Goal: Task Accomplishment & Management: Manage account settings

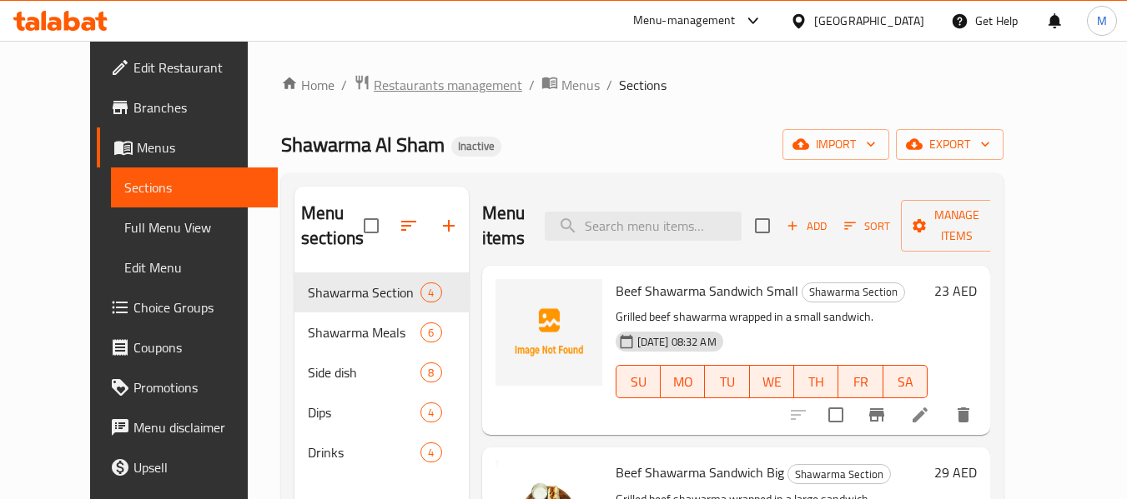
scroll to position [77, 0]
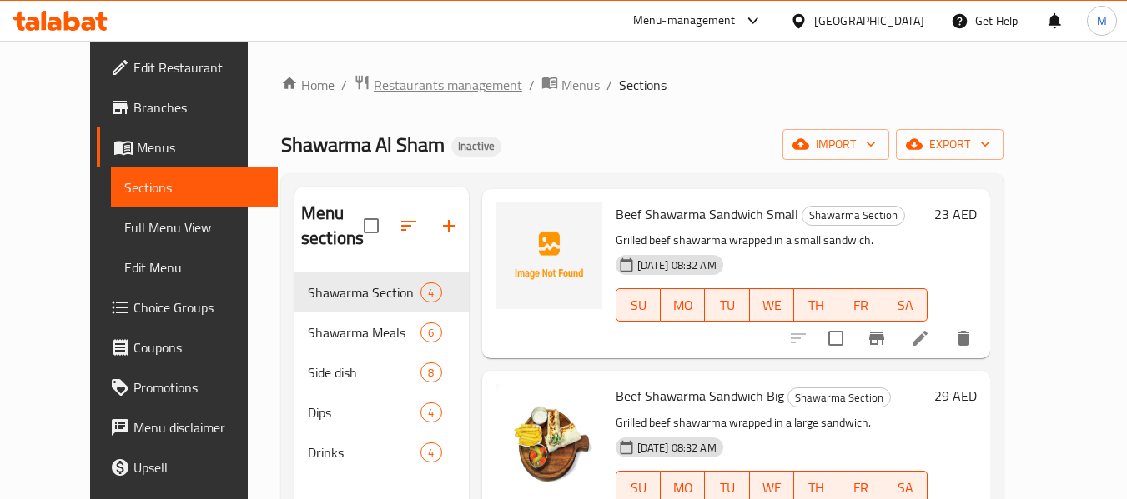
click at [409, 89] on span "Restaurants management" at bounding box center [448, 85] width 148 height 20
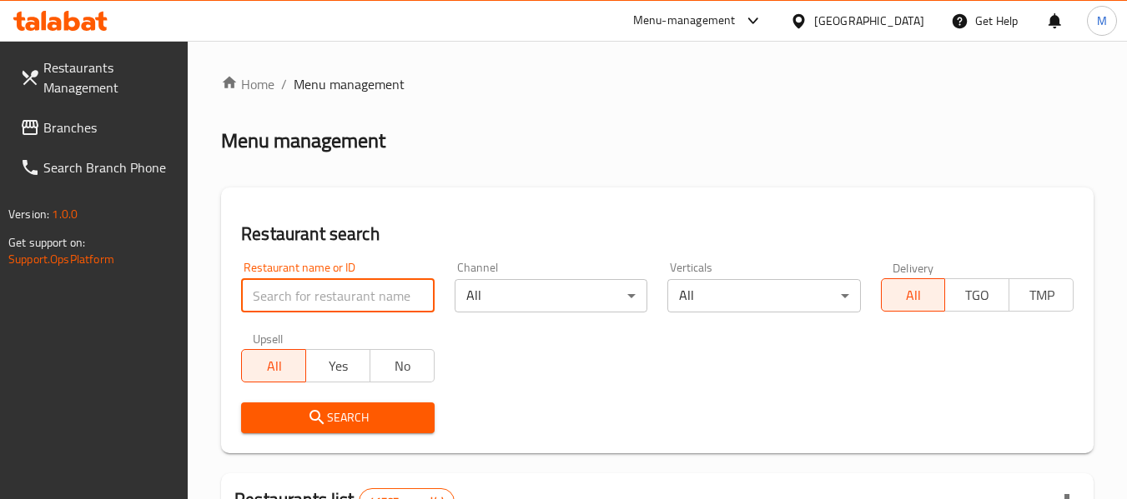
paste input "Mango lab"
type input "Mango lab"
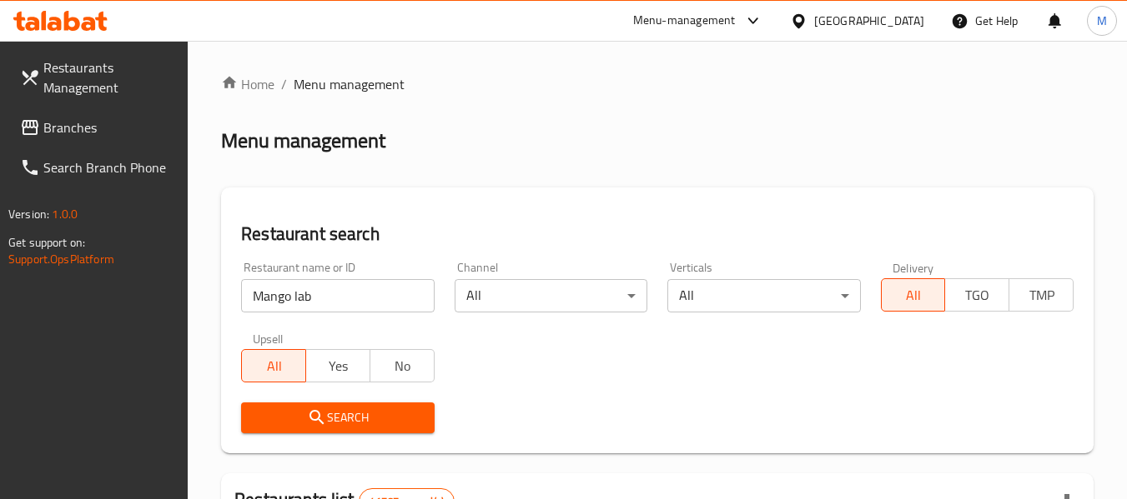
click at [370, 427] on span "Search" at bounding box center [337, 418] width 166 height 21
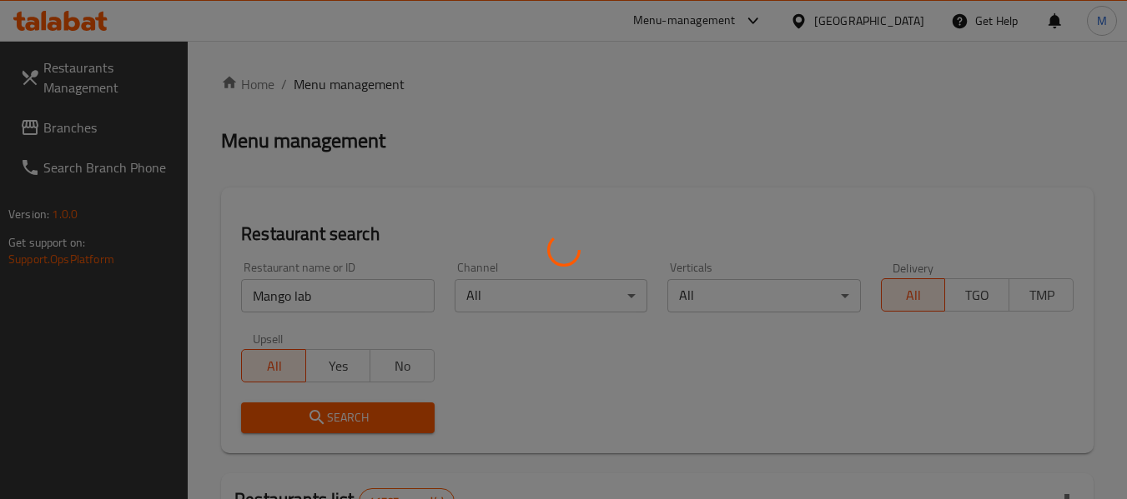
click at [369, 427] on div at bounding box center [563, 249] width 1127 height 499
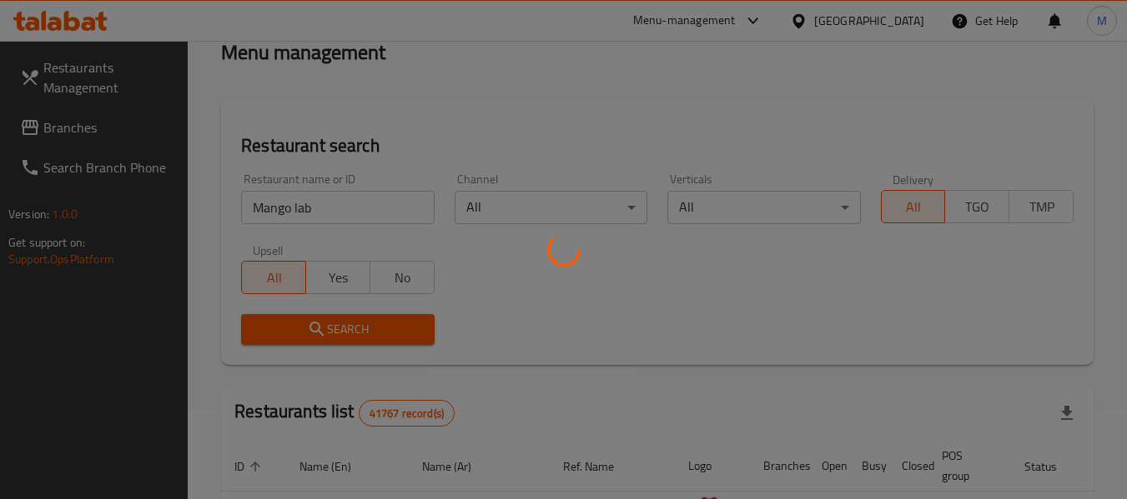
scroll to position [244, 0]
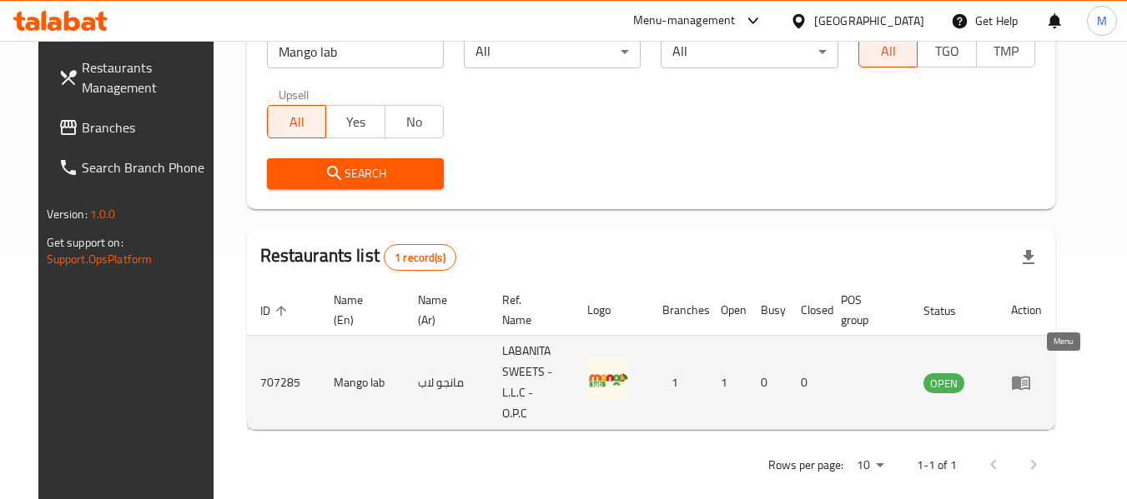
click at [1030, 377] on icon "enhanced table" at bounding box center [1021, 384] width 18 height 14
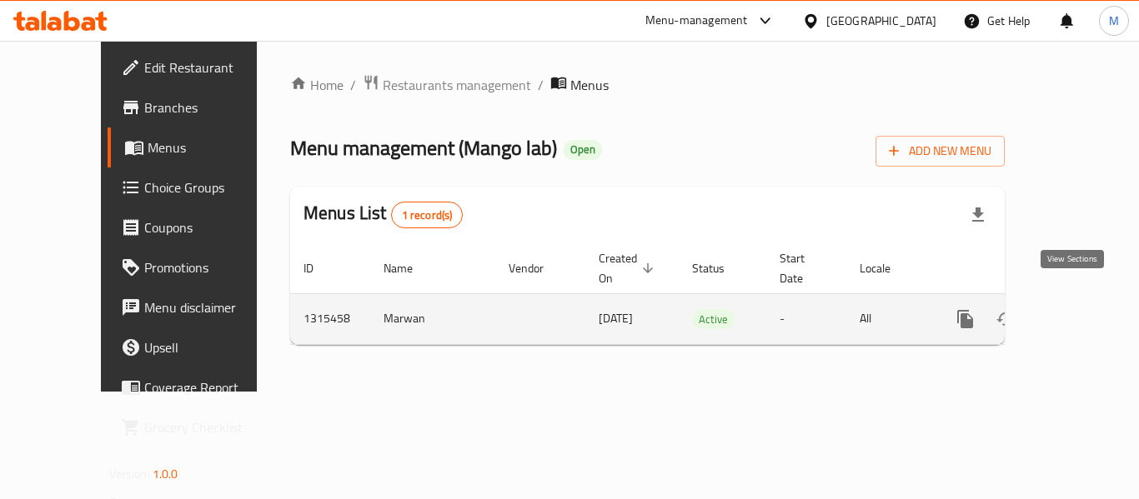
click at [1076, 309] on icon "enhanced table" at bounding box center [1086, 319] width 20 height 20
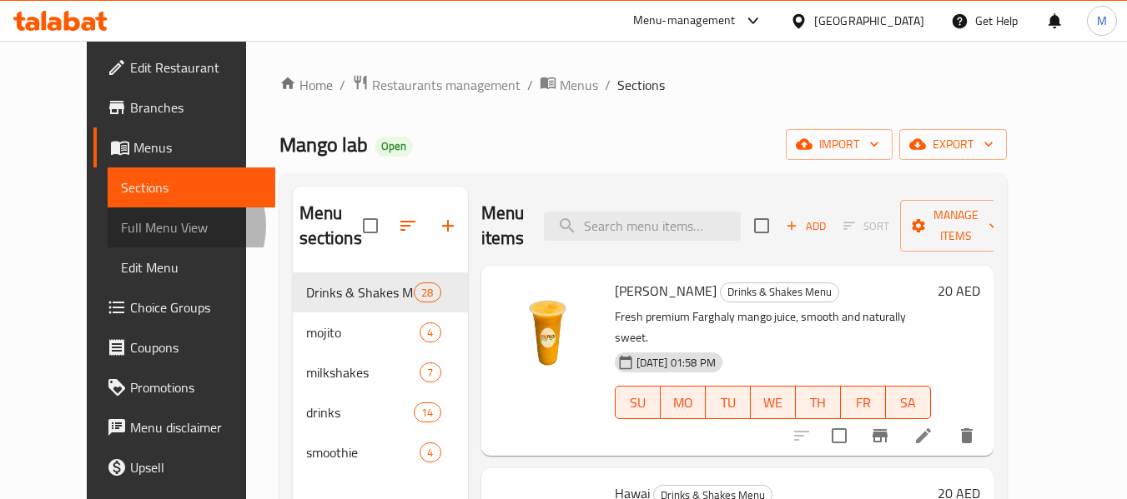
click at [121, 226] on span "Full Menu View" at bounding box center [191, 228] width 141 height 20
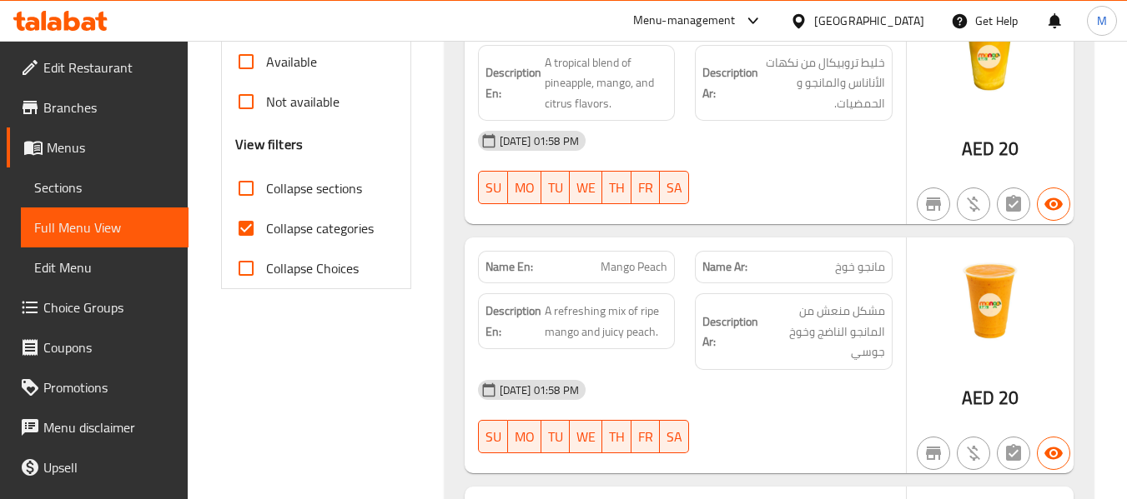
scroll to position [667, 0]
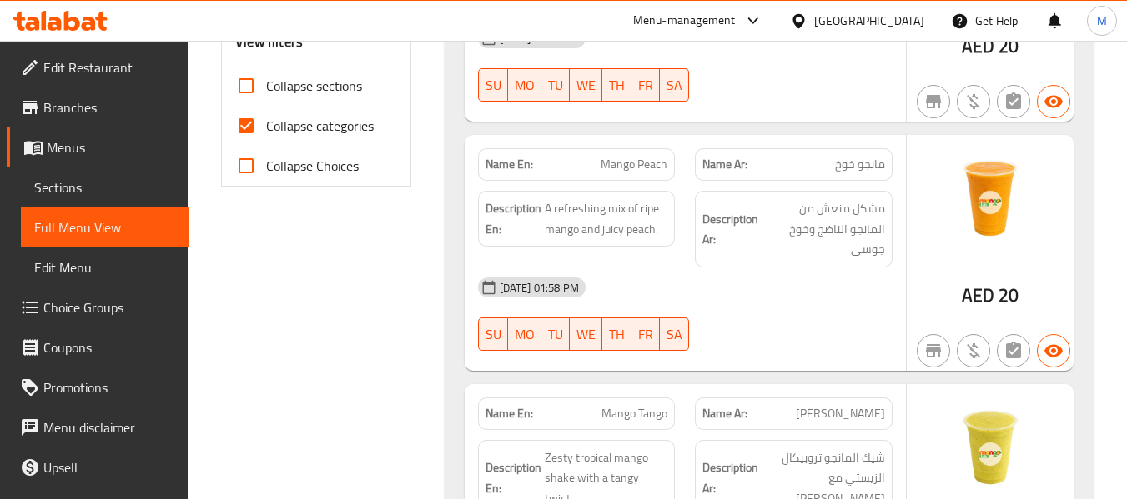
click at [354, 129] on span "Collapse categories" at bounding box center [320, 126] width 108 height 20
click at [266, 129] on input "Collapse categories" at bounding box center [246, 126] width 40 height 40
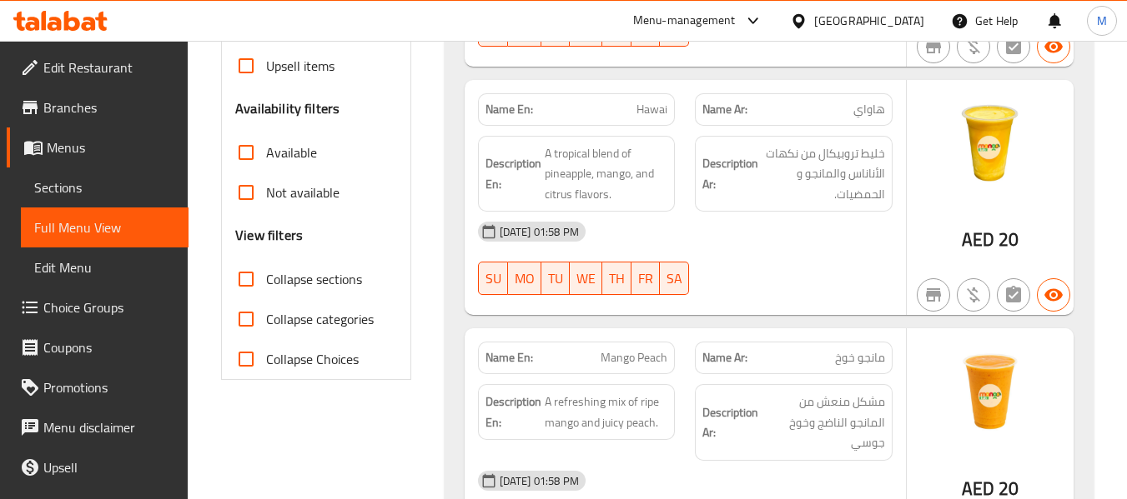
scroll to position [584, 0]
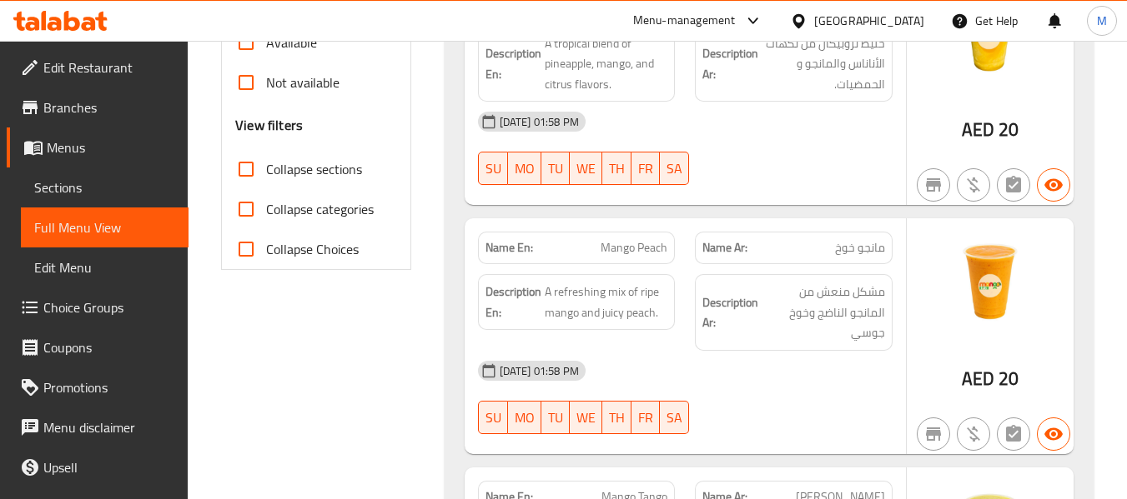
click at [337, 217] on span "Collapse categories" at bounding box center [320, 209] width 108 height 20
click at [266, 217] on input "Collapse categories" at bounding box center [246, 209] width 40 height 40
checkbox input "true"
click at [506, 239] on strong "Name En:" at bounding box center [509, 248] width 48 height 18
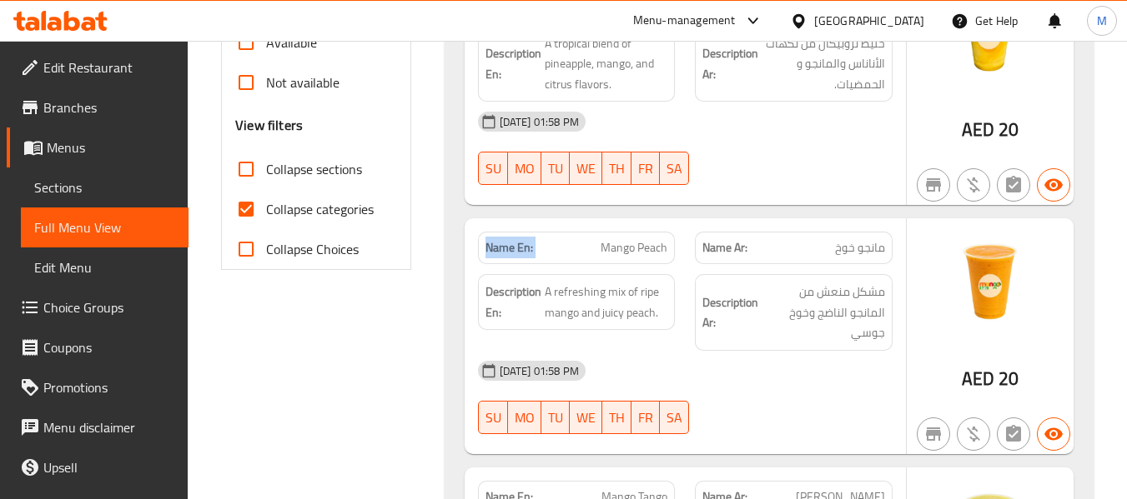
click at [506, 239] on strong "Name En:" at bounding box center [509, 248] width 48 height 18
copy strong "Name En:"
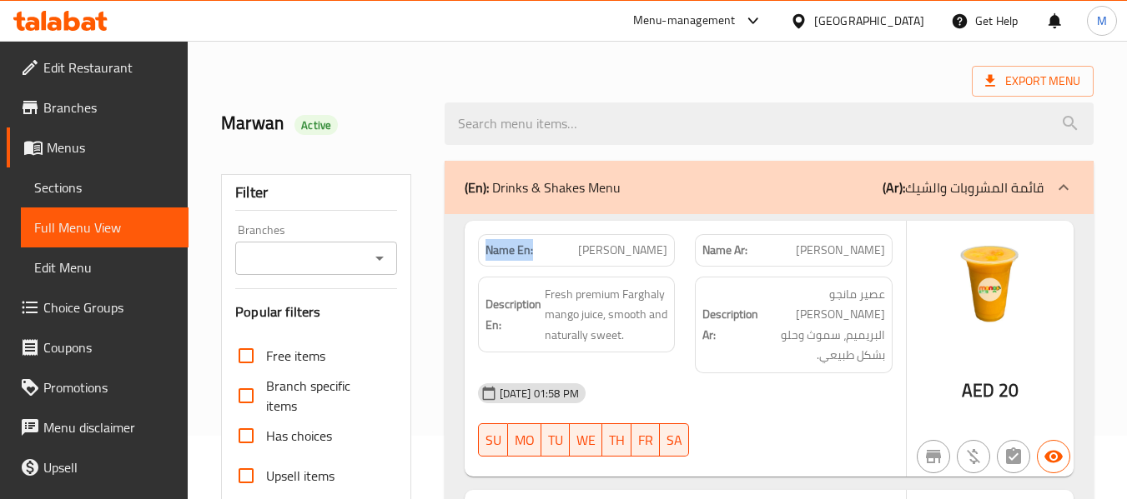
click at [801, 24] on icon at bounding box center [798, 20] width 12 height 14
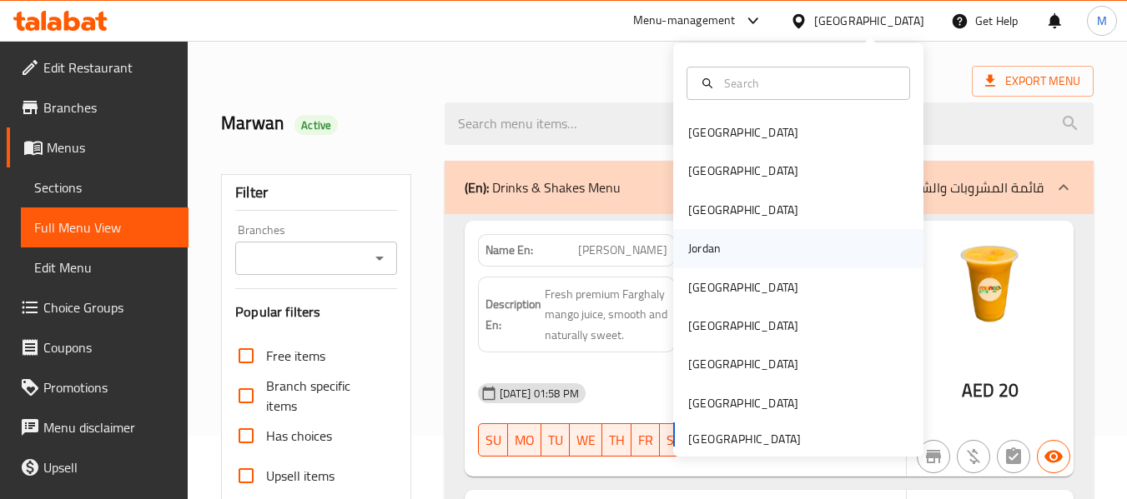
click at [688, 247] on div "Jordan" at bounding box center [704, 248] width 33 height 18
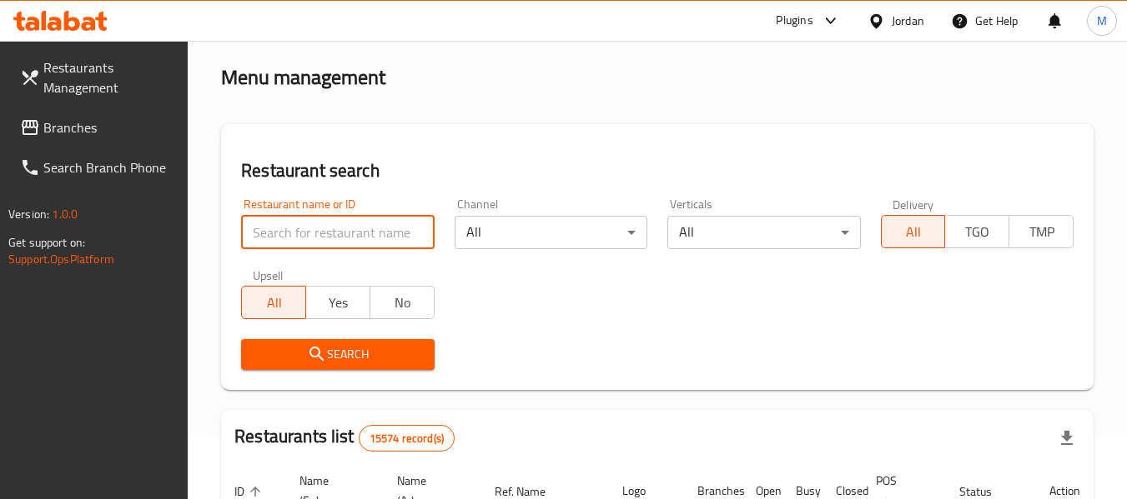
paste input "Mega Coffee"
type input "Mega Coffee"
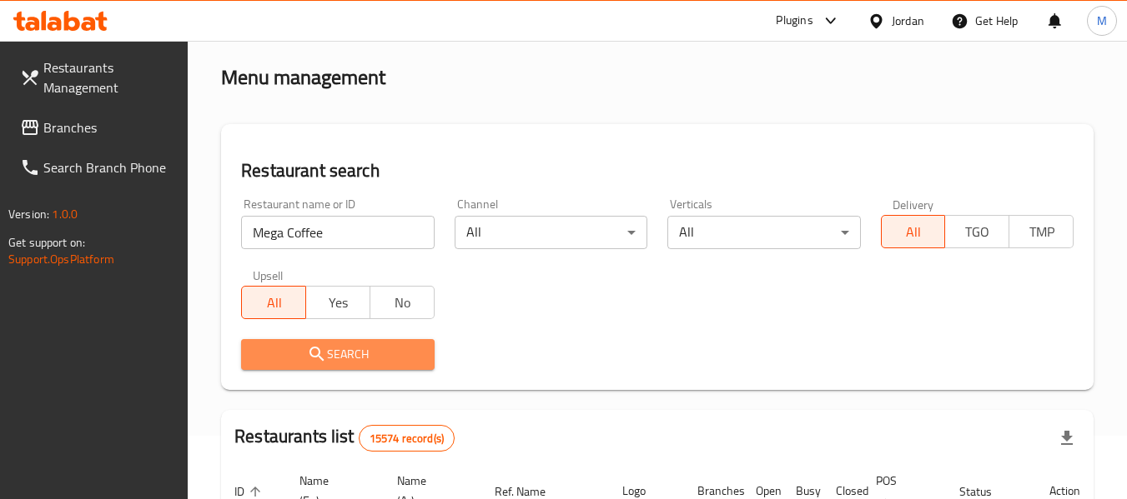
click at [359, 347] on span "Search" at bounding box center [337, 354] width 166 height 21
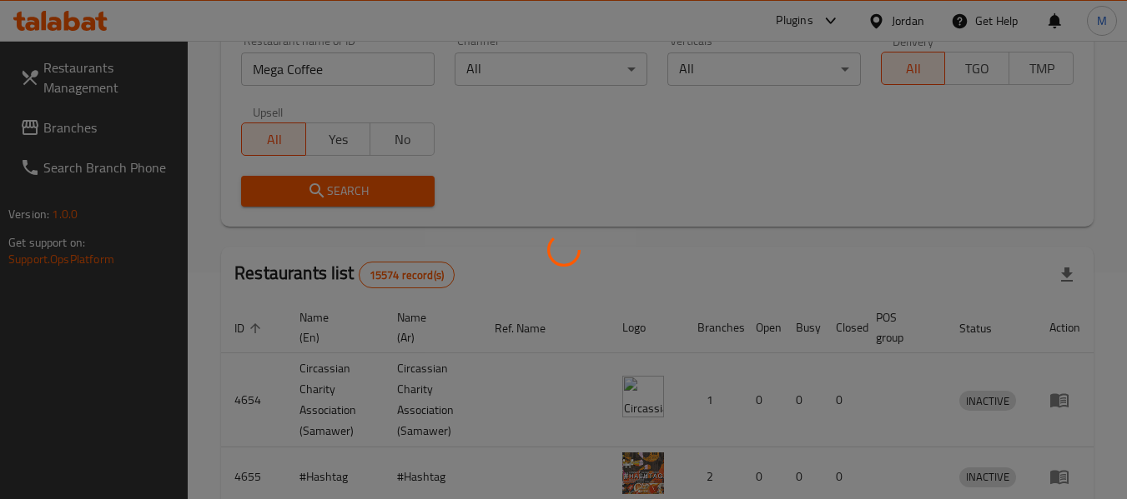
scroll to position [230, 0]
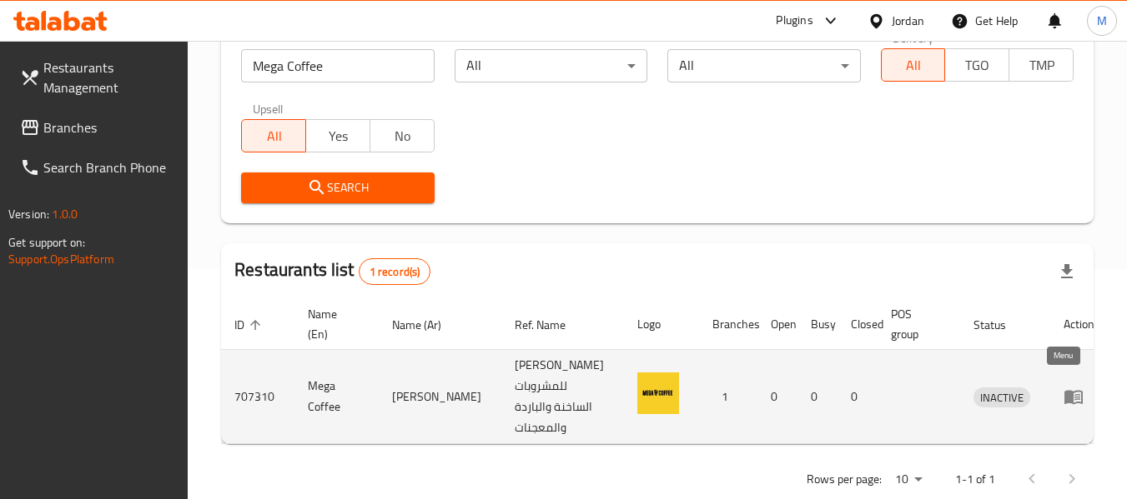
click at [1063, 387] on icon "enhanced table" at bounding box center [1073, 397] width 20 height 20
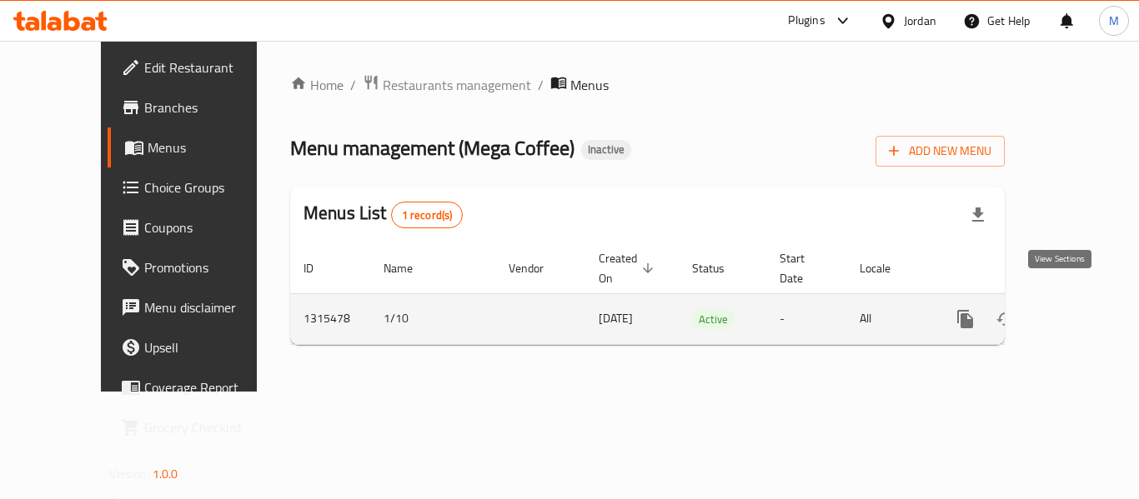
click at [1079, 309] on icon "enhanced table" at bounding box center [1086, 319] width 20 height 20
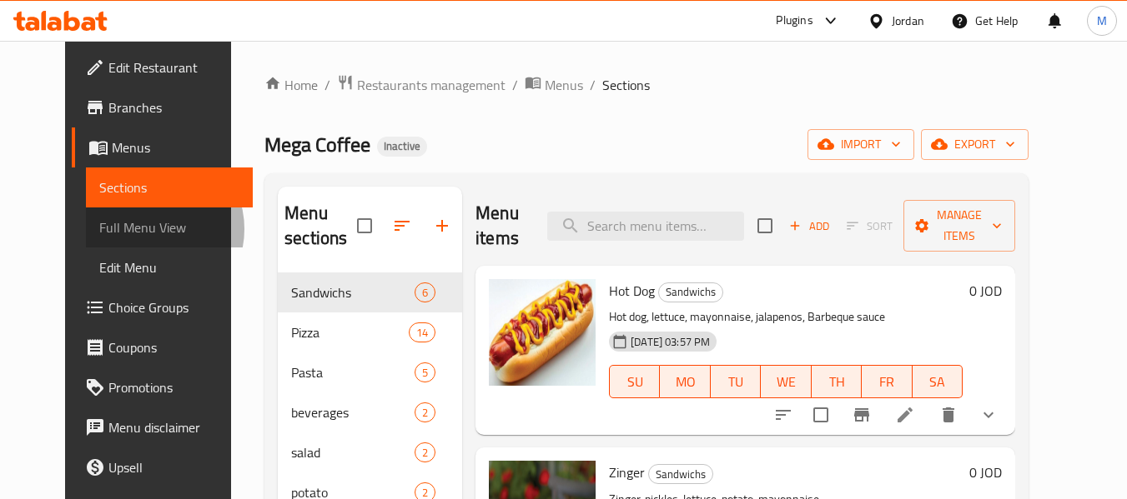
click at [99, 229] on span "Full Menu View" at bounding box center [169, 228] width 141 height 20
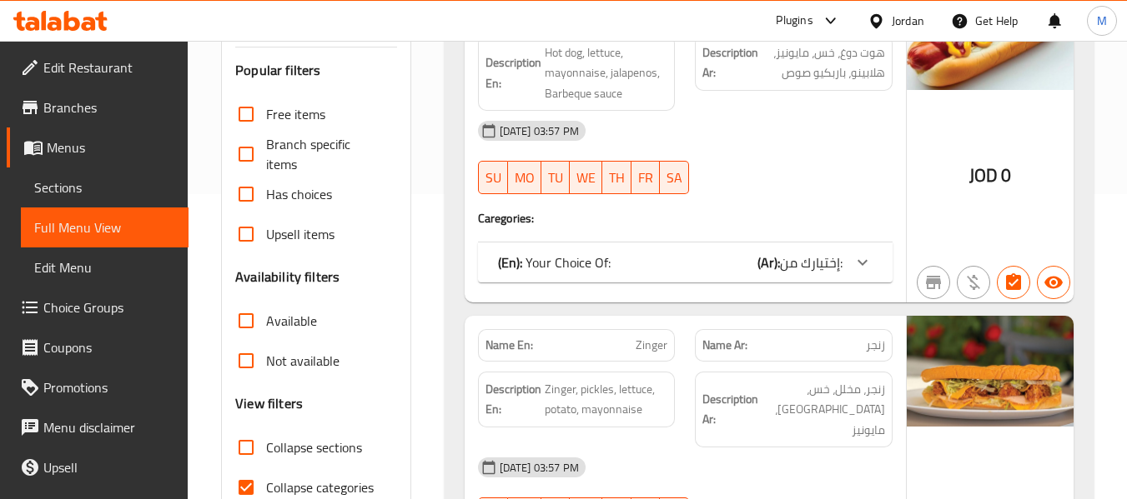
scroll to position [334, 0]
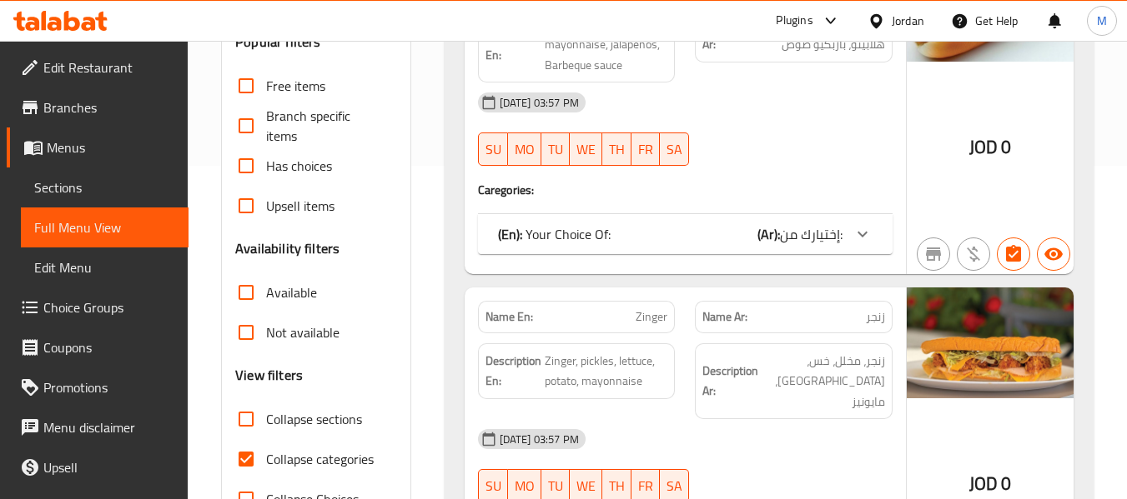
click at [299, 463] on span "Collapse categories" at bounding box center [320, 459] width 108 height 20
click at [266, 463] on input "Collapse categories" at bounding box center [246, 459] width 40 height 40
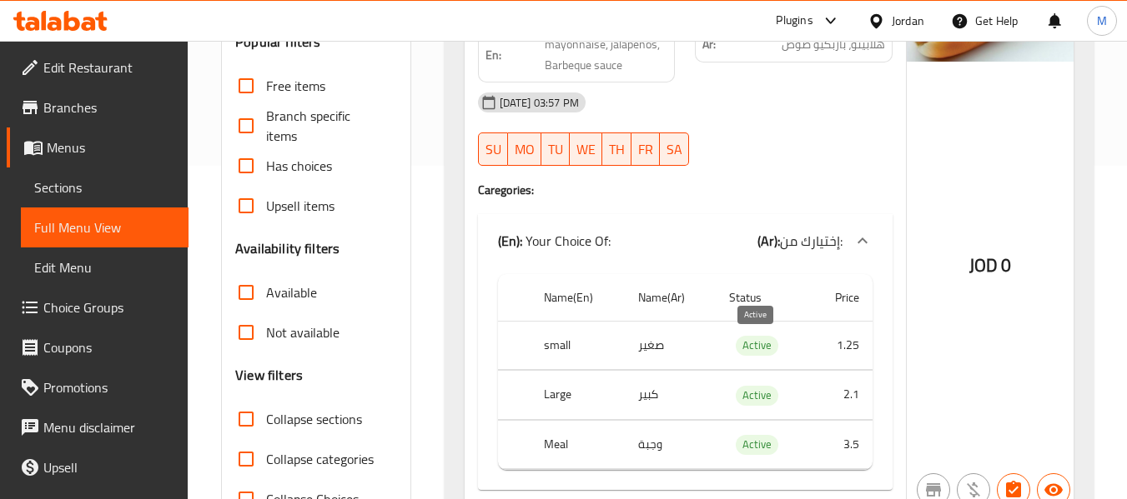
click at [755, 339] on span "Active" at bounding box center [756, 345] width 43 height 19
click at [756, 339] on span "Active" at bounding box center [756, 345] width 43 height 19
copy span "Active"
drag, startPoint x: 597, startPoint y: 301, endPoint x: 543, endPoint y: 295, distance: 54.5
click at [543, 295] on th "Name(En)" at bounding box center [577, 298] width 94 height 48
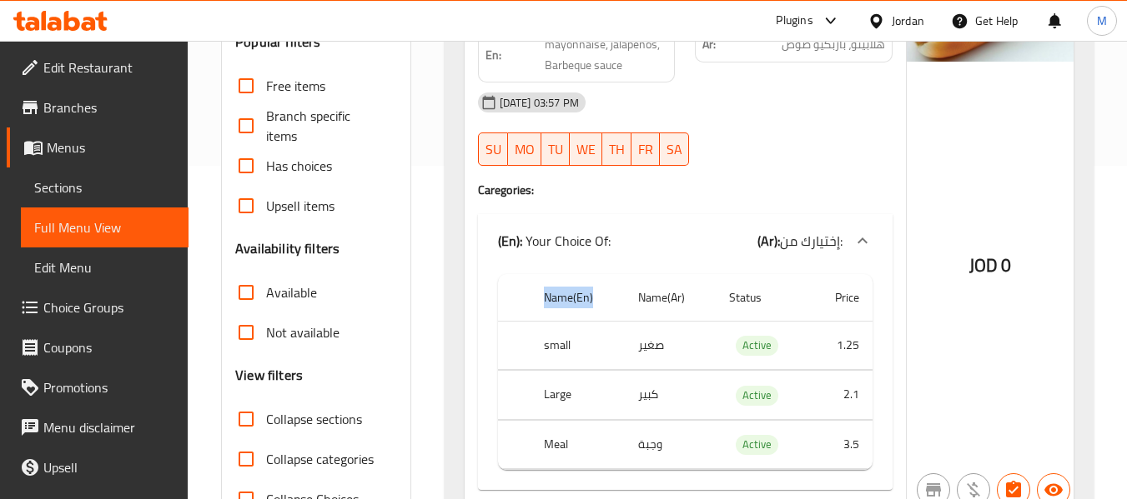
copy th "Name(En)"
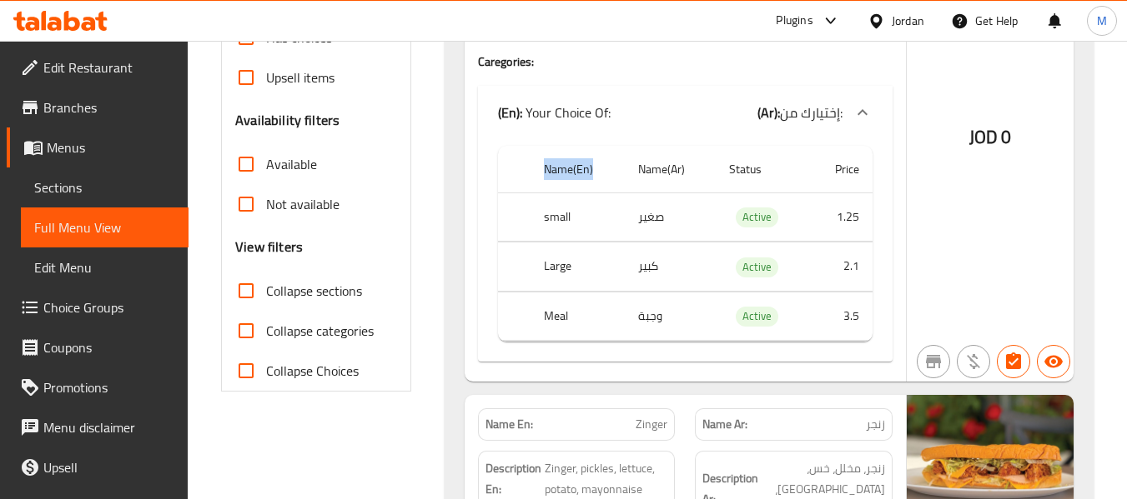
scroll to position [500, 0]
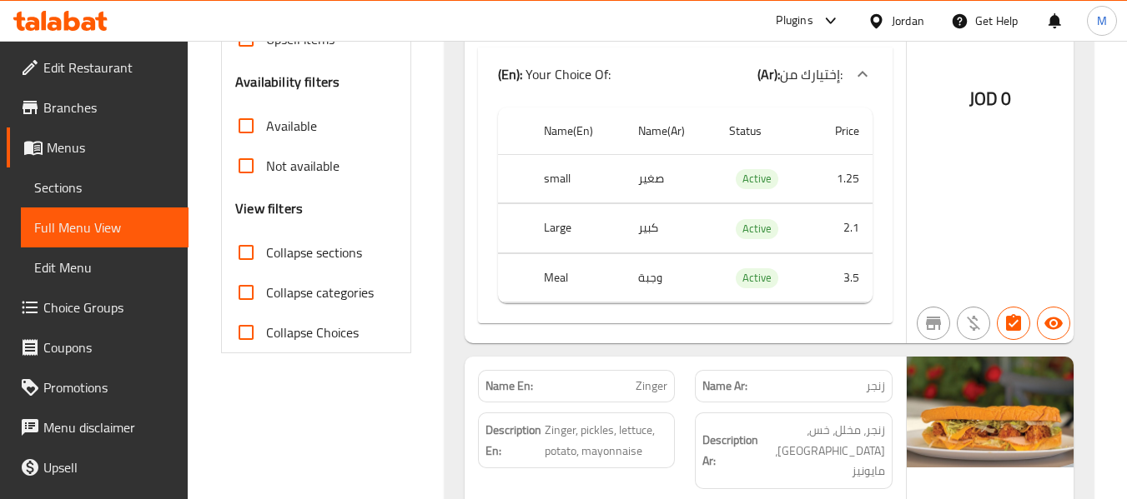
click at [339, 293] on span "Collapse categories" at bounding box center [320, 293] width 108 height 20
click at [266, 293] on input "Collapse categories" at bounding box center [246, 293] width 40 height 40
checkbox input "true"
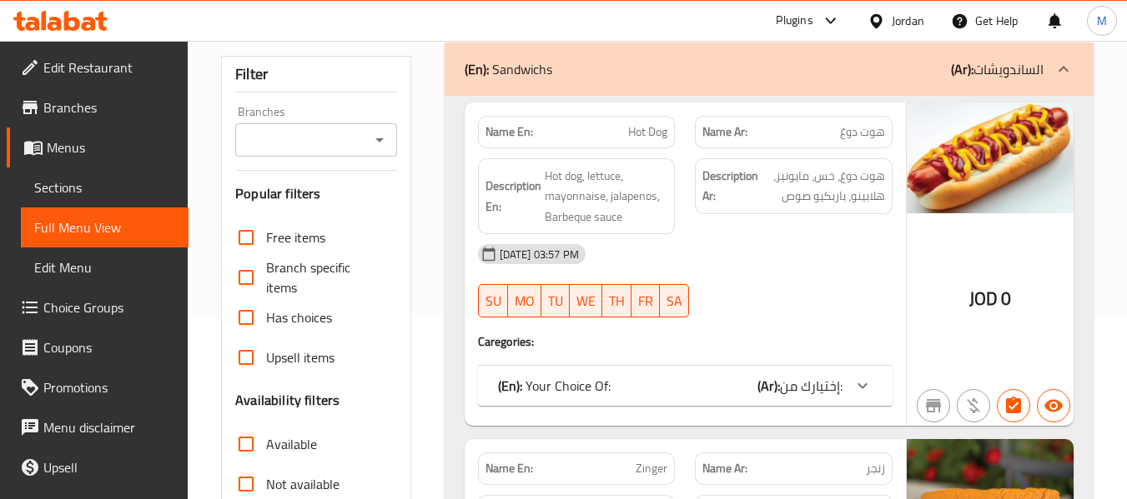
scroll to position [0, 0]
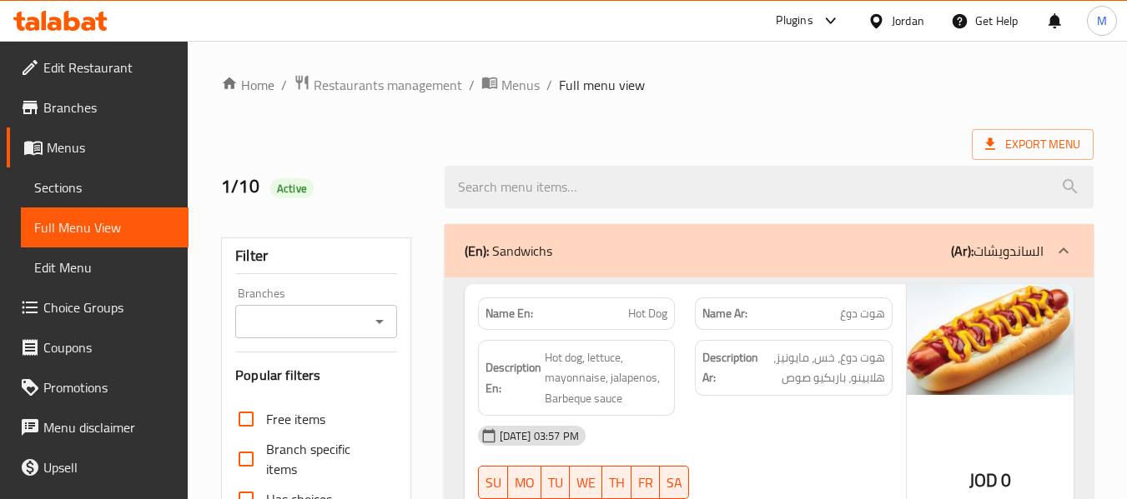
click at [492, 306] on strong "Name En:" at bounding box center [509, 314] width 48 height 18
copy strong "Name En:"
click at [905, 23] on div "Jordan" at bounding box center [907, 21] width 33 height 18
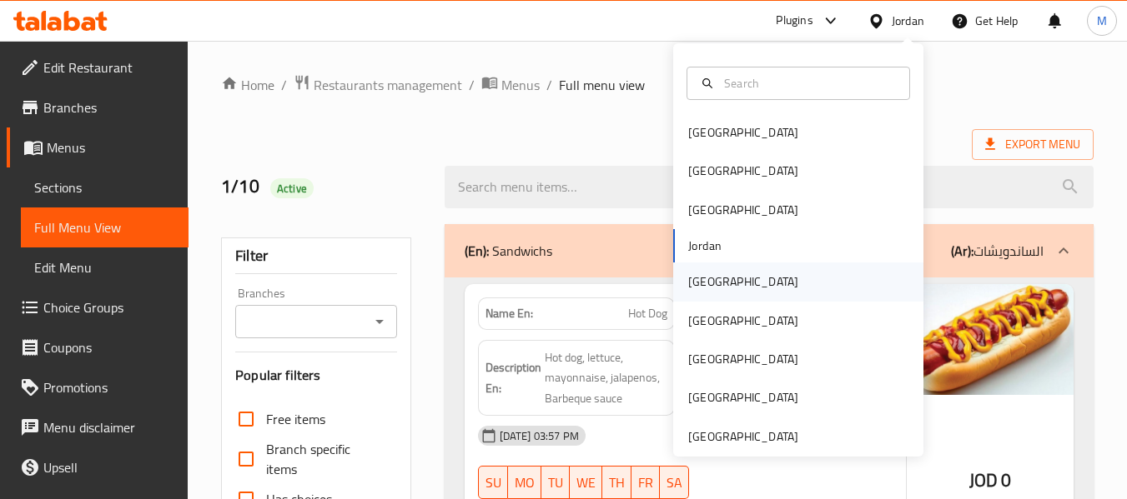
click at [696, 291] on div "[GEOGRAPHIC_DATA]" at bounding box center [743, 282] width 110 height 18
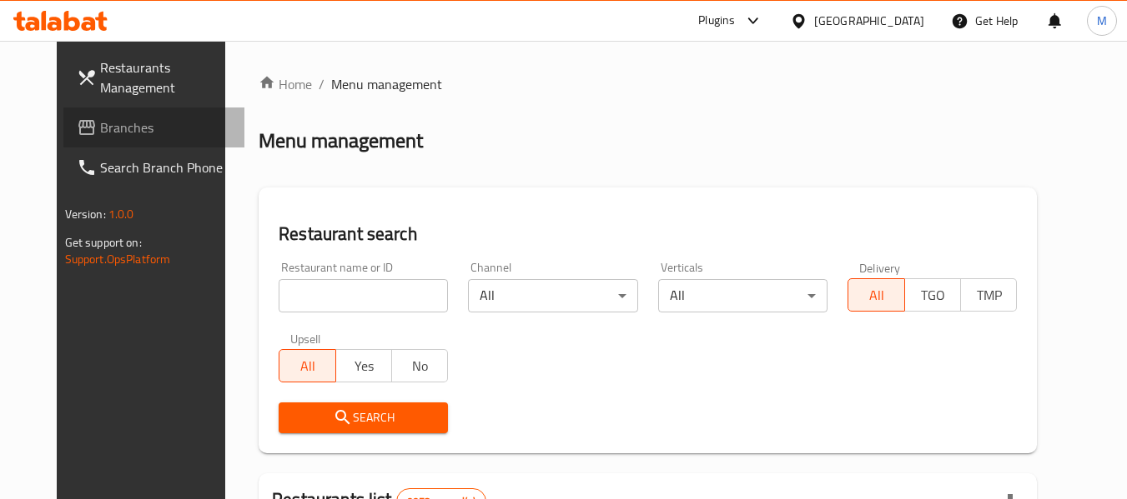
click at [100, 133] on span "Branches" at bounding box center [166, 128] width 132 height 20
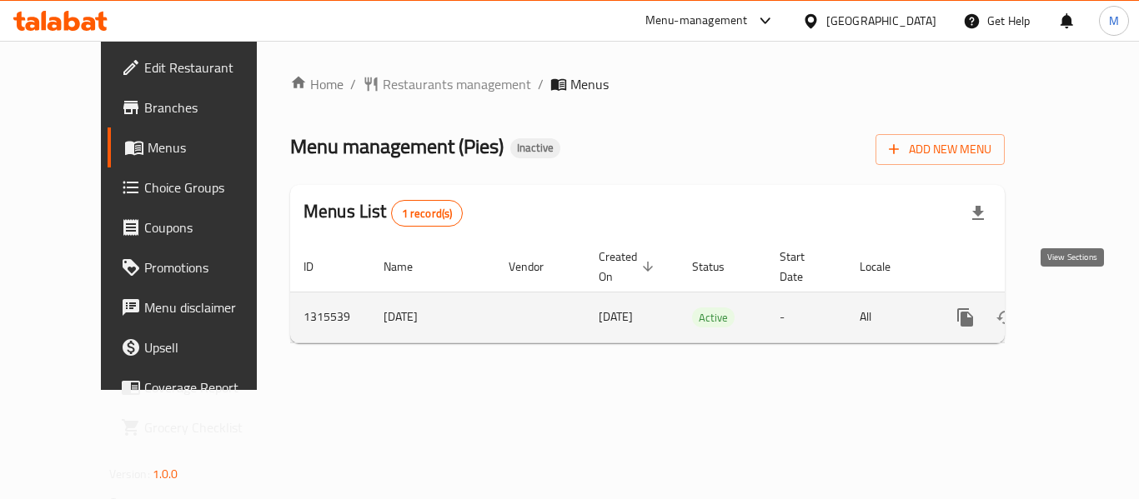
click at [1078, 310] on icon "enhanced table" at bounding box center [1085, 317] width 15 height 15
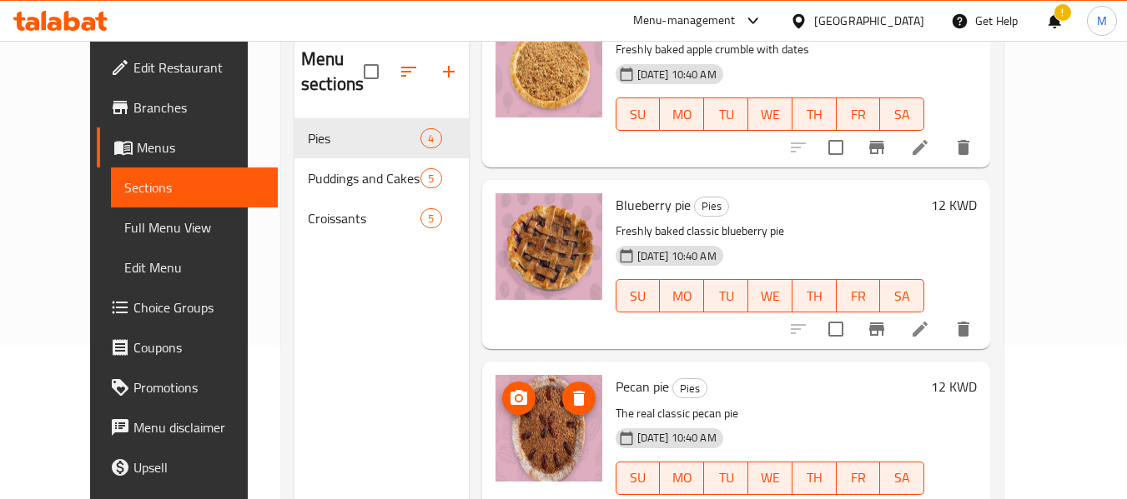
scroll to position [233, 0]
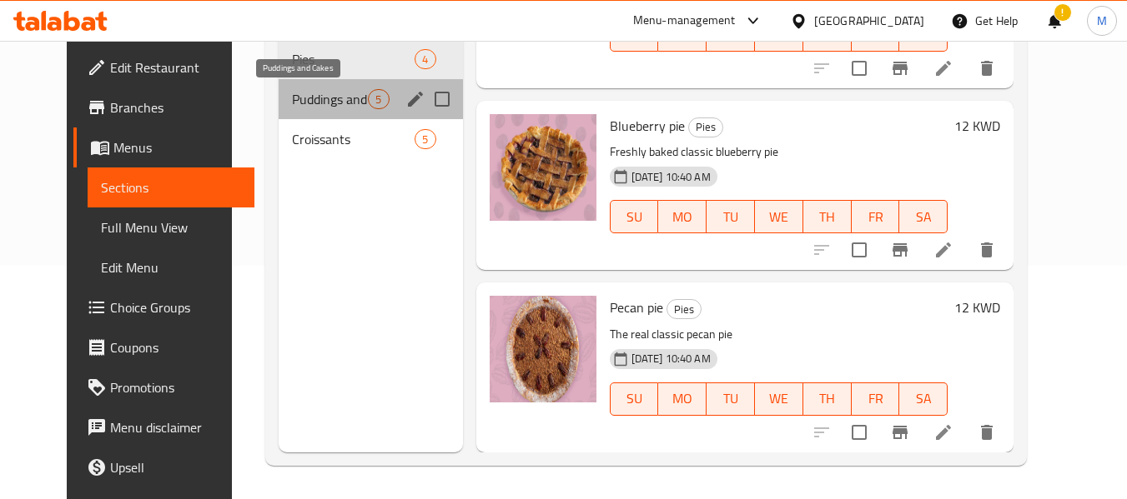
click at [292, 97] on span "Puddings and Cakes" at bounding box center [330, 99] width 76 height 20
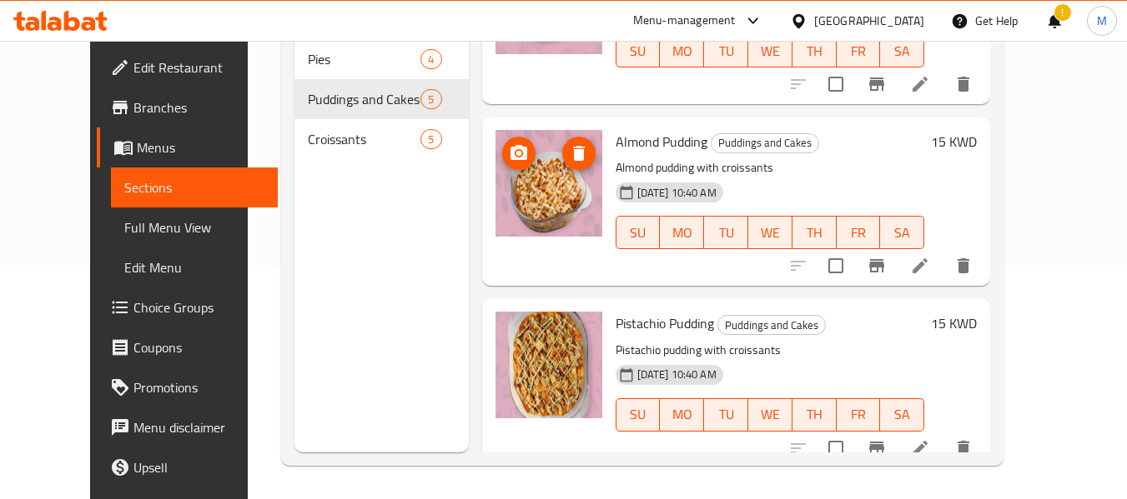
scroll to position [228, 0]
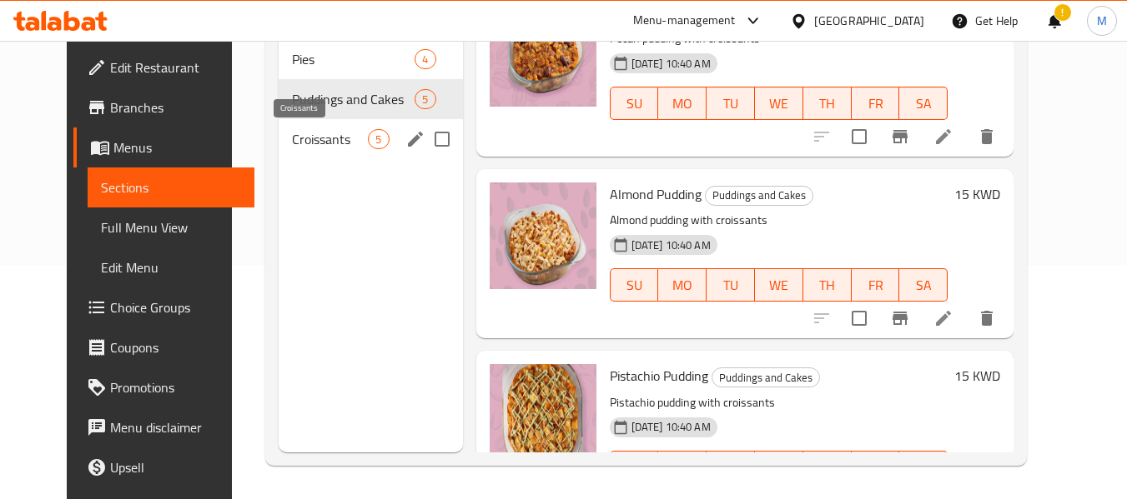
click at [292, 134] on span "Croissants" at bounding box center [330, 139] width 76 height 20
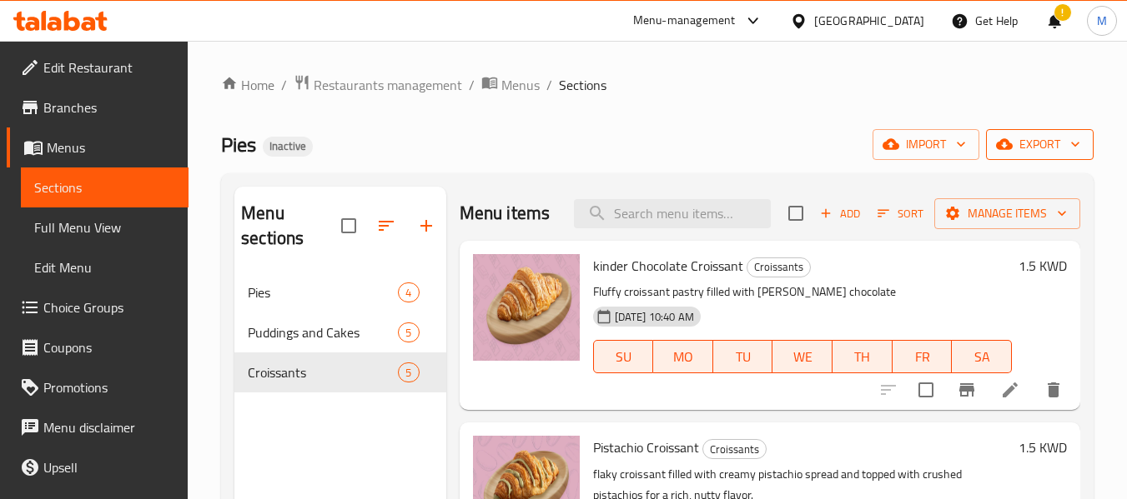
click at [1053, 136] on span "export" at bounding box center [1039, 144] width 81 height 21
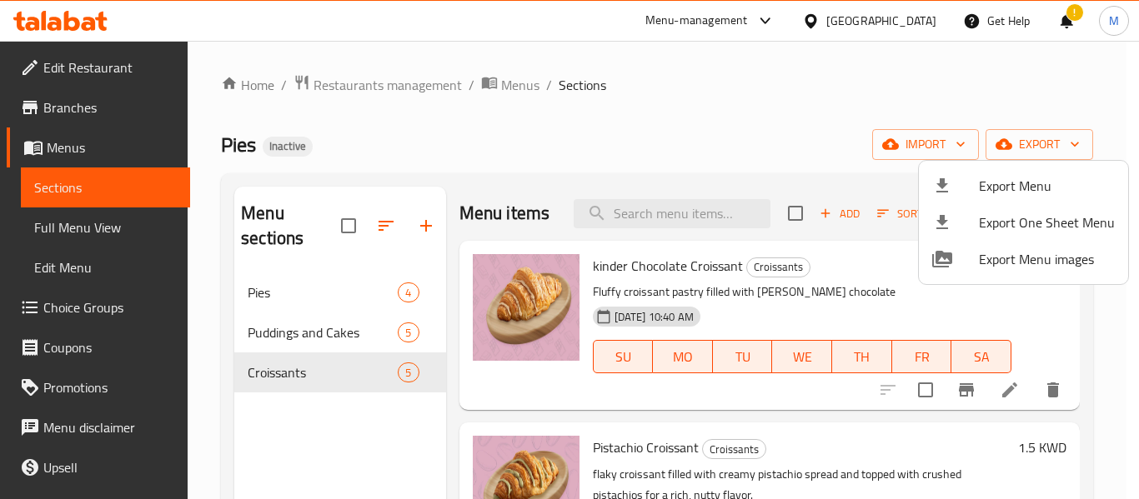
click at [1030, 176] on span "Export Menu" at bounding box center [1047, 186] width 136 height 20
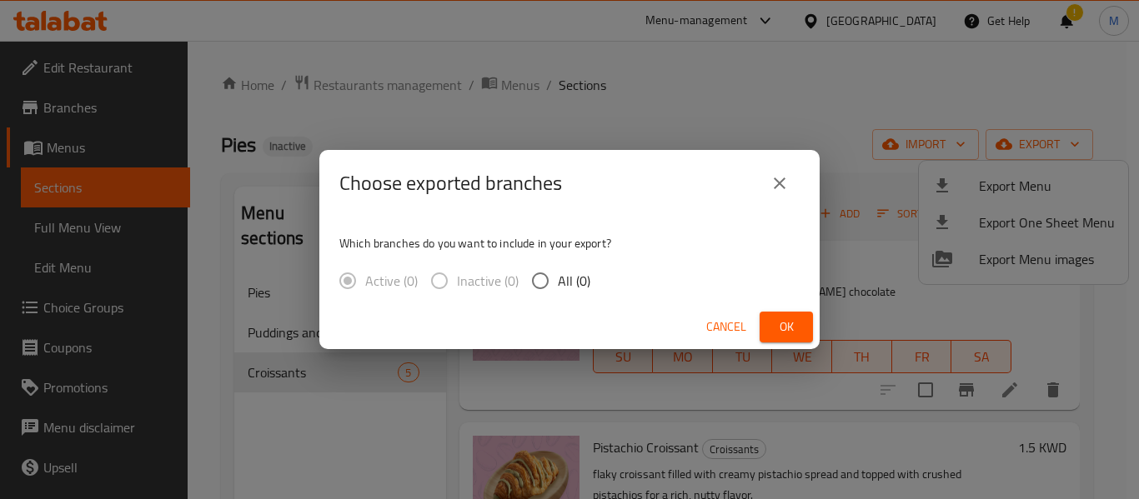
click at [558, 275] on span "All (0)" at bounding box center [574, 281] width 33 height 20
click at [558, 275] on input "All (0)" at bounding box center [540, 281] width 35 height 35
radio input "true"
click at [725, 326] on span "Cancel" at bounding box center [726, 327] width 40 height 21
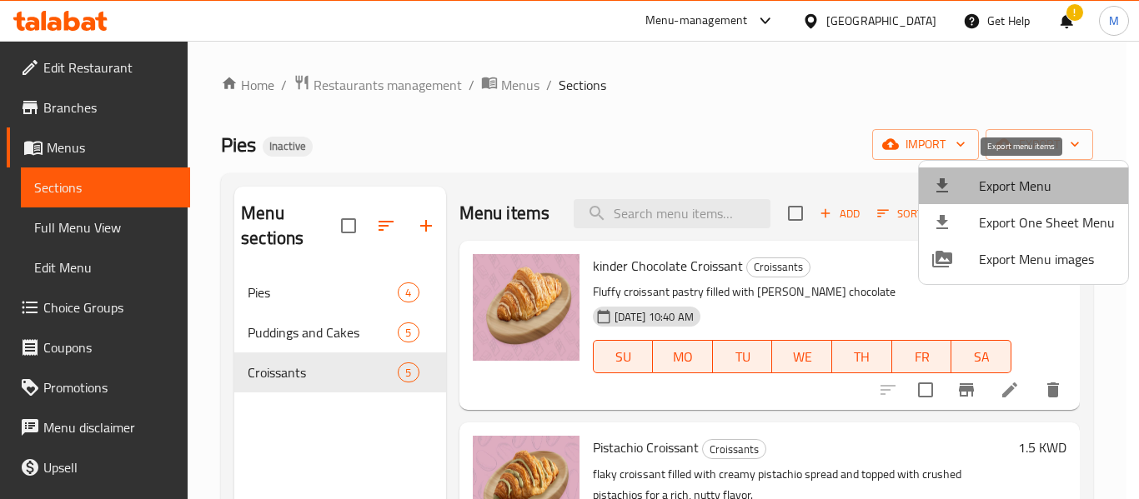
click at [1027, 193] on span "Export Menu" at bounding box center [1047, 186] width 136 height 20
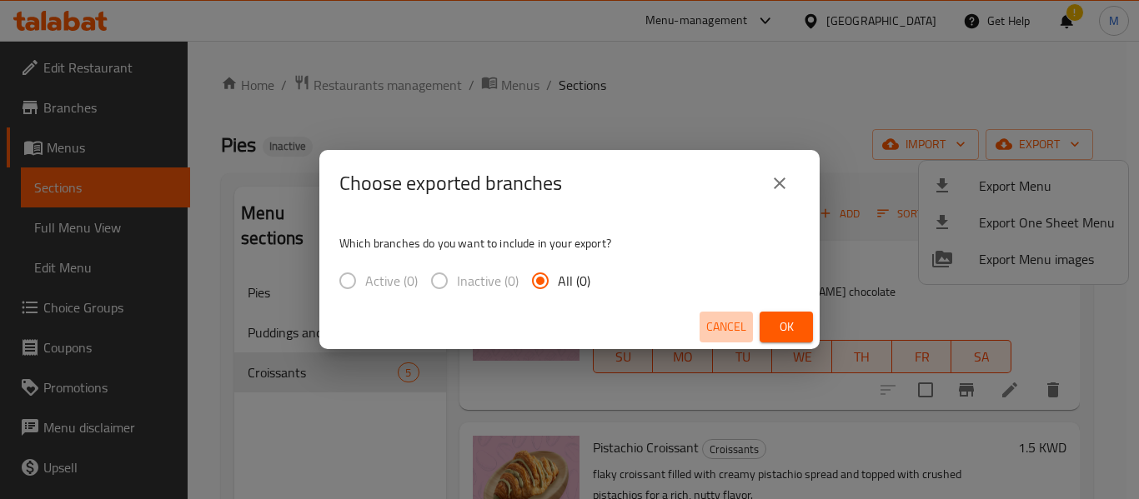
click at [725, 329] on span "Cancel" at bounding box center [726, 327] width 40 height 21
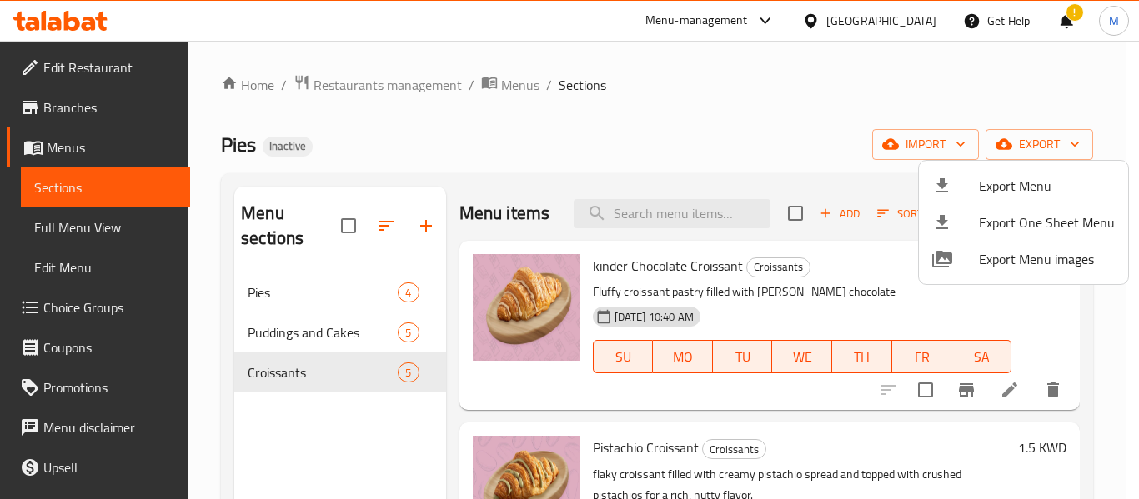
click at [619, 104] on div at bounding box center [569, 249] width 1139 height 499
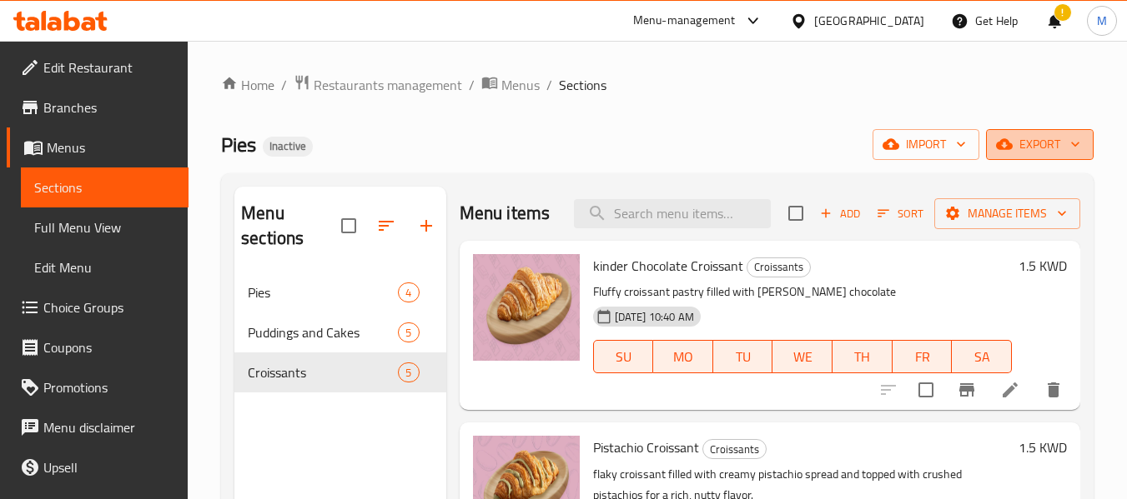
click at [1057, 157] on button "export" at bounding box center [1040, 144] width 108 height 31
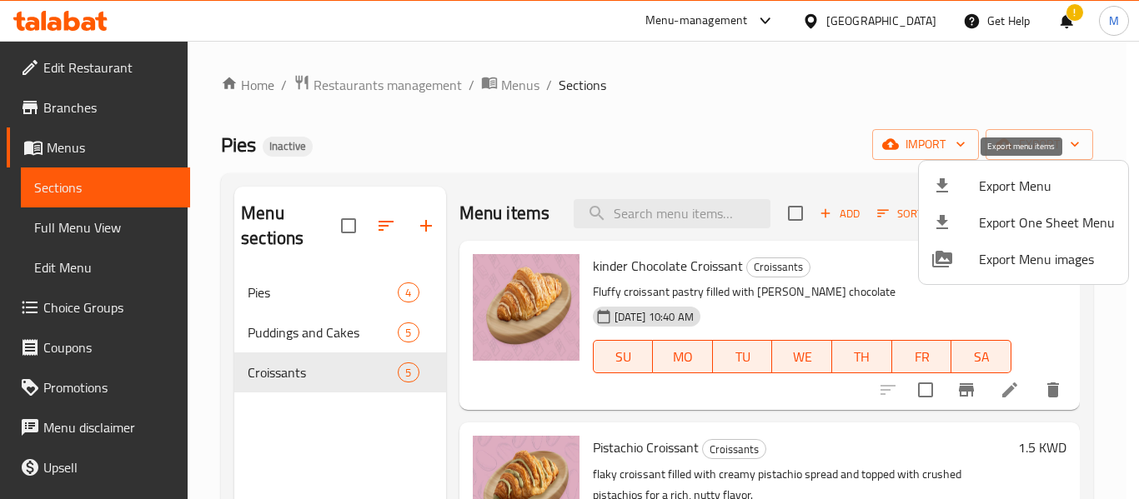
click at [1017, 184] on span "Export Menu" at bounding box center [1047, 186] width 136 height 20
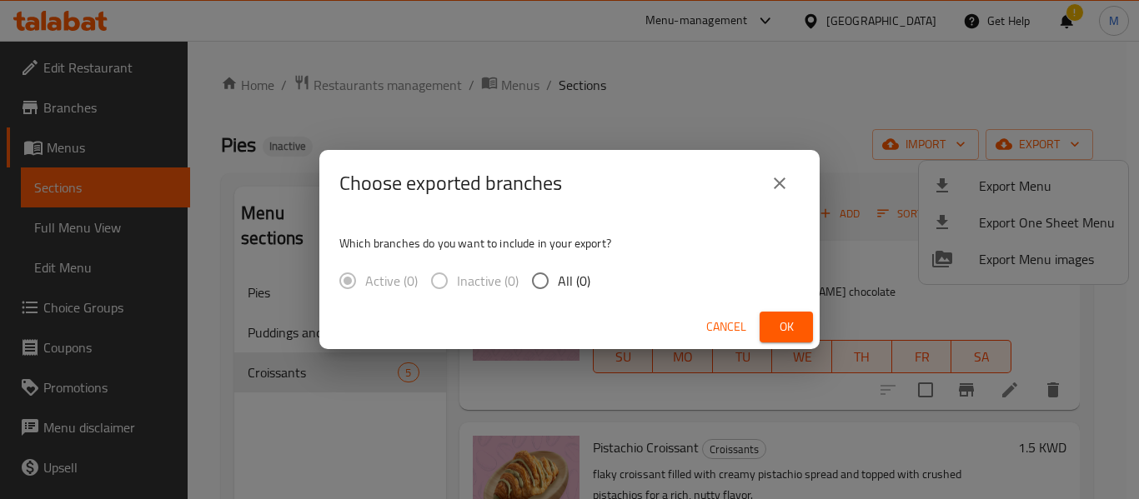
click at [568, 286] on span "All (0)" at bounding box center [574, 281] width 33 height 20
click at [558, 286] on input "All (0)" at bounding box center [540, 281] width 35 height 35
radio input "true"
click at [787, 329] on span "Ok" at bounding box center [786, 327] width 27 height 21
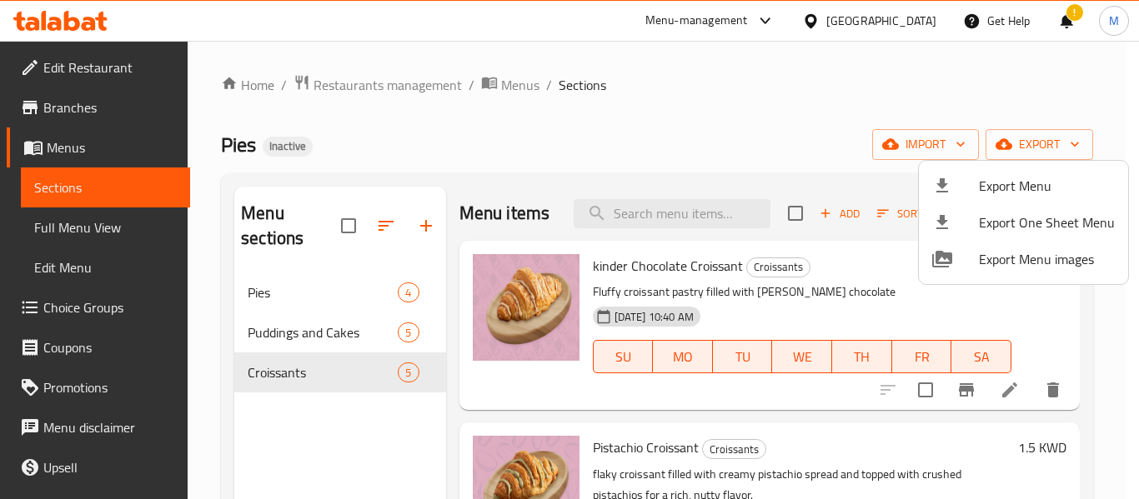
click at [96, 65] on div at bounding box center [569, 249] width 1139 height 499
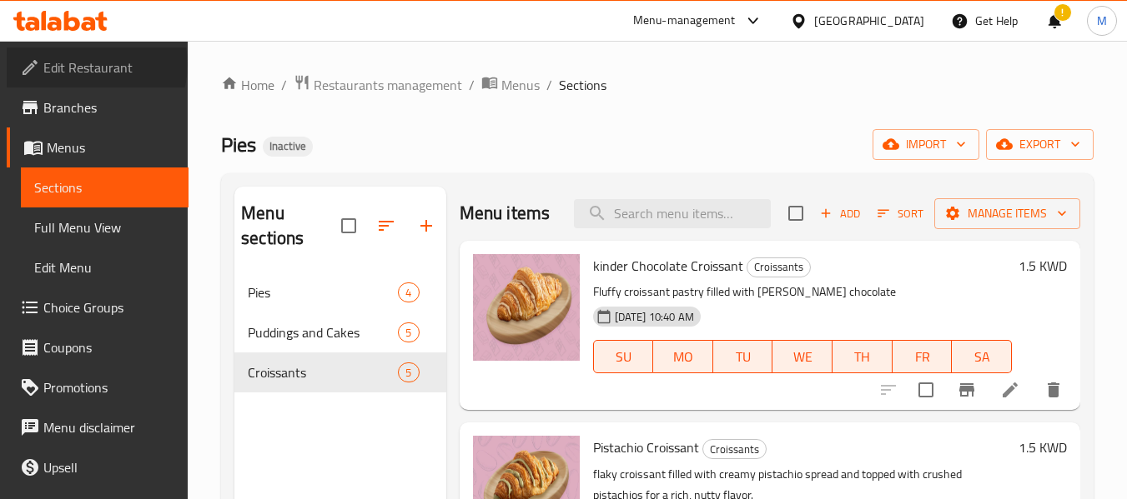
click at [95, 64] on span "Edit Restaurant" at bounding box center [109, 68] width 132 height 20
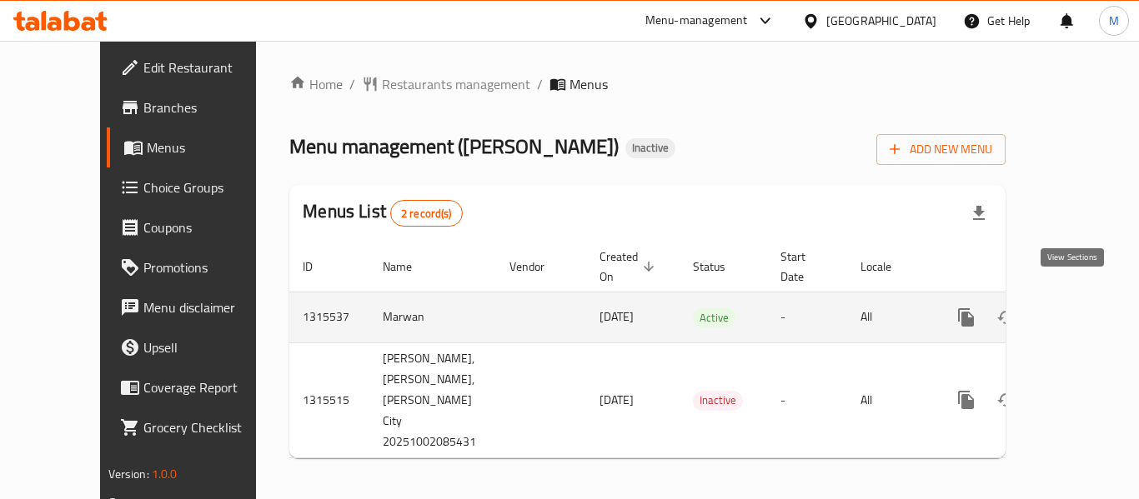
click at [1077, 308] on icon "enhanced table" at bounding box center [1087, 318] width 20 height 20
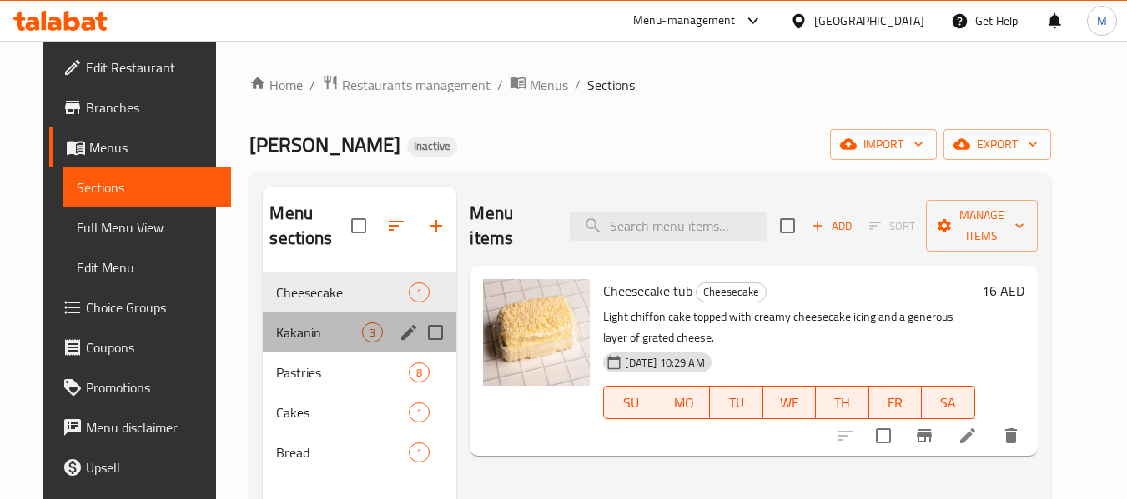
click at [309, 318] on div "Kakanin 3" at bounding box center [359, 333] width 193 height 40
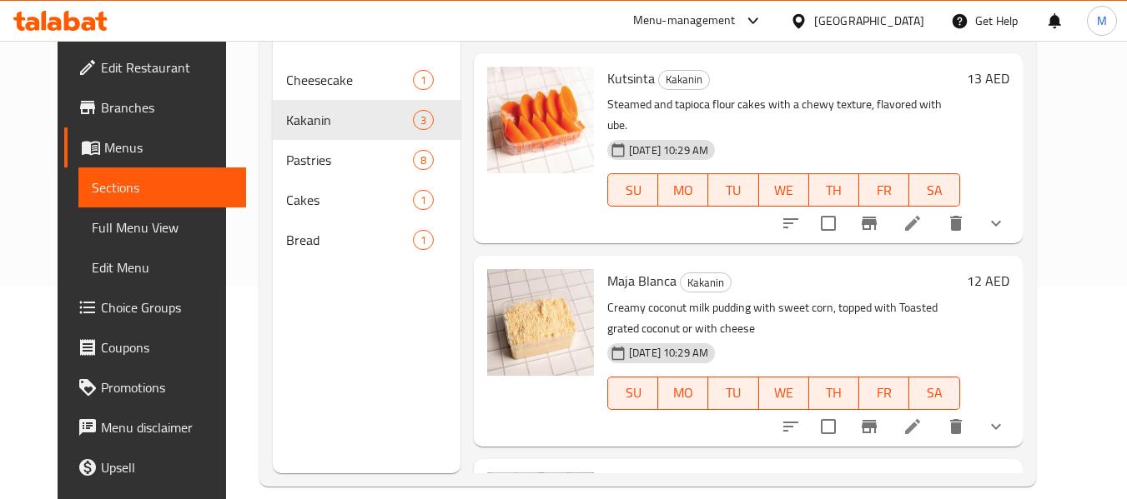
scroll to position [233, 0]
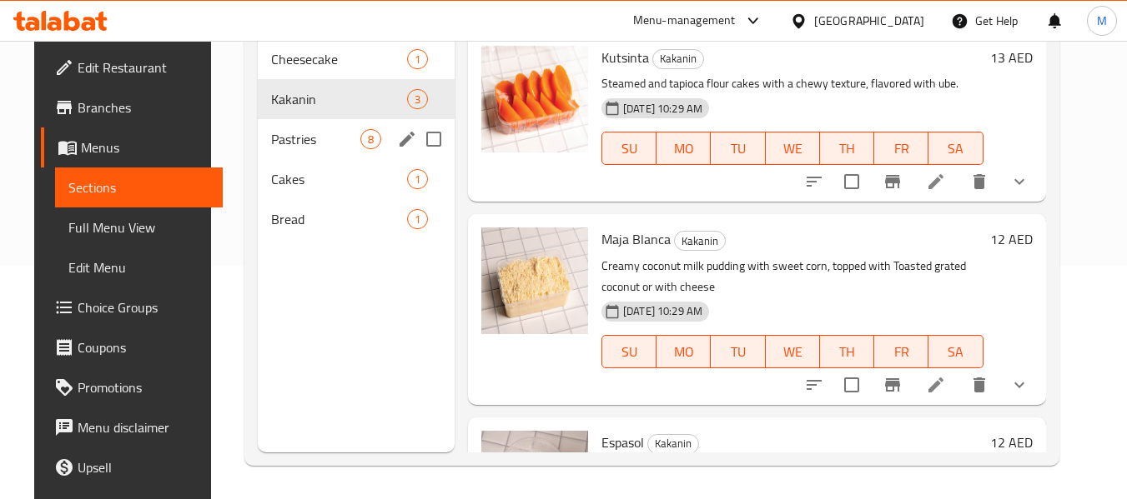
click at [275, 153] on div "Pastries 8" at bounding box center [356, 139] width 197 height 40
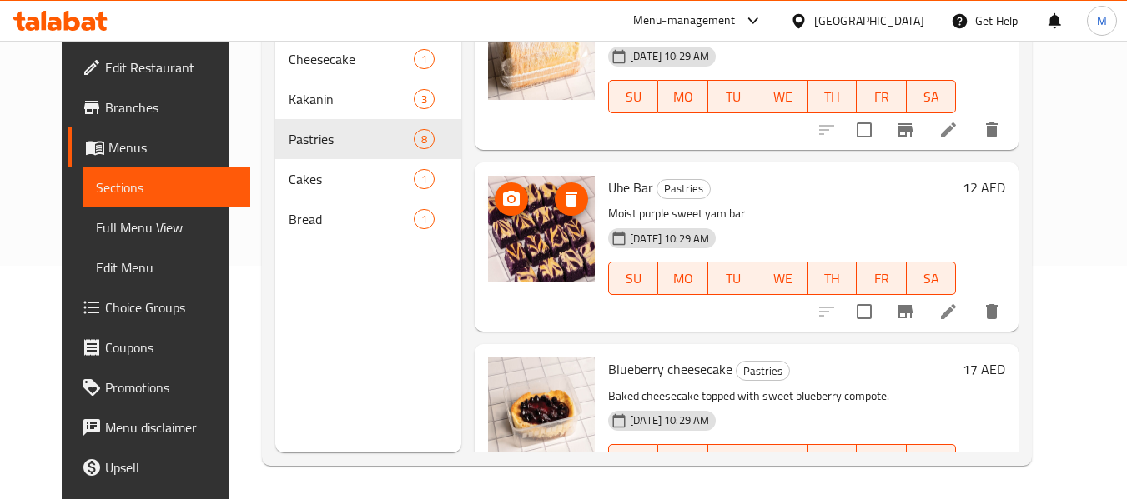
scroll to position [1021, 0]
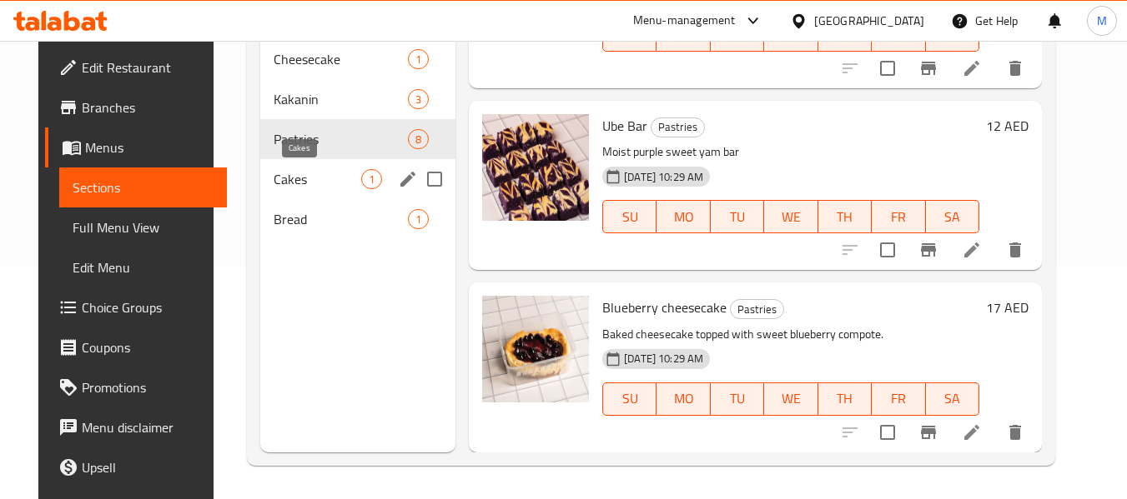
click at [313, 173] on span "Cakes" at bounding box center [318, 179] width 88 height 20
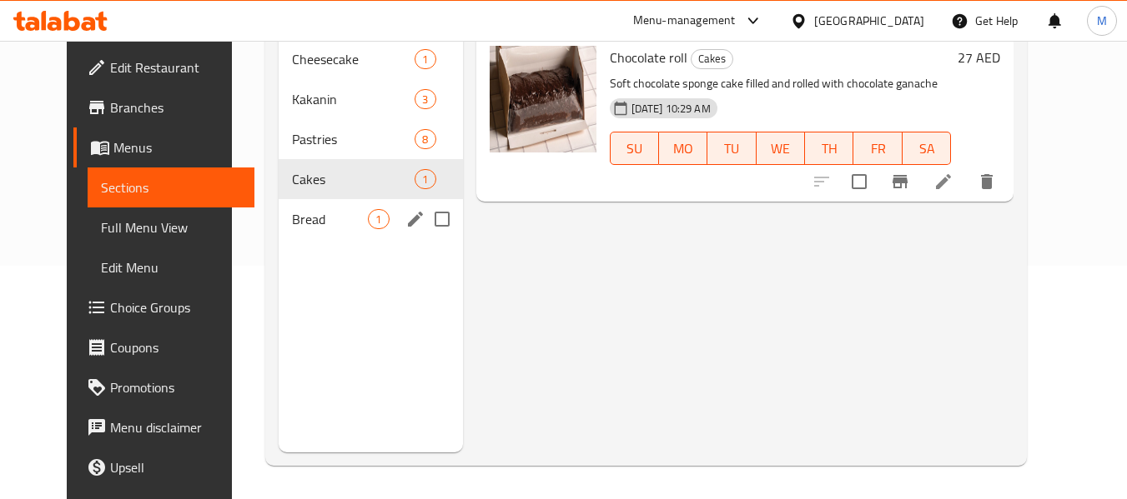
click at [336, 236] on div "Bread 1" at bounding box center [370, 219] width 183 height 40
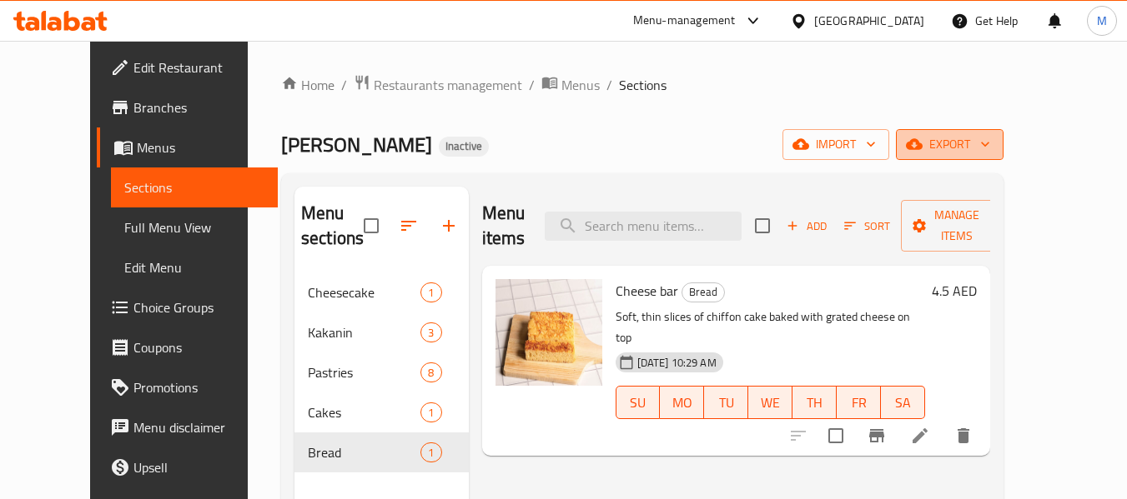
click at [990, 149] on span "export" at bounding box center [949, 144] width 81 height 21
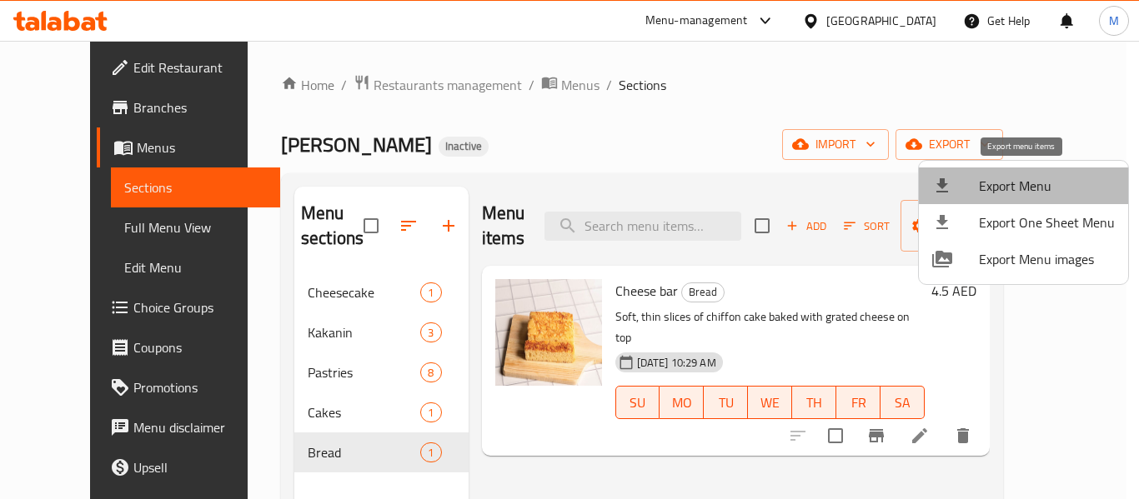
click at [1033, 178] on span "Export Menu" at bounding box center [1047, 186] width 136 height 20
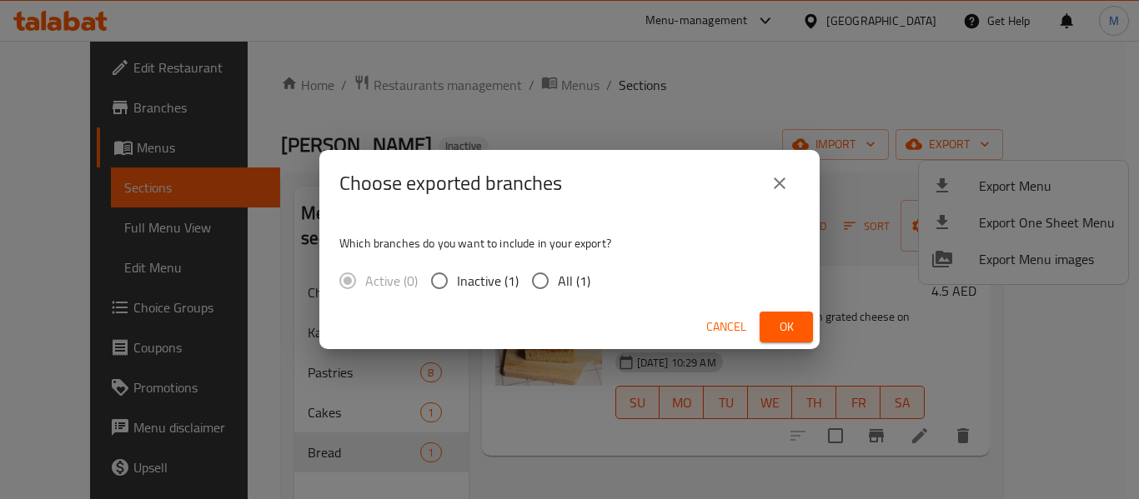
click at [558, 274] on span "All (1)" at bounding box center [574, 281] width 33 height 20
click at [557, 274] on input "All (1)" at bounding box center [540, 281] width 35 height 35
radio input "true"
drag, startPoint x: 781, startPoint y: 323, endPoint x: 550, endPoint y: 25, distance: 376.3
click at [769, 314] on button "Ok" at bounding box center [786, 327] width 53 height 31
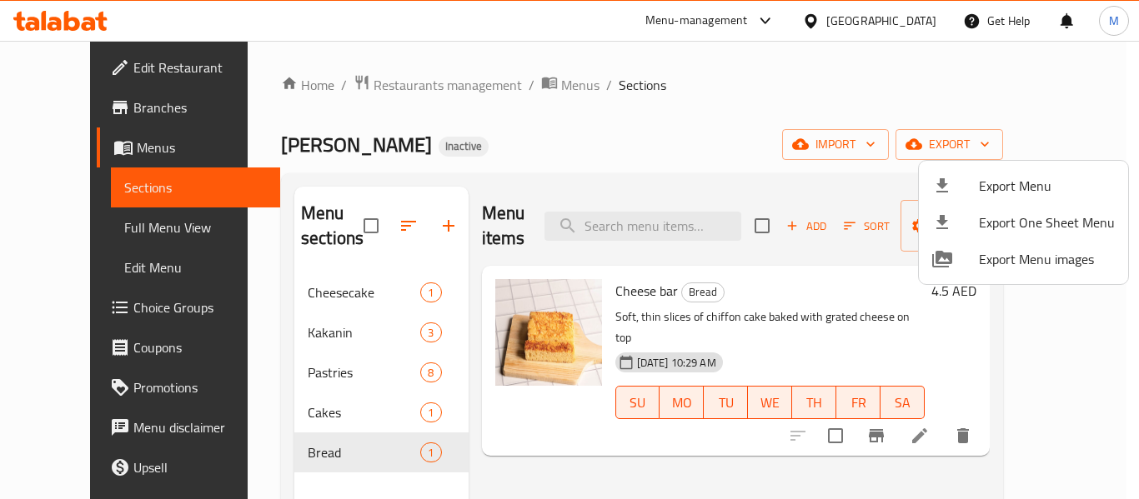
click at [48, 117] on div at bounding box center [569, 249] width 1139 height 499
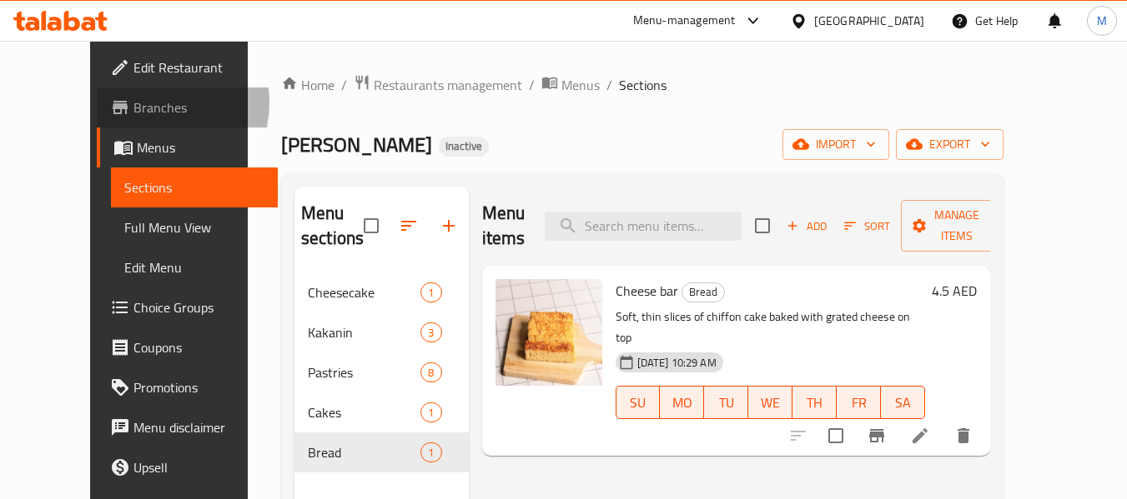
click at [133, 103] on span "Branches" at bounding box center [199, 108] width 132 height 20
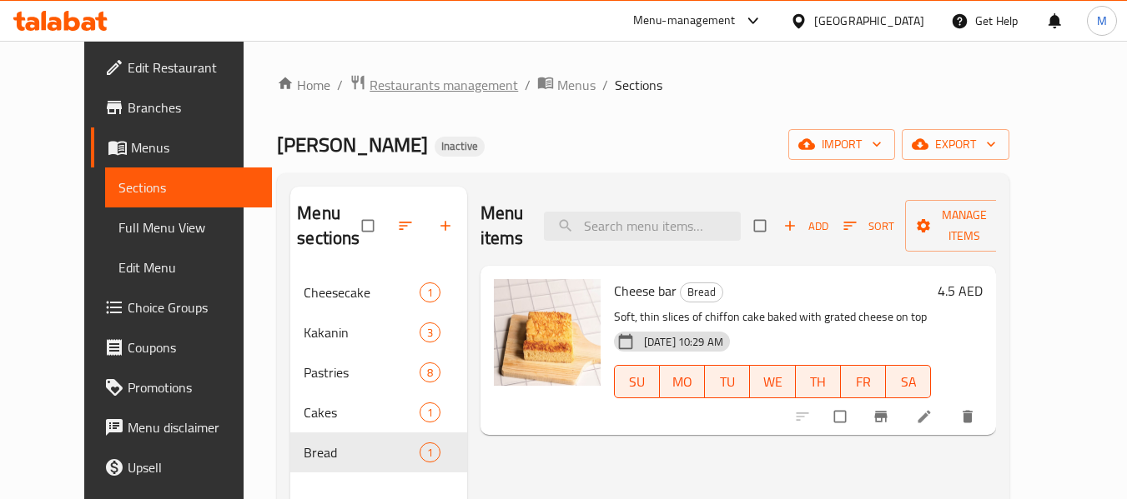
click at [388, 78] on span "Restaurants management" at bounding box center [443, 85] width 148 height 20
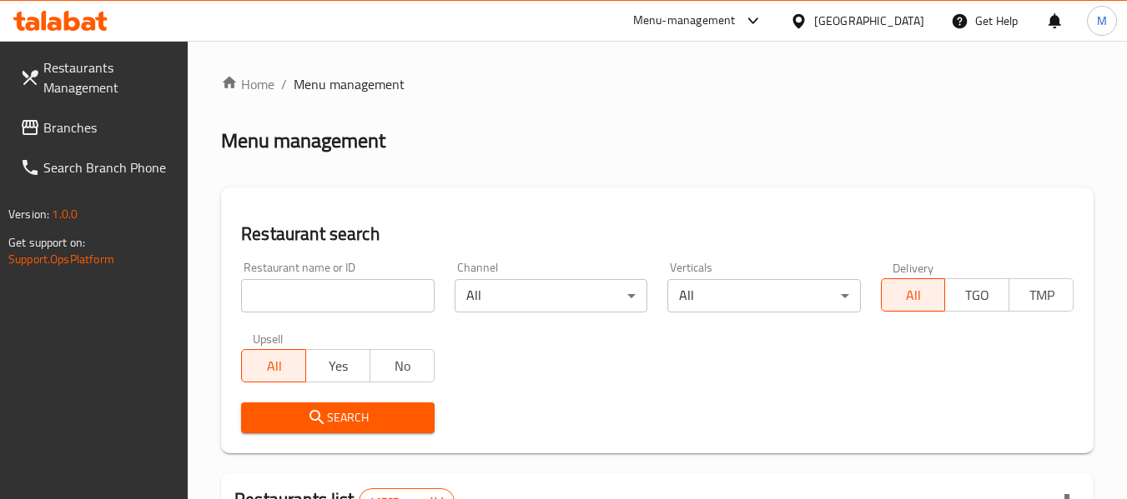
click at [362, 292] on input "search" at bounding box center [337, 295] width 193 height 33
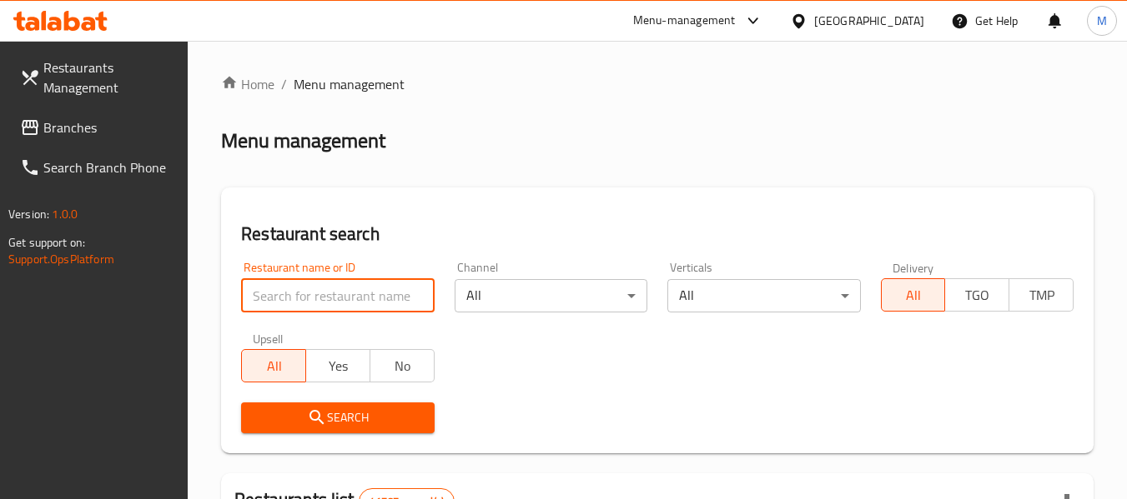
paste input "Blend Coffee"
type input "Blend Coffee"
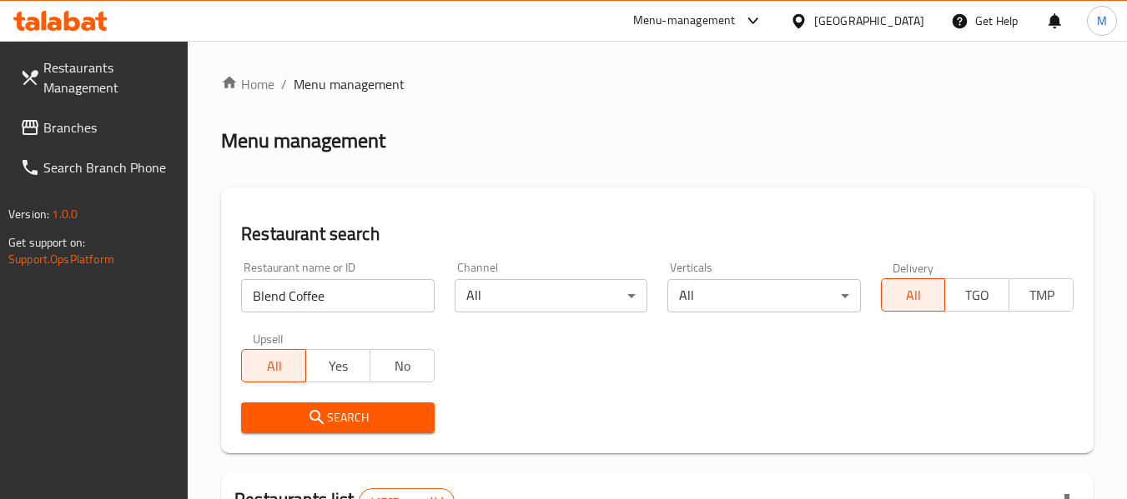
click at [329, 424] on span "Search" at bounding box center [337, 418] width 166 height 21
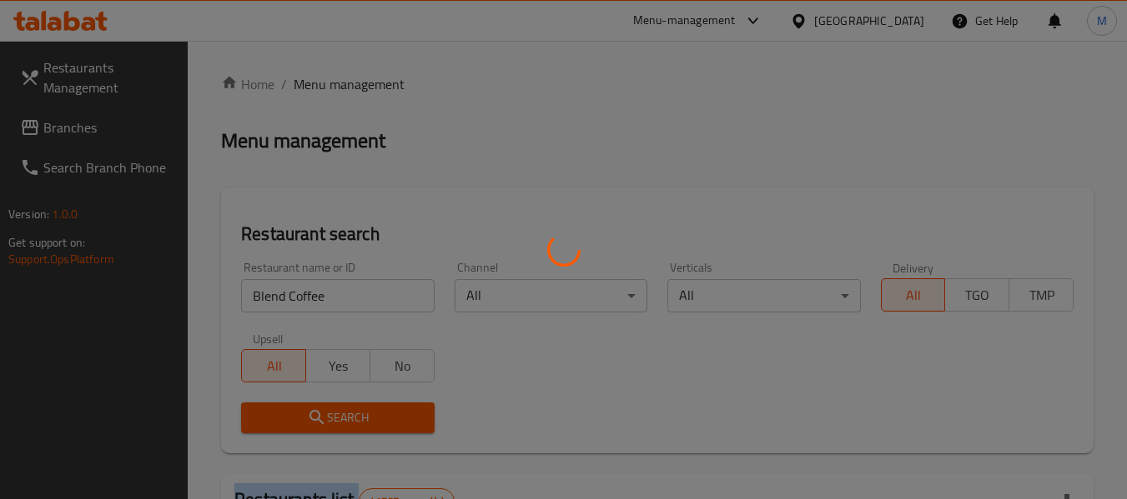
click at [329, 424] on div at bounding box center [563, 249] width 1127 height 499
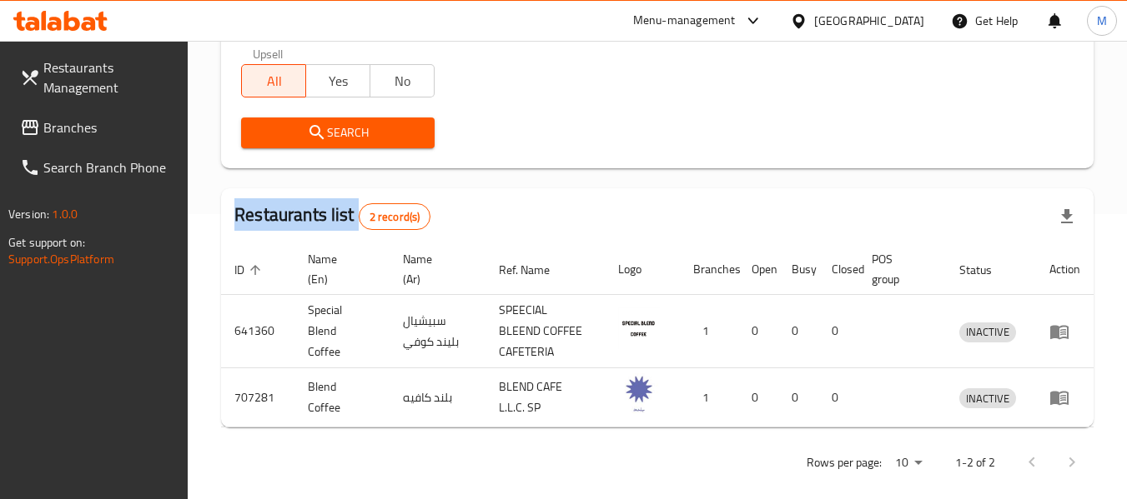
scroll to position [304, 0]
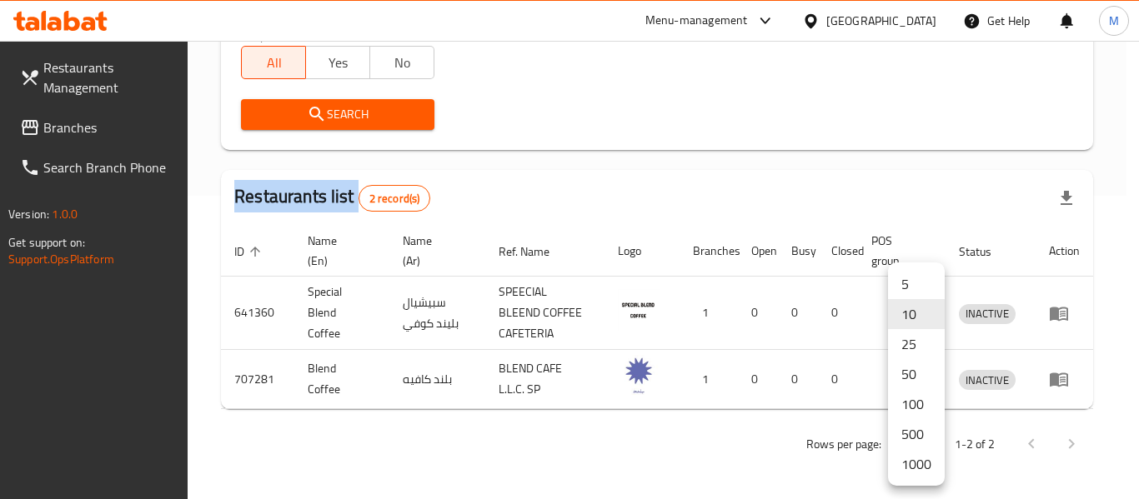
click at [921, 465] on li "1000" at bounding box center [916, 464] width 57 height 30
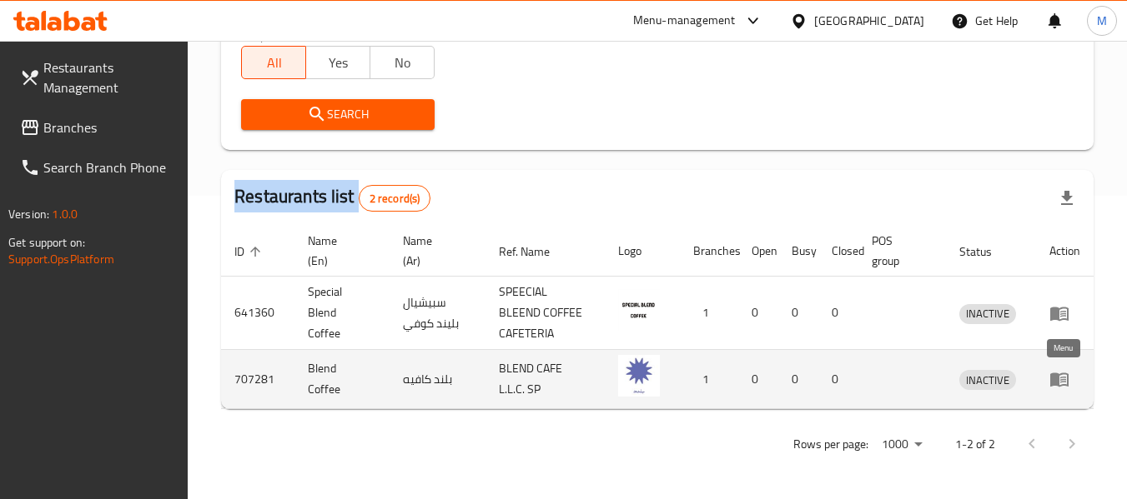
click at [1053, 388] on icon "enhanced table" at bounding box center [1059, 379] width 20 height 20
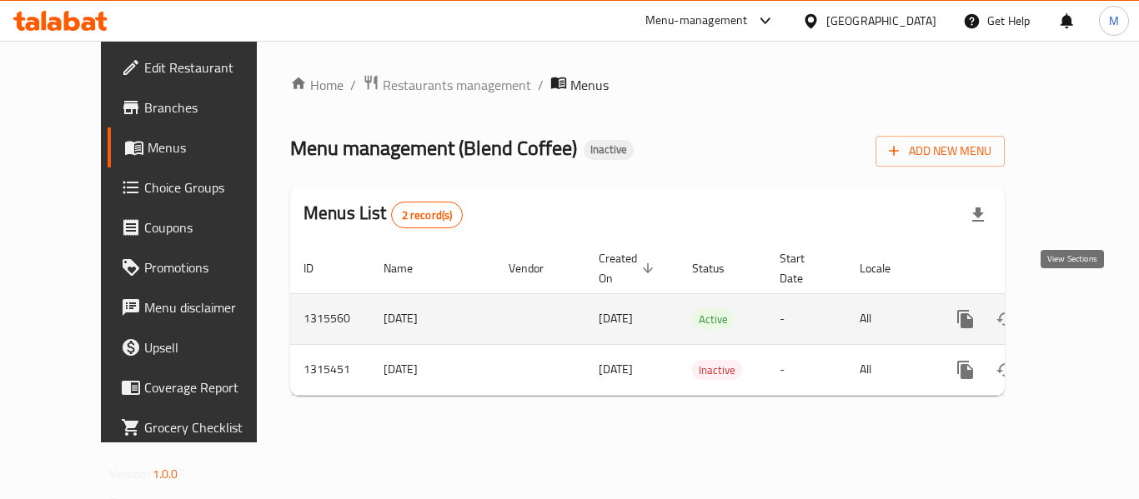
click at [1076, 309] on icon "enhanced table" at bounding box center [1086, 319] width 20 height 20
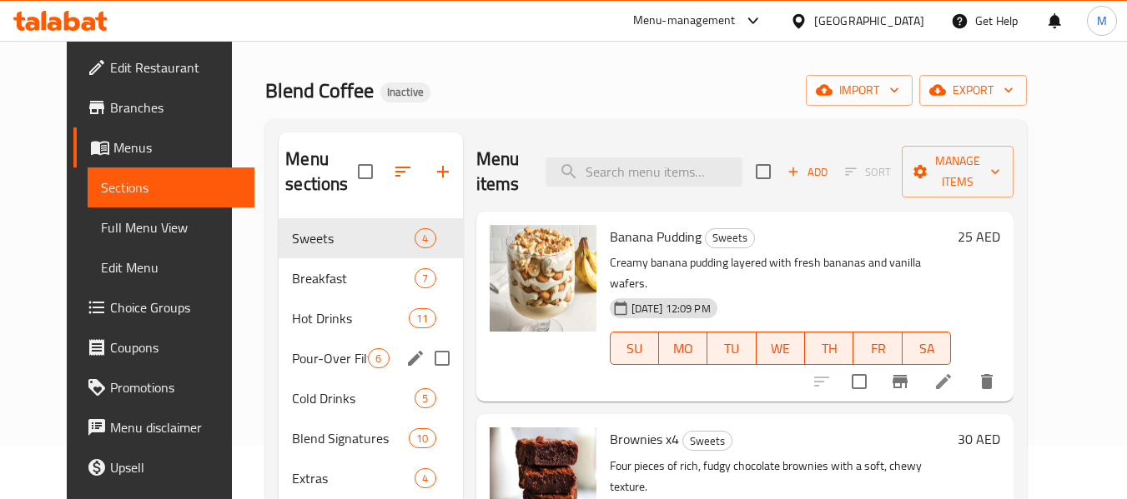
scroll to position [83, 0]
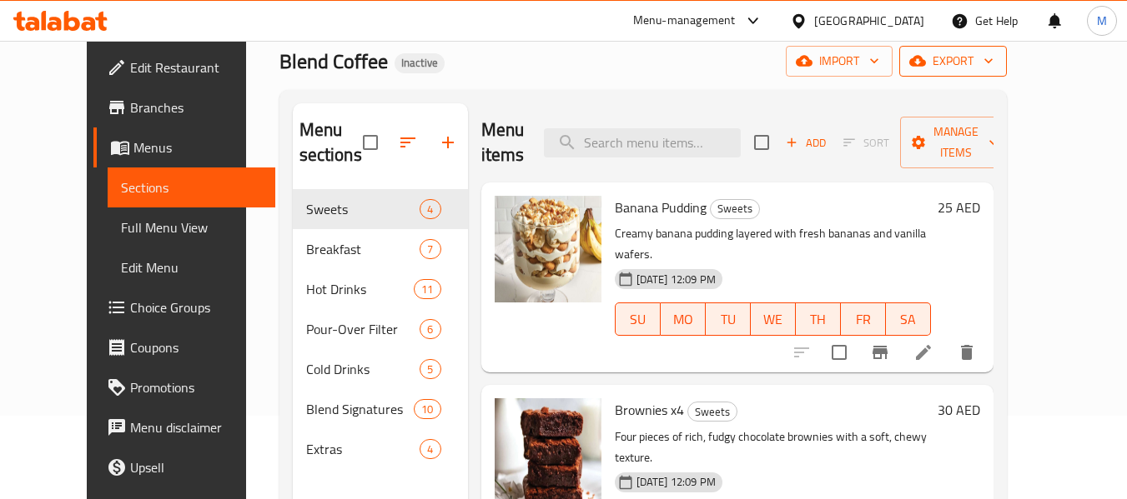
click at [993, 60] on span "export" at bounding box center [952, 61] width 81 height 21
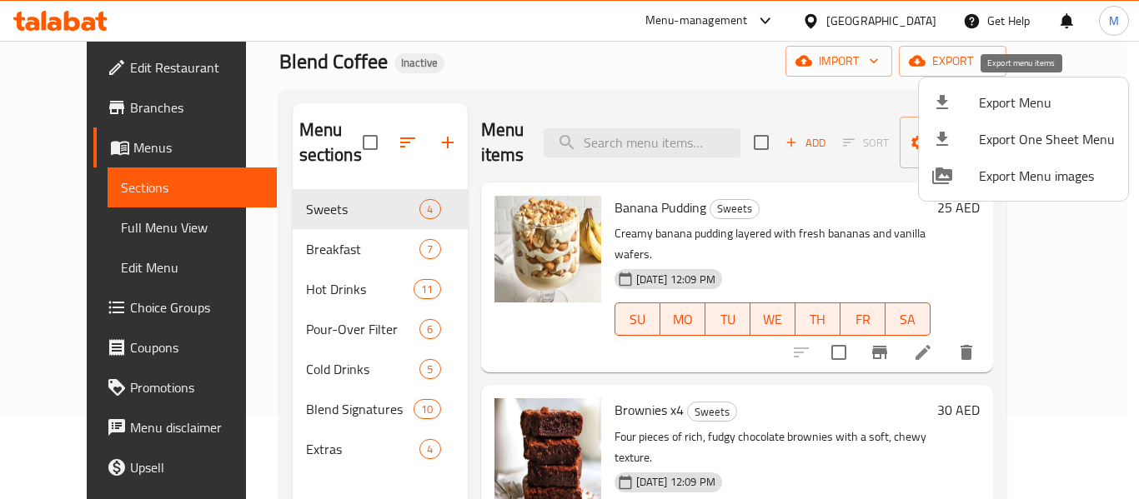
click at [991, 110] on span "Export Menu" at bounding box center [1047, 103] width 136 height 20
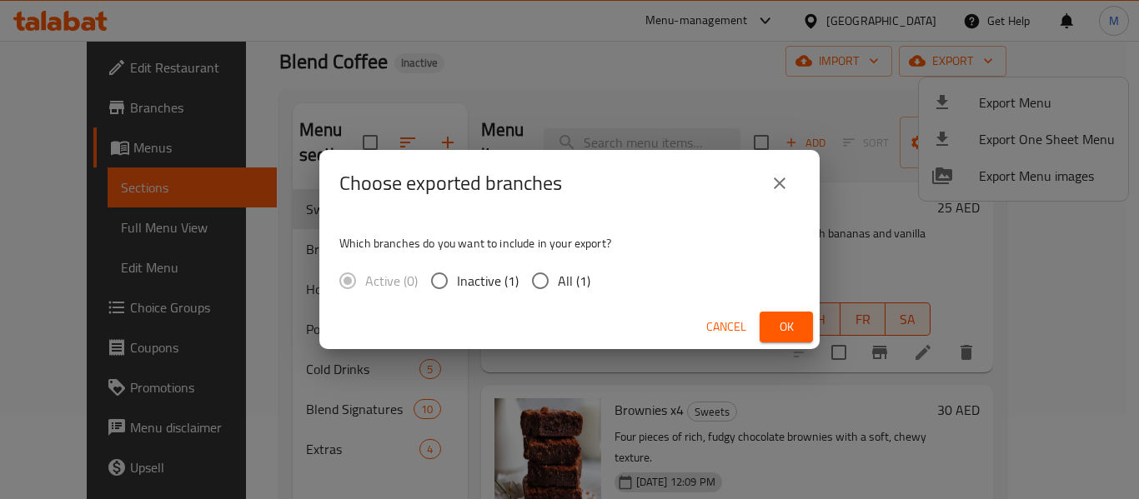
click at [568, 275] on span "All (1)" at bounding box center [574, 281] width 33 height 20
click at [558, 275] on input "All (1)" at bounding box center [540, 281] width 35 height 35
radio input "true"
click at [771, 329] on button "Ok" at bounding box center [786, 327] width 53 height 31
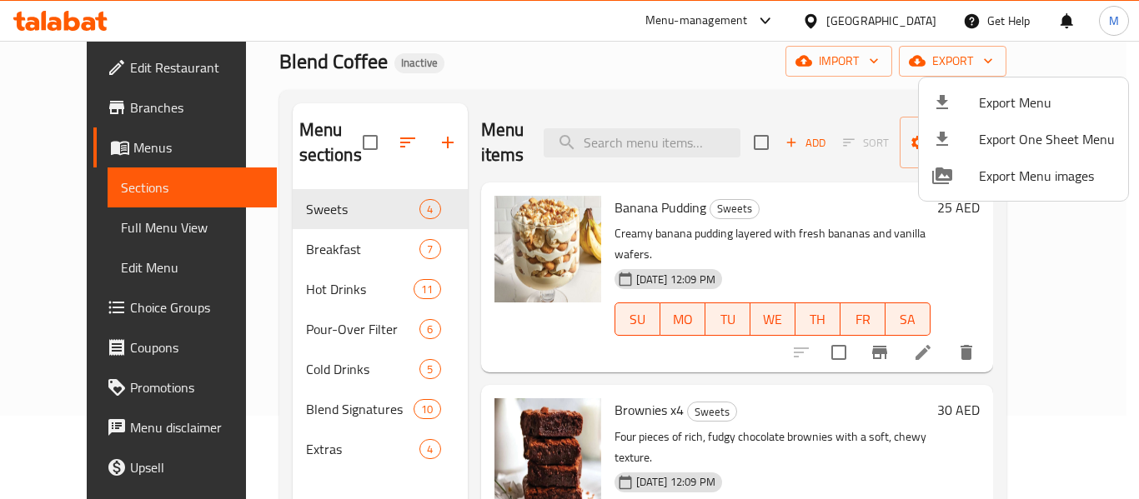
click at [459, 343] on div at bounding box center [569, 249] width 1139 height 499
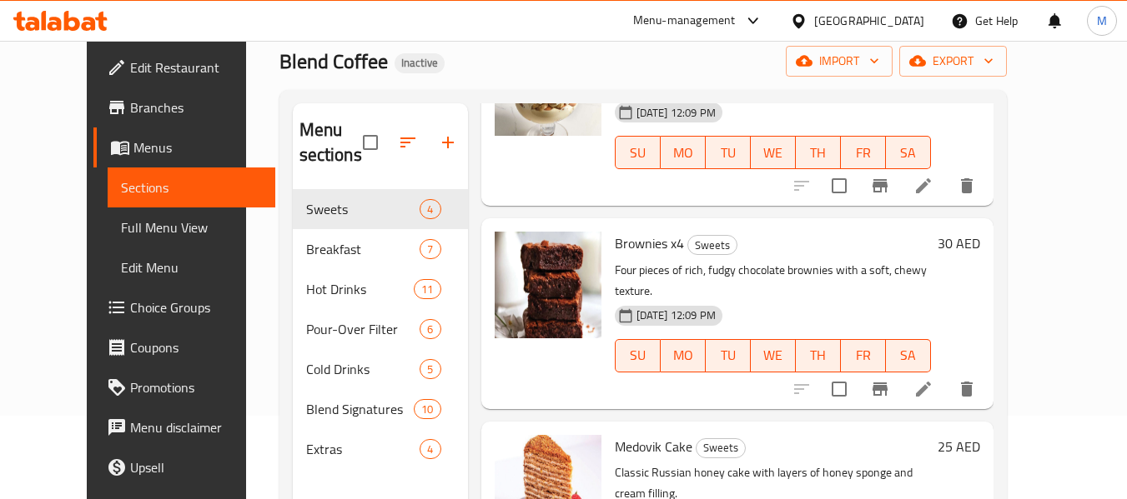
scroll to position [0, 0]
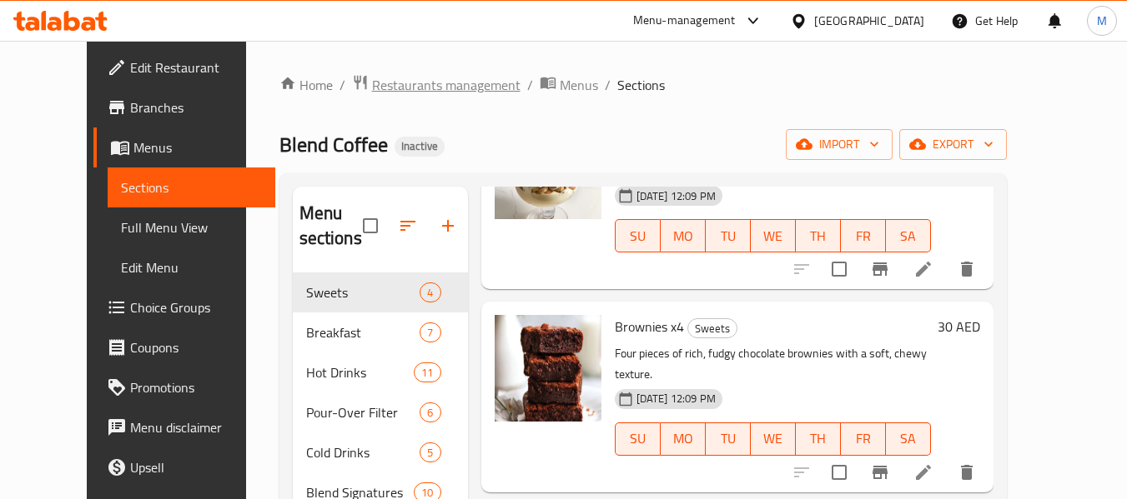
click at [385, 81] on span "Restaurants management" at bounding box center [446, 85] width 148 height 20
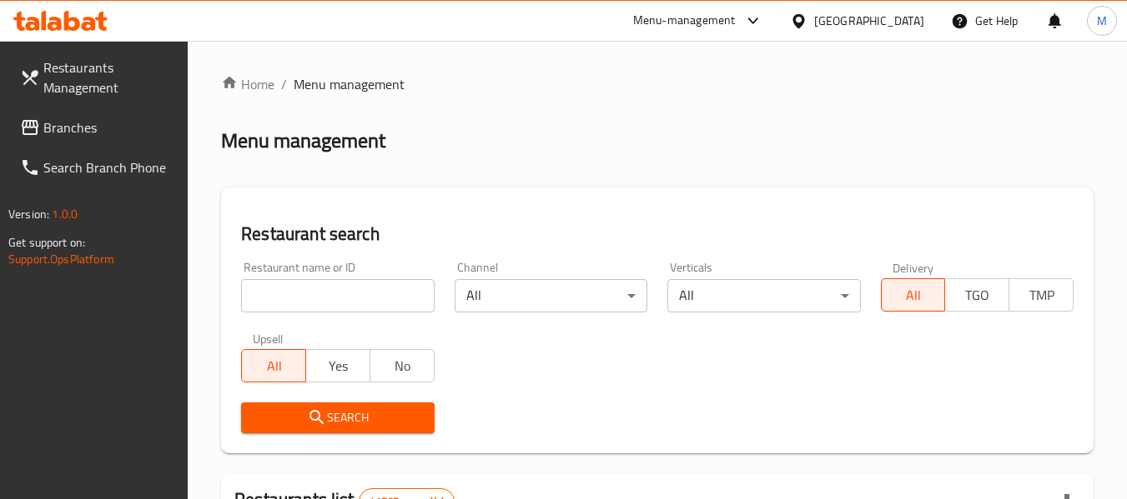
drag, startPoint x: 334, startPoint y: 294, endPoint x: 333, endPoint y: 321, distance: 27.6
click at [334, 294] on input "search" at bounding box center [337, 295] width 193 height 33
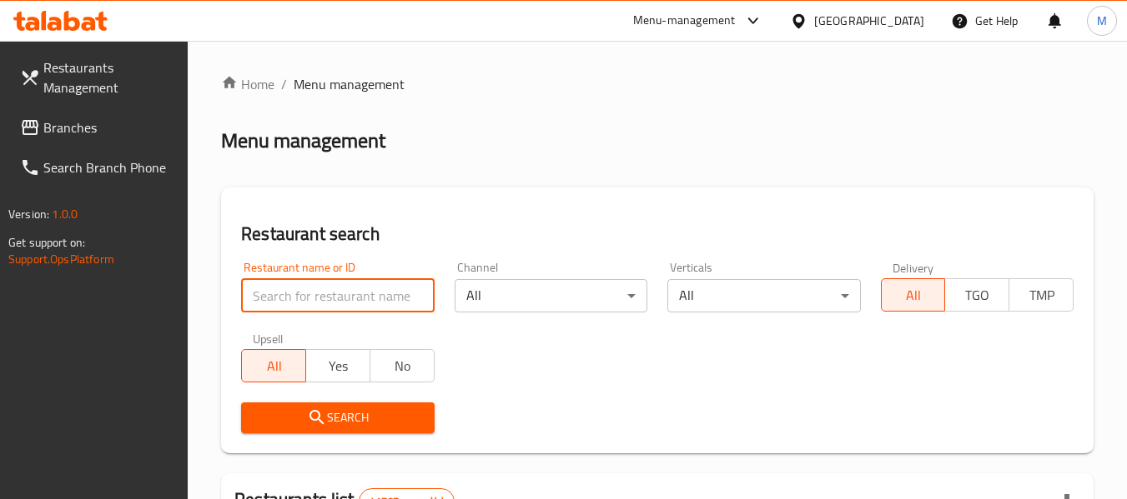
paste input "Sham Grills"
type input "Sham Grills"
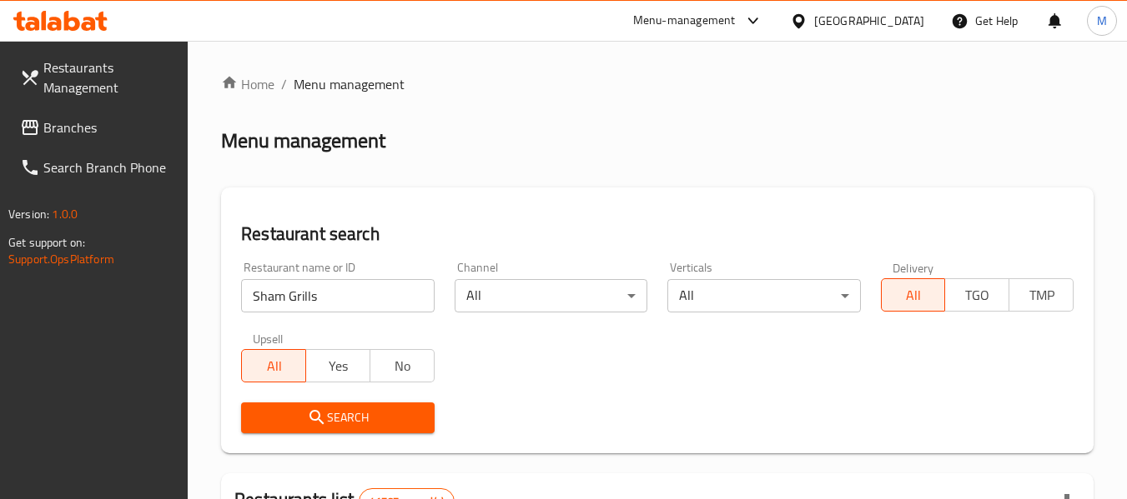
click at [354, 414] on span "Search" at bounding box center [337, 418] width 166 height 21
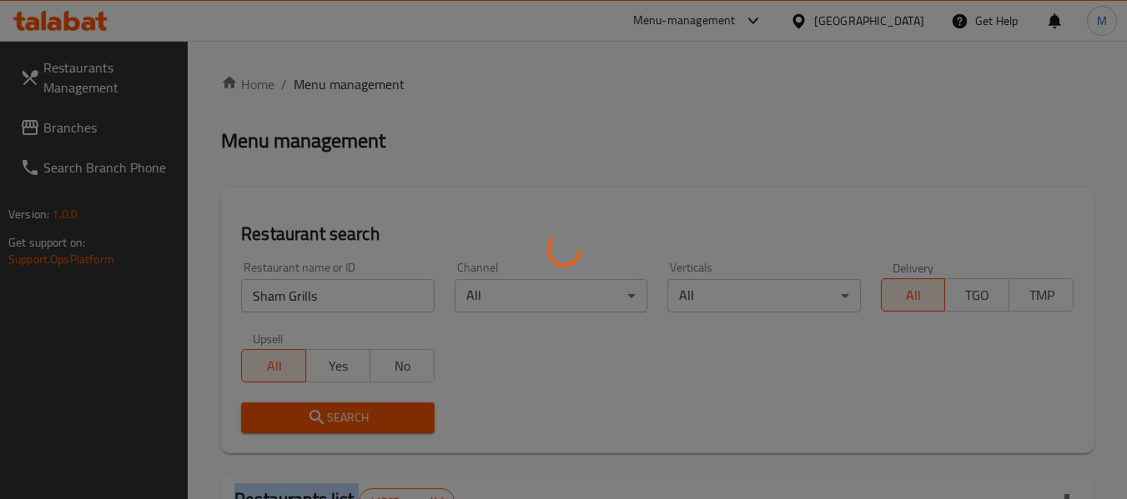
click at [354, 414] on div at bounding box center [563, 249] width 1127 height 499
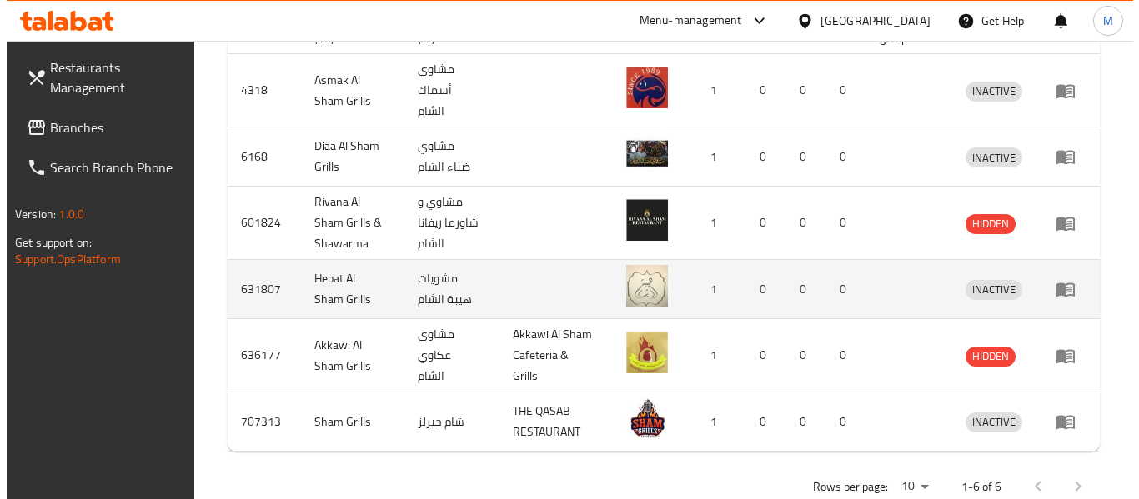
scroll to position [555, 0]
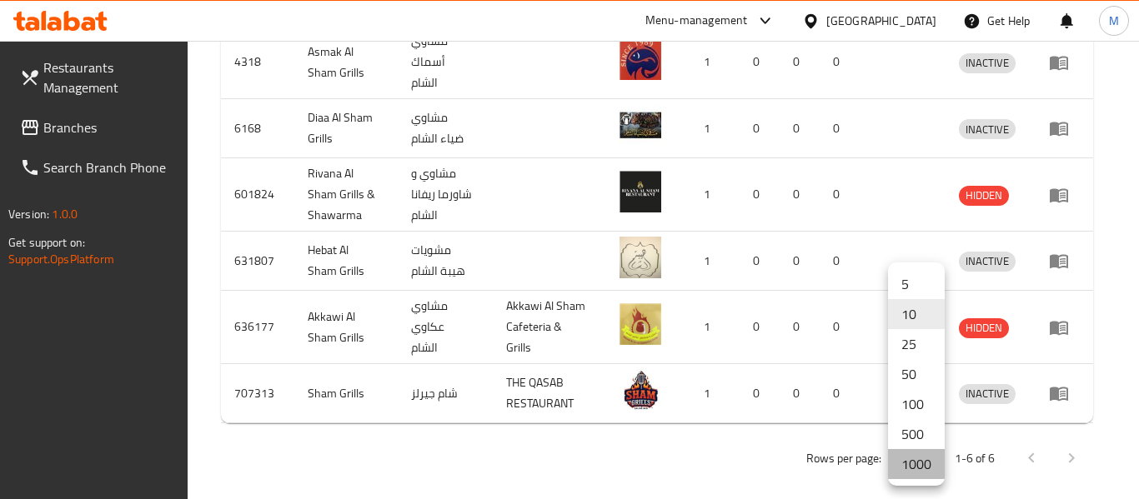
click at [909, 466] on li "1000" at bounding box center [916, 464] width 57 height 30
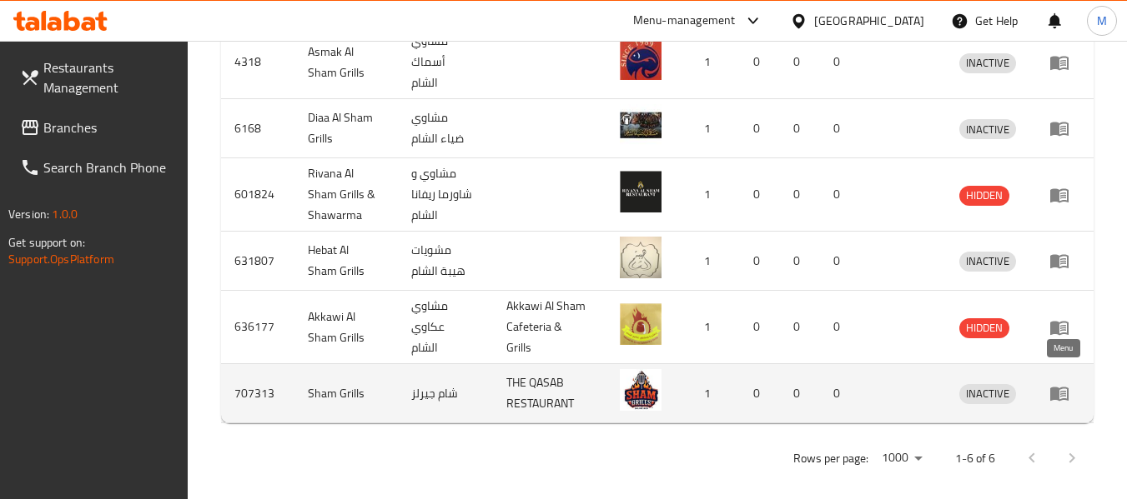
click at [1062, 391] on icon "enhanced table" at bounding box center [1063, 394] width 6 height 7
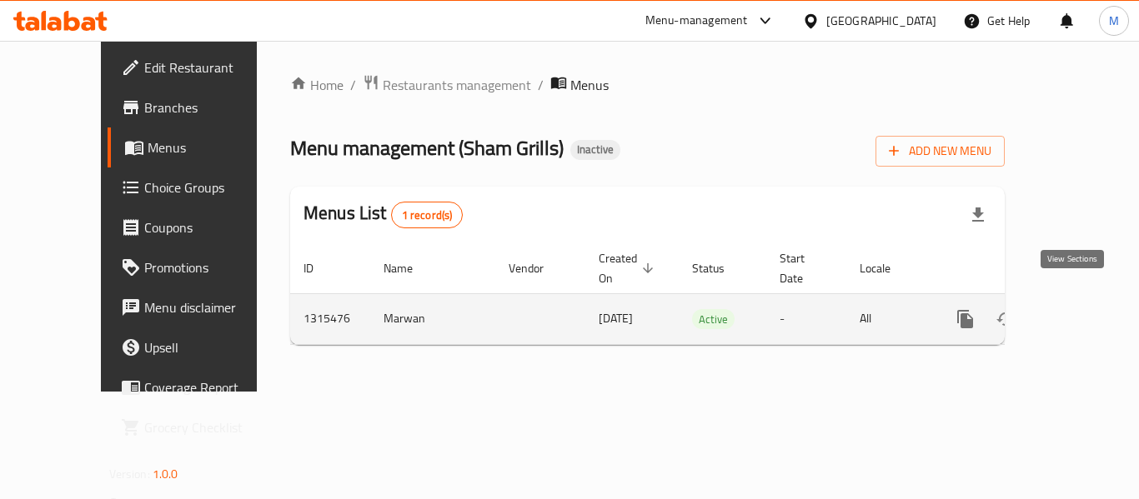
click at [1085, 299] on link "enhanced table" at bounding box center [1086, 319] width 40 height 40
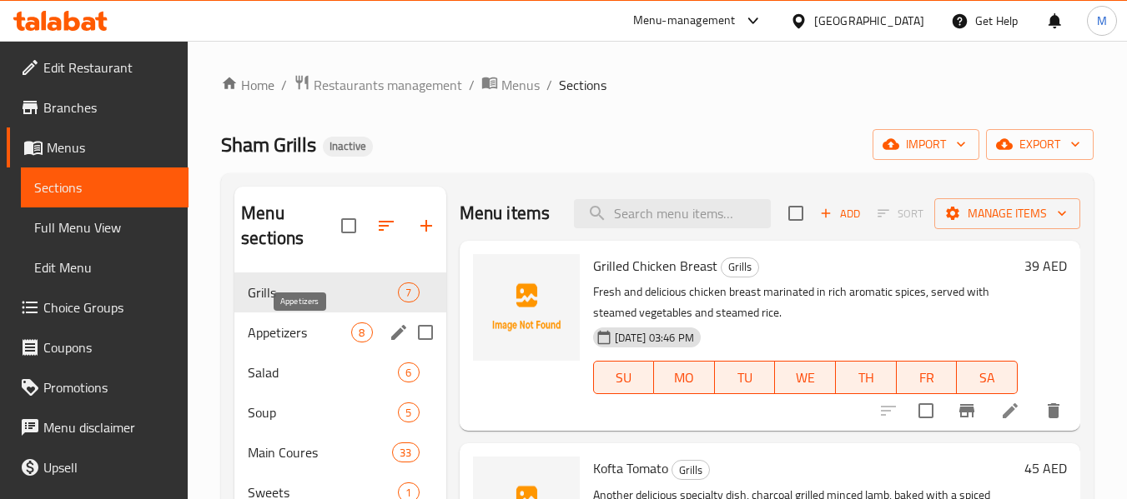
drag, startPoint x: 329, startPoint y: 334, endPoint x: 307, endPoint y: 412, distance: 80.8
click at [329, 335] on span "Appetizers" at bounding box center [299, 333] width 103 height 20
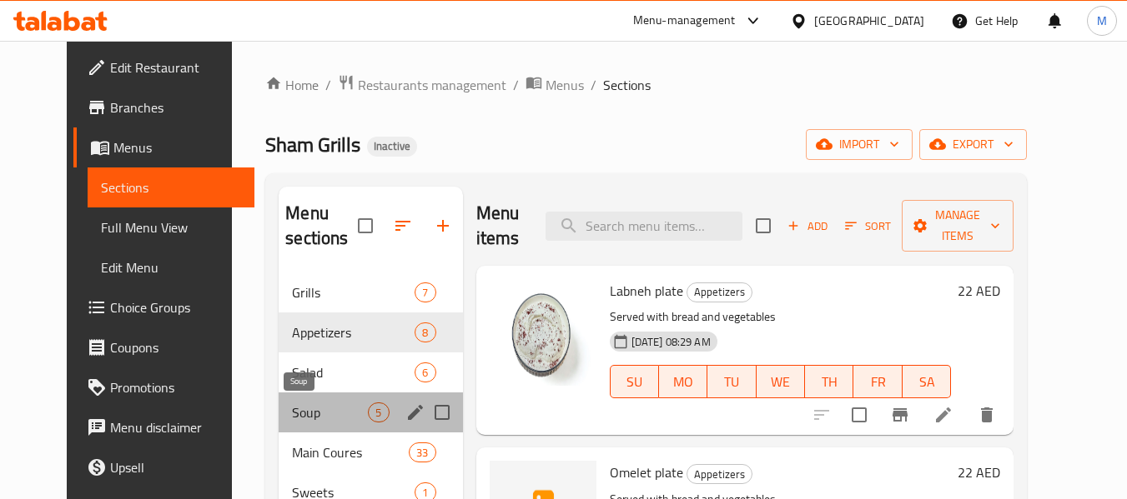
click at [309, 413] on span "Soup" at bounding box center [330, 413] width 76 height 20
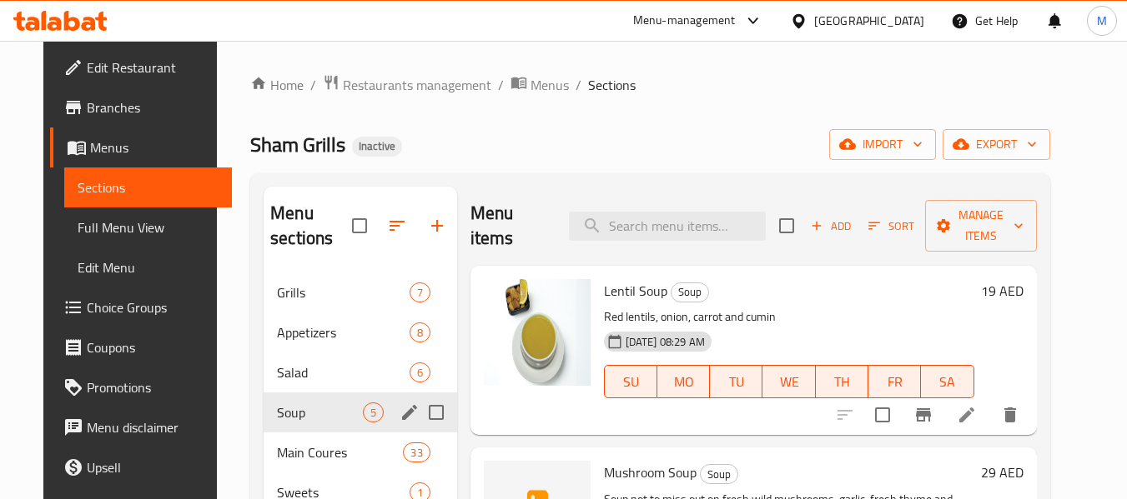
scroll to position [167, 0]
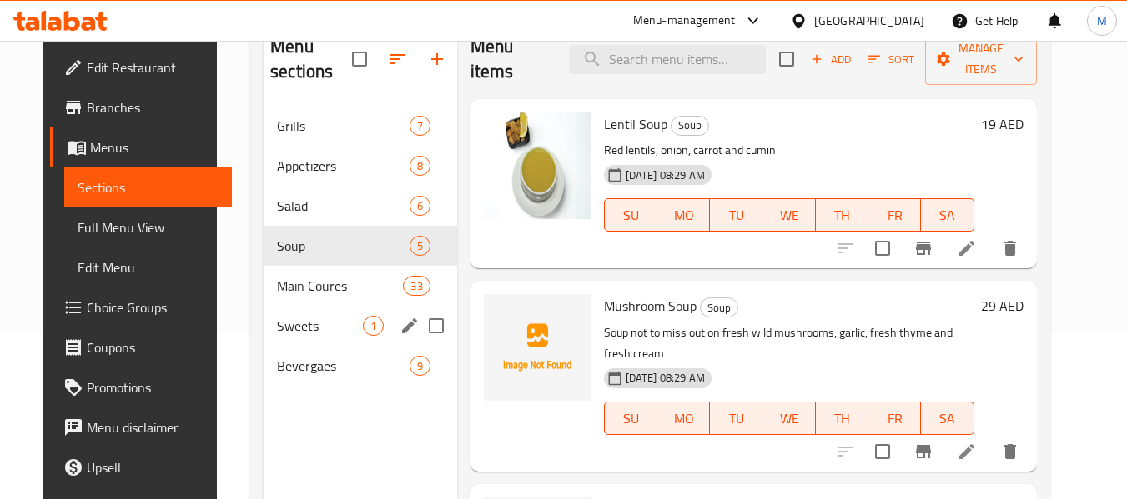
click at [317, 337] on div "Sweets 1" at bounding box center [360, 326] width 193 height 40
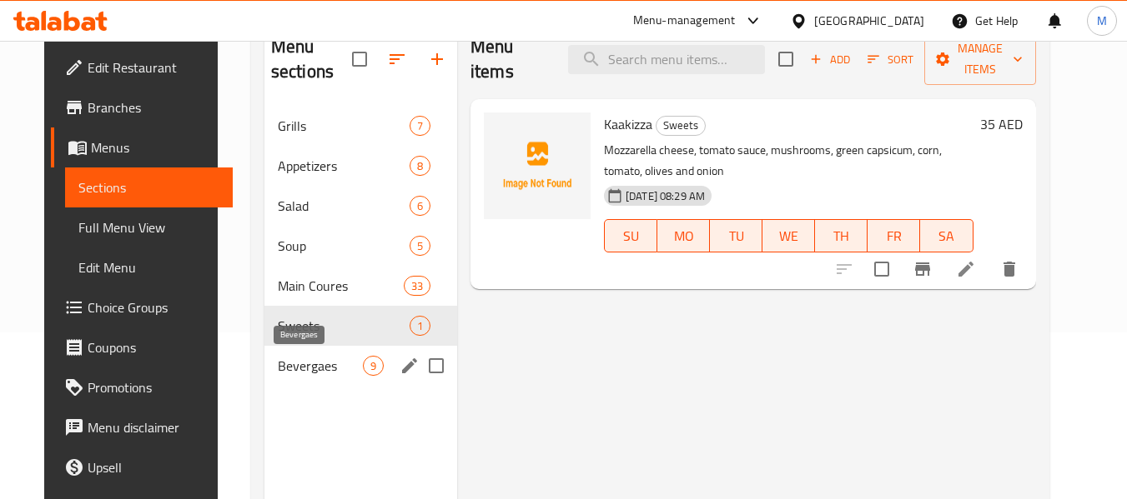
click at [294, 373] on span "Bevergaes" at bounding box center [320, 366] width 85 height 20
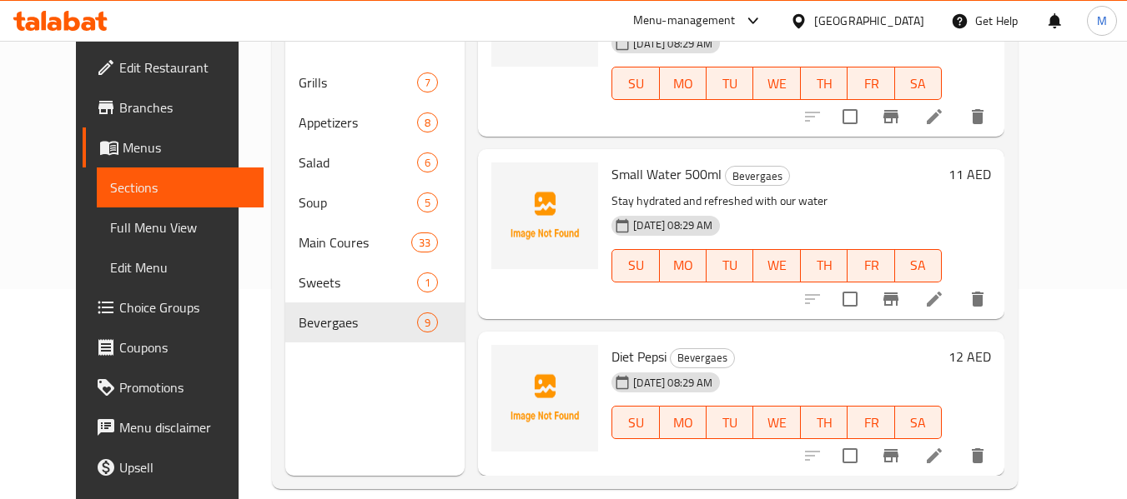
scroll to position [233, 0]
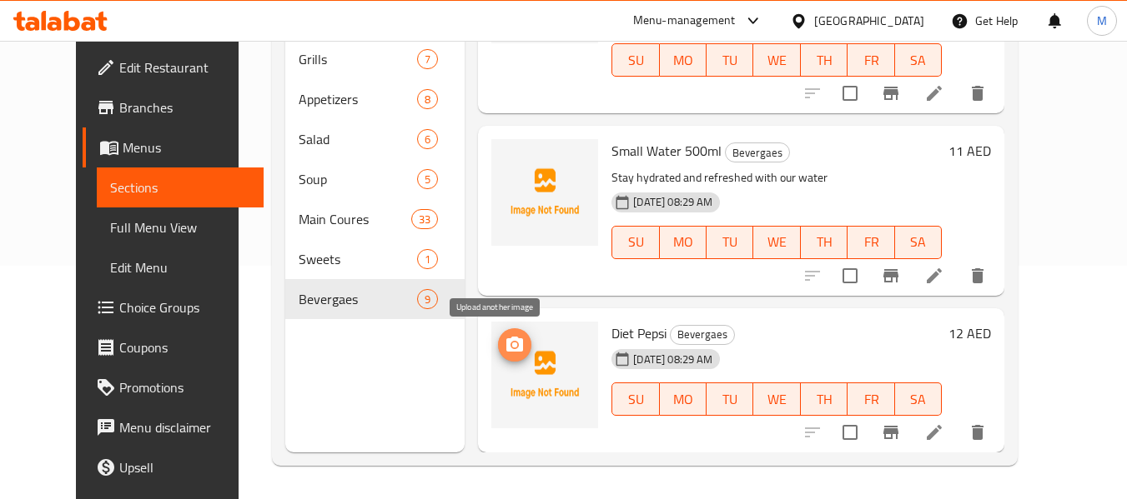
click at [506, 350] on icon "upload picture" at bounding box center [514, 344] width 17 height 15
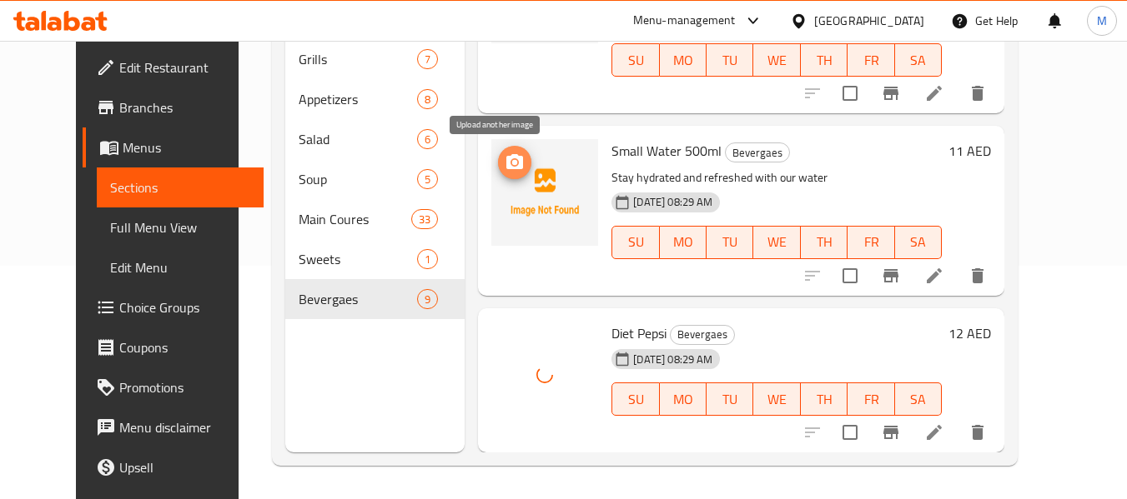
click at [505, 171] on icon "upload picture" at bounding box center [515, 163] width 20 height 20
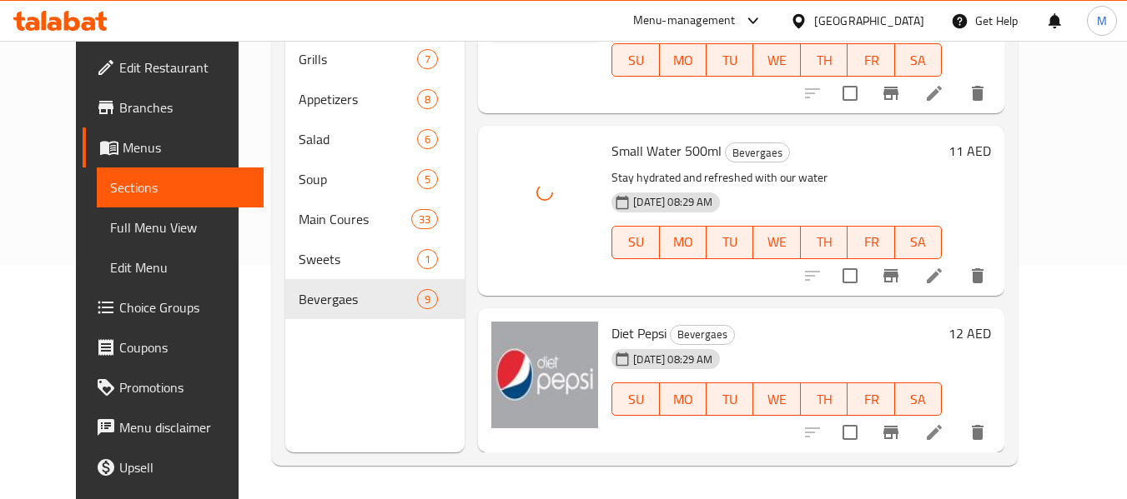
scroll to position [1032, 0]
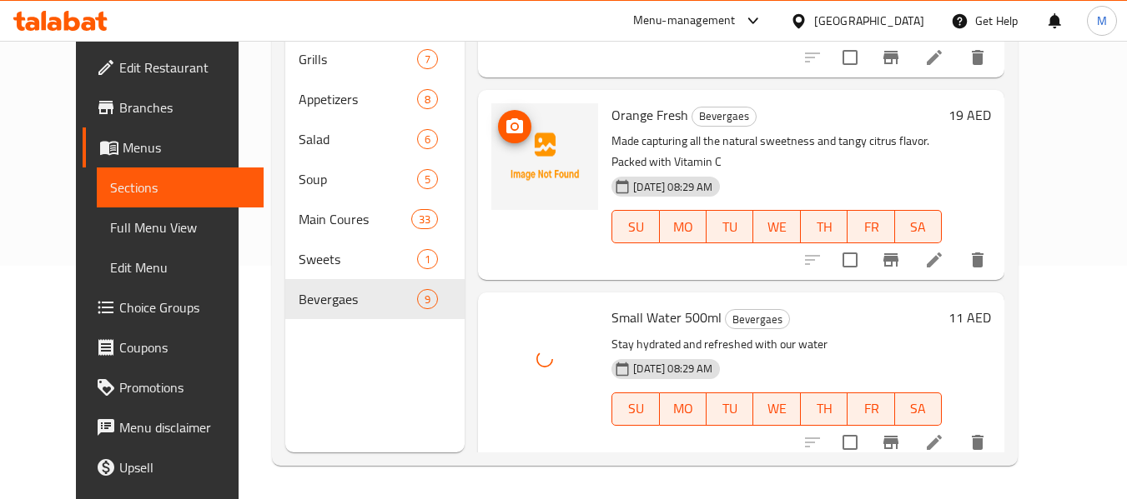
click at [505, 126] on icon "upload picture" at bounding box center [515, 127] width 20 height 20
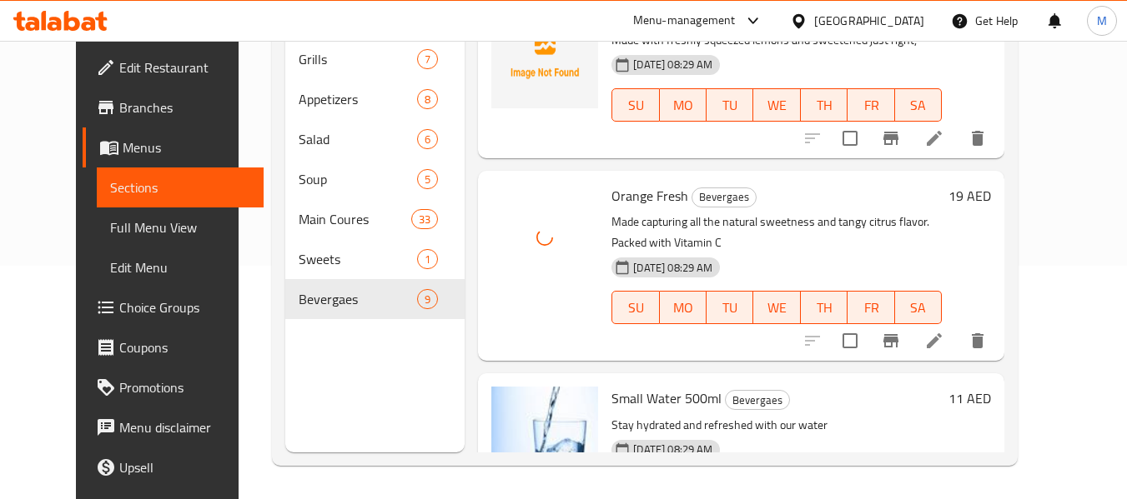
scroll to position [781, 0]
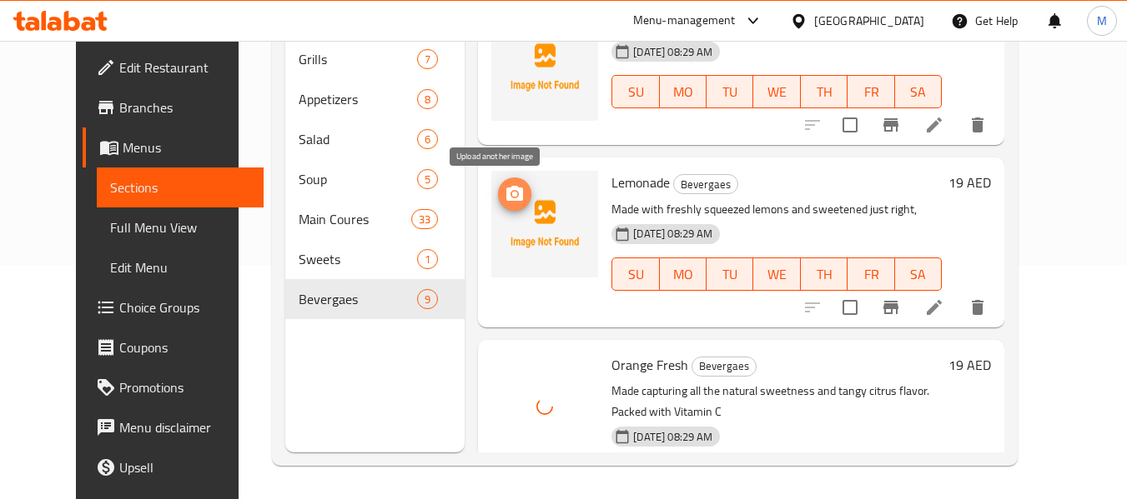
click at [506, 198] on icon "upload picture" at bounding box center [514, 193] width 17 height 15
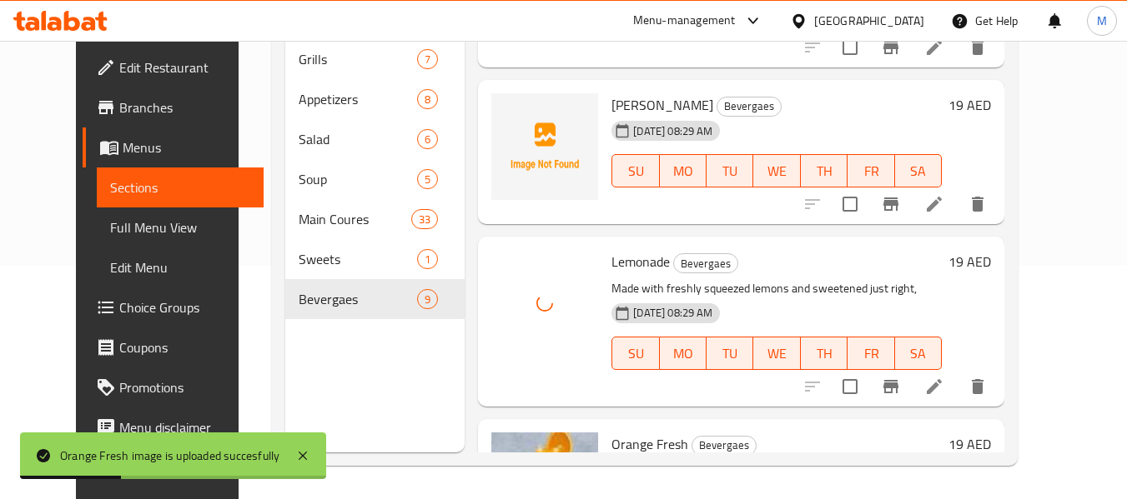
scroll to position [615, 0]
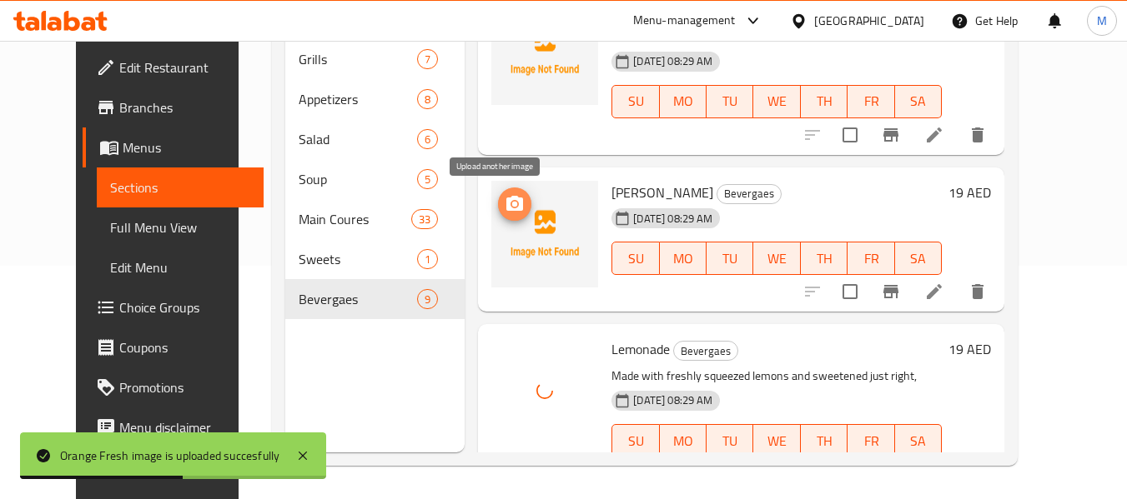
click at [506, 207] on icon "upload picture" at bounding box center [514, 203] width 17 height 15
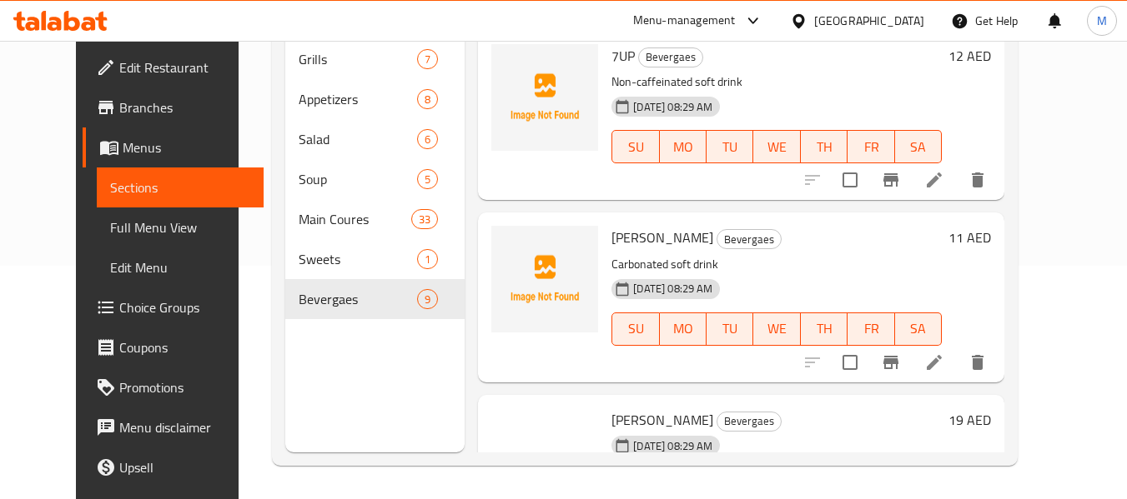
scroll to position [364, 0]
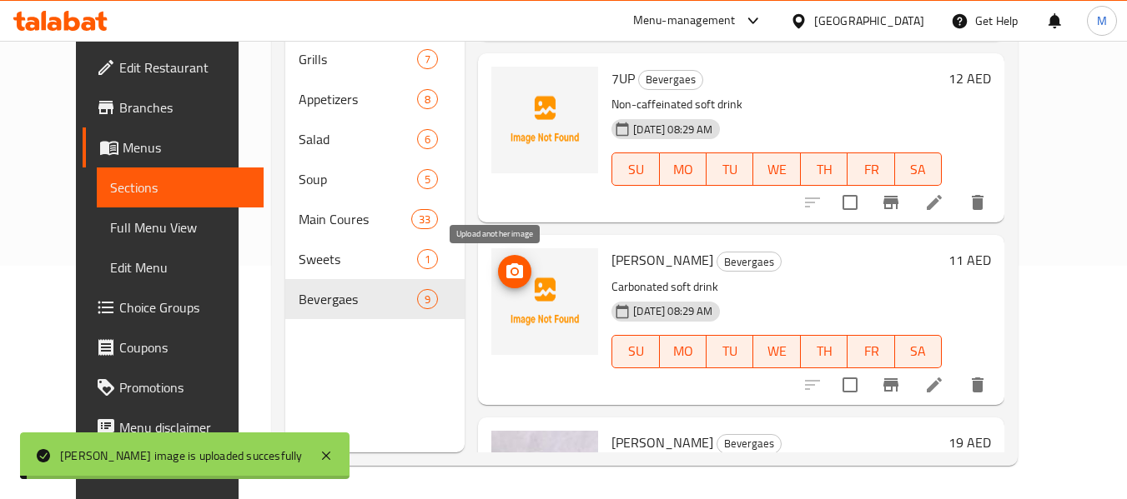
click at [505, 262] on icon "upload picture" at bounding box center [515, 272] width 20 height 20
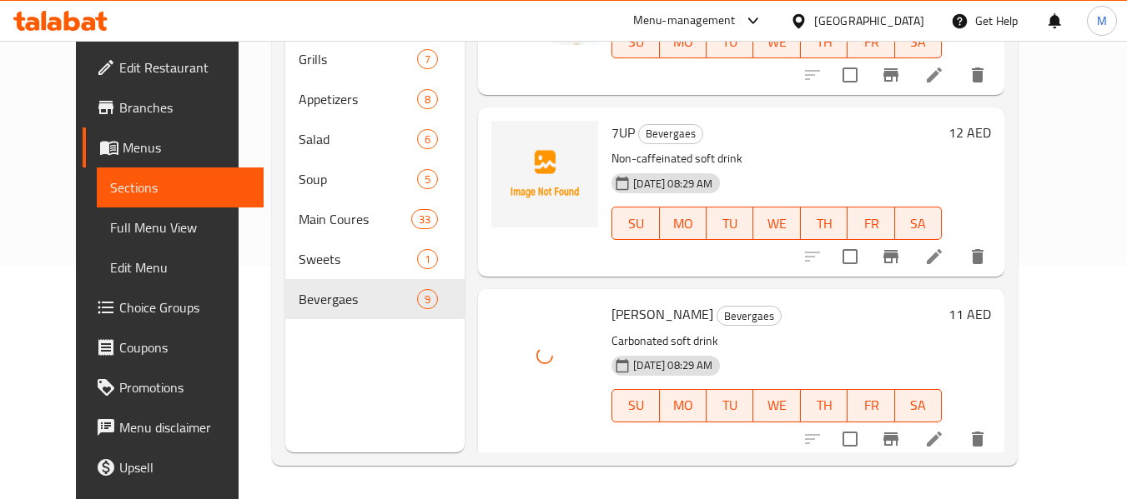
scroll to position [281, 0]
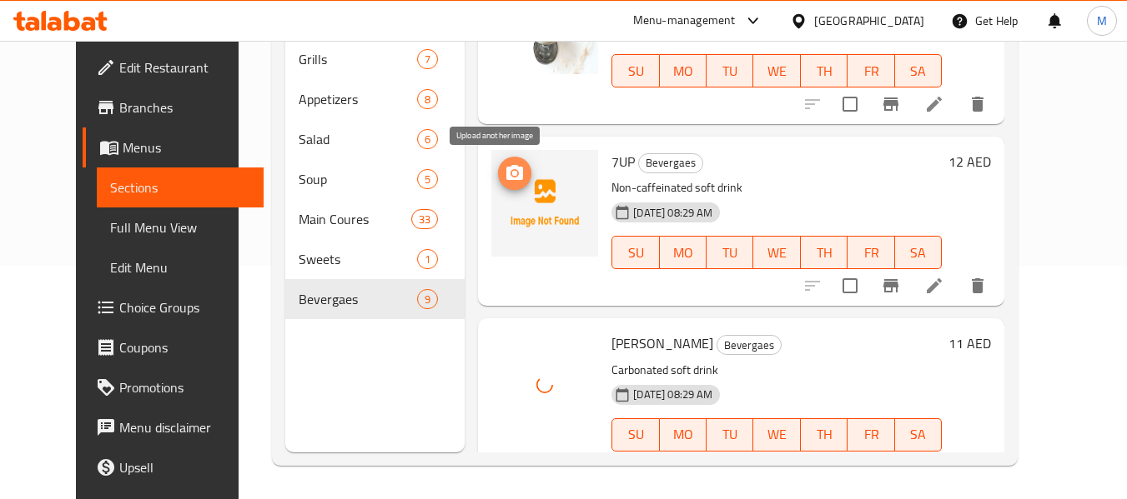
click at [506, 173] on icon "upload picture" at bounding box center [514, 172] width 17 height 15
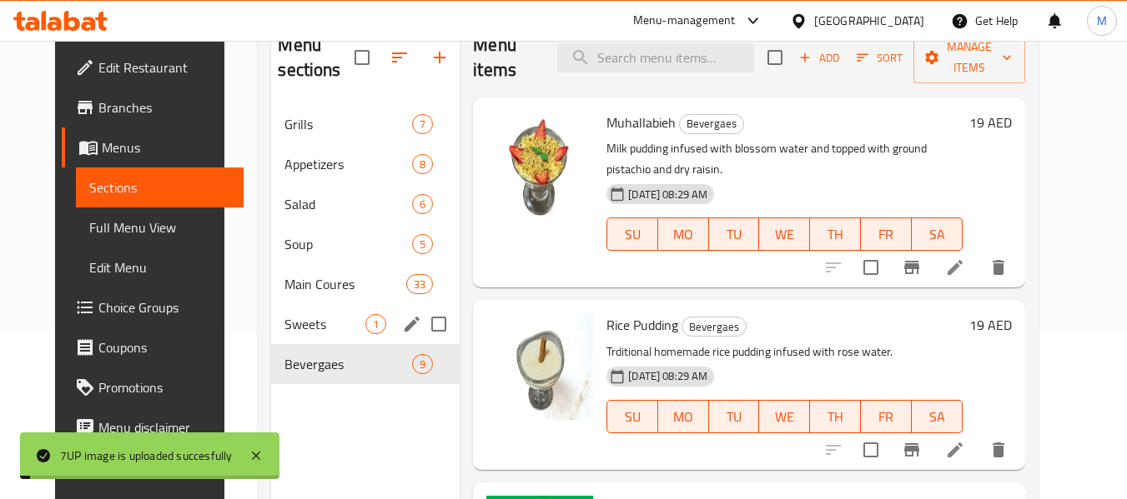
scroll to position [150, 0]
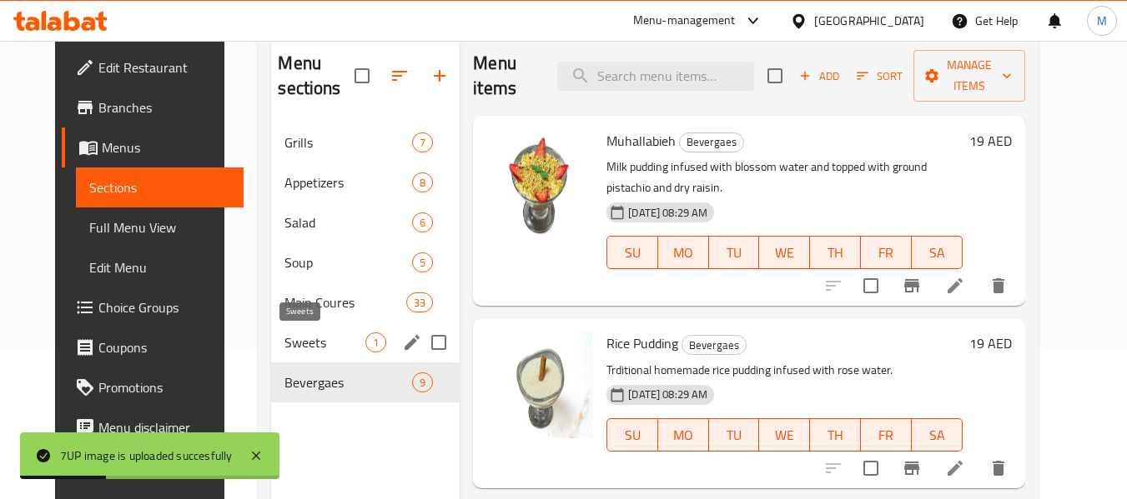
click at [302, 347] on span "Sweets" at bounding box center [324, 343] width 81 height 20
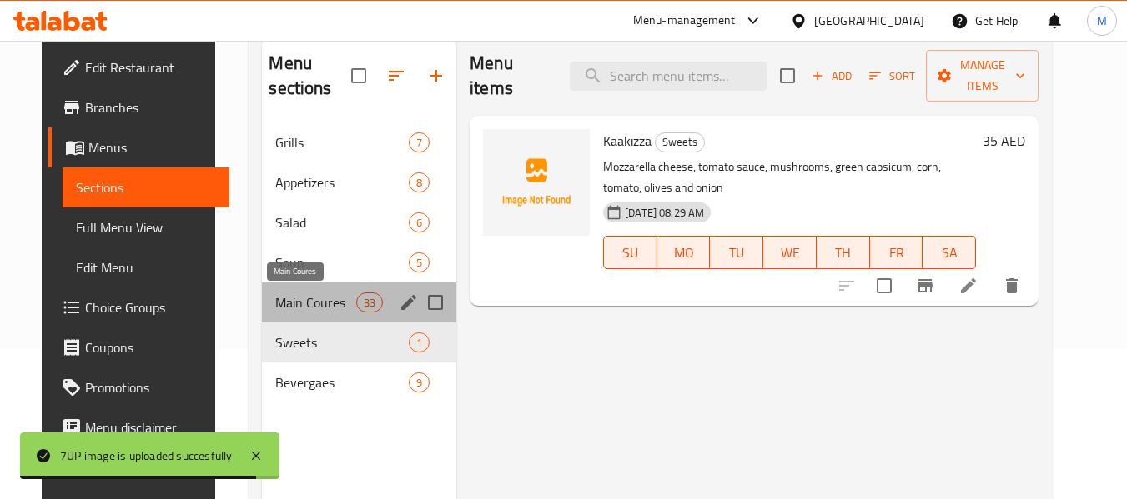
click at [304, 311] on span "Main Coures" at bounding box center [315, 303] width 80 height 20
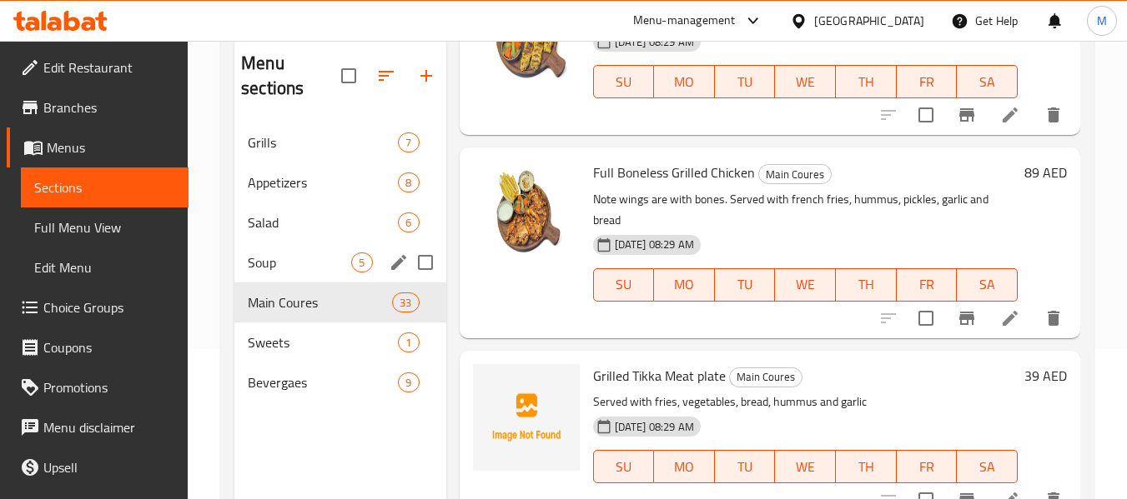
click at [294, 275] on div "Soup 5" at bounding box center [339, 263] width 211 height 40
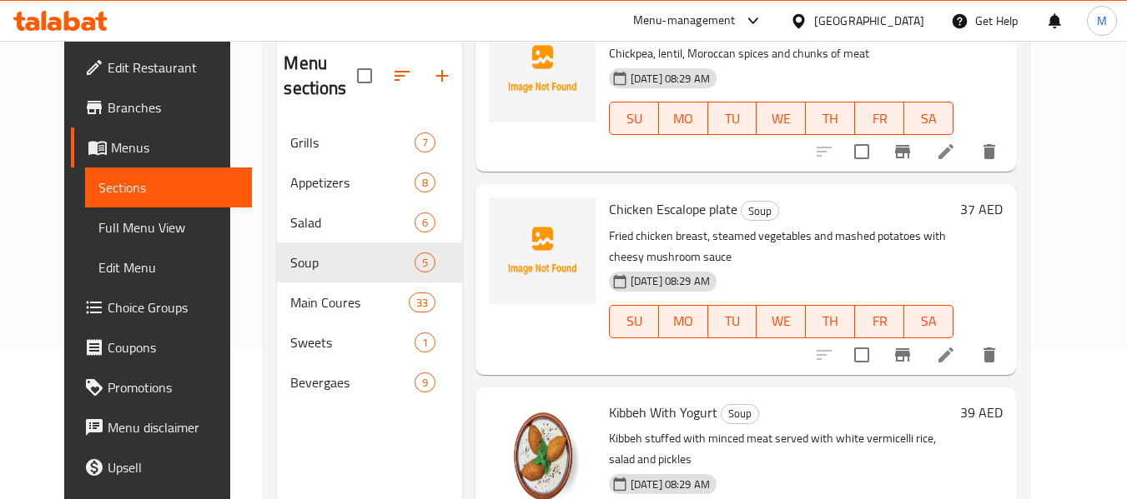
scroll to position [165, 0]
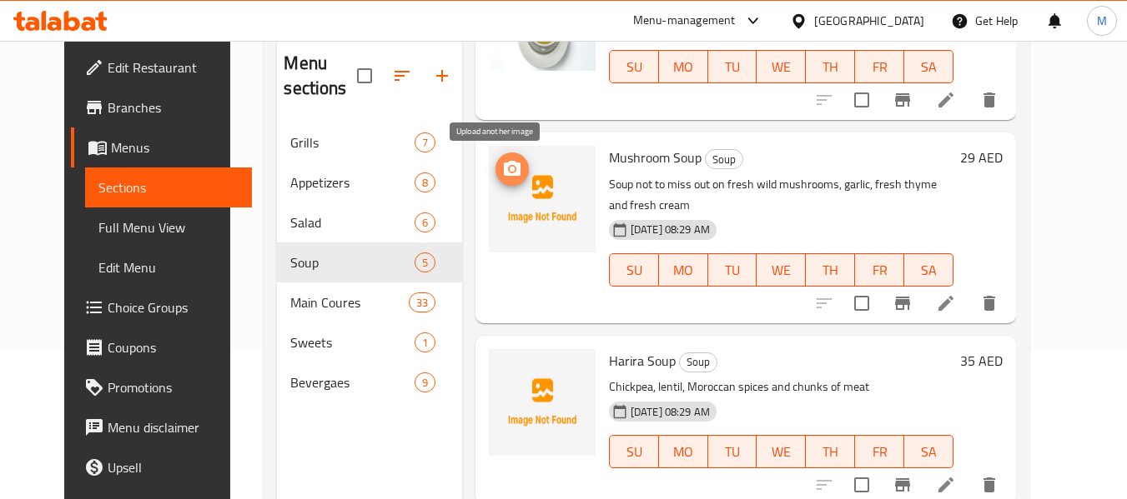
click at [504, 166] on icon "upload picture" at bounding box center [512, 168] width 17 height 15
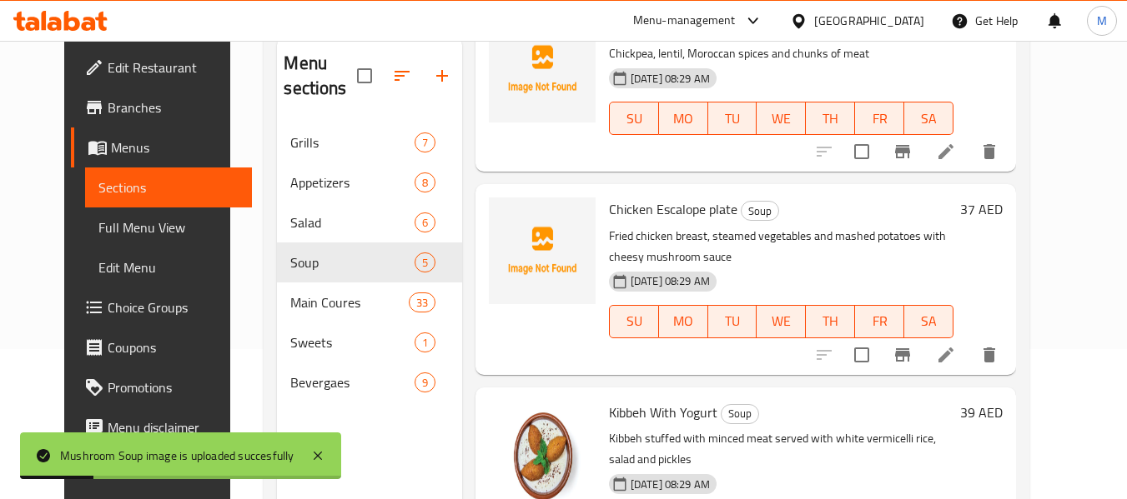
scroll to position [415, 0]
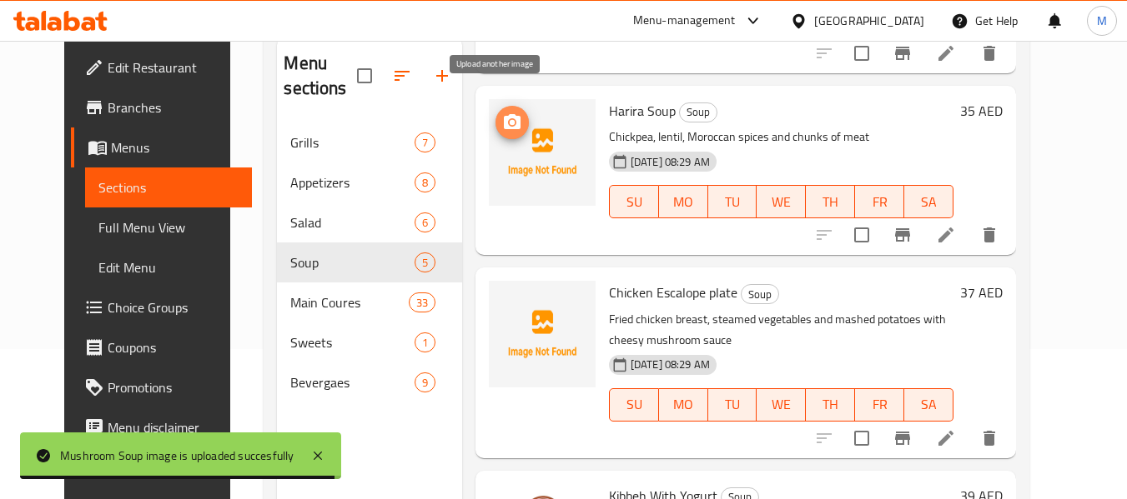
click at [506, 113] on span "upload picture" at bounding box center [511, 123] width 33 height 20
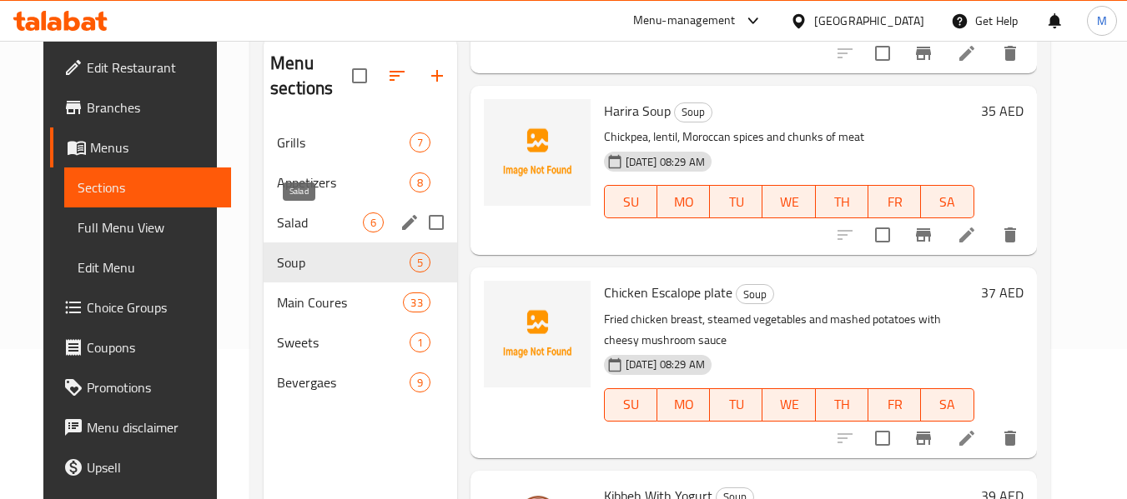
click at [304, 218] on span "Salad" at bounding box center [319, 223] width 85 height 20
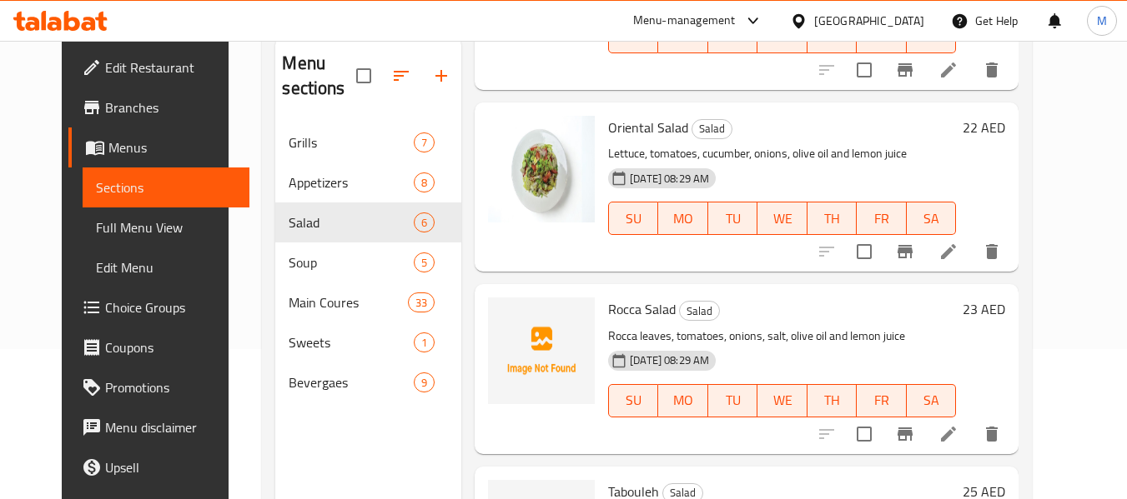
scroll to position [500, 0]
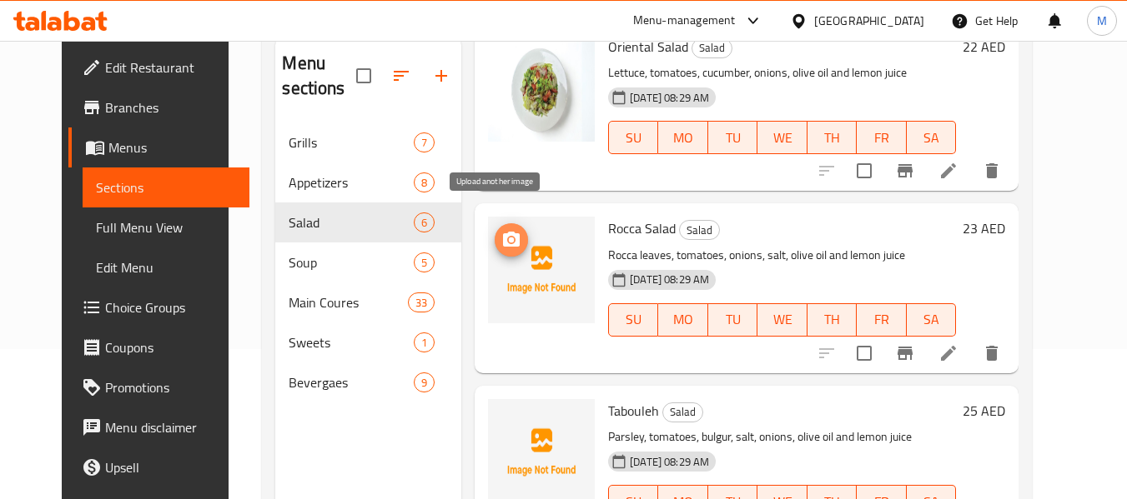
click at [501, 230] on icon "upload picture" at bounding box center [511, 240] width 20 height 20
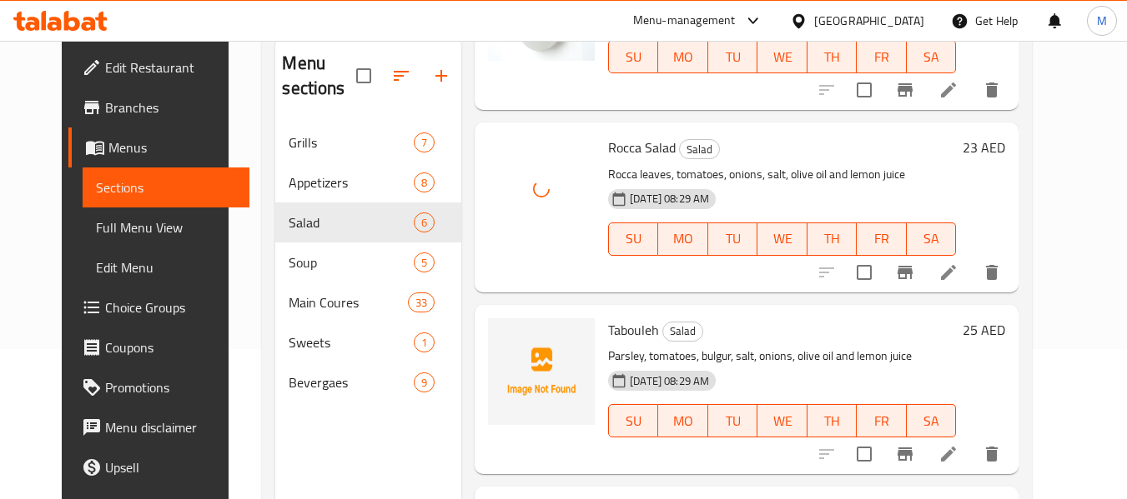
scroll to position [667, 0]
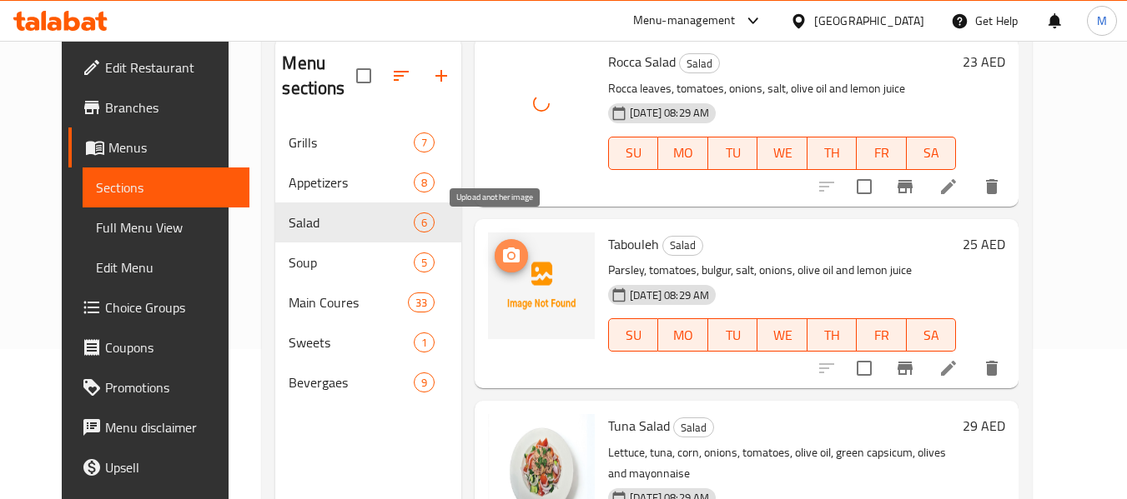
click at [504, 246] on icon "upload picture" at bounding box center [511, 256] width 20 height 20
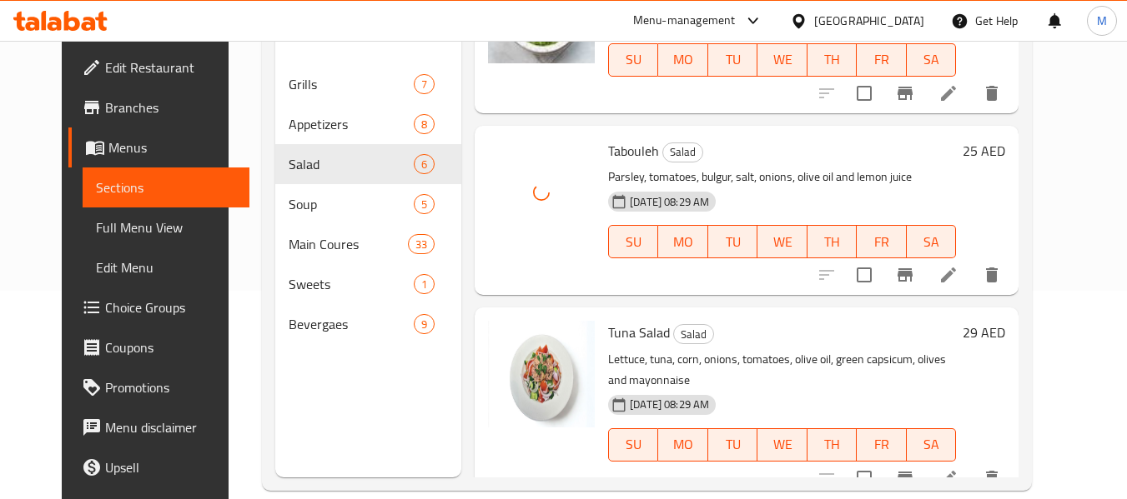
scroll to position [233, 0]
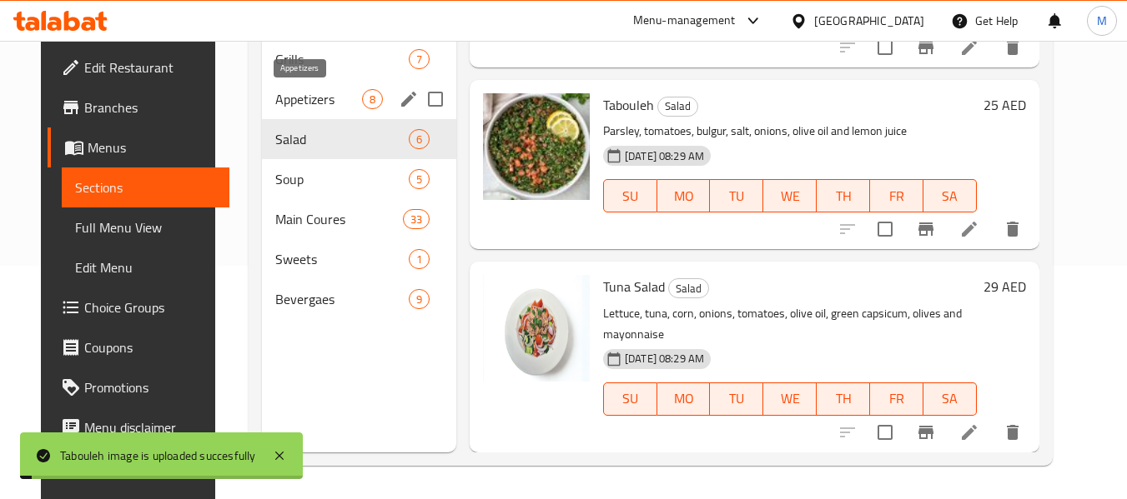
click at [275, 105] on span "Appetizers" at bounding box center [318, 99] width 87 height 20
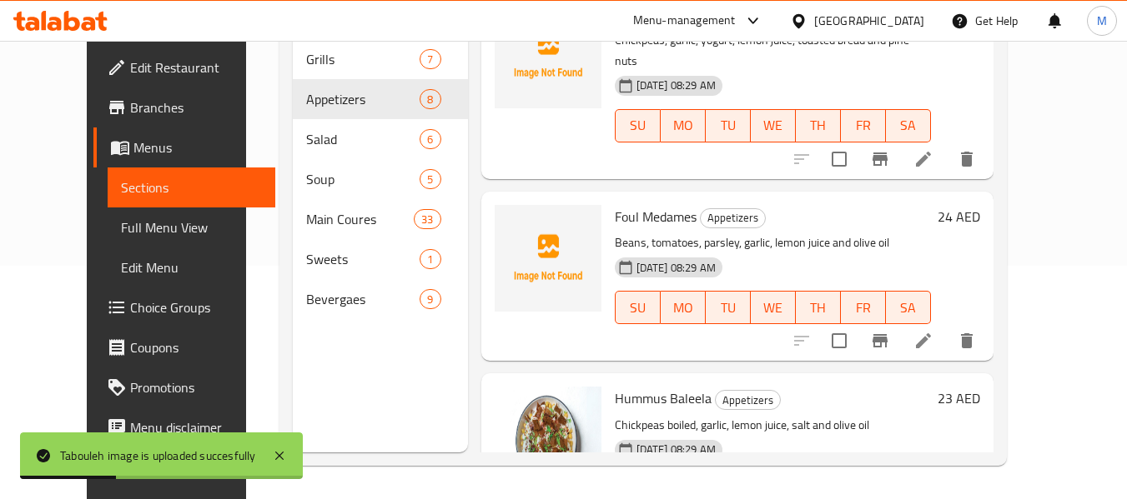
scroll to position [1025, 0]
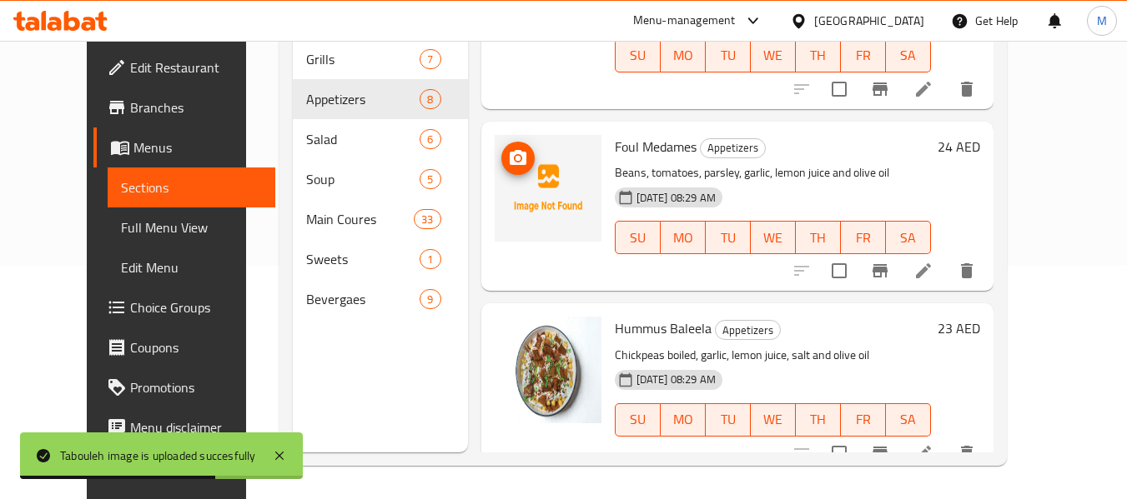
click at [508, 148] on icon "upload picture" at bounding box center [518, 158] width 20 height 20
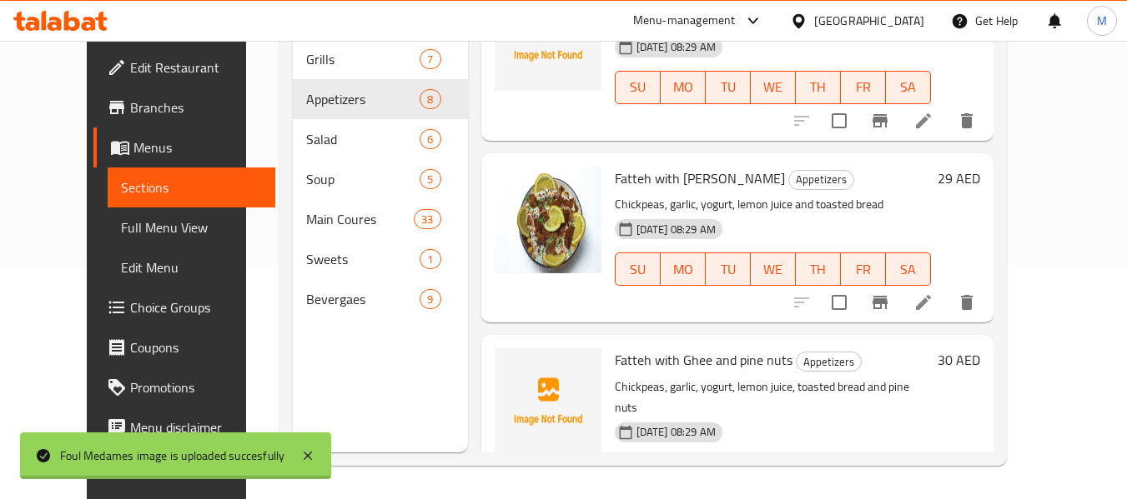
scroll to position [274, 0]
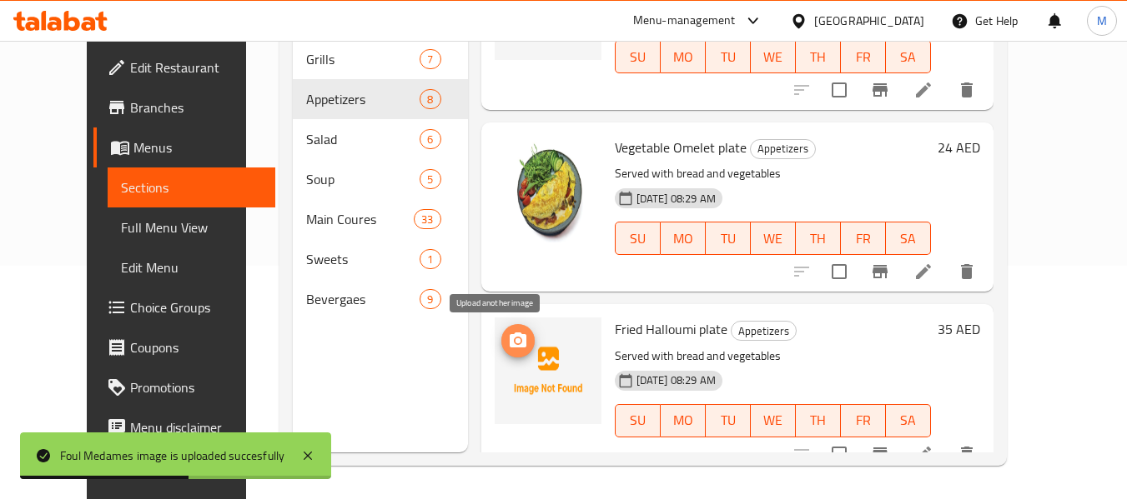
click at [508, 340] on icon "upload picture" at bounding box center [518, 341] width 20 height 20
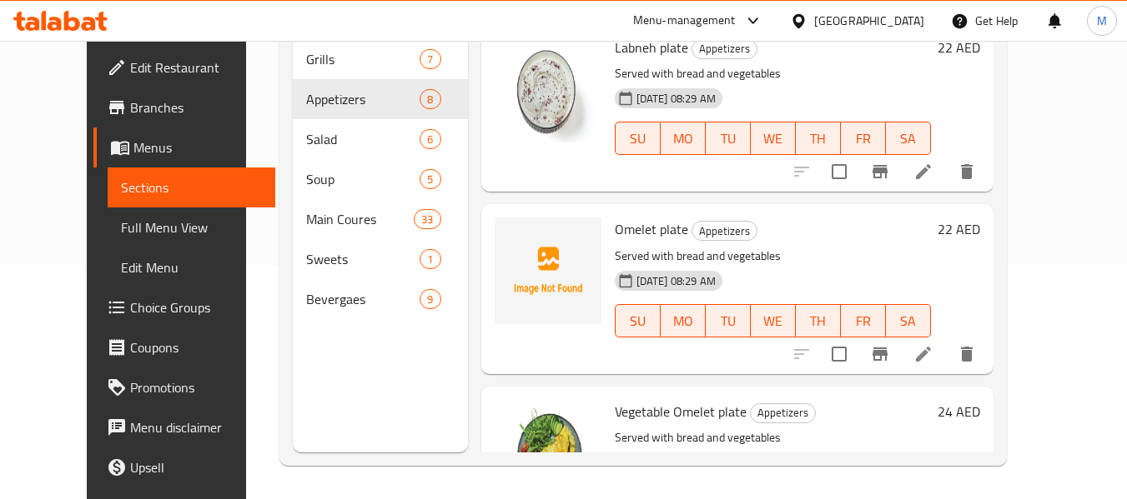
scroll to position [0, 0]
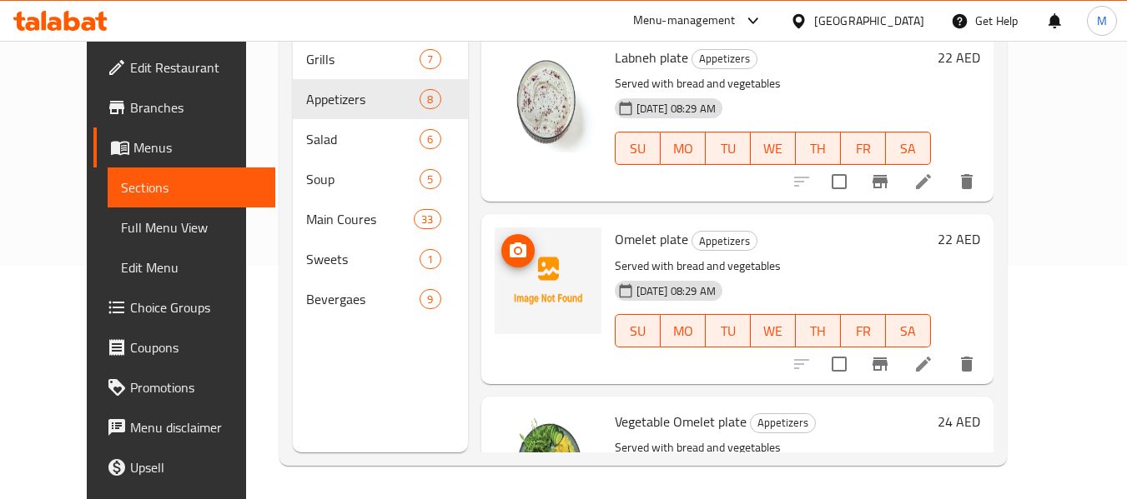
click at [509, 261] on span "upload picture" at bounding box center [517, 251] width 33 height 20
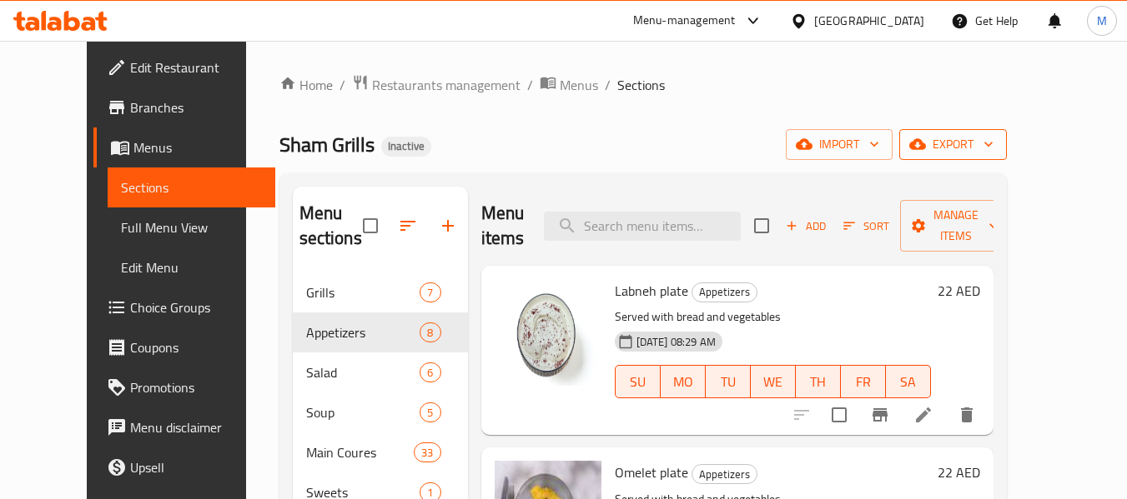
click at [993, 154] on span "export" at bounding box center [952, 144] width 81 height 21
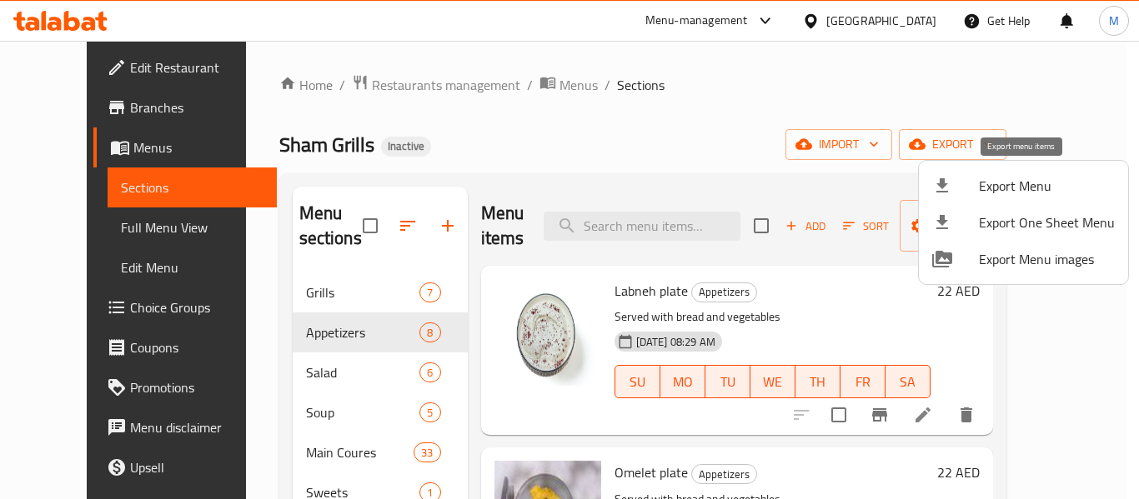
click at [994, 188] on span "Export Menu" at bounding box center [1047, 186] width 136 height 20
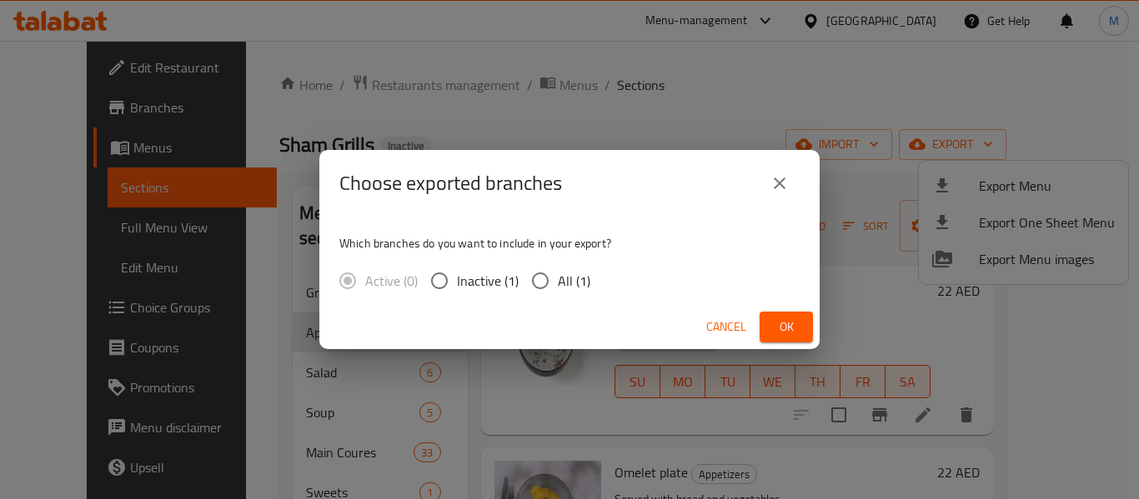
click at [577, 275] on span "All (1)" at bounding box center [574, 281] width 33 height 20
click at [558, 275] on input "All (1)" at bounding box center [540, 281] width 35 height 35
radio input "true"
click at [796, 325] on span "Ok" at bounding box center [786, 327] width 27 height 21
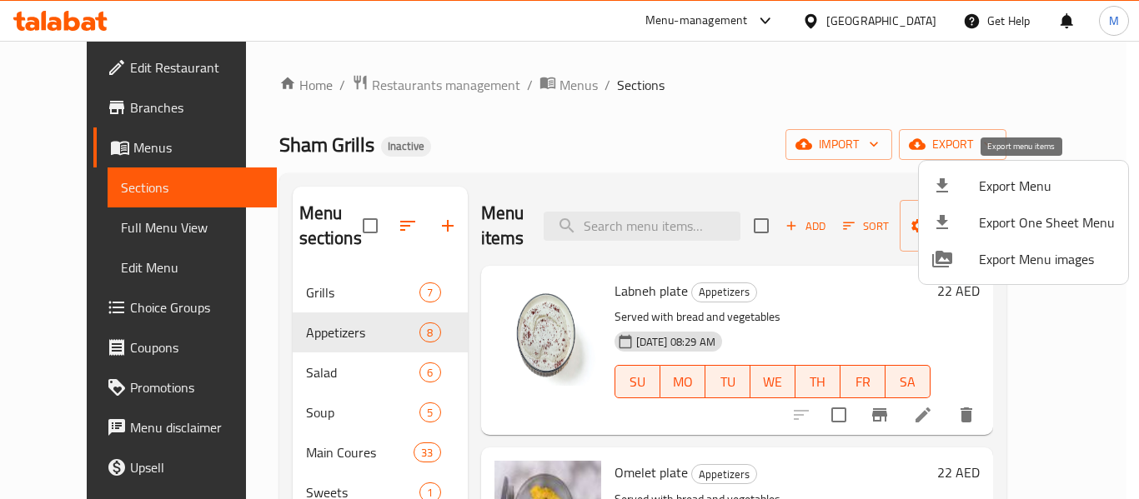
click at [1017, 177] on span "Export Menu" at bounding box center [1047, 186] width 136 height 20
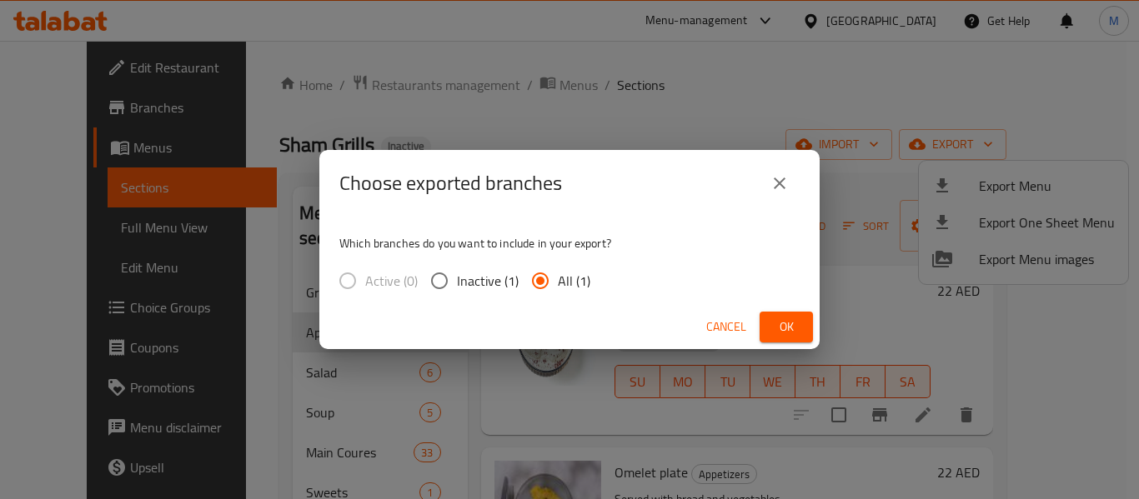
drag, startPoint x: 792, startPoint y: 325, endPoint x: 819, endPoint y: 213, distance: 114.9
click at [800, 311] on div "Cancel Ok" at bounding box center [569, 327] width 500 height 44
click at [809, 335] on button "Ok" at bounding box center [786, 327] width 53 height 31
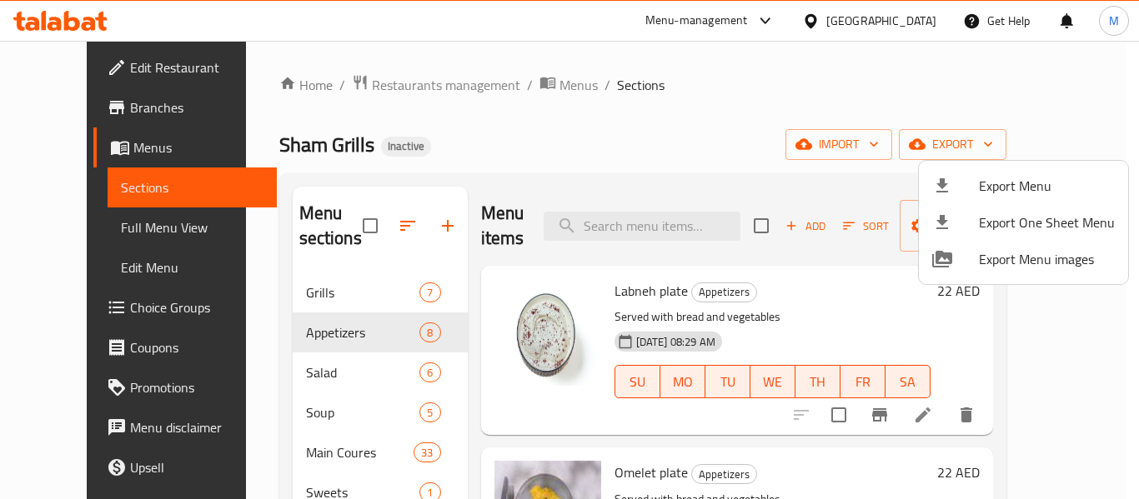
click at [906, 26] on div at bounding box center [569, 249] width 1139 height 499
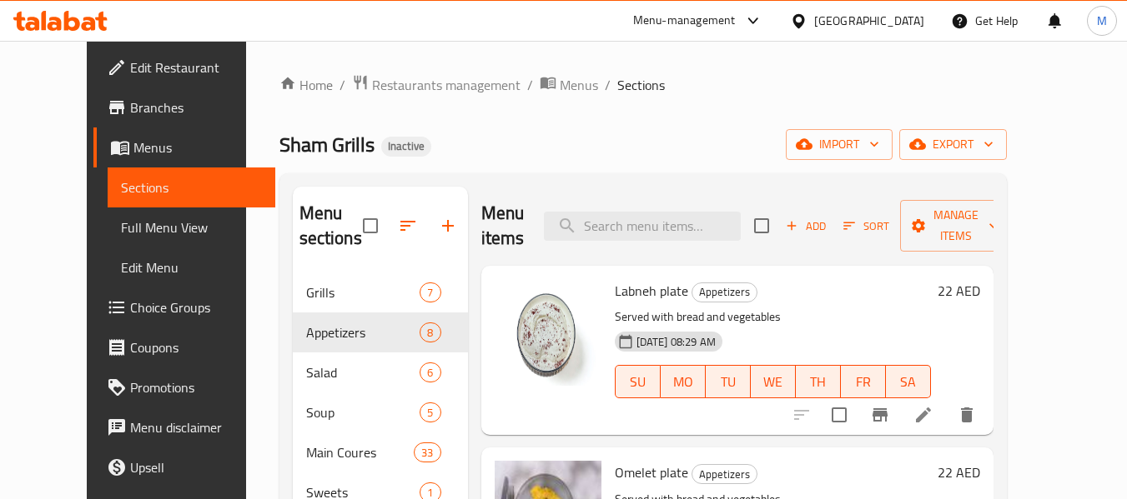
click at [906, 26] on div "[GEOGRAPHIC_DATA]" at bounding box center [869, 21] width 110 height 18
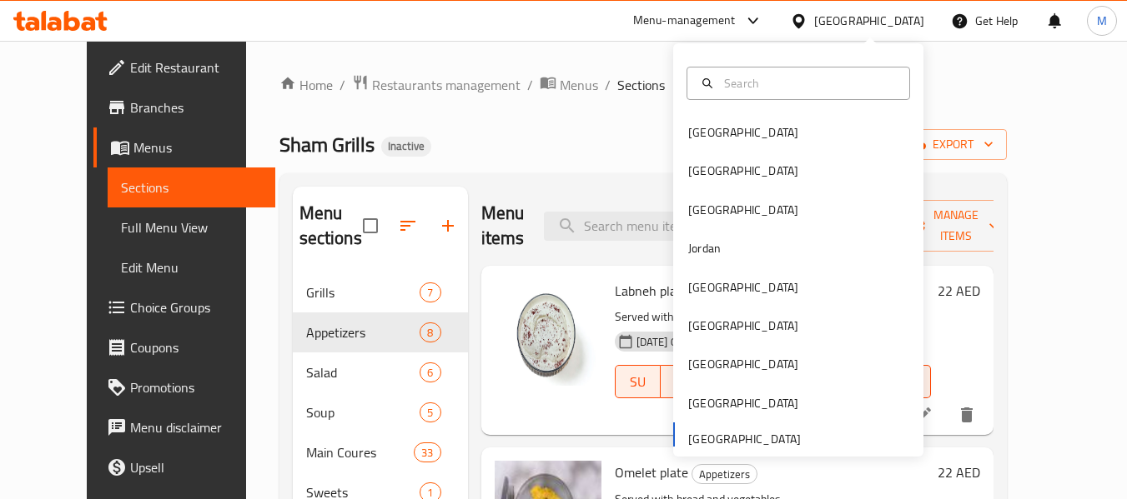
drag, startPoint x: 484, startPoint y: 153, endPoint x: 70, endPoint y: 73, distance: 421.1
click at [427, 150] on div "Sham Grills Inactive import export" at bounding box center [642, 144] width 727 height 31
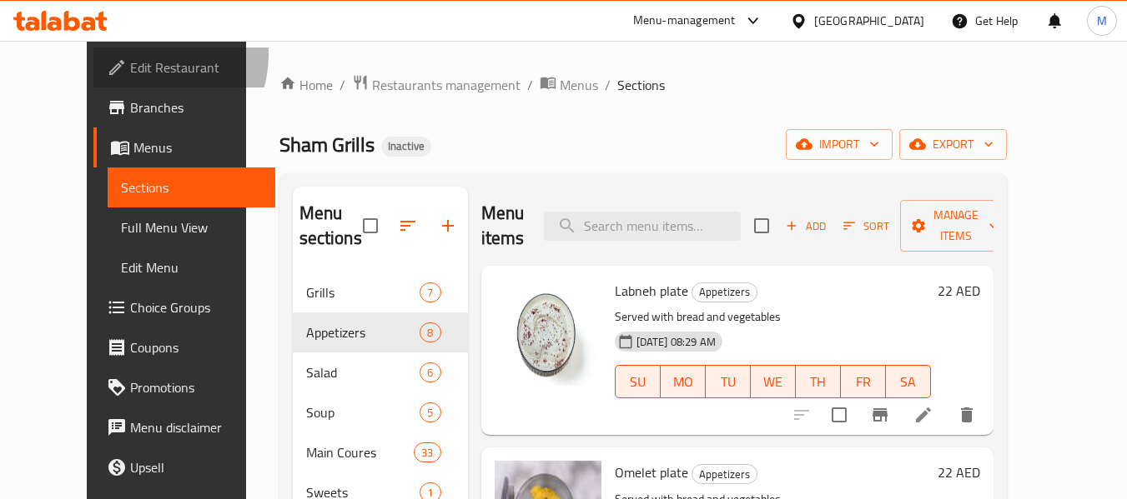
click at [130, 58] on span "Edit Restaurant" at bounding box center [196, 68] width 132 height 20
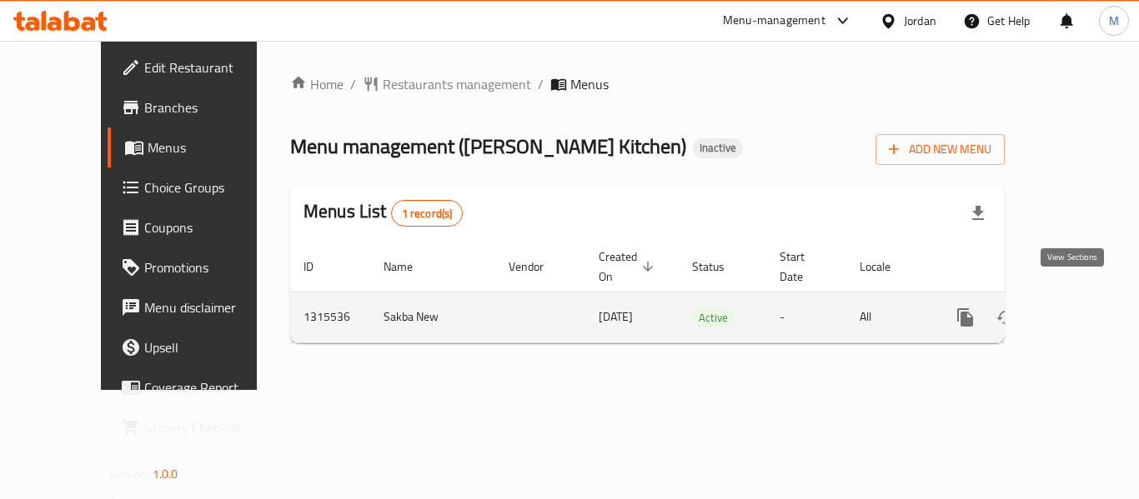
click at [1076, 308] on icon "enhanced table" at bounding box center [1086, 318] width 20 height 20
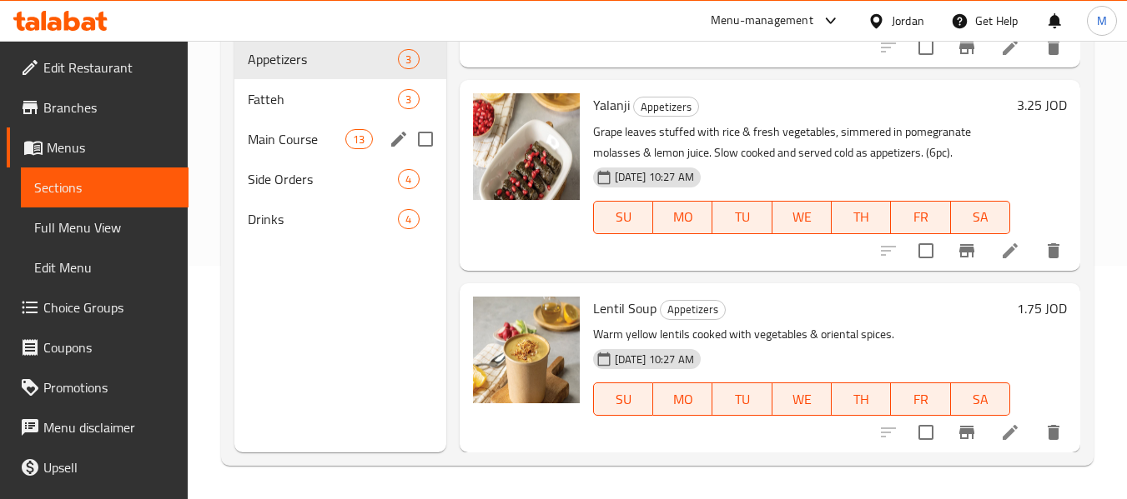
scroll to position [134, 0]
click at [294, 113] on div "Fatteh 3" at bounding box center [339, 99] width 211 height 40
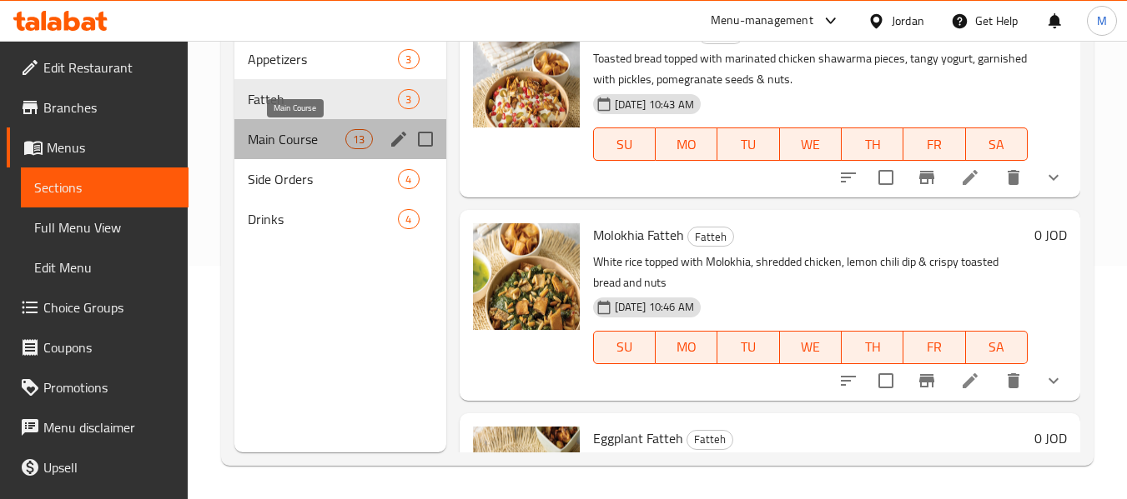
click at [266, 143] on span "Main Course" at bounding box center [297, 139] width 98 height 20
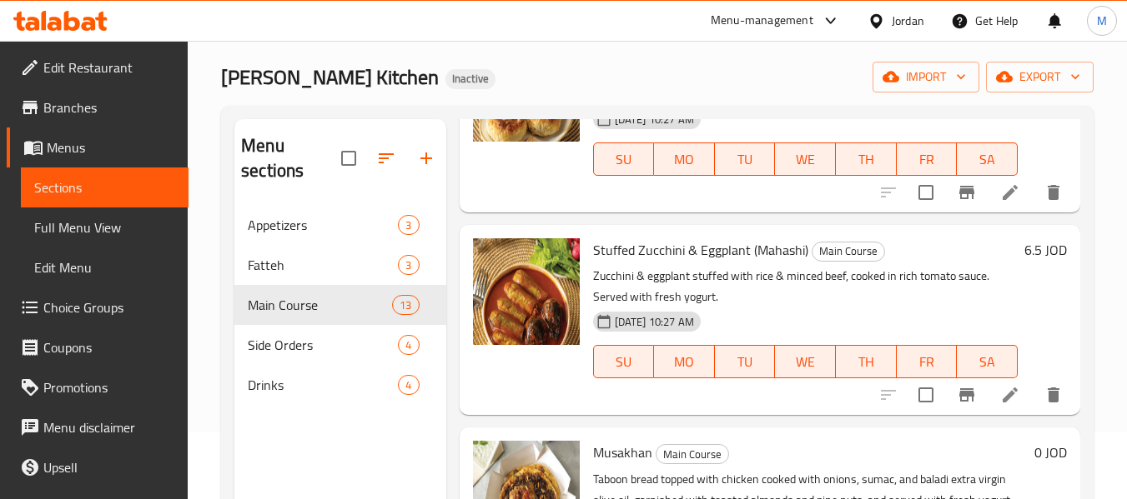
scroll to position [83, 0]
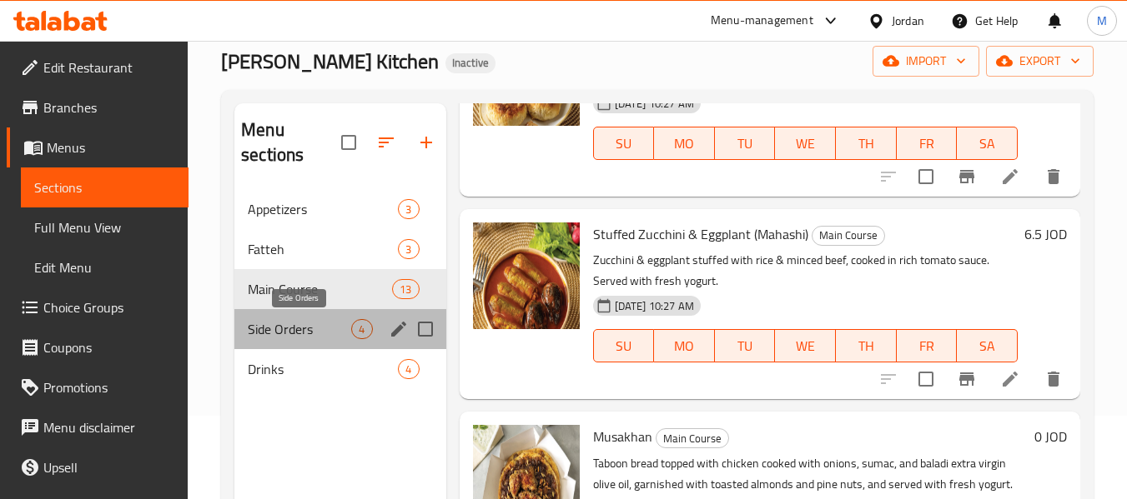
click at [329, 335] on span "Side Orders" at bounding box center [299, 329] width 103 height 20
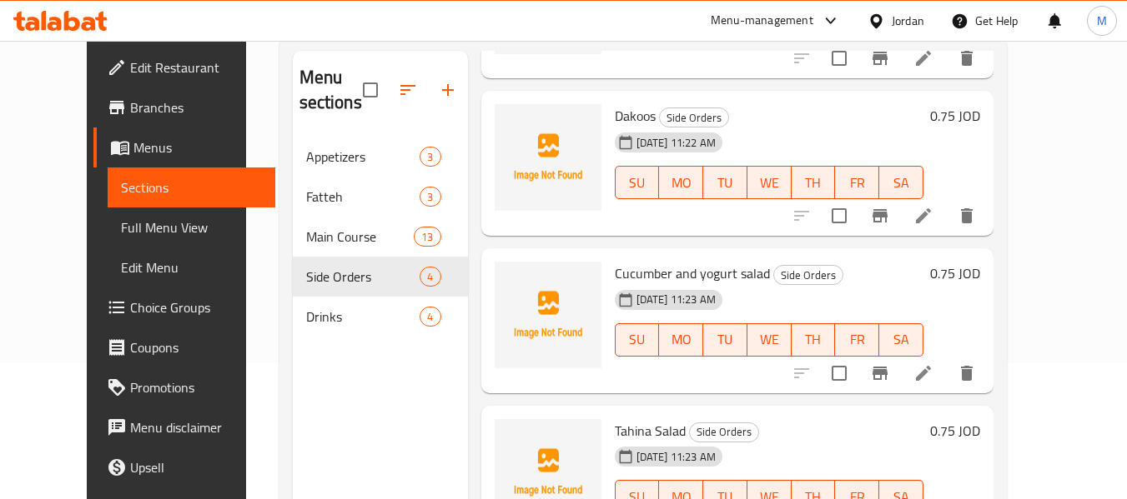
scroll to position [233, 0]
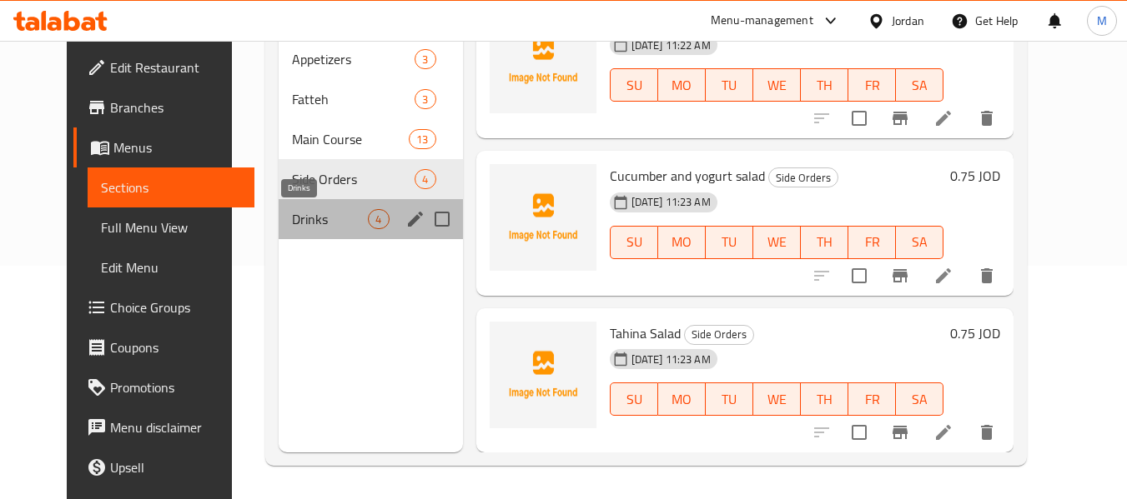
click at [292, 212] on span "Drinks" at bounding box center [330, 219] width 76 height 20
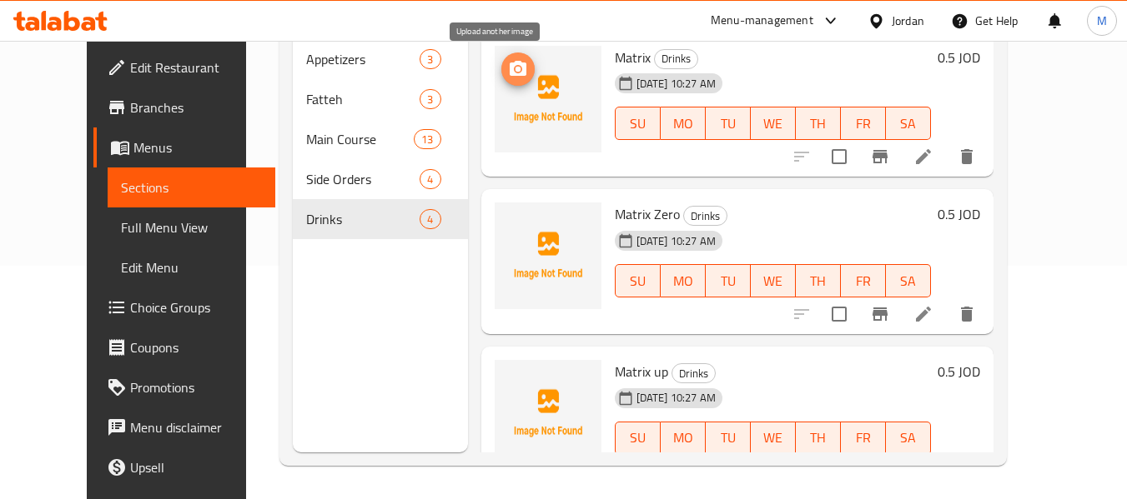
click at [510, 68] on icon "upload picture" at bounding box center [518, 68] width 17 height 15
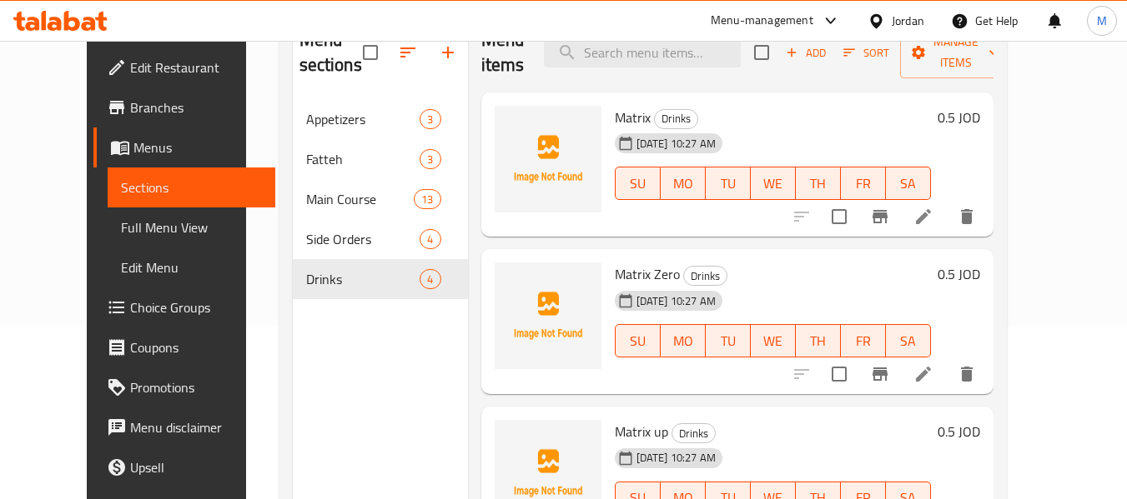
scroll to position [67, 0]
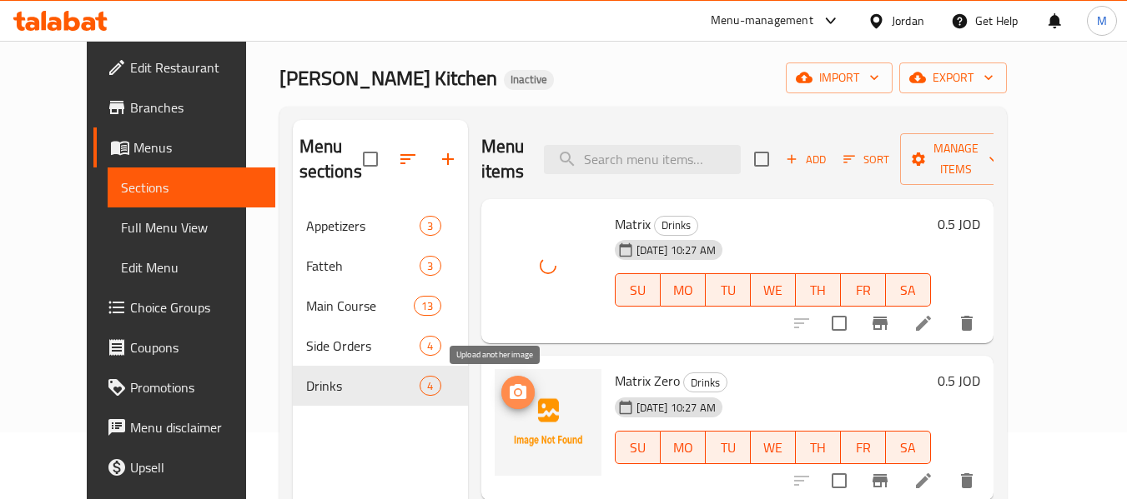
click at [510, 396] on icon "upload picture" at bounding box center [518, 391] width 17 height 15
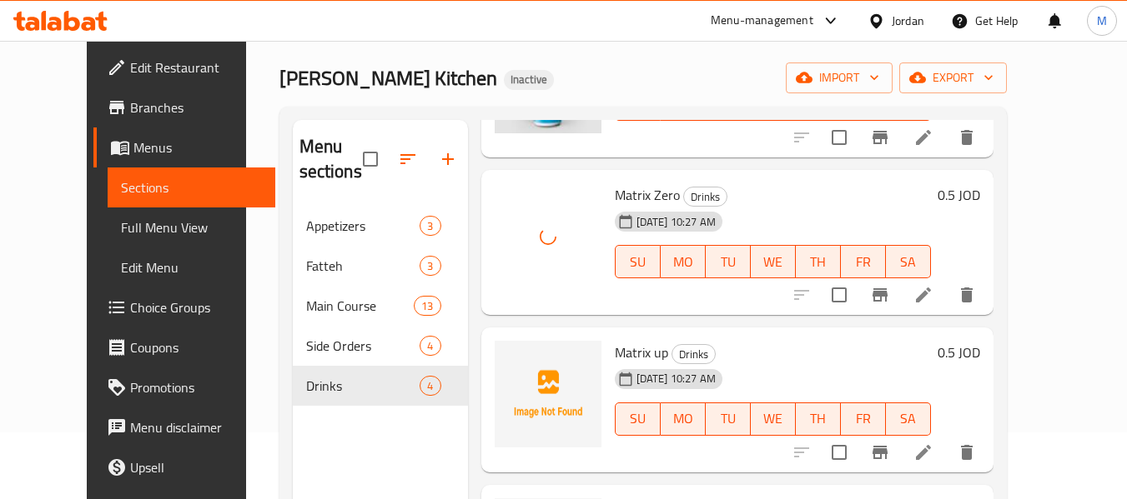
scroll to position [196, 0]
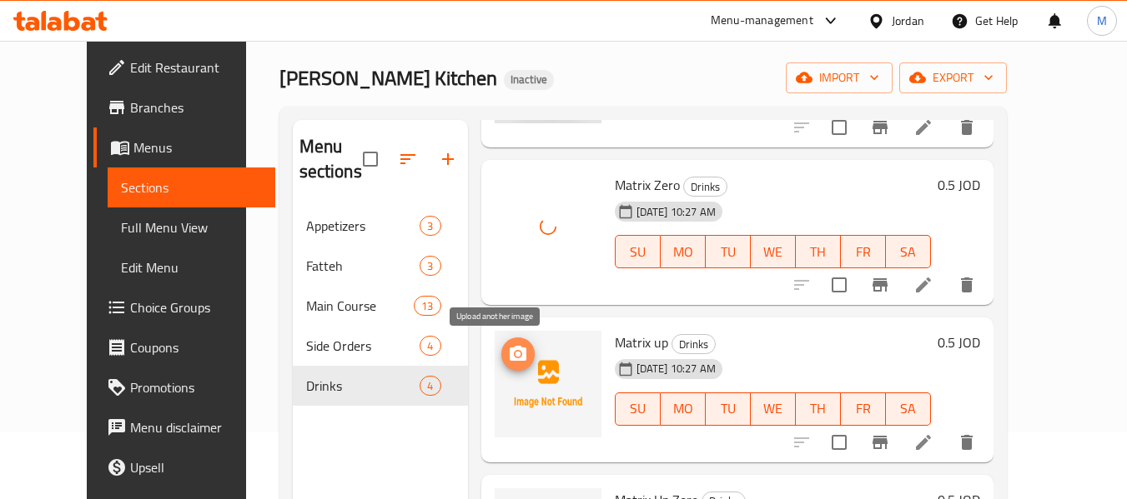
click at [510, 356] on icon "upload picture" at bounding box center [518, 353] width 17 height 15
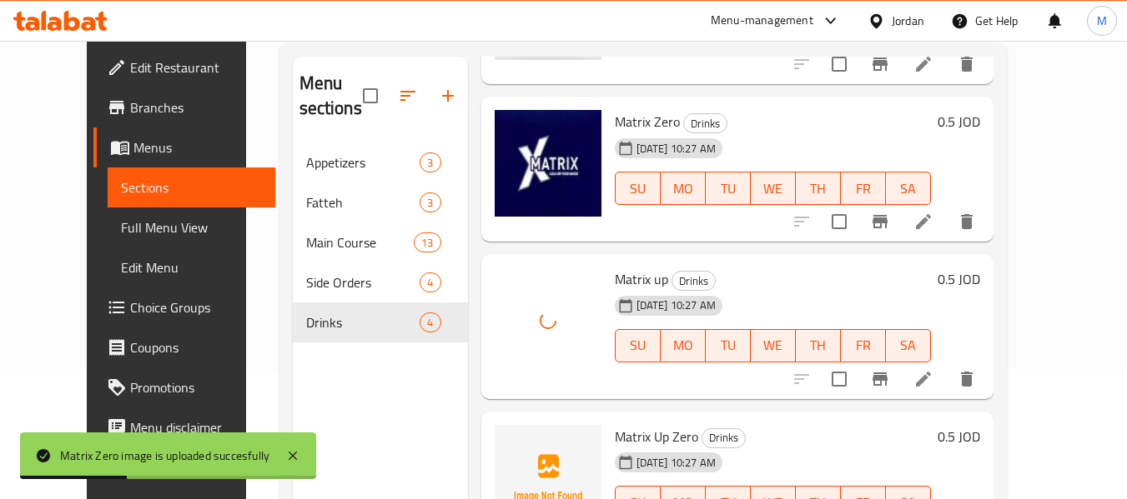
scroll to position [233, 0]
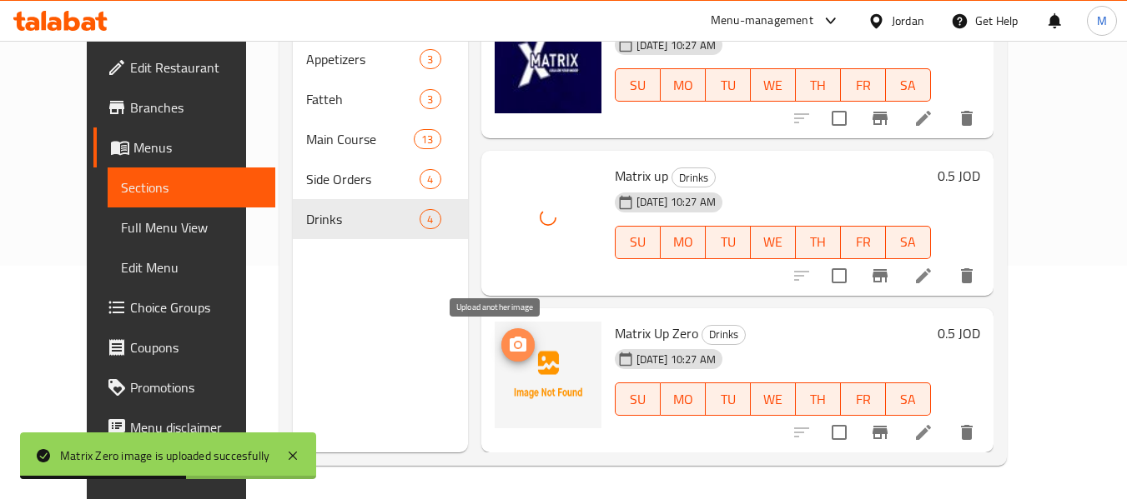
click at [510, 349] on icon "upload picture" at bounding box center [518, 344] width 17 height 15
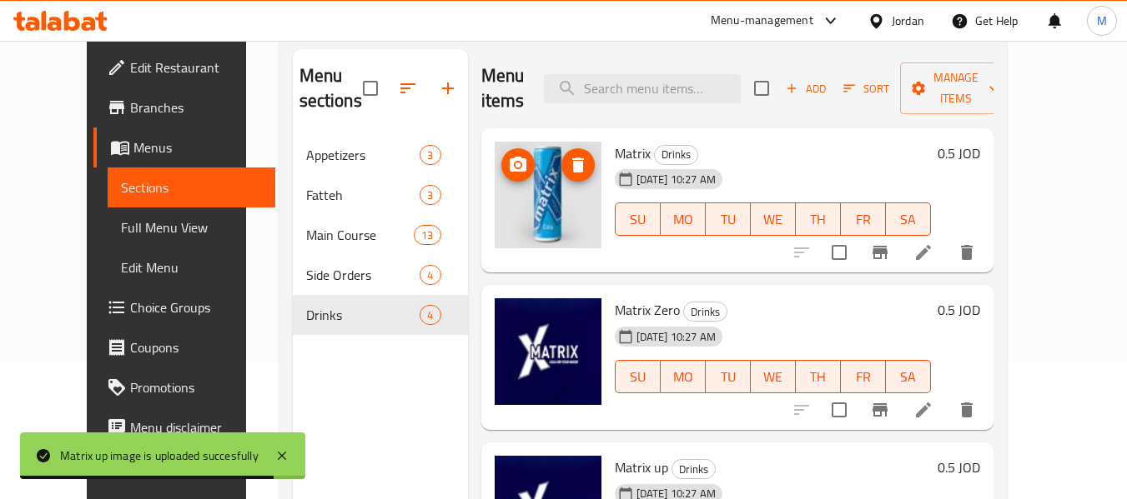
scroll to position [67, 0]
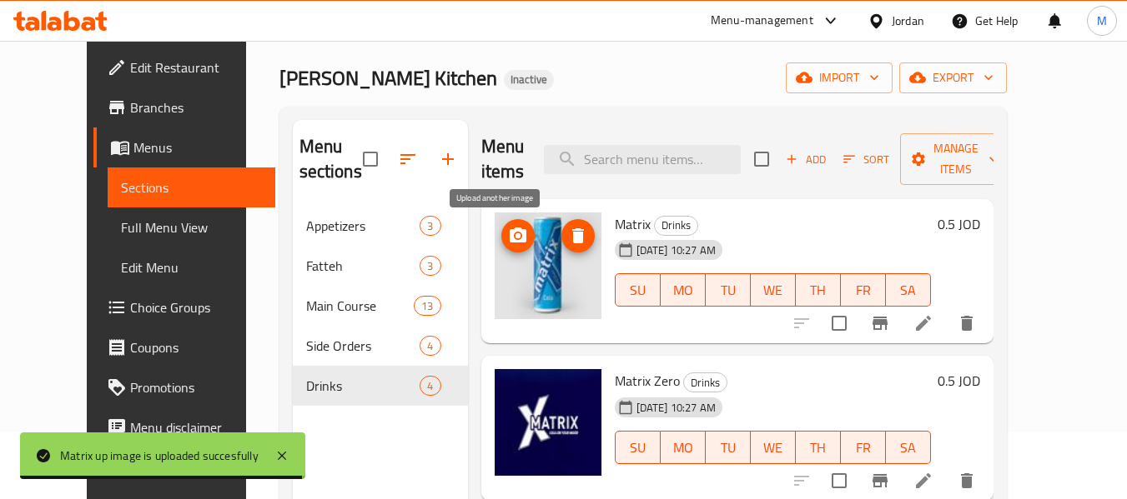
click at [508, 241] on icon "upload picture" at bounding box center [518, 236] width 20 height 20
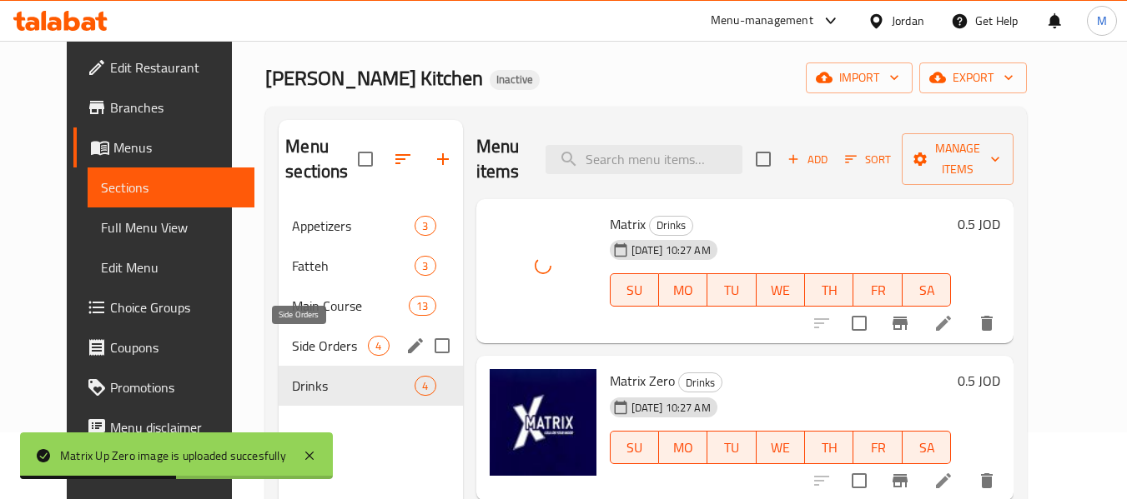
click at [292, 339] on span "Side Orders" at bounding box center [330, 346] width 76 height 20
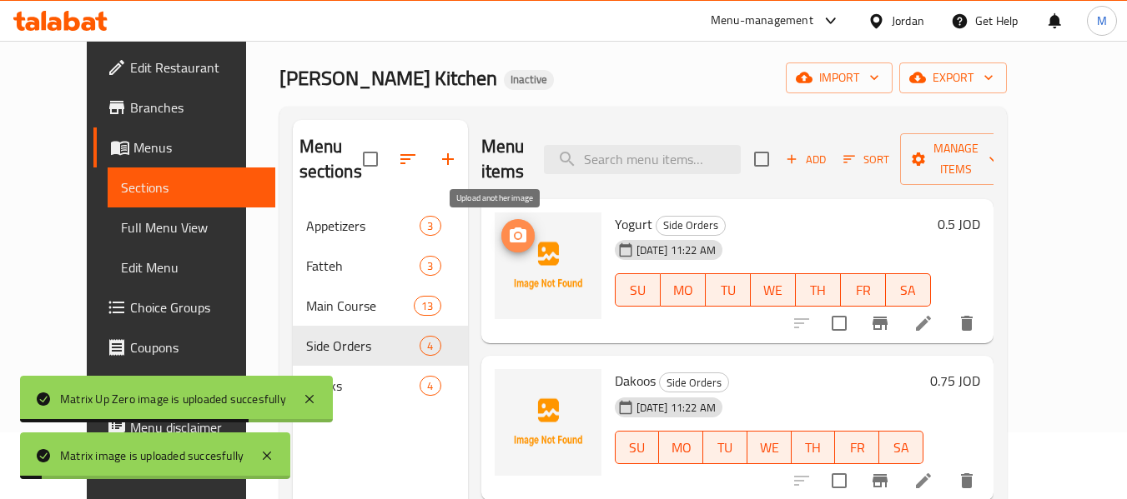
click at [510, 233] on icon "upload picture" at bounding box center [518, 235] width 17 height 15
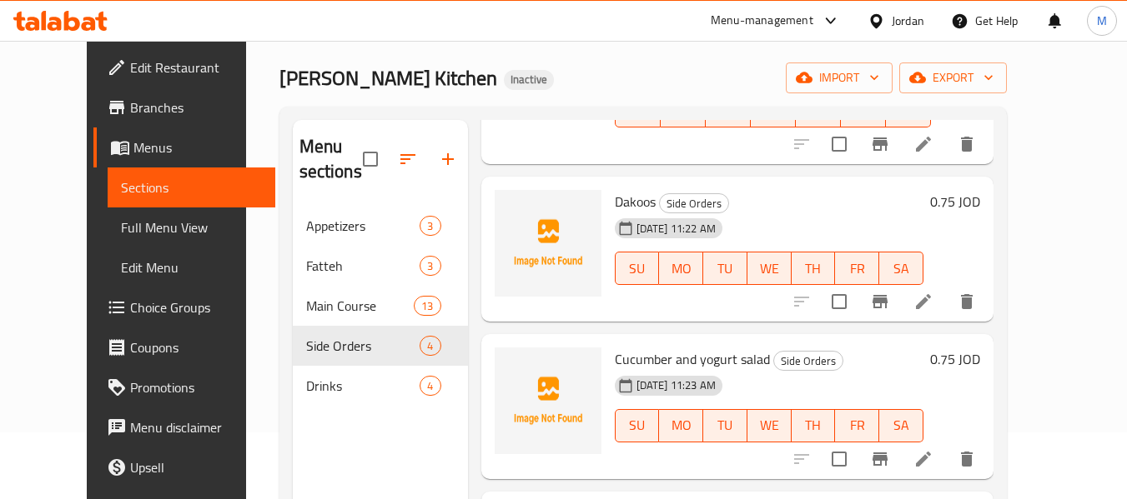
scroll to position [196, 0]
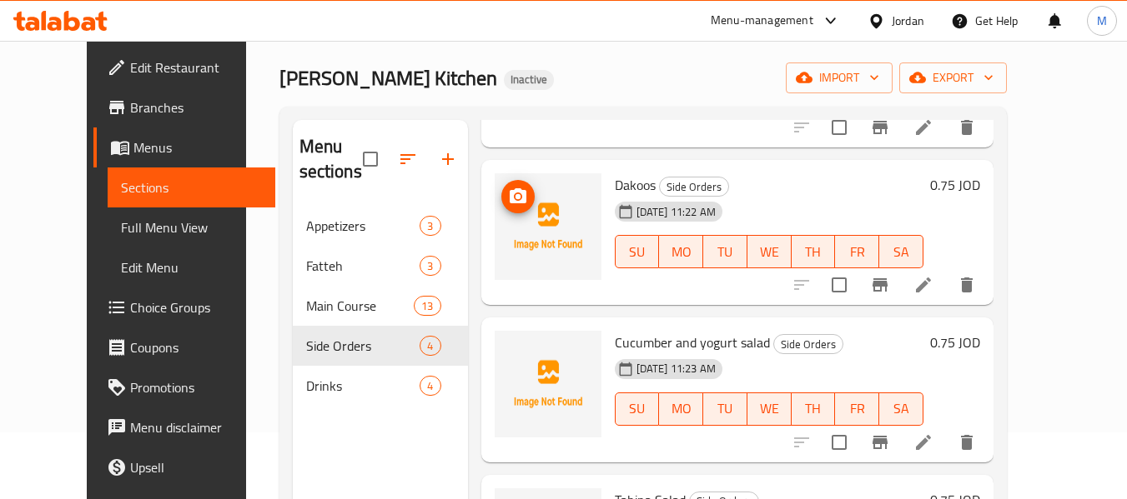
click at [515, 198] on circle "upload picture" at bounding box center [517, 196] width 5 height 5
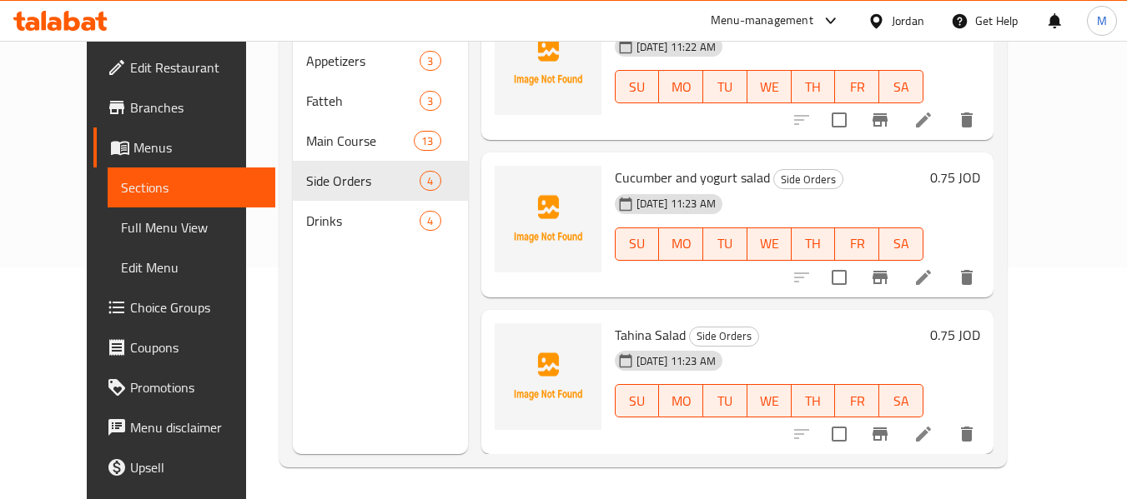
scroll to position [233, 0]
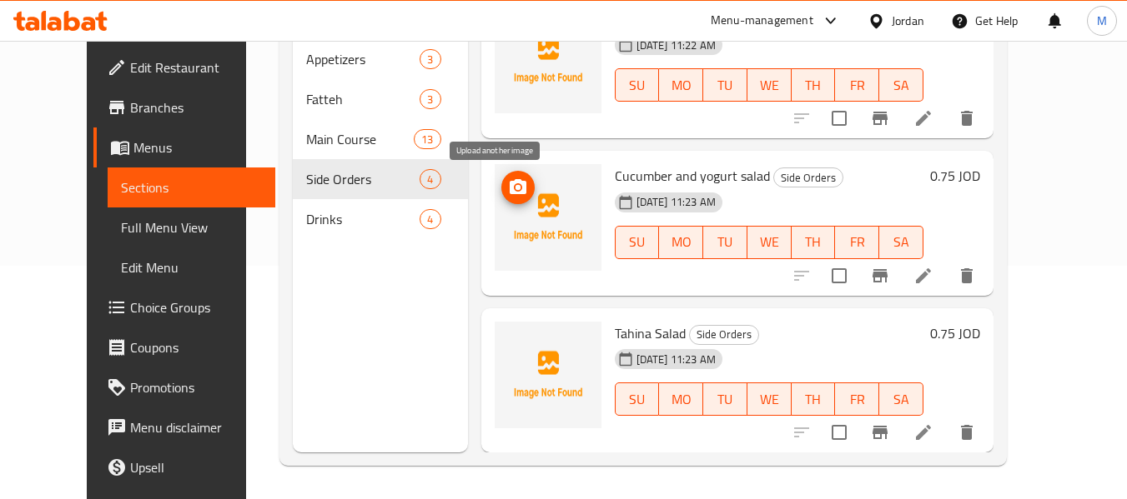
click at [510, 183] on icon "upload picture" at bounding box center [518, 186] width 17 height 15
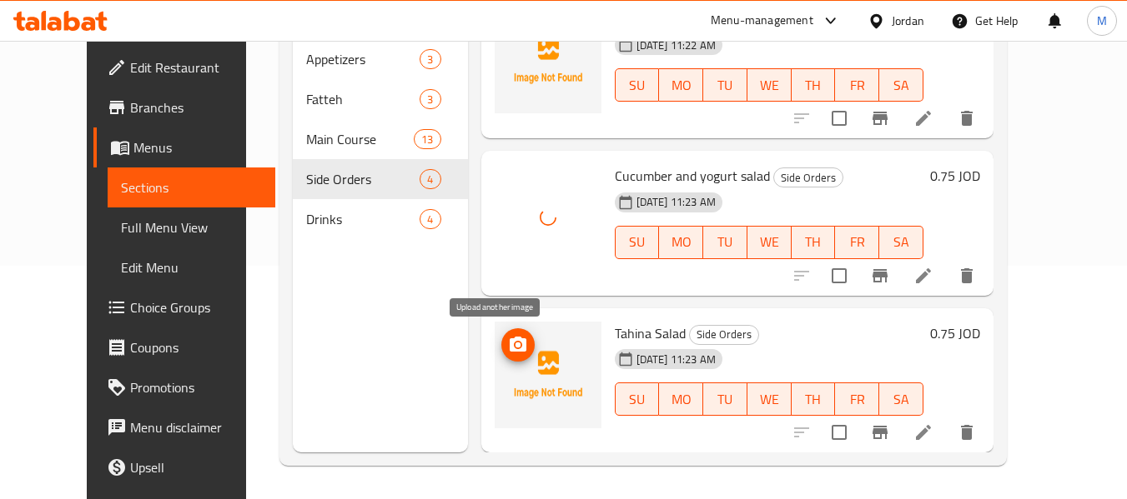
click at [501, 344] on span "upload picture" at bounding box center [517, 345] width 33 height 20
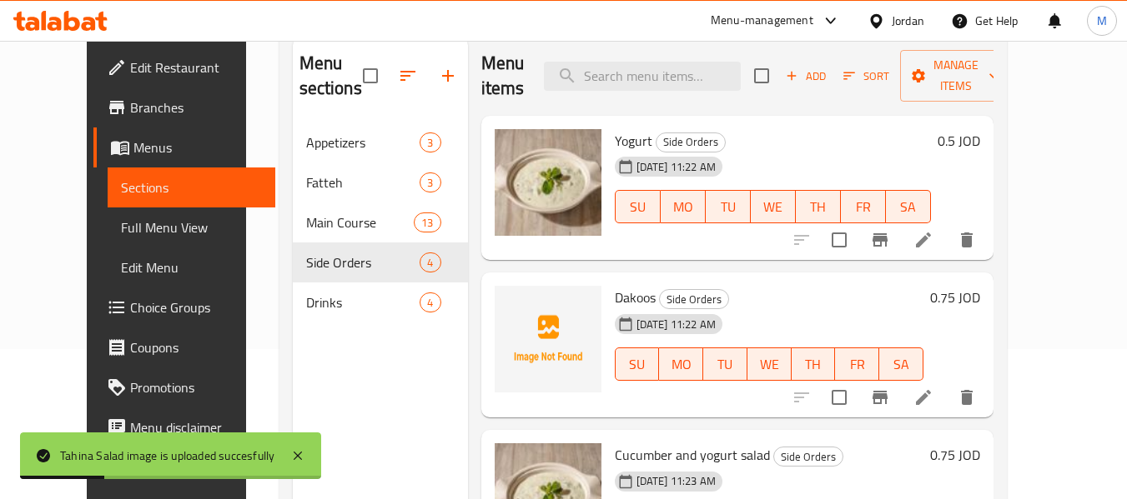
scroll to position [67, 0]
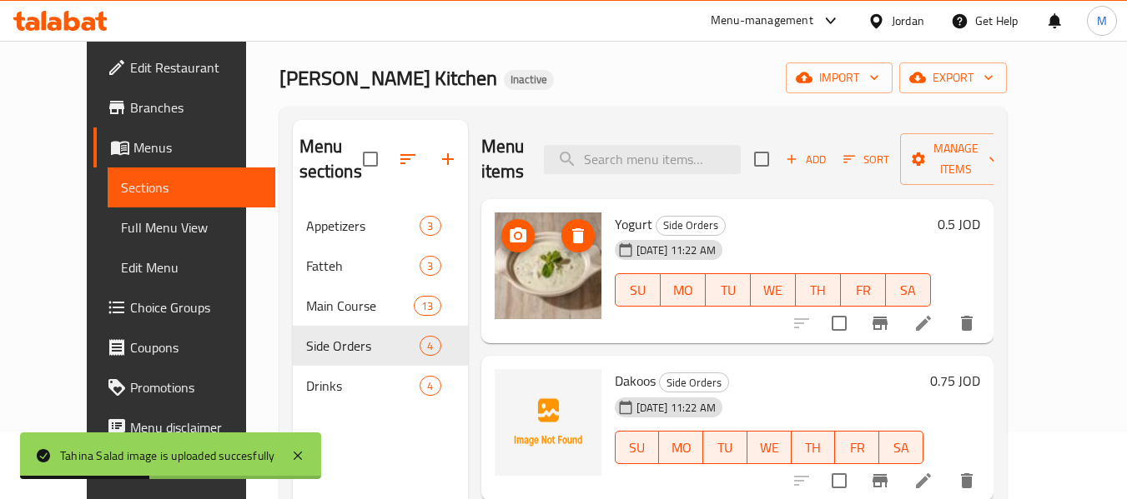
click at [501, 223] on button "upload picture" at bounding box center [517, 235] width 33 height 33
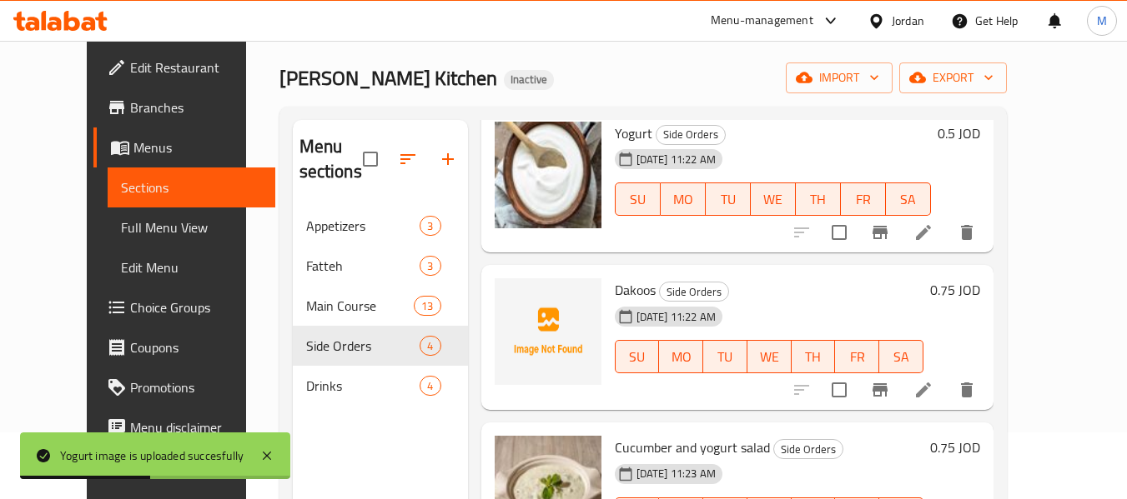
scroll to position [196, 0]
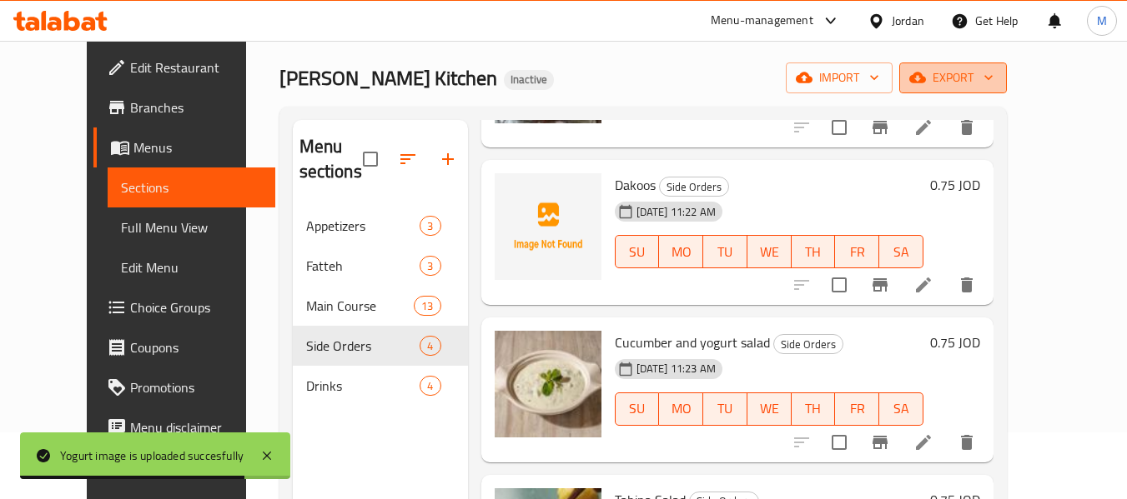
click at [993, 74] on span "export" at bounding box center [952, 78] width 81 height 21
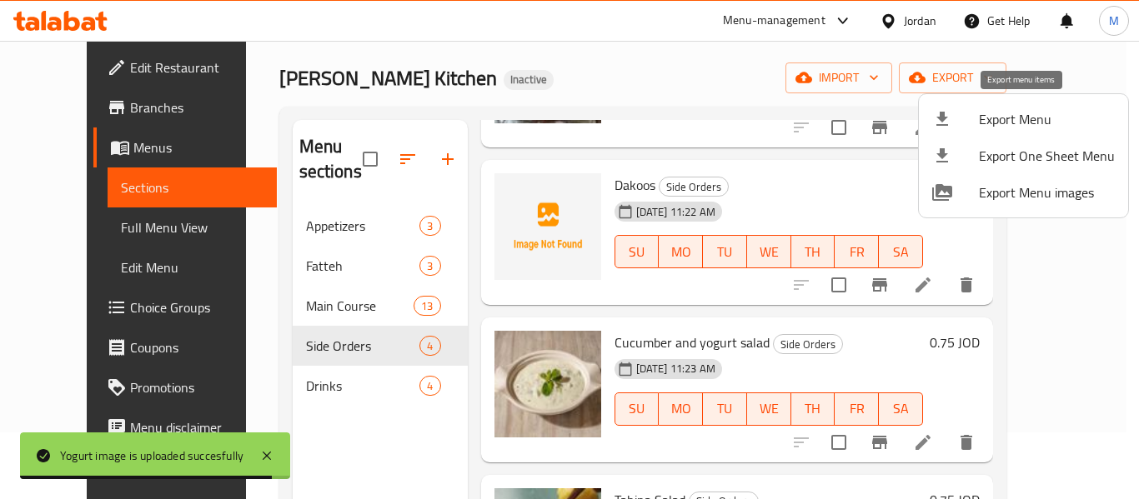
click at [1030, 118] on span "Export Menu" at bounding box center [1047, 119] width 136 height 20
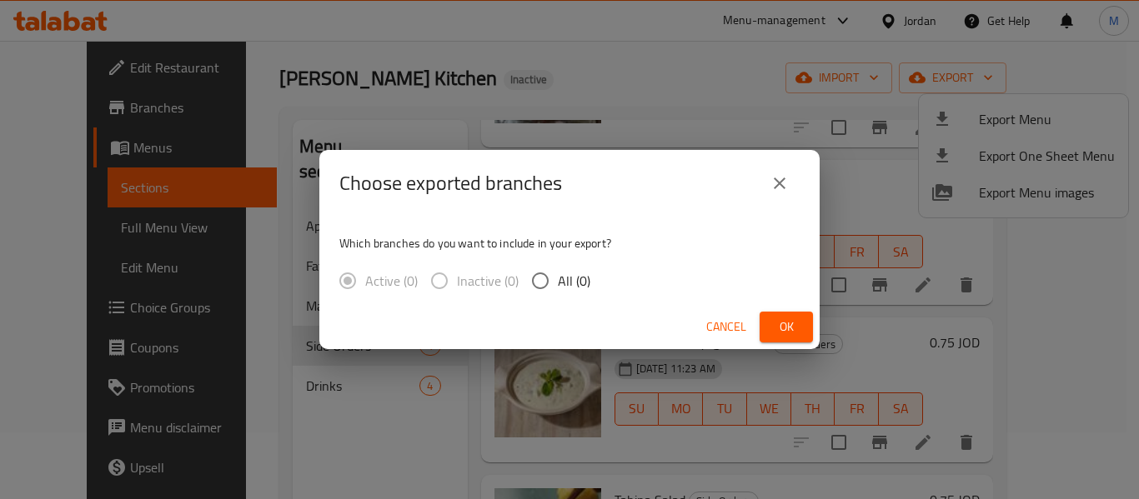
click at [562, 284] on span "All (0)" at bounding box center [574, 281] width 33 height 20
click at [558, 284] on input "All (0)" at bounding box center [540, 281] width 35 height 35
radio input "true"
click at [738, 326] on span "Cancel" at bounding box center [726, 327] width 40 height 21
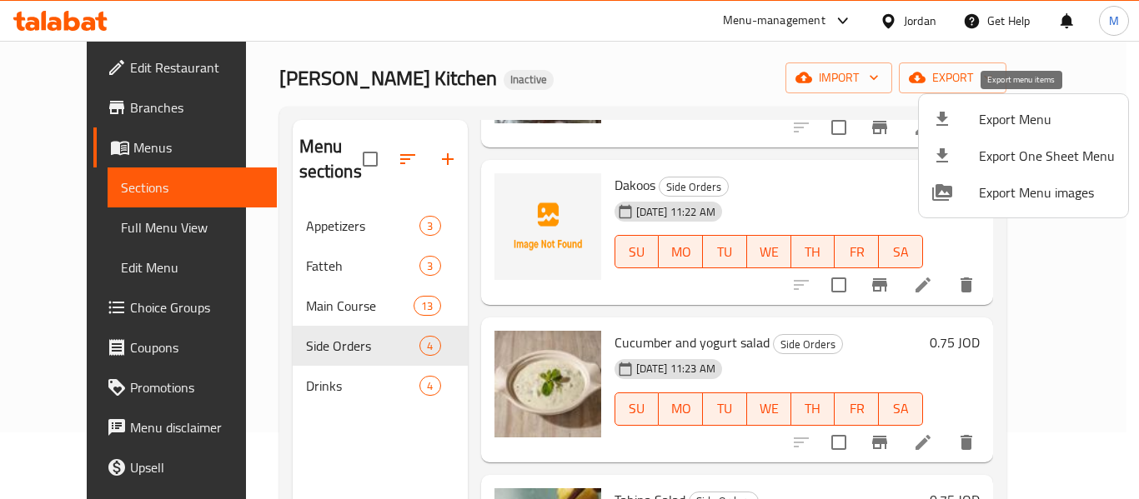
click at [1013, 126] on span "Export Menu" at bounding box center [1047, 119] width 136 height 20
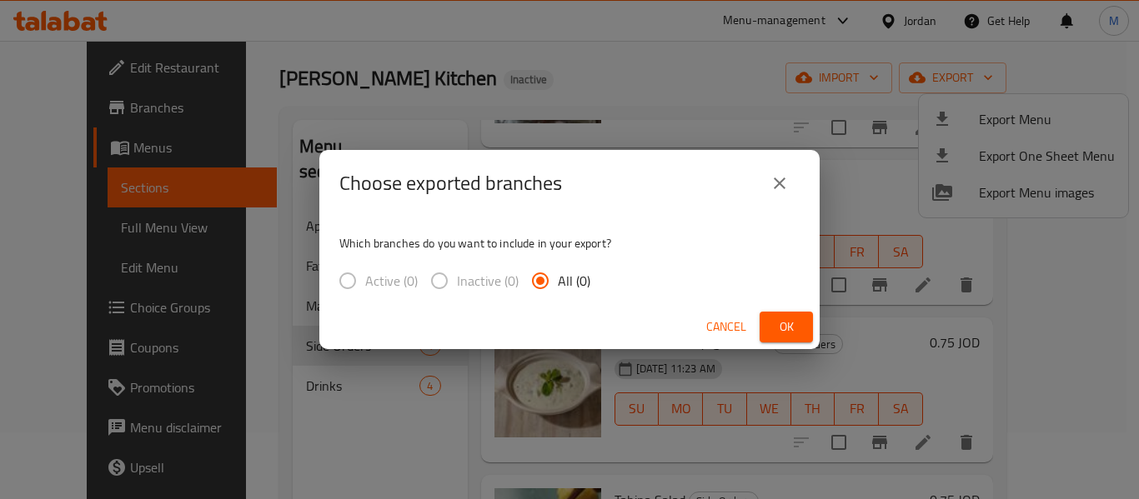
click at [555, 272] on input "All (0)" at bounding box center [540, 281] width 35 height 35
click at [780, 315] on button "Ok" at bounding box center [786, 327] width 53 height 31
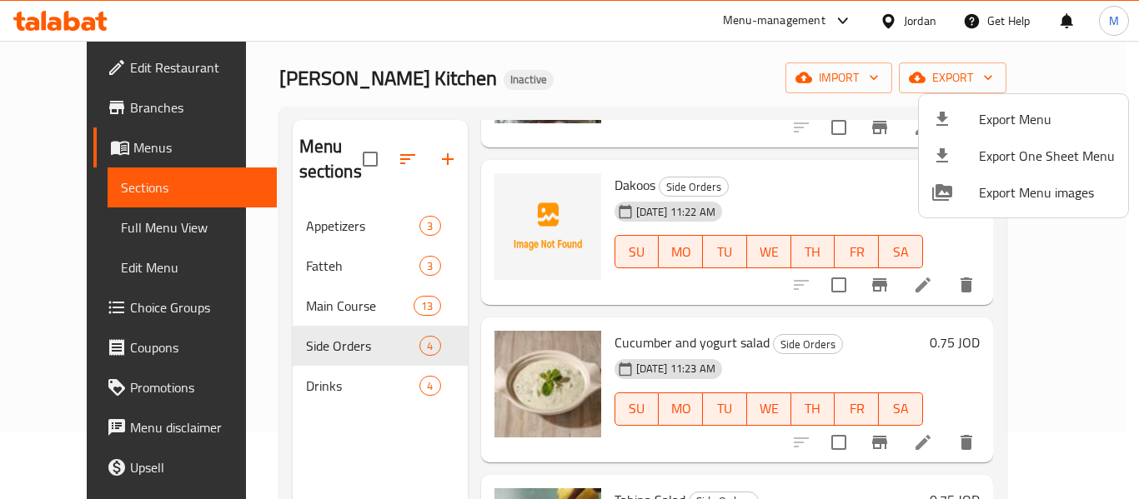
click at [876, 23] on div at bounding box center [569, 249] width 1139 height 499
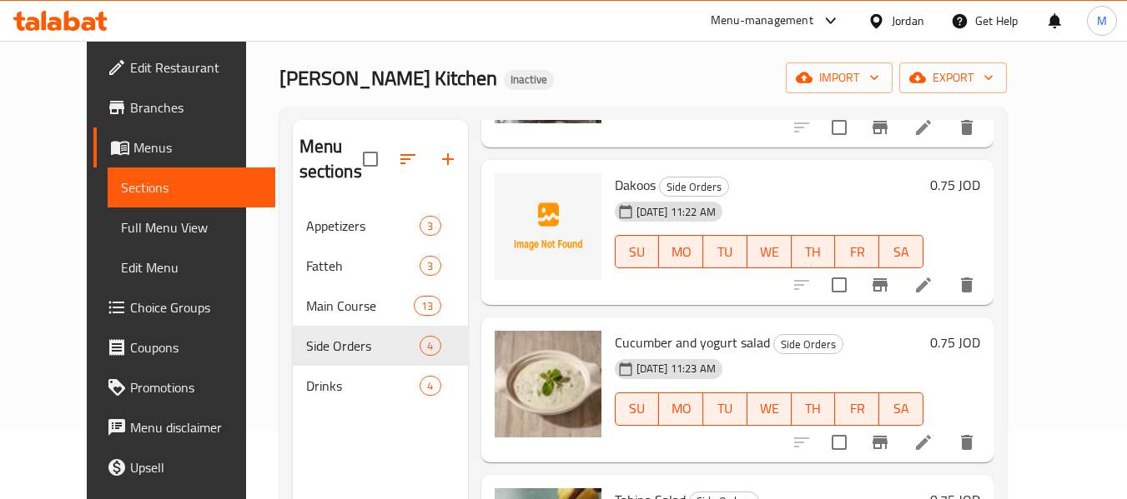
click at [901, 26] on div "Jordan" at bounding box center [907, 21] width 33 height 18
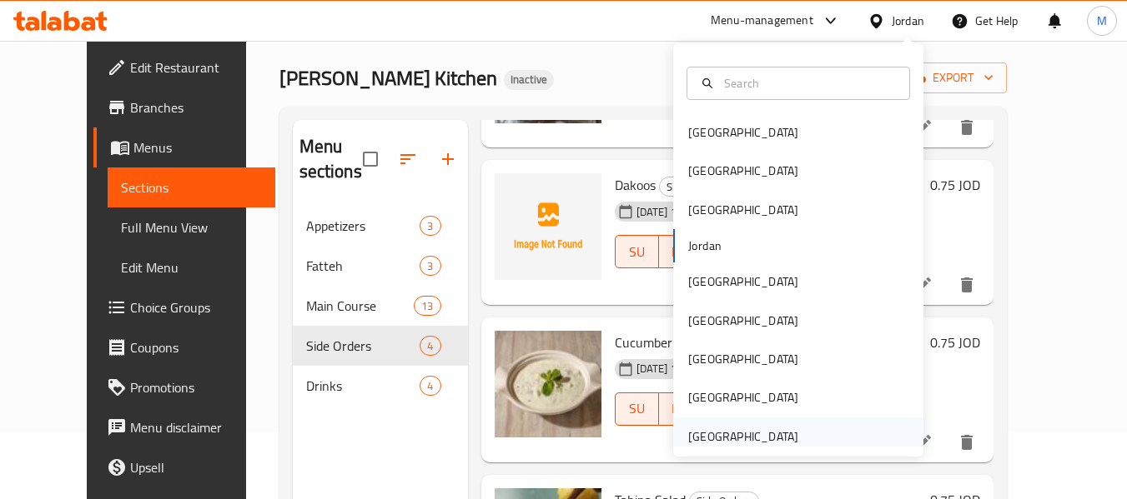
click at [757, 441] on div "[GEOGRAPHIC_DATA]" at bounding box center [743, 437] width 110 height 18
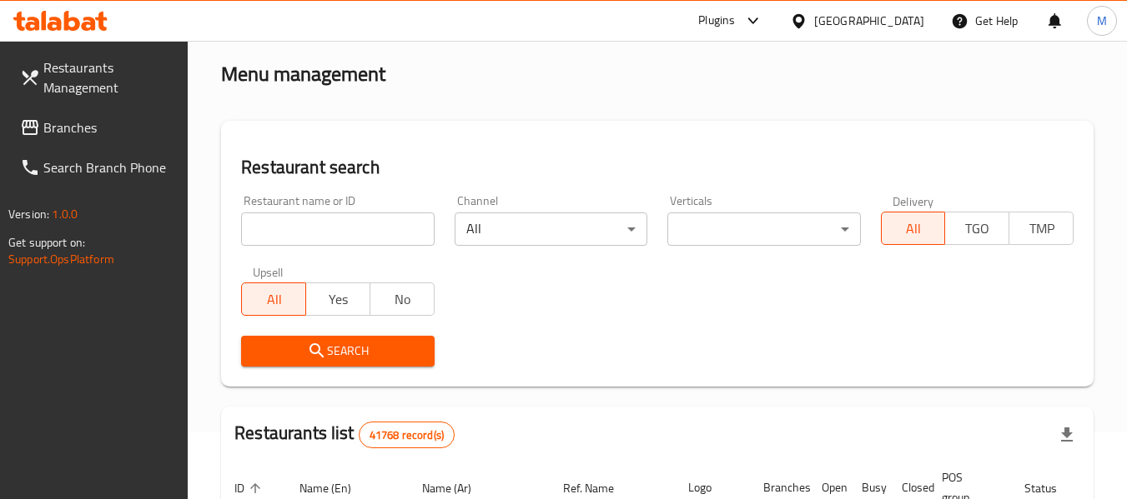
drag, startPoint x: 372, startPoint y: 236, endPoint x: 364, endPoint y: 243, distance: 10.6
click at [372, 236] on input "search" at bounding box center [337, 229] width 193 height 33
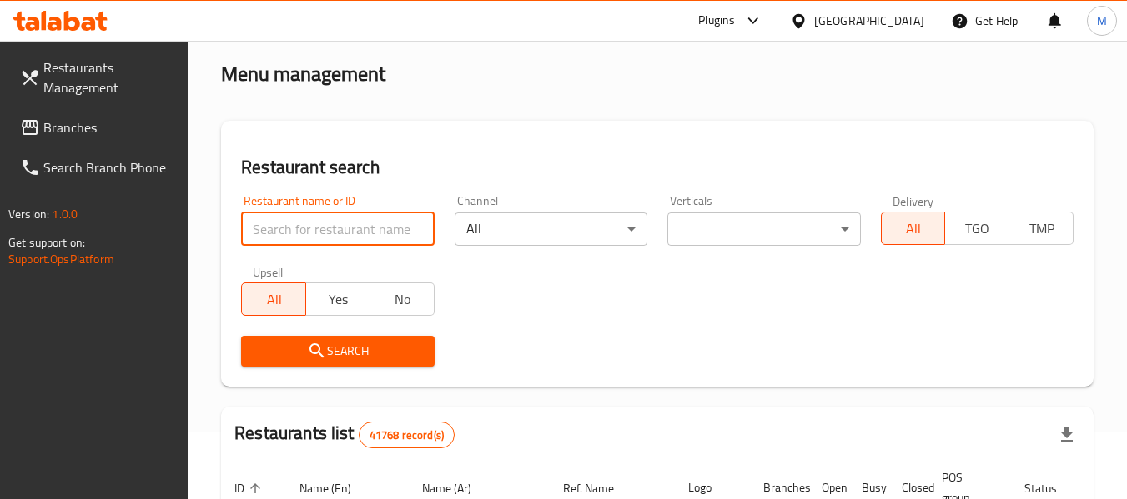
paste input "Otino Meals"
type input "Otino Meals"
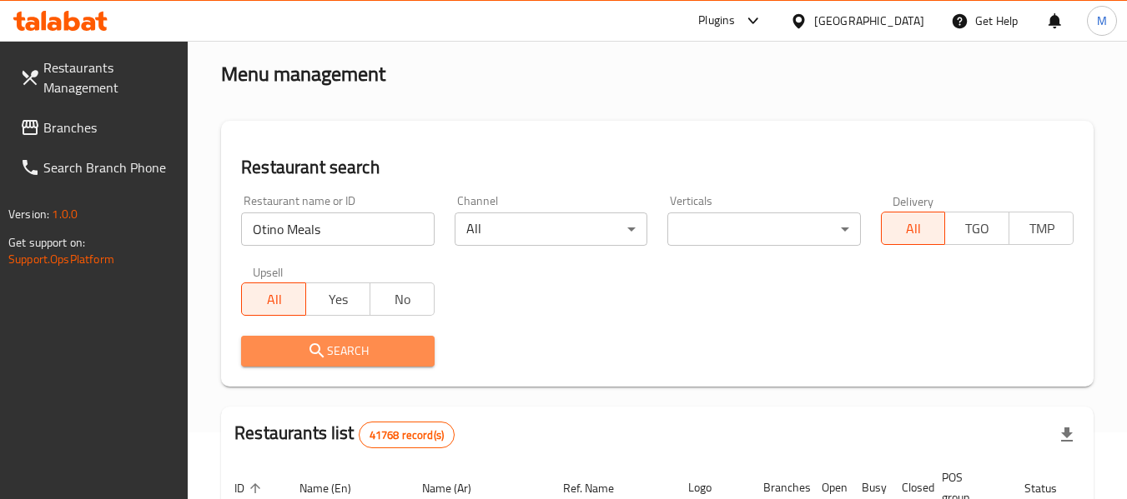
click at [324, 347] on icon "submit" at bounding box center [317, 351] width 20 height 20
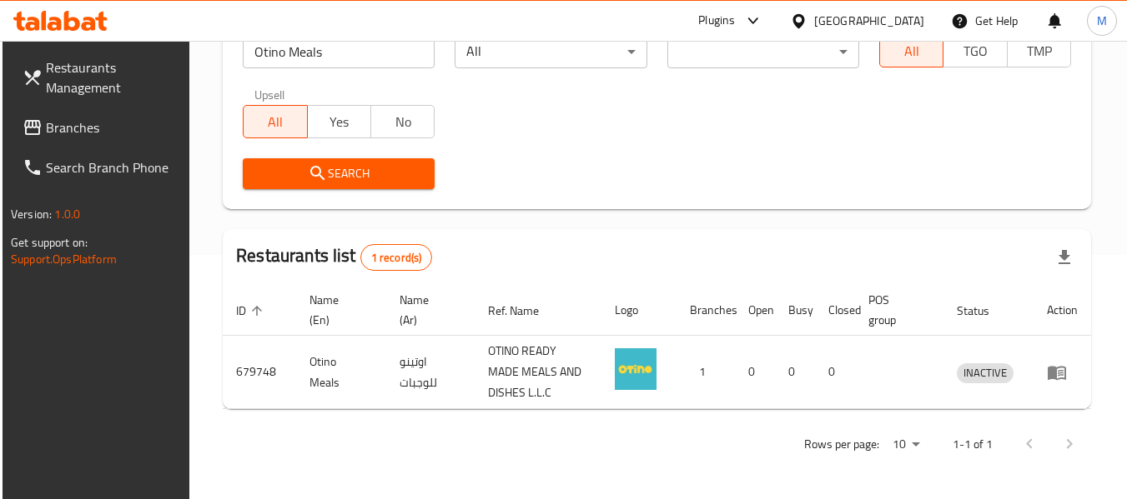
scroll to position [244, 0]
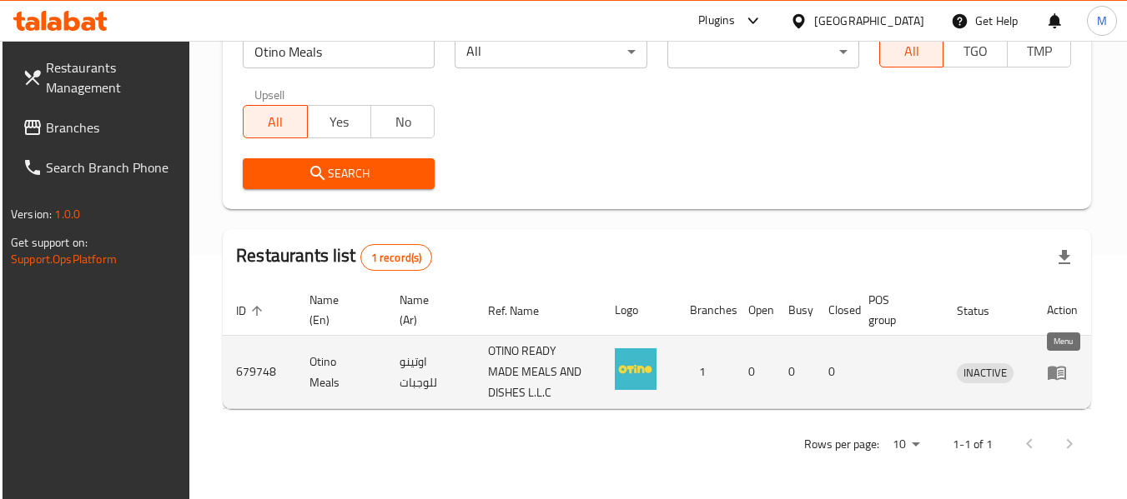
click at [1054, 370] on icon "enhanced table" at bounding box center [1056, 373] width 18 height 14
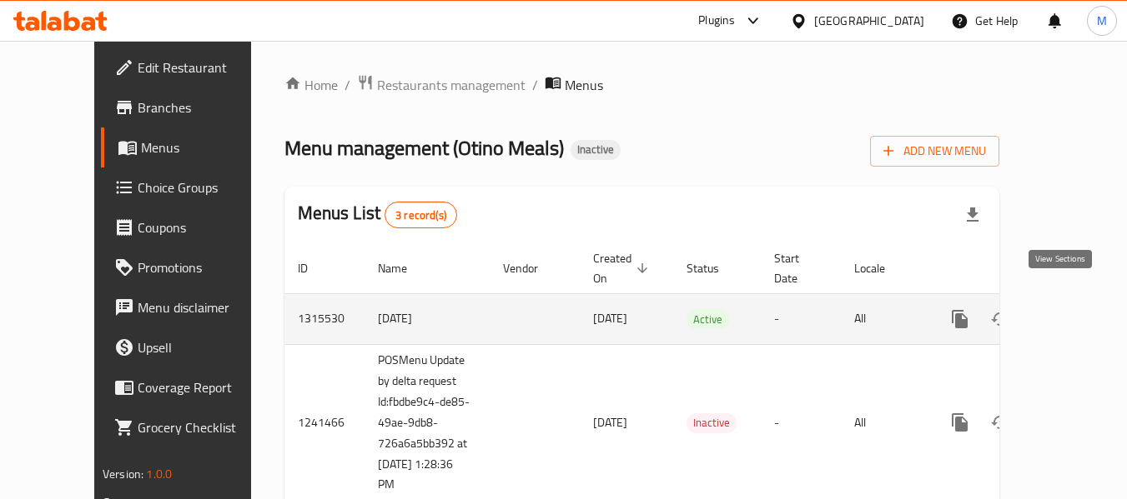
click at [1070, 309] on icon "enhanced table" at bounding box center [1080, 319] width 20 height 20
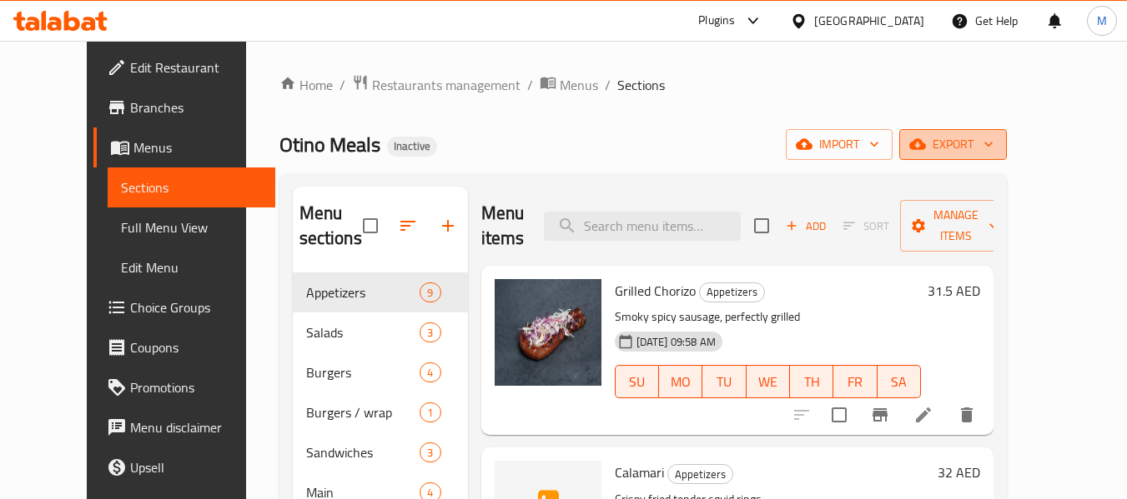
click at [926, 150] on icon "button" at bounding box center [917, 144] width 17 height 11
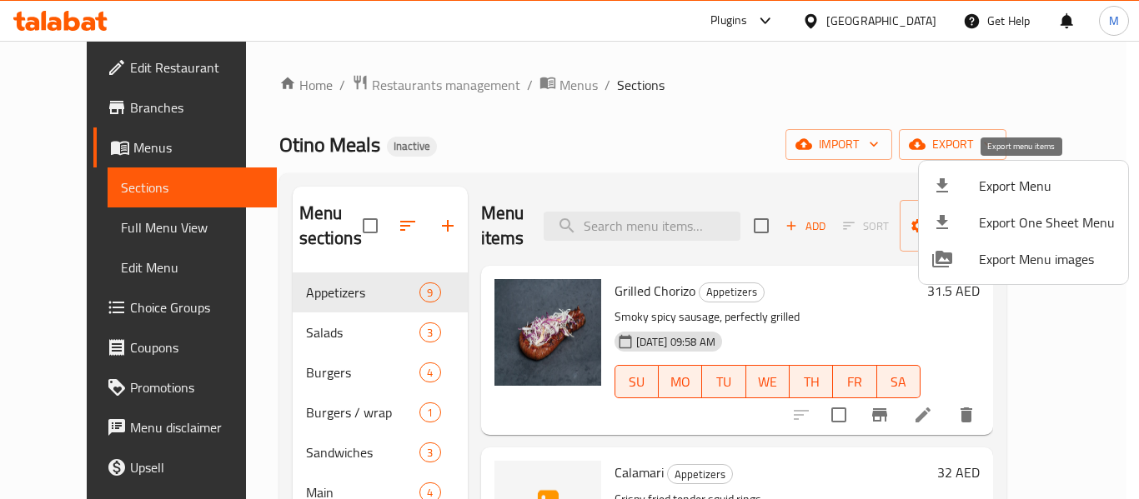
click at [991, 185] on span "Export Menu" at bounding box center [1047, 186] width 136 height 20
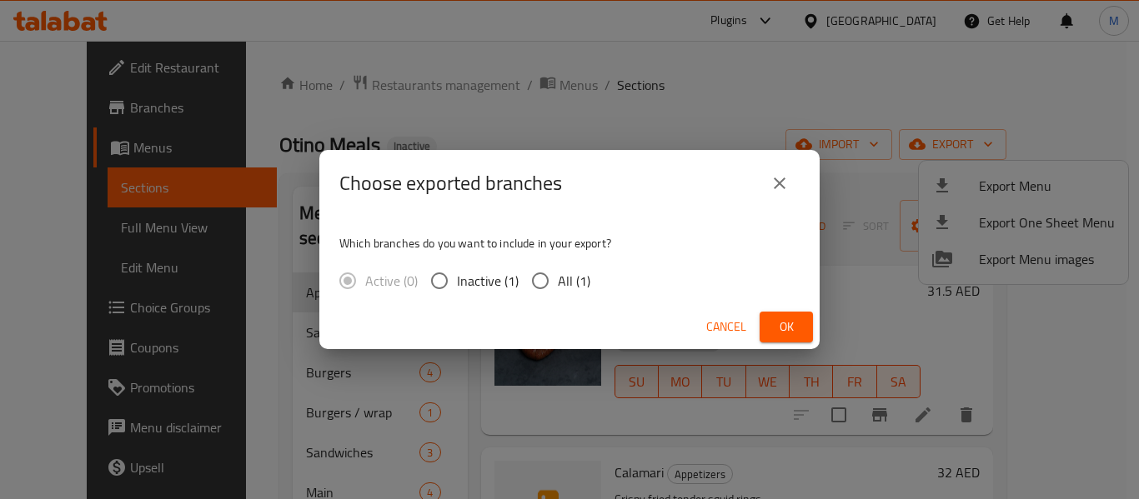
click at [562, 275] on span "All (1)" at bounding box center [574, 281] width 33 height 20
click at [558, 275] on input "All (1)" at bounding box center [540, 281] width 35 height 35
radio input "true"
click at [777, 328] on span "Ok" at bounding box center [786, 327] width 27 height 21
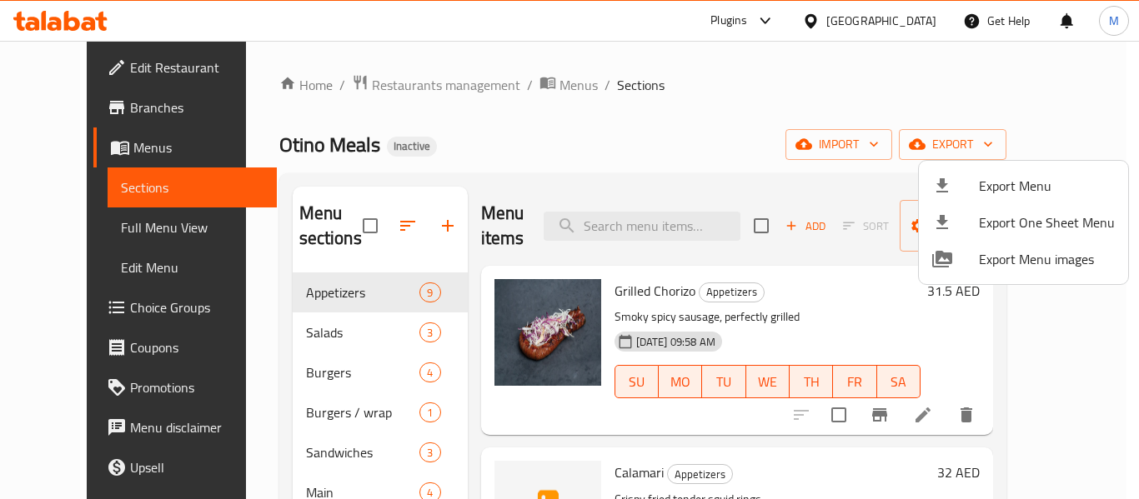
drag, startPoint x: 281, startPoint y: 361, endPoint x: 276, endPoint y: 340, distance: 21.4
click at [281, 361] on div at bounding box center [569, 249] width 1139 height 499
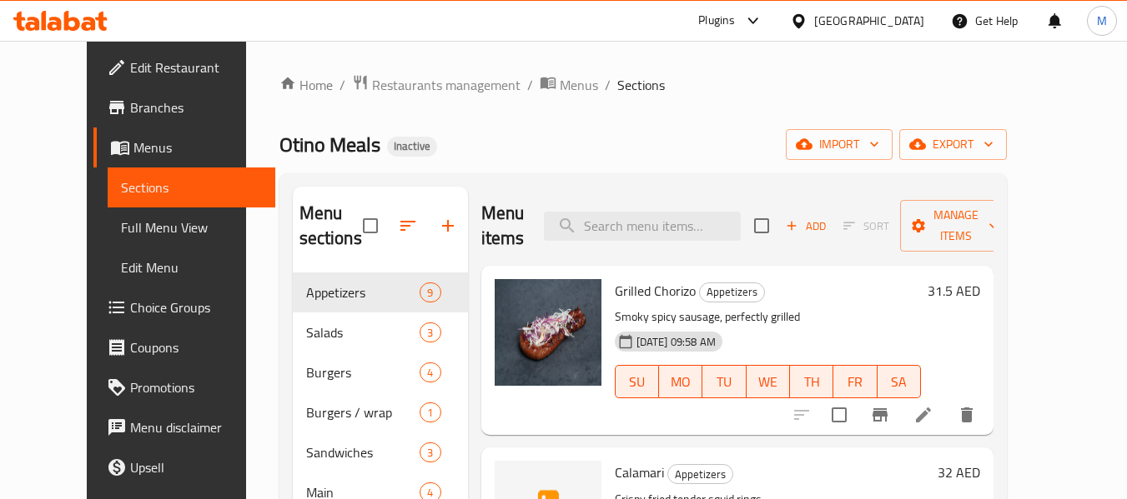
click at [306, 337] on span "Salads" at bounding box center [363, 333] width 114 height 20
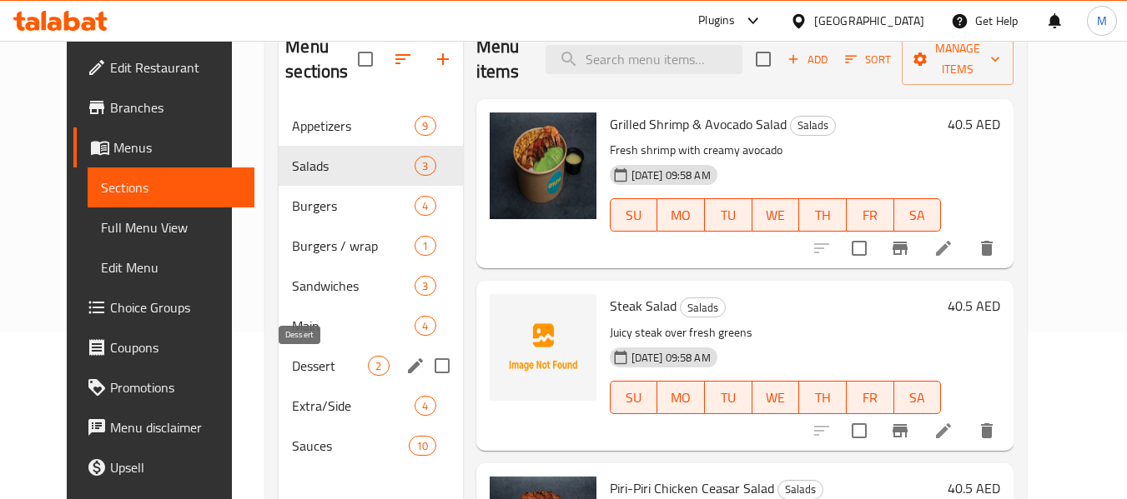
scroll to position [233, 0]
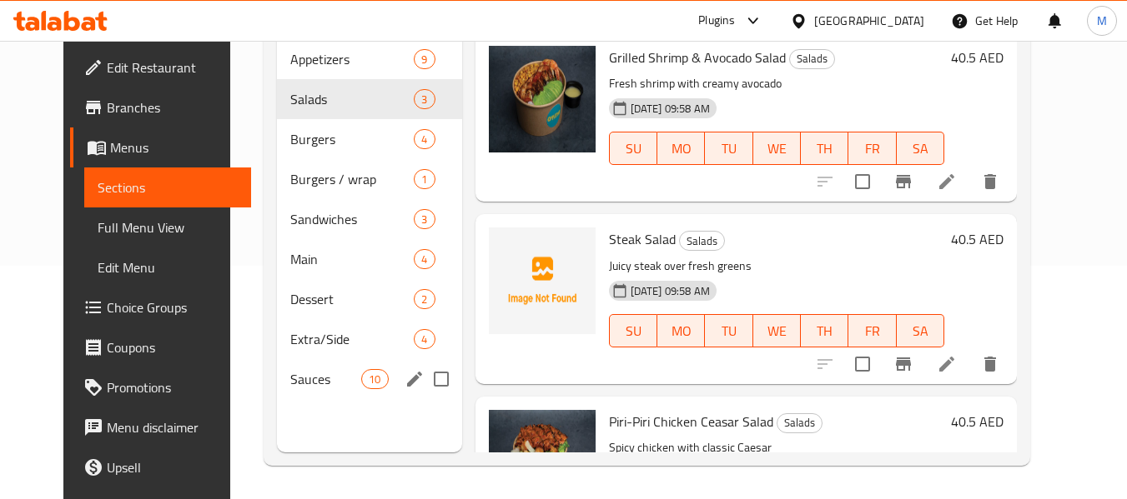
click at [278, 390] on div "Sauces 10" at bounding box center [369, 379] width 185 height 40
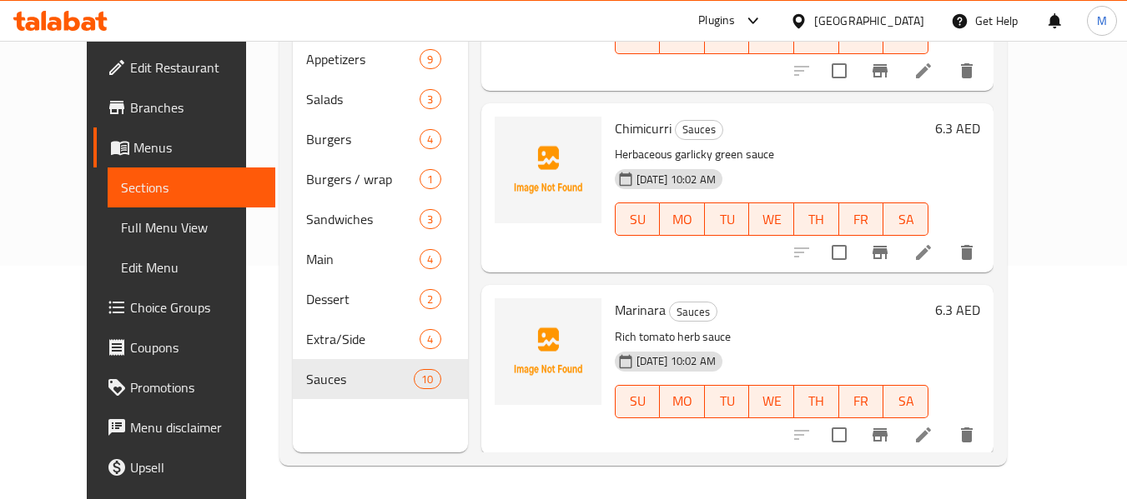
scroll to position [1389, 0]
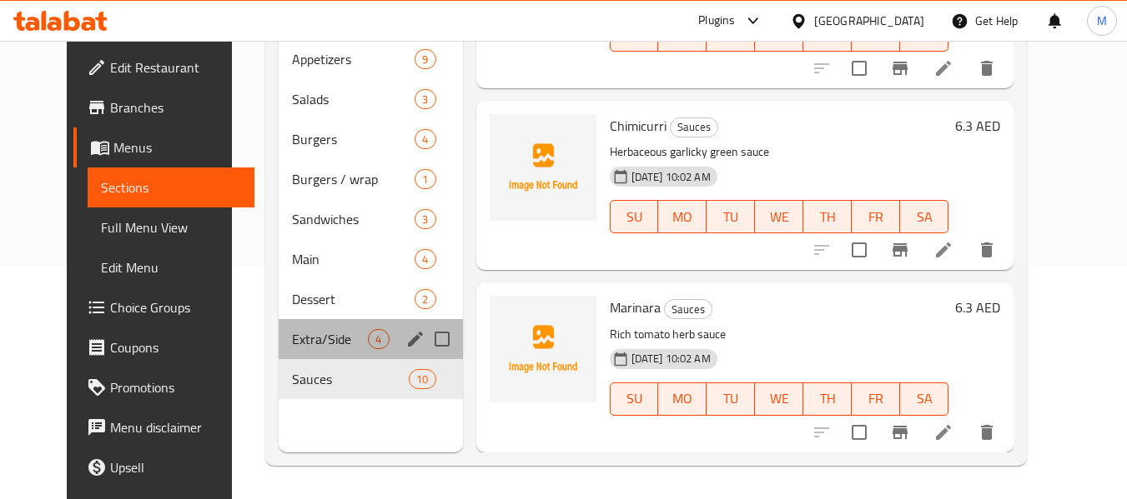
click at [291, 325] on div "Extra/Side 4" at bounding box center [370, 339] width 183 height 40
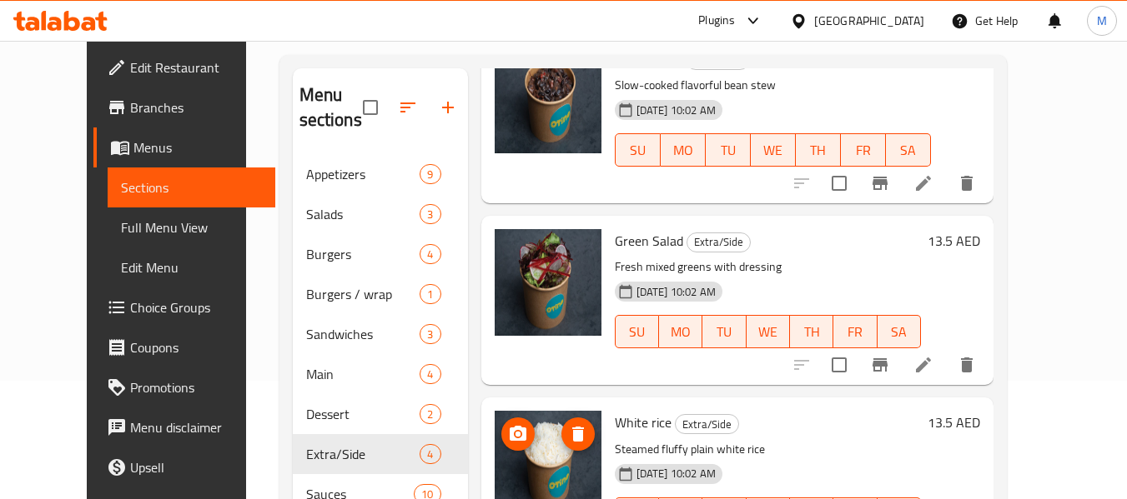
scroll to position [233, 0]
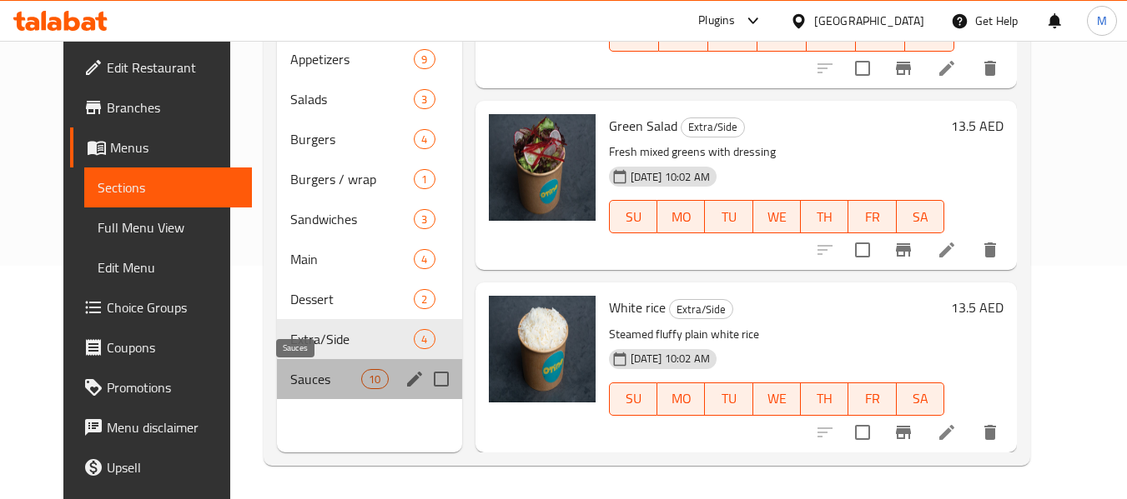
click at [316, 375] on span "Sauces" at bounding box center [325, 379] width 71 height 20
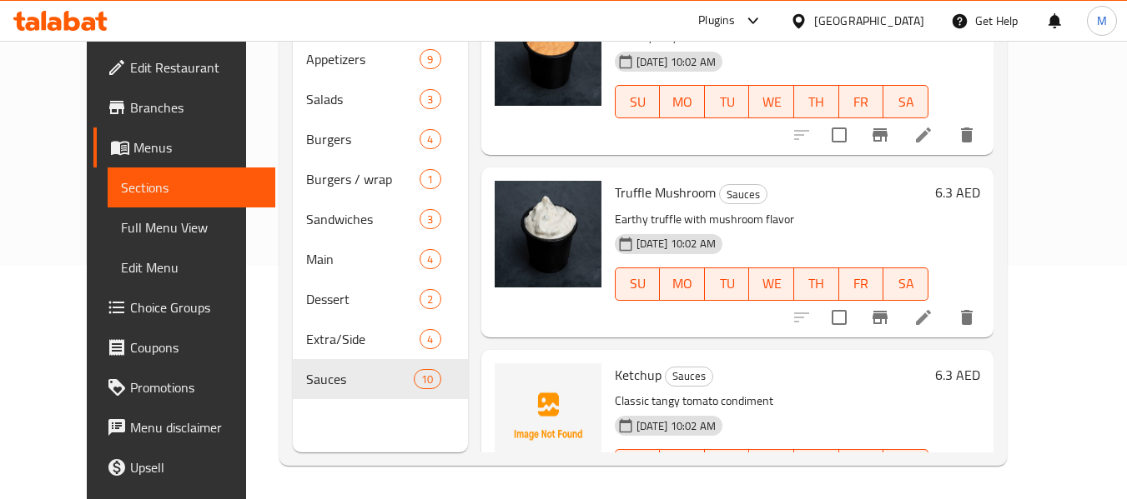
scroll to position [500, 0]
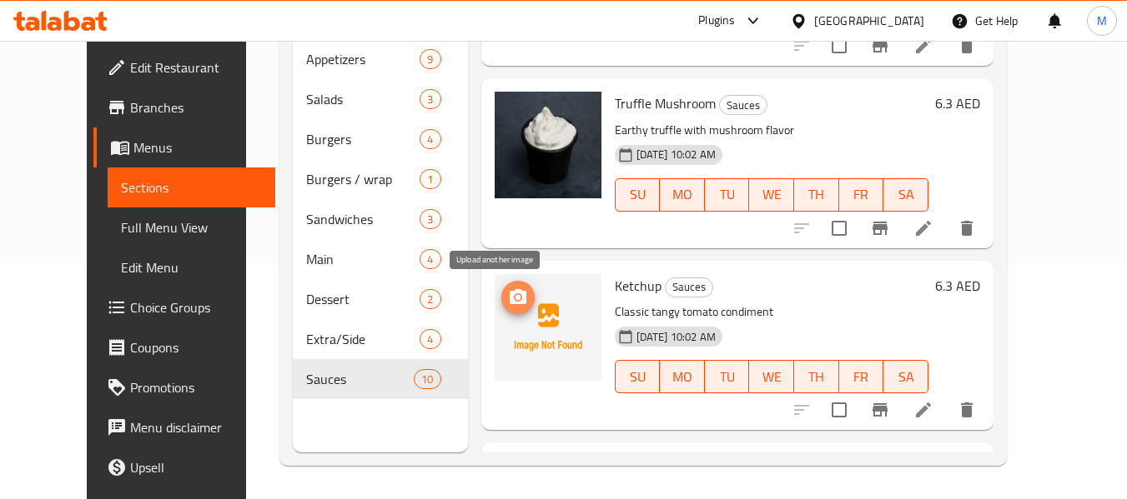
click at [506, 299] on span "upload picture" at bounding box center [517, 298] width 33 height 20
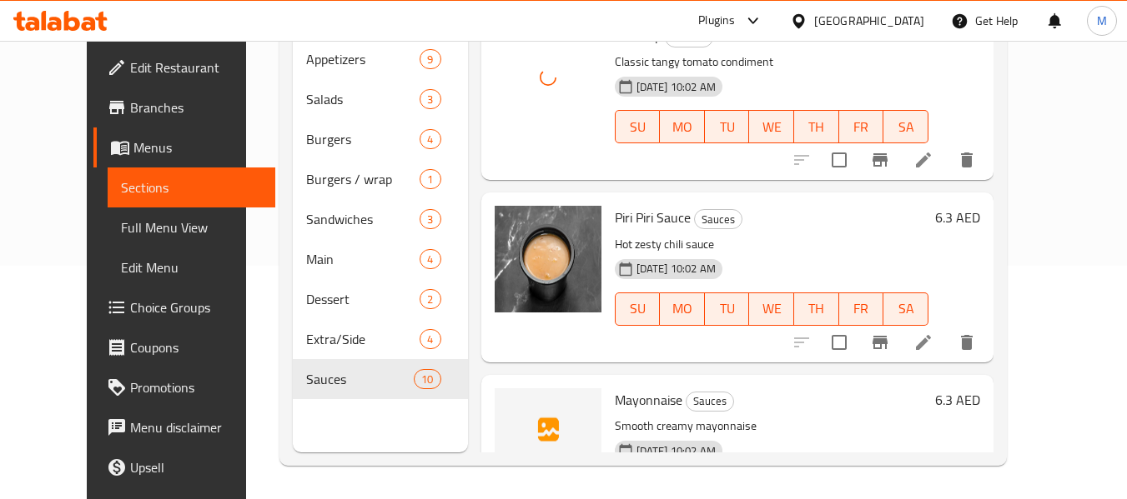
scroll to position [917, 0]
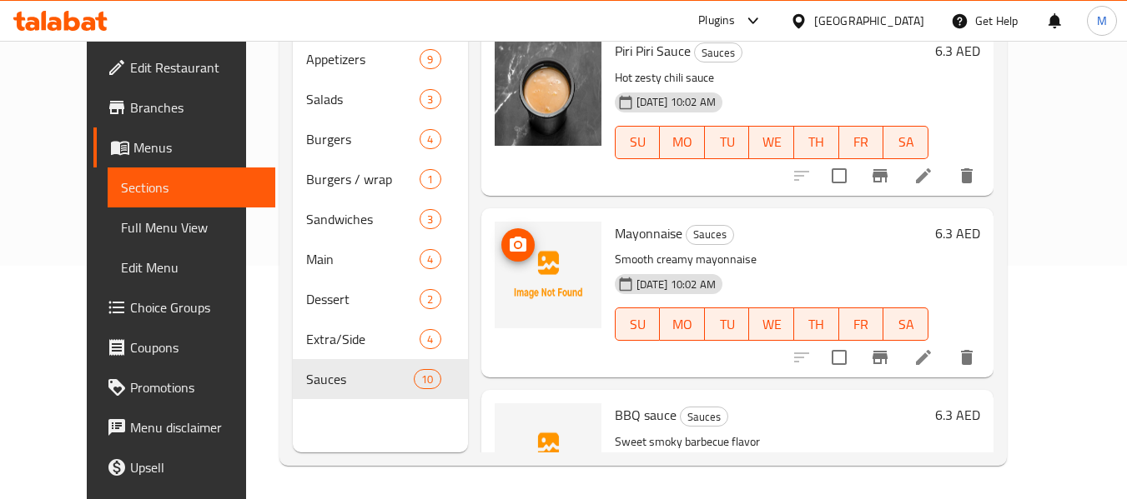
click at [510, 240] on icon "upload picture" at bounding box center [518, 244] width 17 height 15
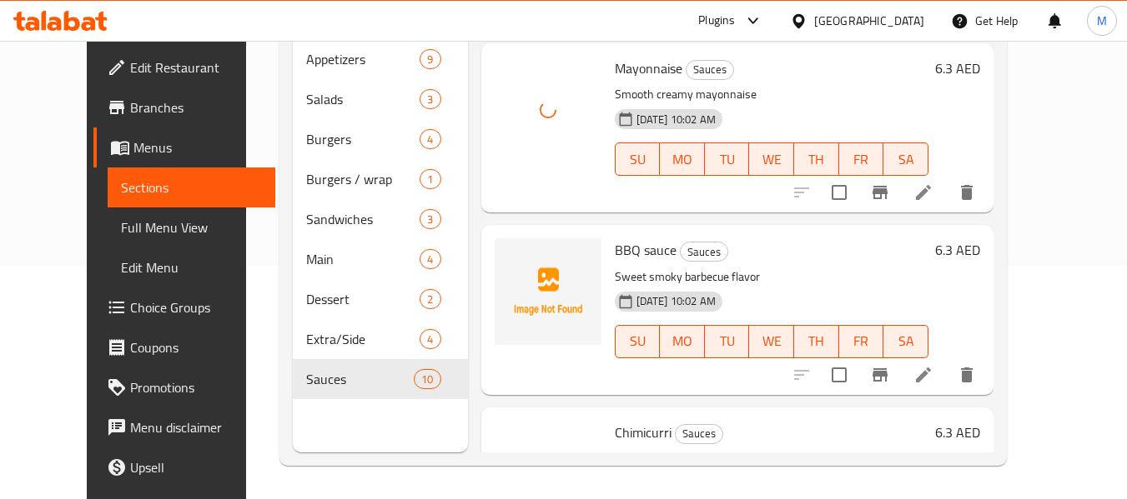
scroll to position [1084, 0]
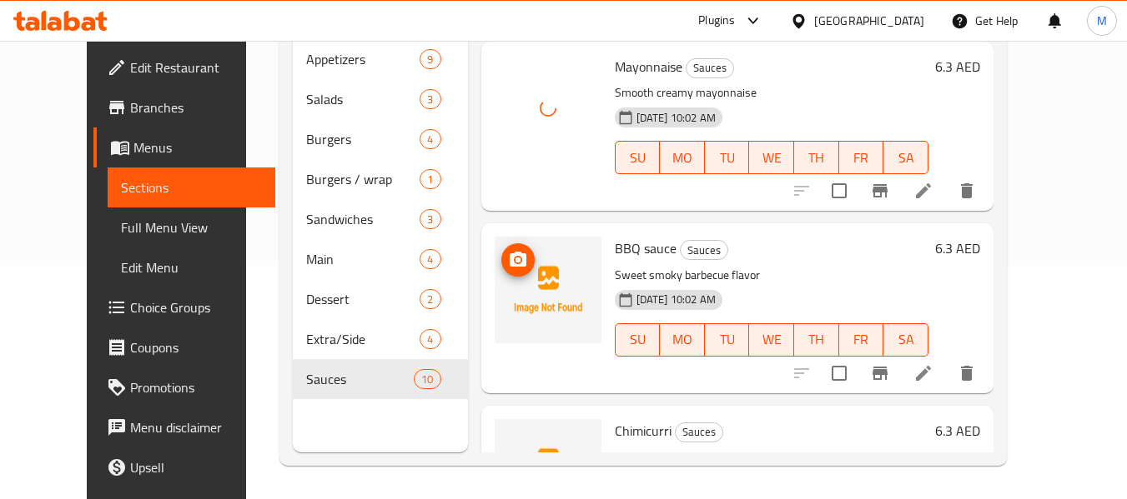
click at [508, 259] on icon "upload picture" at bounding box center [518, 260] width 20 height 20
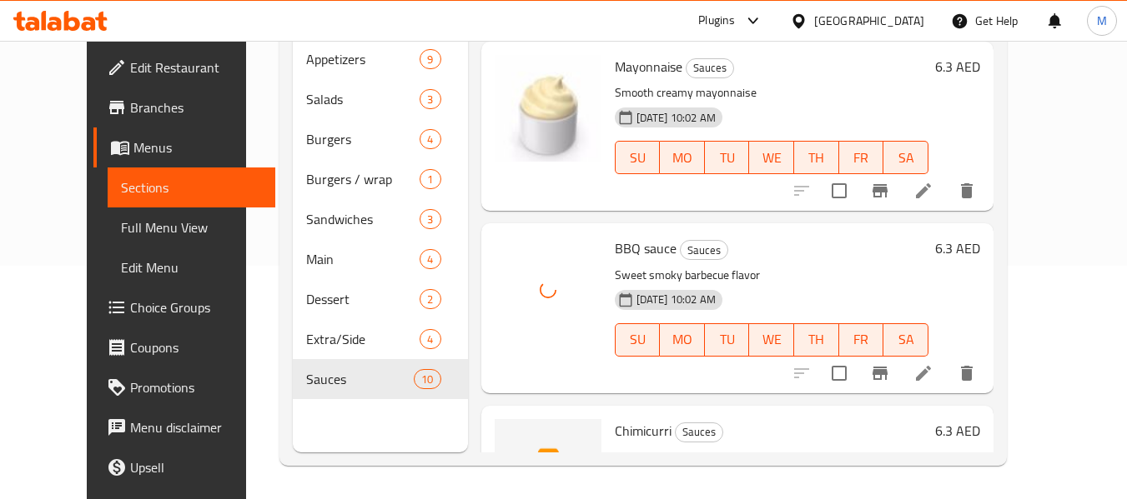
scroll to position [1251, 0]
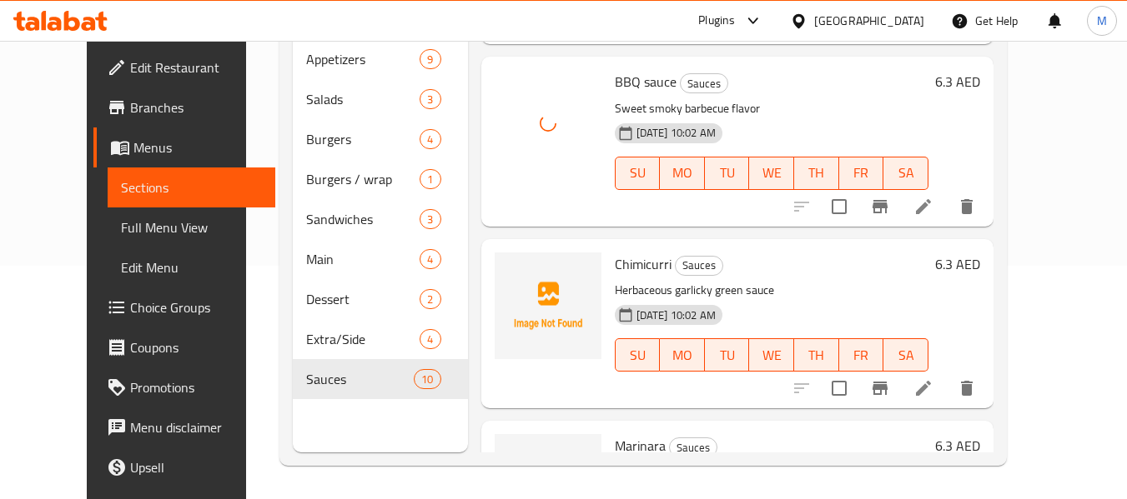
click at [615, 269] on span "Chimicurri" at bounding box center [643, 264] width 57 height 25
copy h6 "Chimicurri"
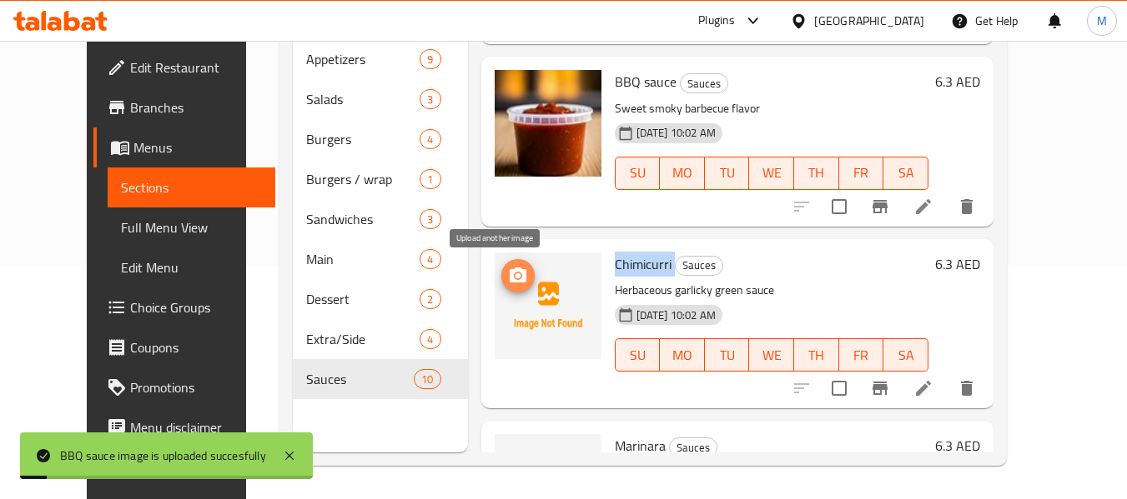
click at [501, 269] on span "upload picture" at bounding box center [517, 276] width 33 height 20
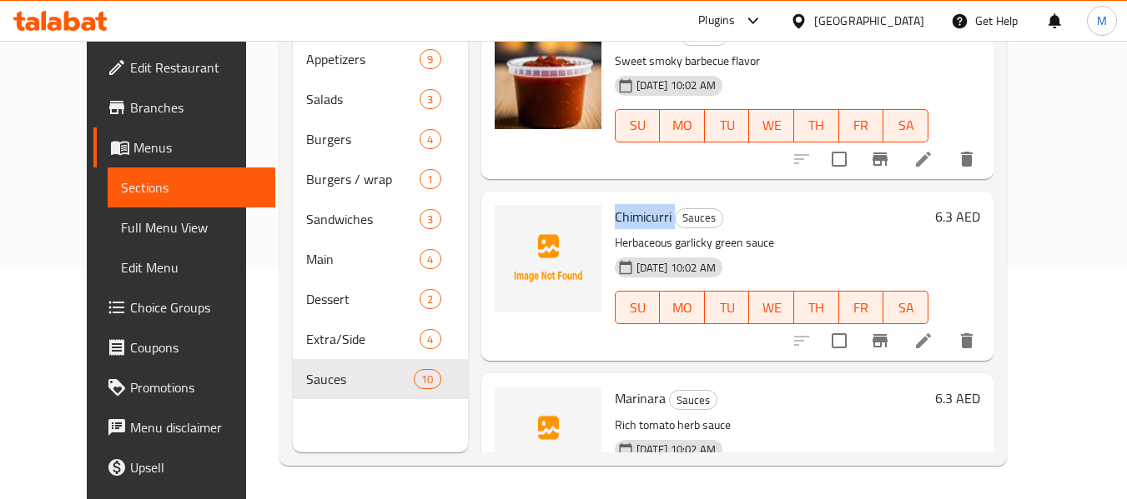
scroll to position [1389, 0]
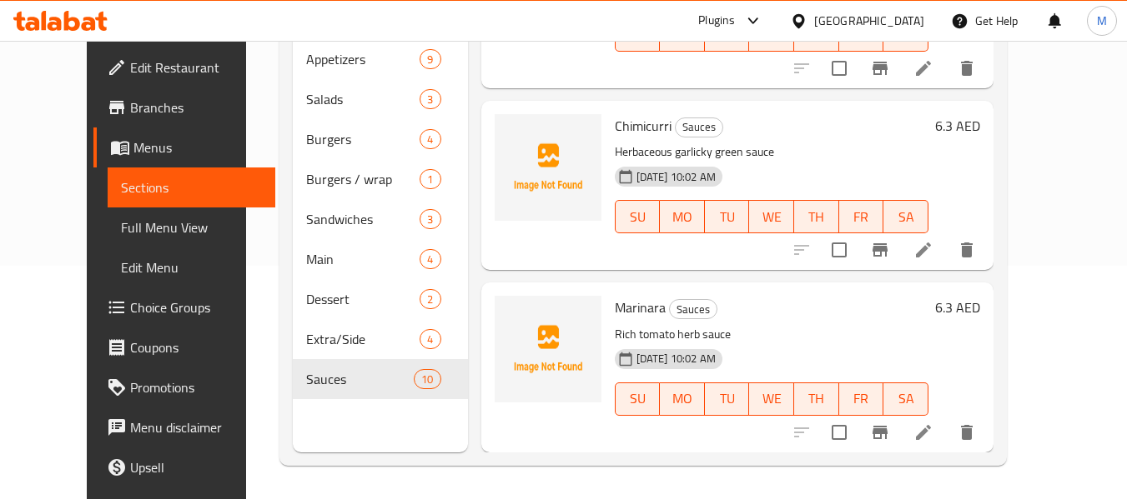
click at [610, 289] on div "Marinara Sauces Rich tomato herb sauce 02-10-2025 10:02 AM SU MO TU WE TH FR SA…" at bounding box center [737, 367] width 512 height 169
click at [615, 309] on span "Marinara" at bounding box center [640, 307] width 51 height 25
copy h6 "Marinara"
click at [508, 320] on icon "upload picture" at bounding box center [518, 319] width 20 height 20
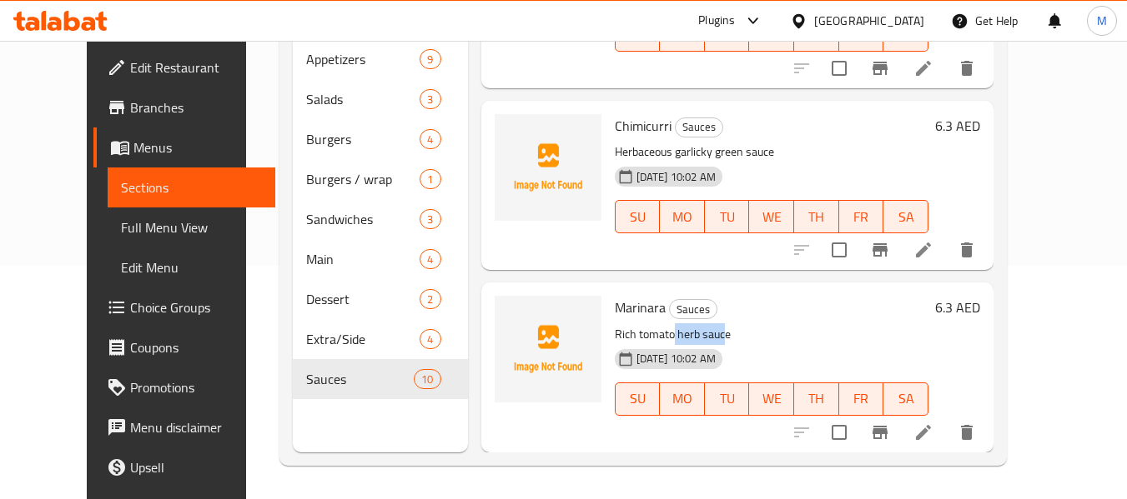
drag, startPoint x: 702, startPoint y: 339, endPoint x: 640, endPoint y: 324, distance: 63.7
click at [643, 324] on p "Rich tomato herb sauce" at bounding box center [772, 334] width 314 height 21
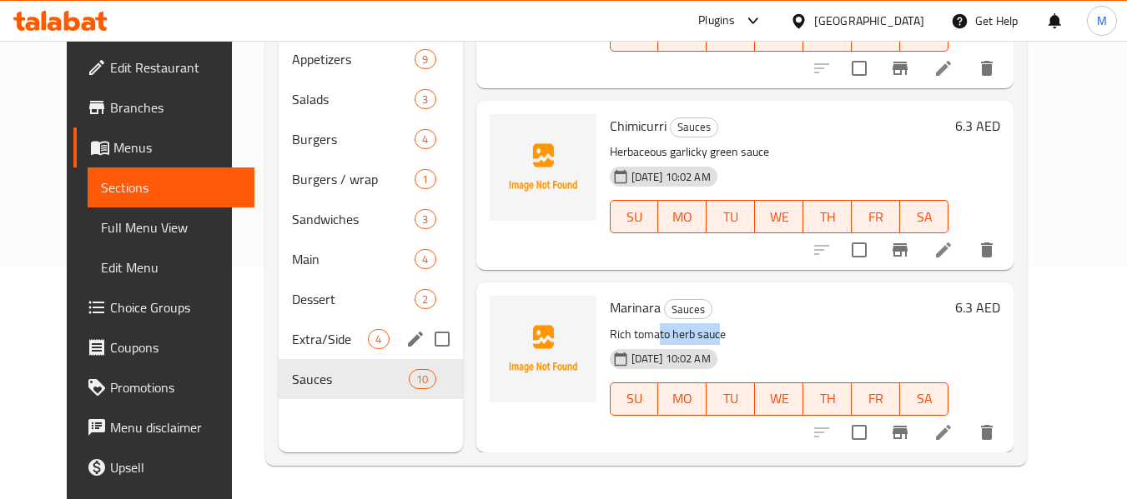
click at [303, 333] on span "Extra/Side" at bounding box center [330, 339] width 76 height 20
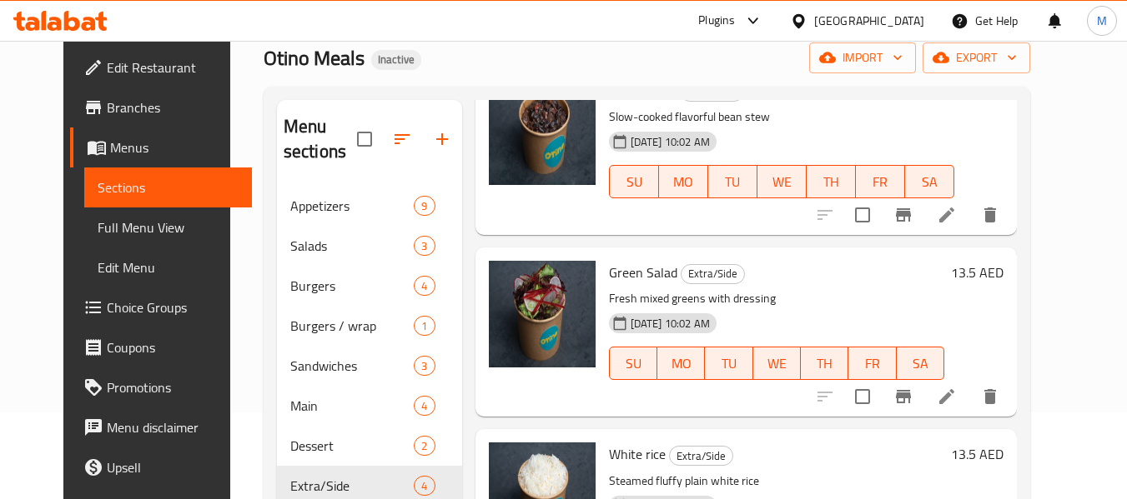
scroll to position [233, 0]
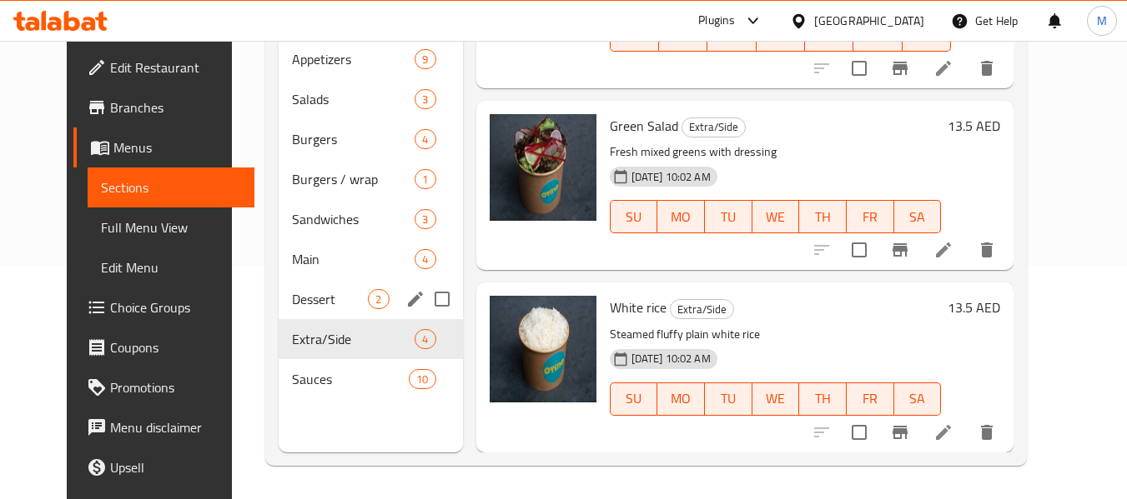
click at [292, 306] on span "Dessert" at bounding box center [330, 299] width 76 height 20
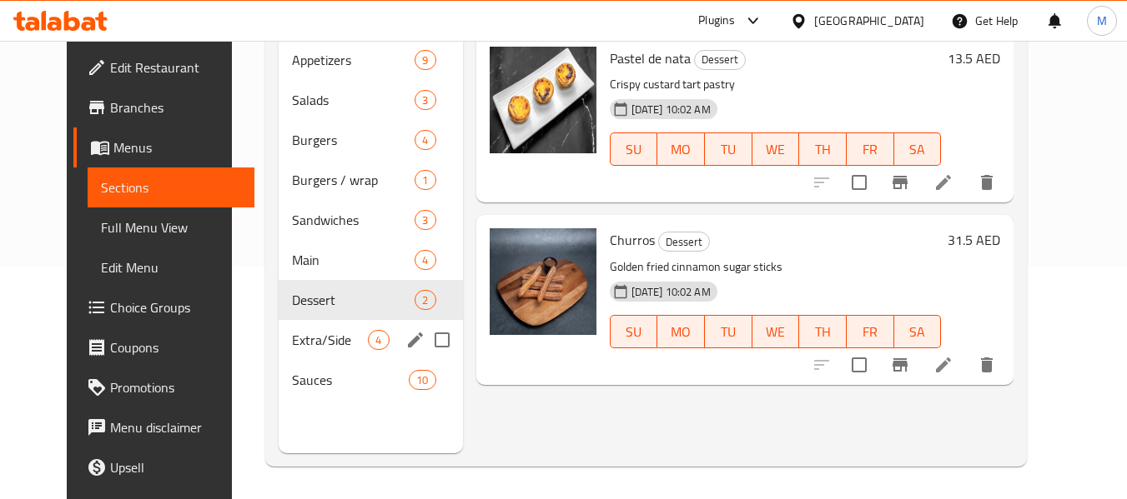
scroll to position [233, 0]
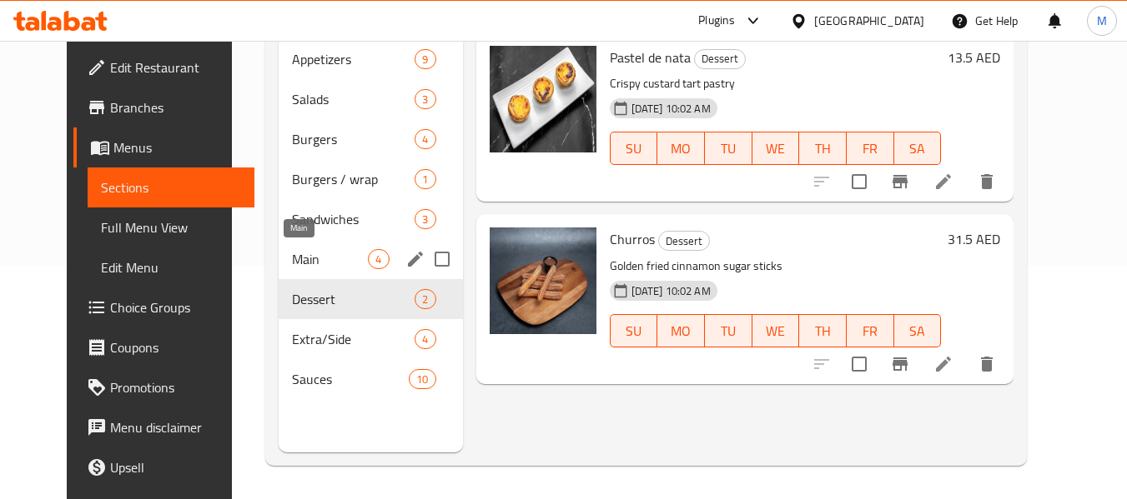
click at [292, 251] on span "Main" at bounding box center [330, 259] width 76 height 20
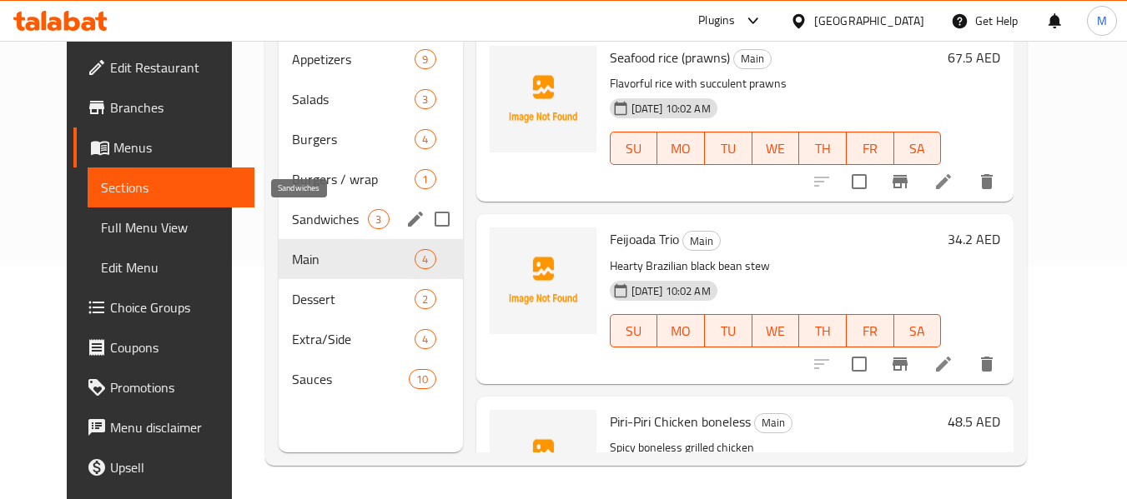
click at [292, 217] on span "Sandwiches" at bounding box center [330, 219] width 76 height 20
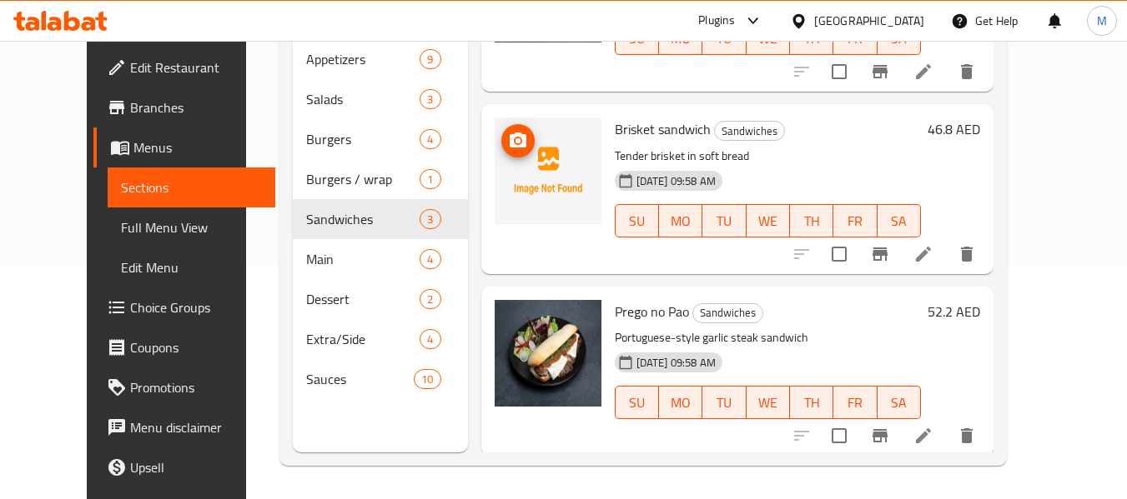
scroll to position [113, 0]
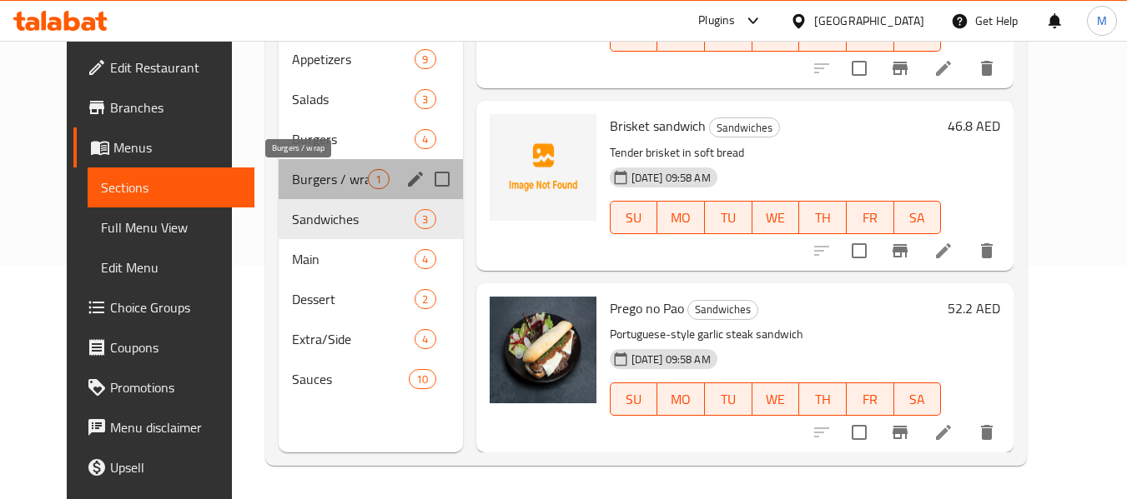
click at [300, 179] on span "Burgers / wrap" at bounding box center [330, 179] width 76 height 20
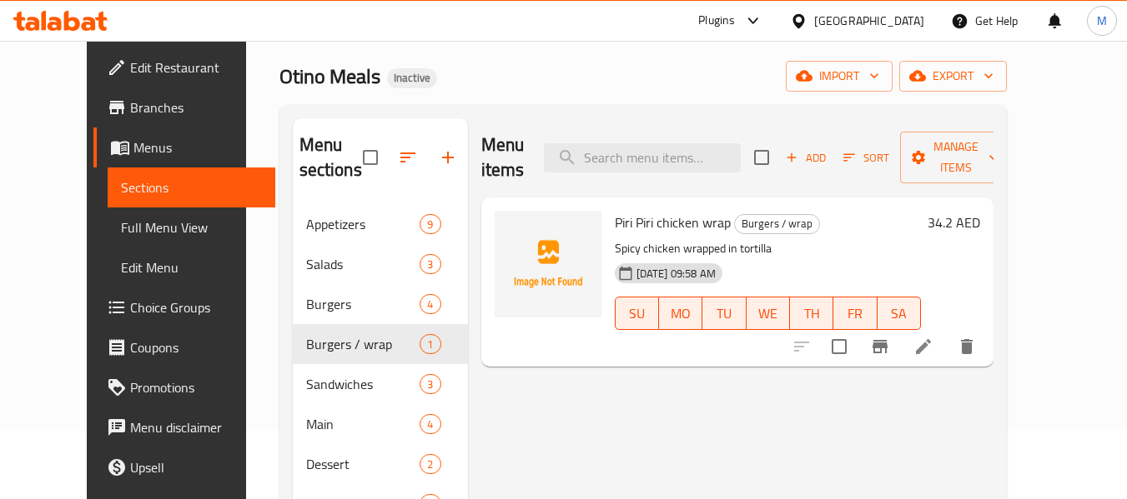
scroll to position [67, 0]
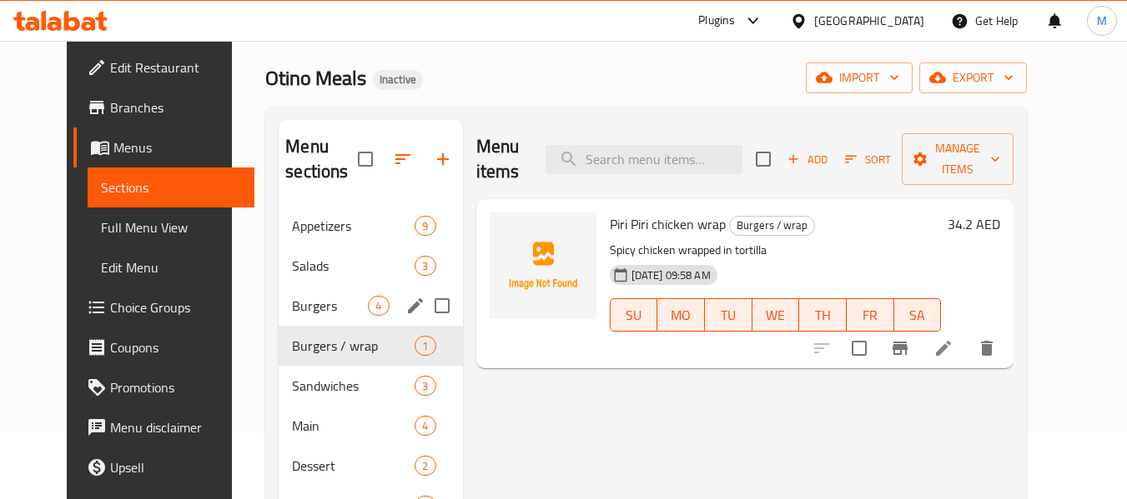
click at [313, 313] on span "Burgers" at bounding box center [330, 306] width 76 height 20
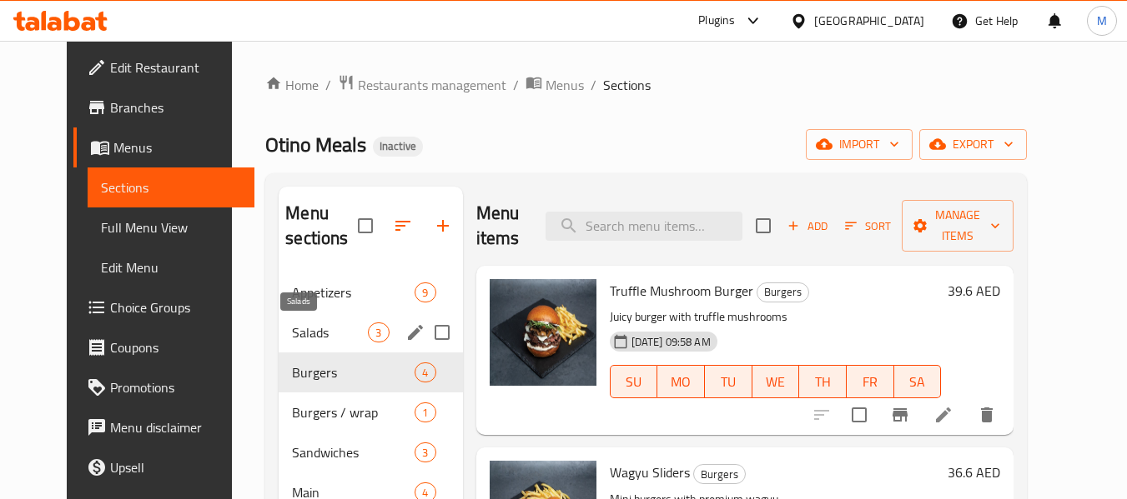
click at [292, 334] on span "Salads" at bounding box center [330, 333] width 76 height 20
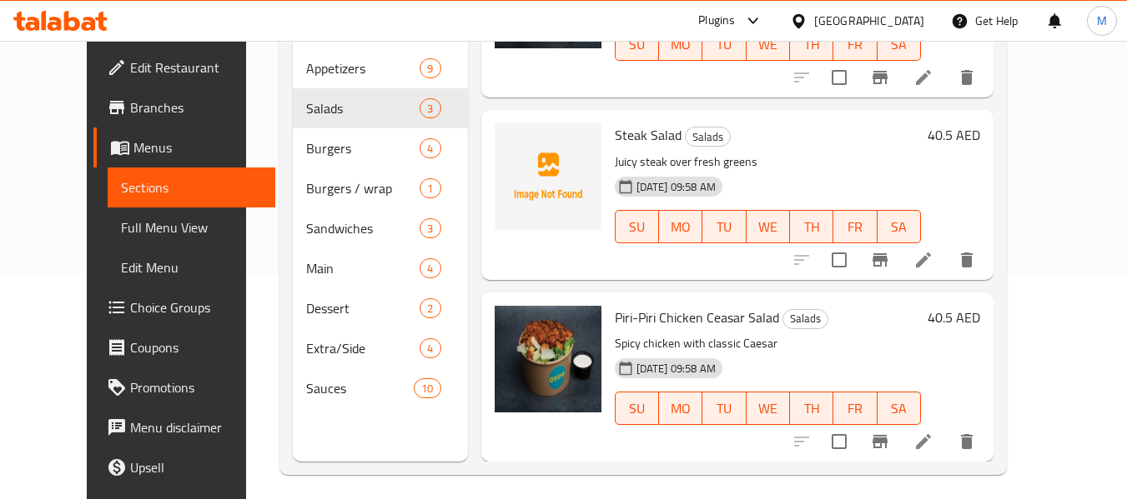
scroll to position [233, 0]
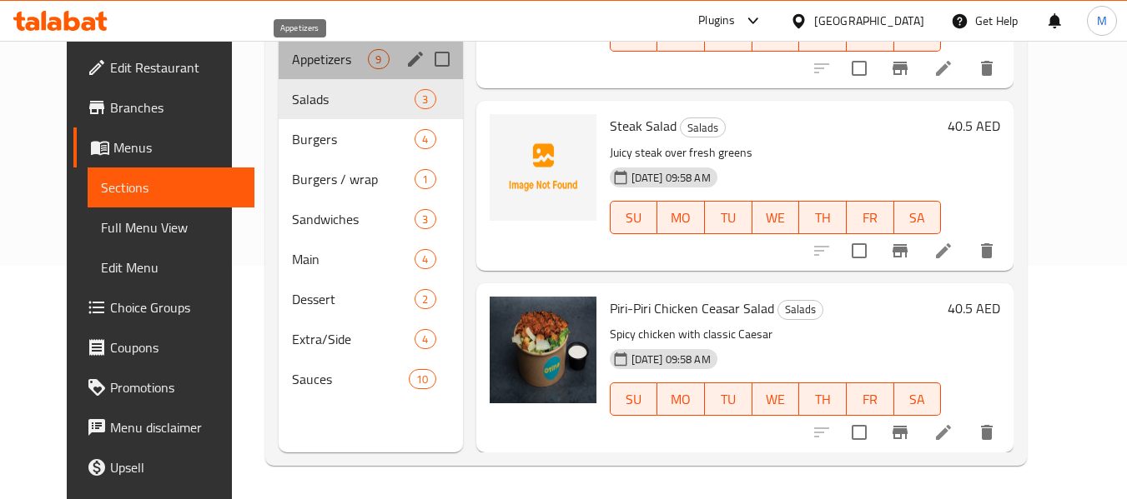
click at [334, 62] on span "Appetizers" at bounding box center [330, 59] width 76 height 20
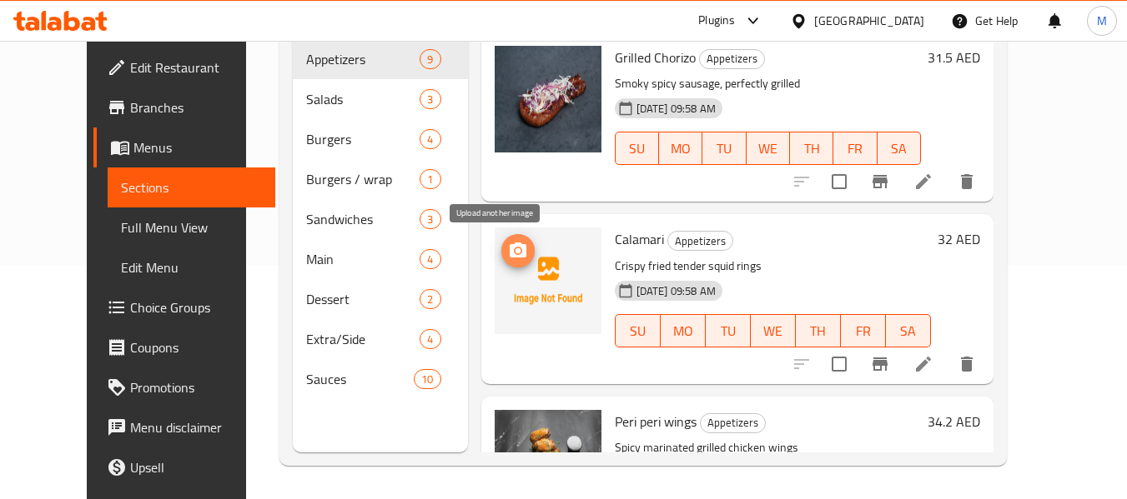
click at [501, 239] on button "upload picture" at bounding box center [517, 250] width 33 height 33
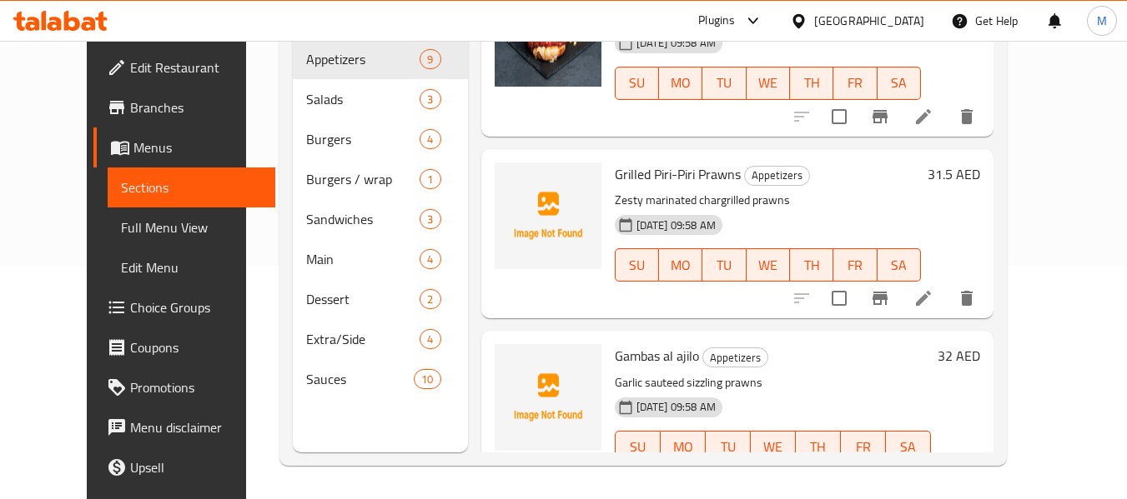
scroll to position [540, 0]
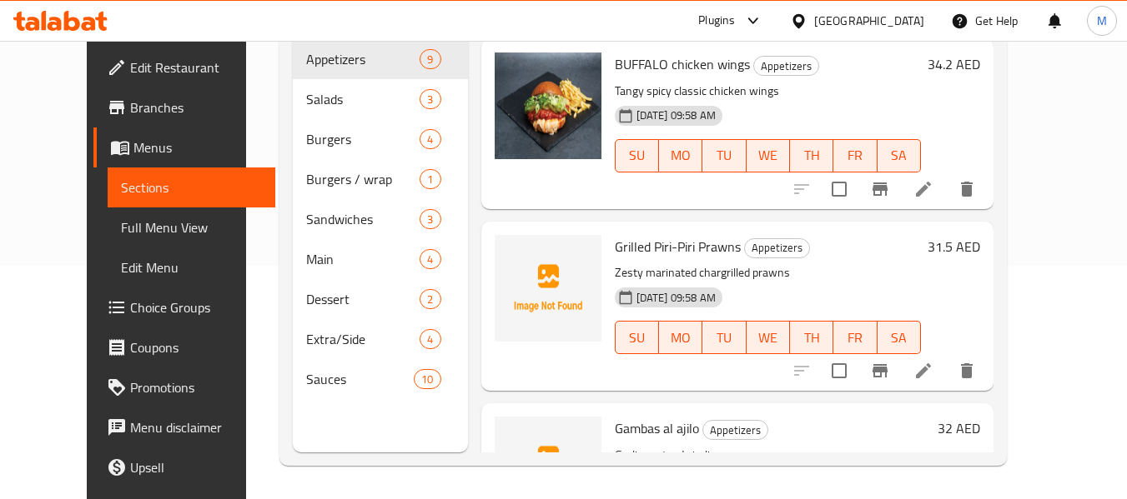
click at [642, 245] on span "Grilled Piri-Piri Prawns" at bounding box center [678, 246] width 126 height 25
copy span "Piri"
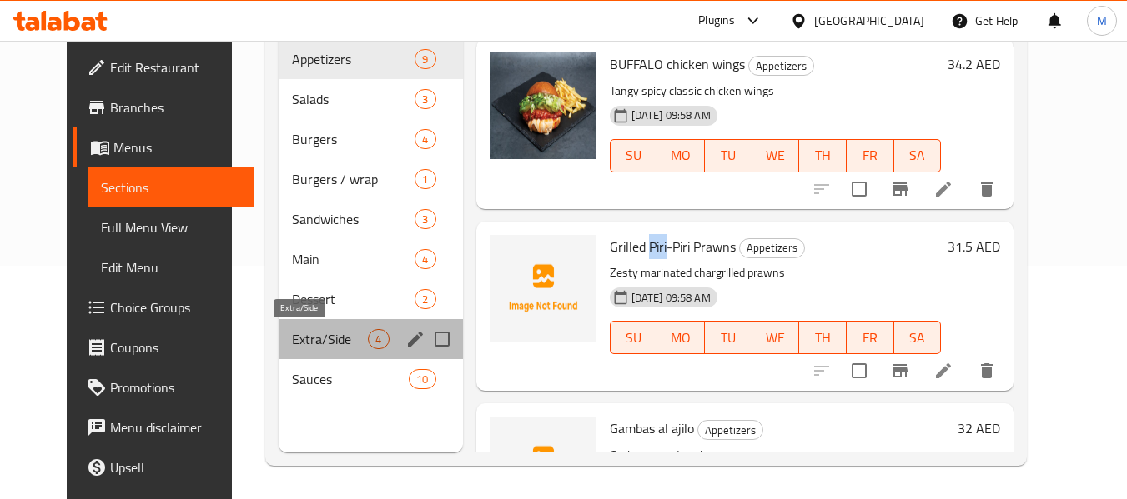
click at [295, 344] on span "Extra/Side" at bounding box center [330, 339] width 76 height 20
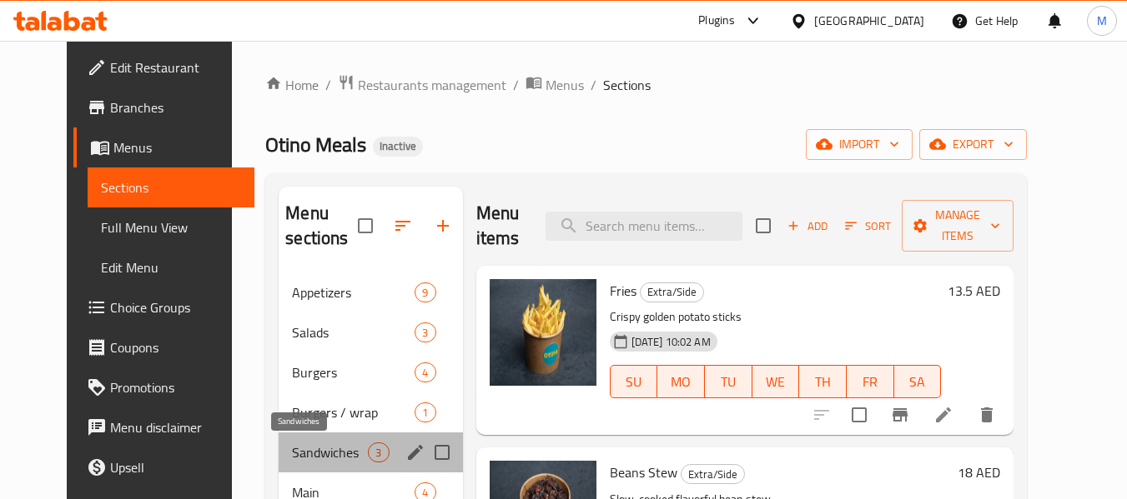
click at [305, 454] on span "Sandwiches" at bounding box center [330, 453] width 76 height 20
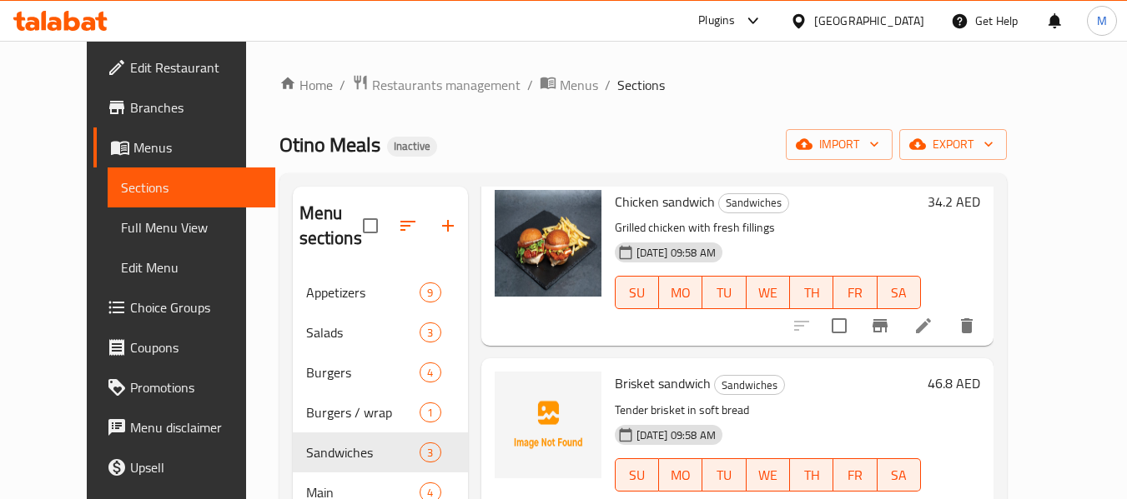
scroll to position [113, 0]
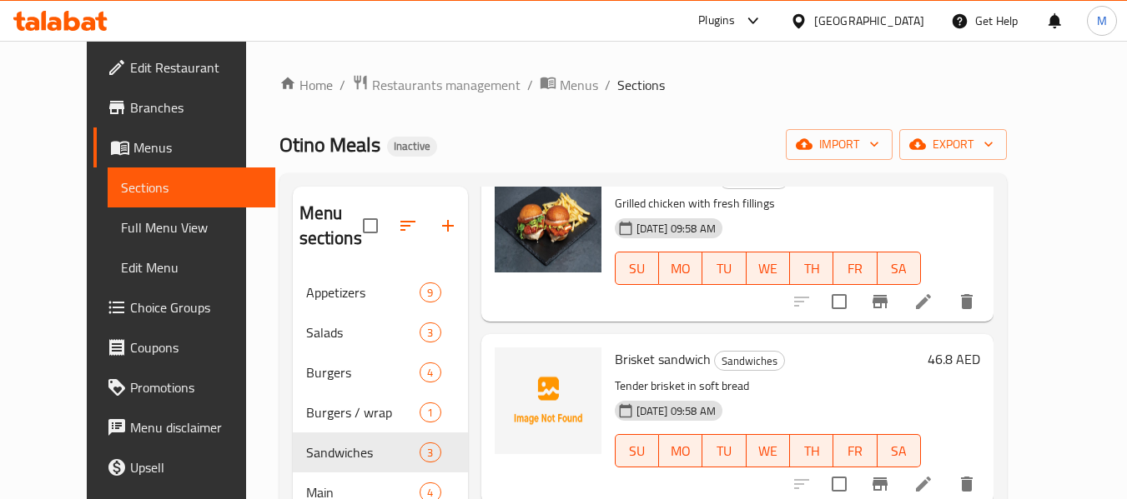
click at [615, 364] on span "Brisket sandwich" at bounding box center [663, 359] width 96 height 25
copy span "Brisket"
click at [510, 368] on icon "upload picture" at bounding box center [518, 370] width 17 height 15
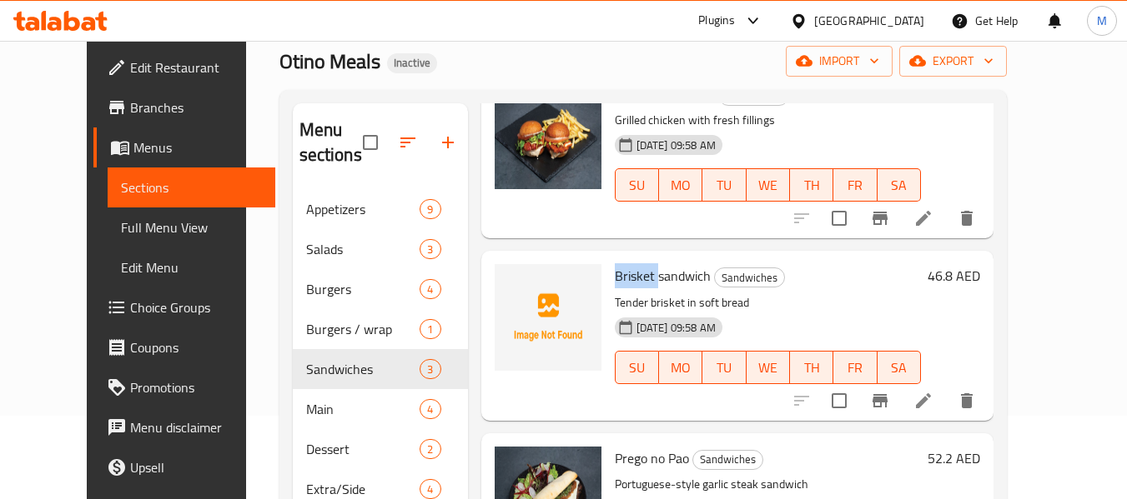
scroll to position [233, 0]
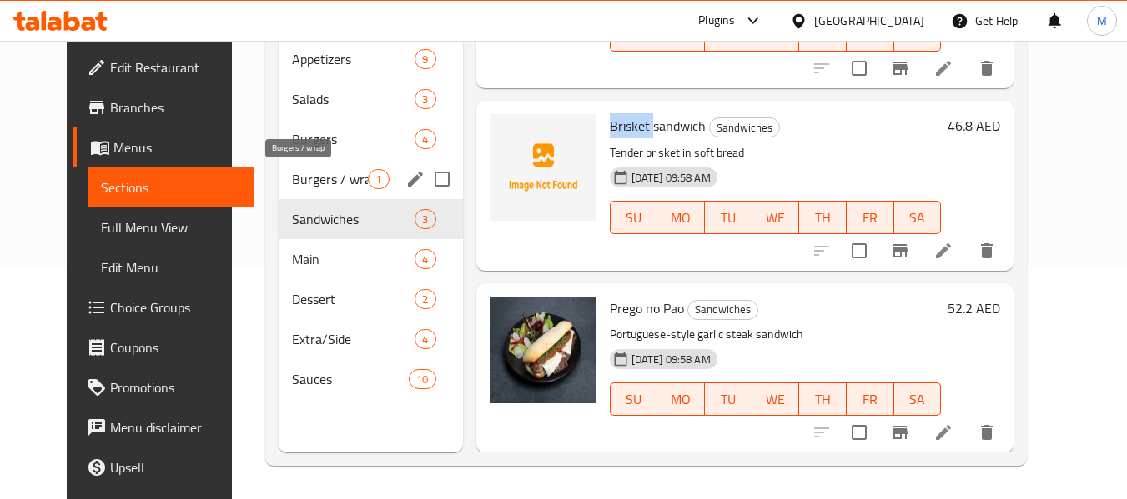
click at [292, 184] on span "Burgers / wrap" at bounding box center [330, 179] width 76 height 20
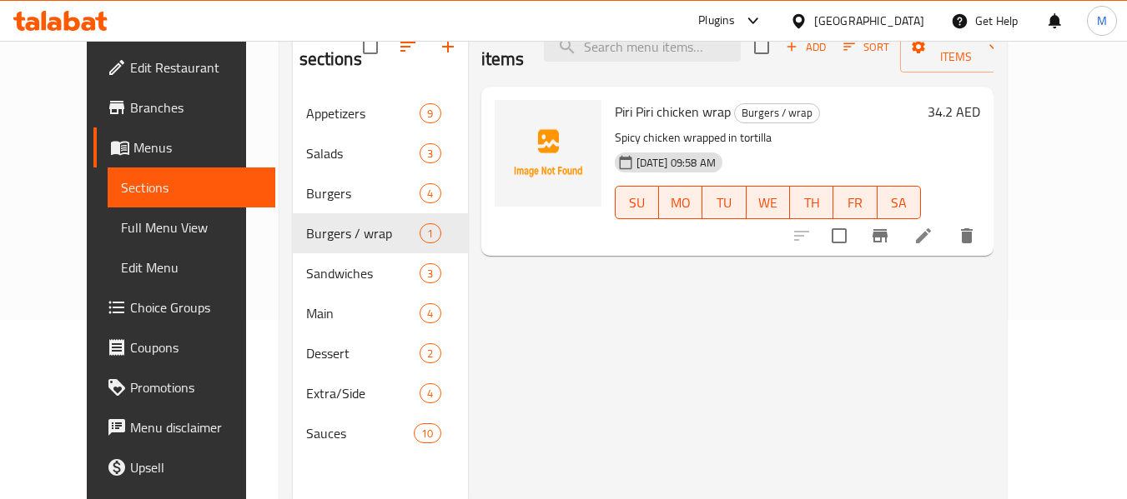
scroll to position [150, 0]
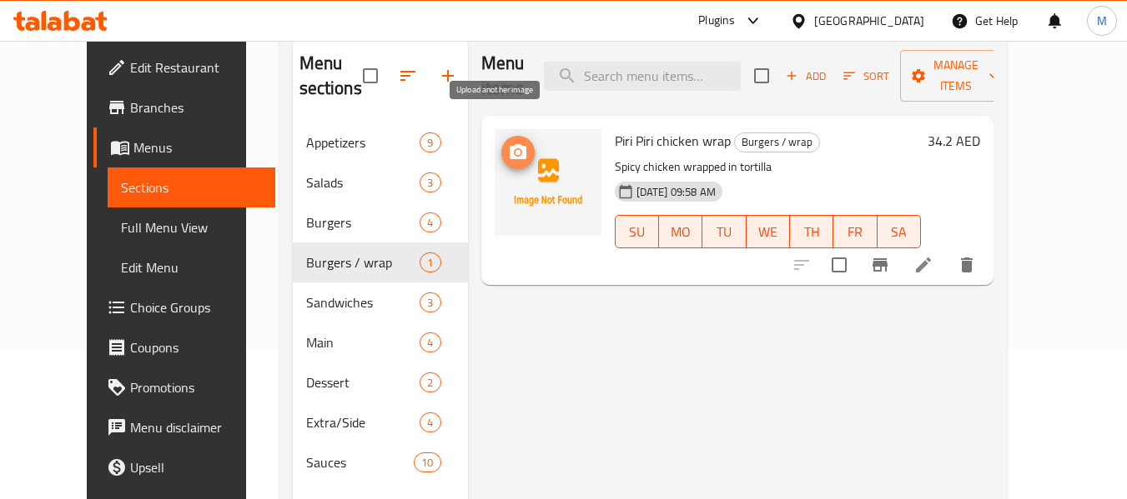
click at [510, 144] on icon "upload picture" at bounding box center [518, 151] width 17 height 15
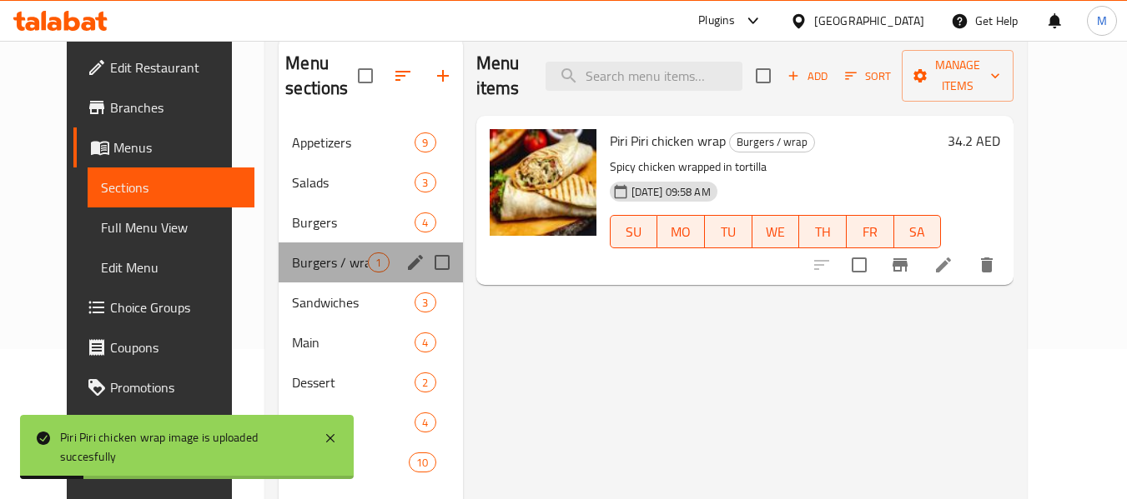
click at [304, 250] on div "Burgers / wrap 1" at bounding box center [370, 263] width 183 height 40
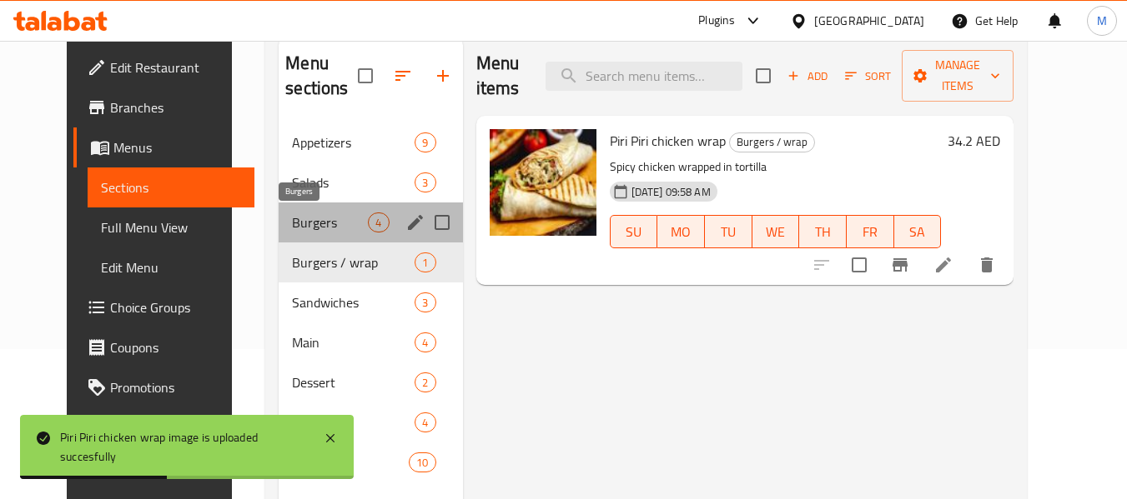
click at [315, 224] on span "Burgers" at bounding box center [330, 223] width 76 height 20
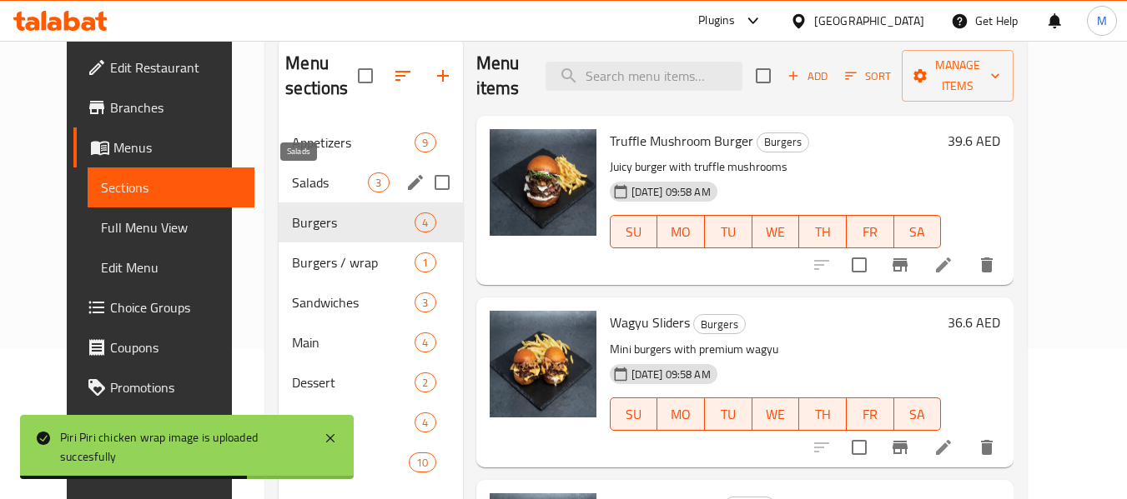
click at [319, 190] on span "Salads" at bounding box center [330, 183] width 76 height 20
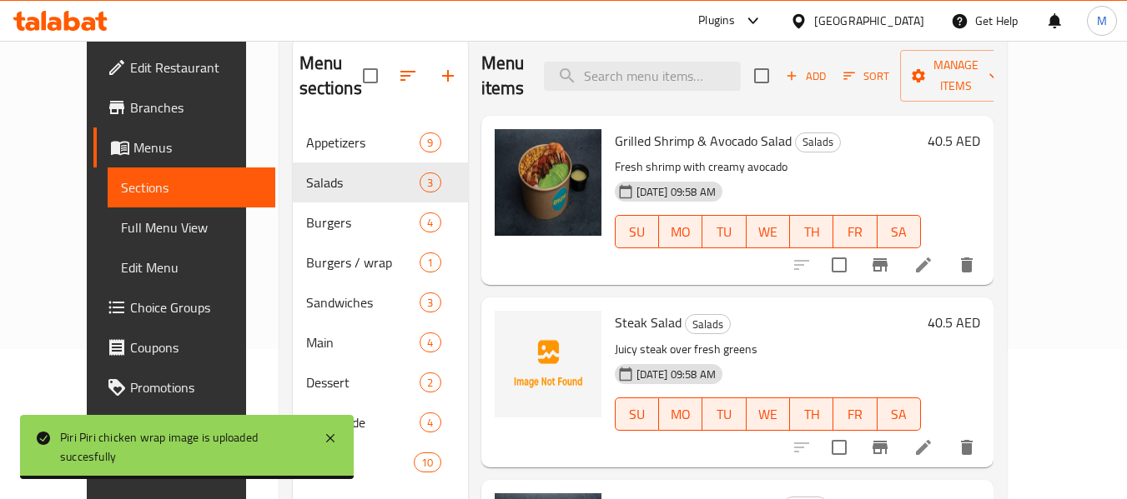
click at [625, 328] on span "Steak Salad" at bounding box center [648, 322] width 67 height 25
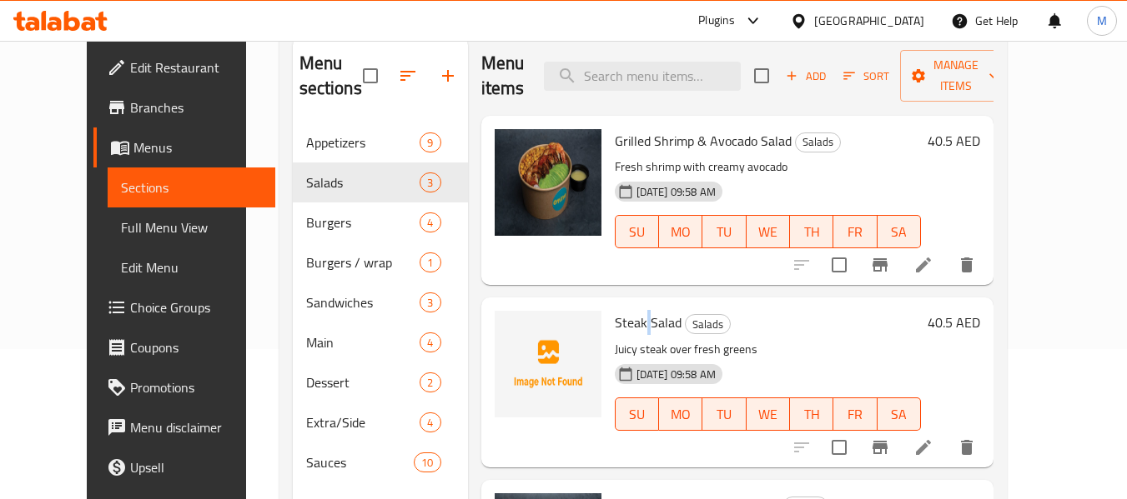
click at [625, 328] on span "Steak Salad" at bounding box center [648, 322] width 67 height 25
copy h6 "Steak Salad"
click at [510, 340] on icon "upload picture" at bounding box center [518, 333] width 17 height 15
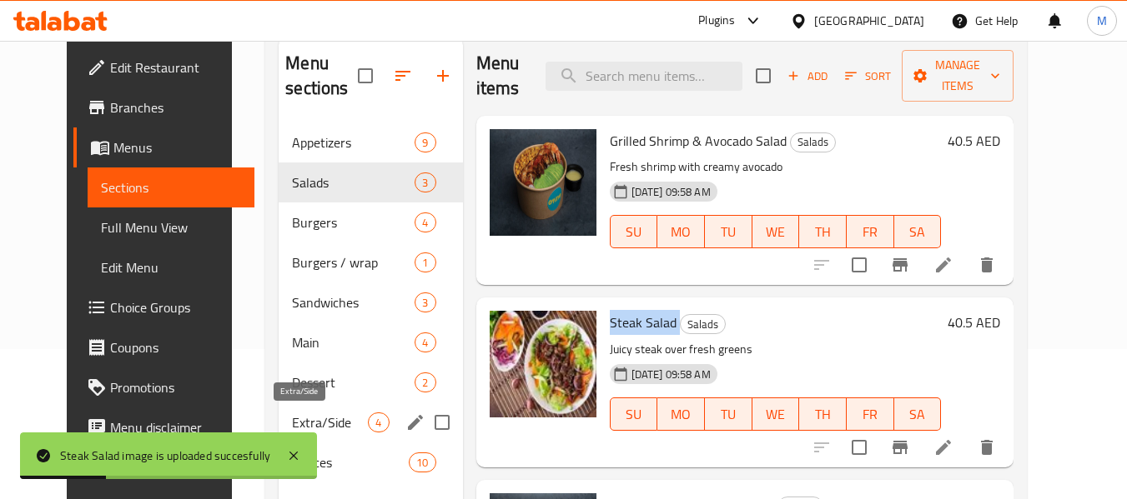
click at [309, 419] on span "Extra/Side" at bounding box center [330, 423] width 76 height 20
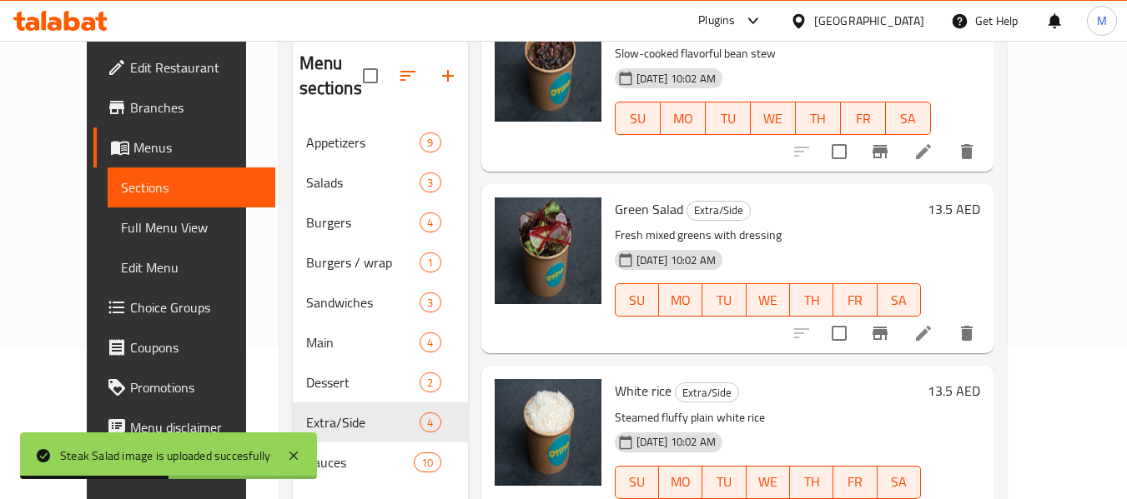
scroll to position [233, 0]
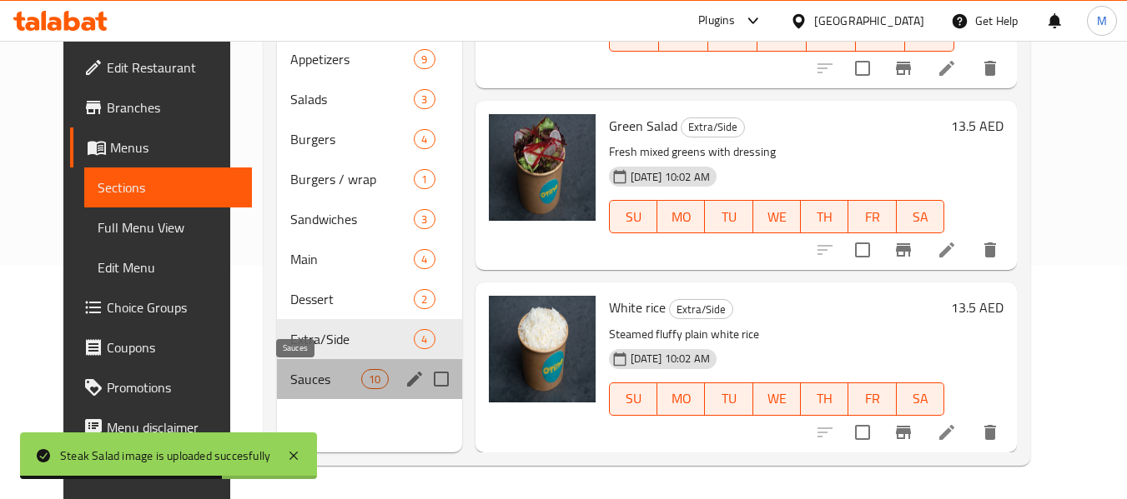
click at [314, 372] on span "Sauces" at bounding box center [325, 379] width 71 height 20
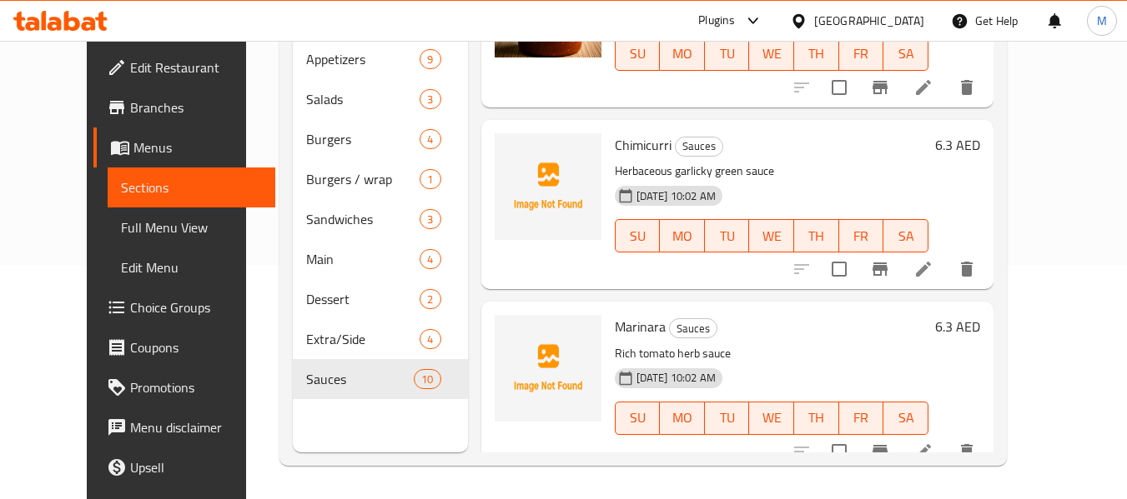
scroll to position [1389, 0]
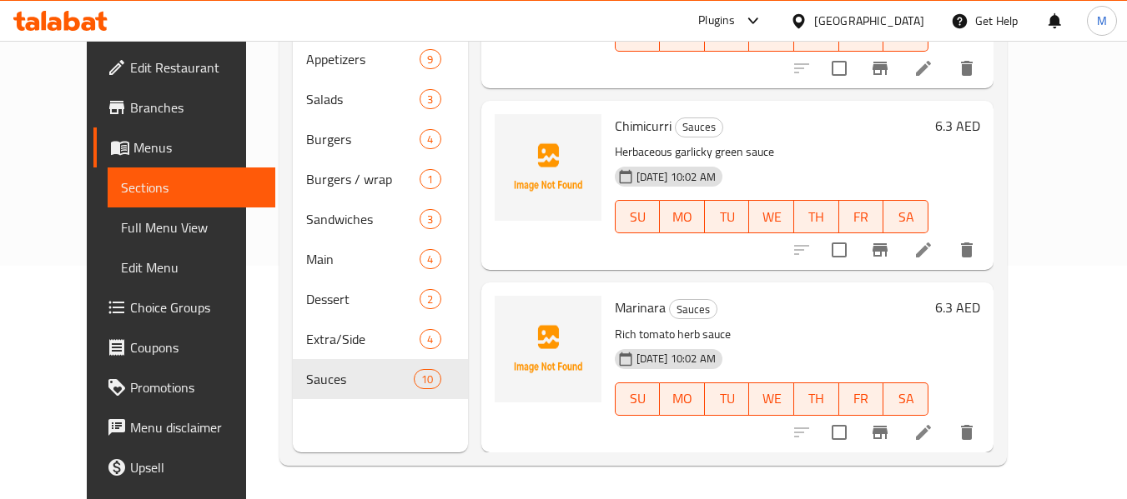
click at [627, 307] on span "Marinara" at bounding box center [640, 307] width 51 height 25
copy h6 "Marinara"
click at [508, 317] on icon "upload picture" at bounding box center [518, 319] width 20 height 20
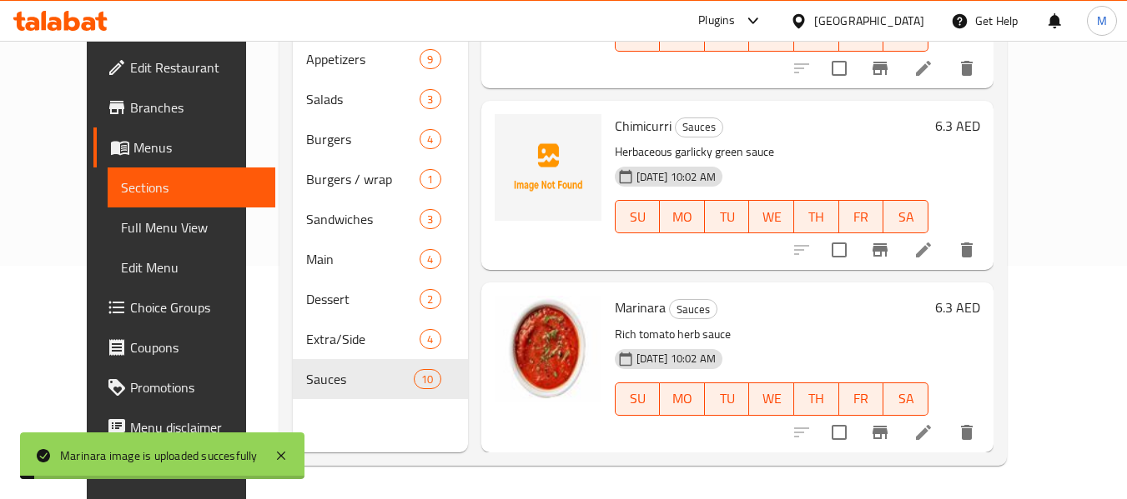
click at [615, 128] on span "Chimicurri" at bounding box center [643, 125] width 57 height 25
copy h6 "Chimicurri"
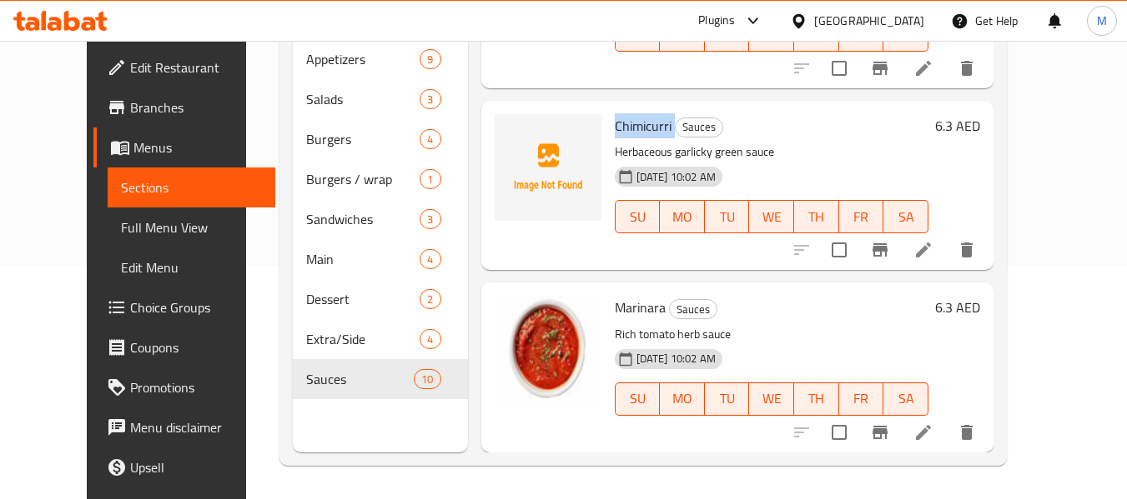
click at [615, 123] on span "Chimicurri" at bounding box center [643, 125] width 57 height 25
click at [510, 138] on icon "upload picture" at bounding box center [518, 136] width 17 height 15
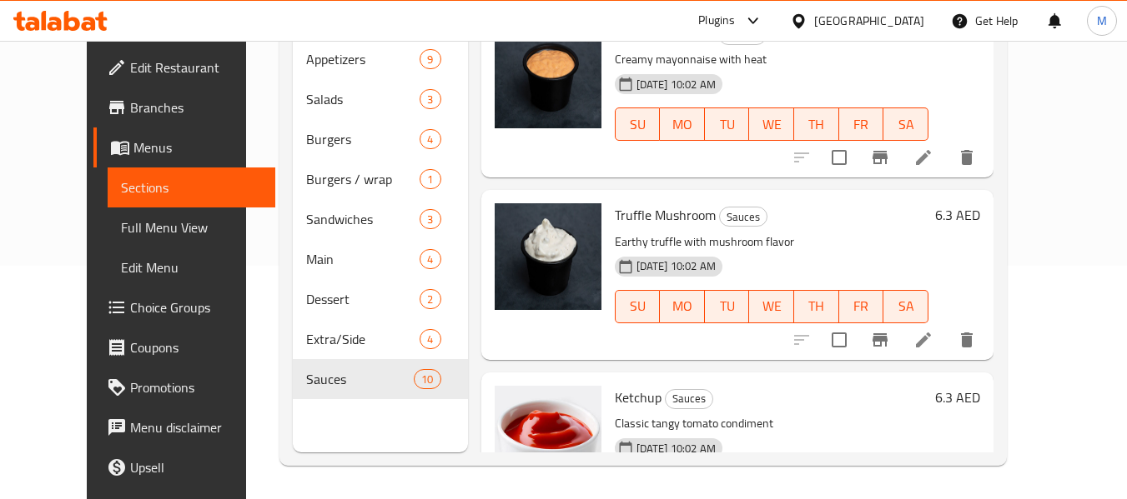
scroll to position [0, 0]
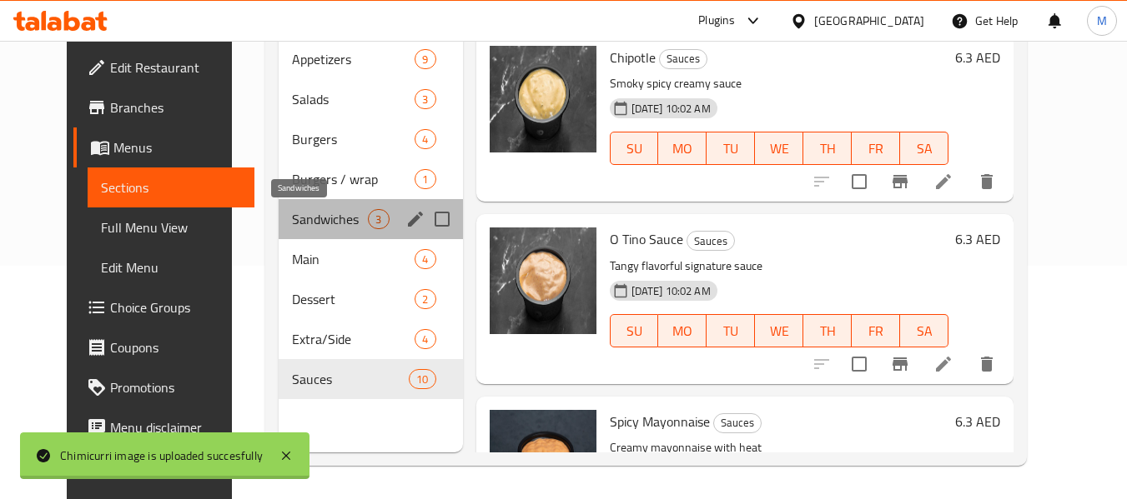
click at [292, 223] on span "Sandwiches" at bounding box center [330, 219] width 76 height 20
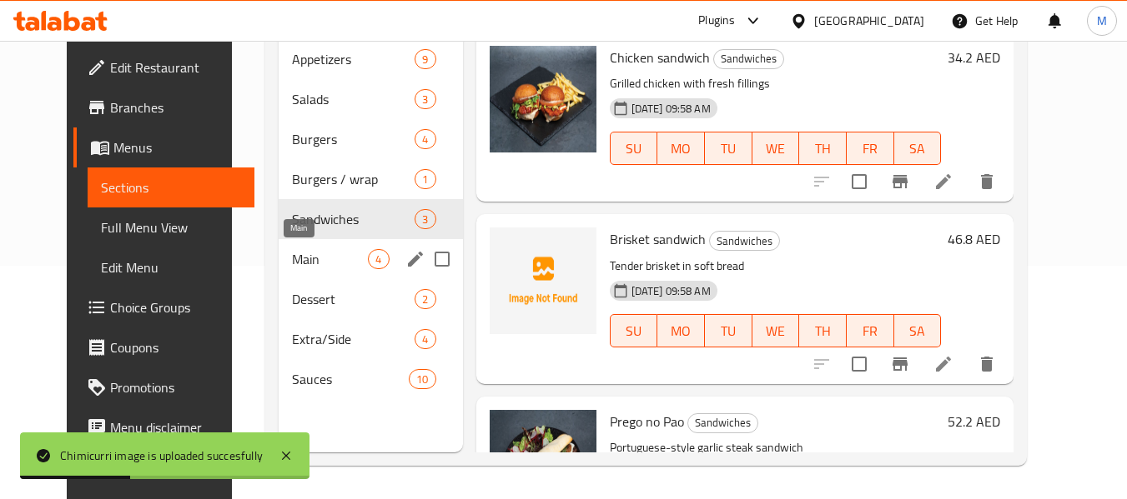
click at [292, 259] on span "Main" at bounding box center [330, 259] width 76 height 20
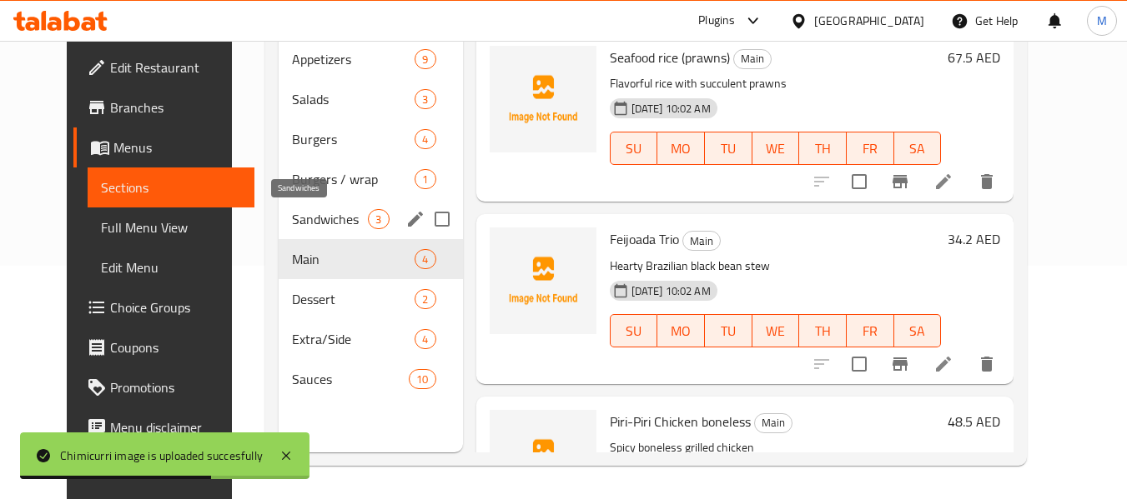
click at [292, 222] on span "Sandwiches" at bounding box center [330, 219] width 76 height 20
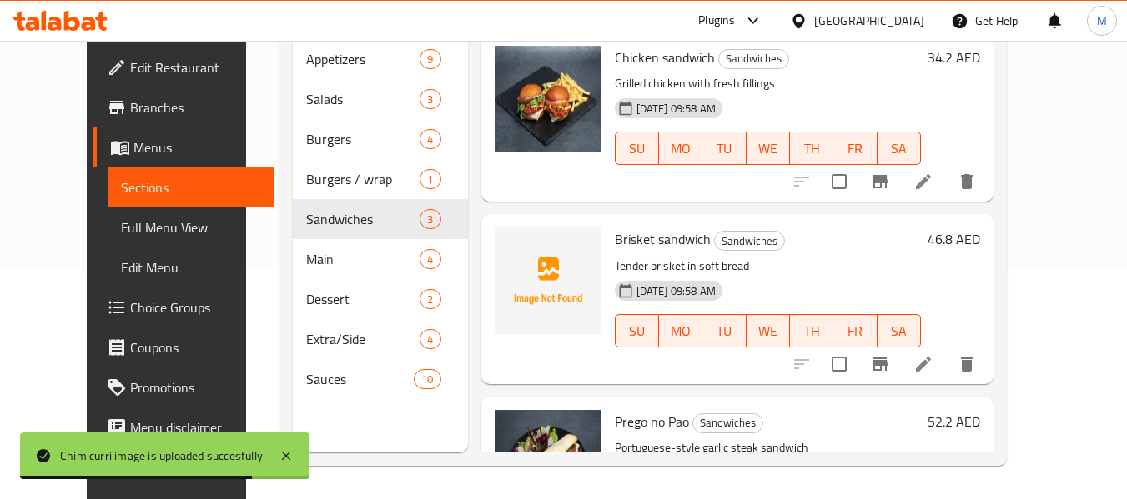
click at [621, 238] on span "Brisket sandwich" at bounding box center [663, 239] width 96 height 25
click at [620, 238] on span "Brisket sandwich" at bounding box center [663, 239] width 96 height 25
copy h6 "Brisket sandwich"
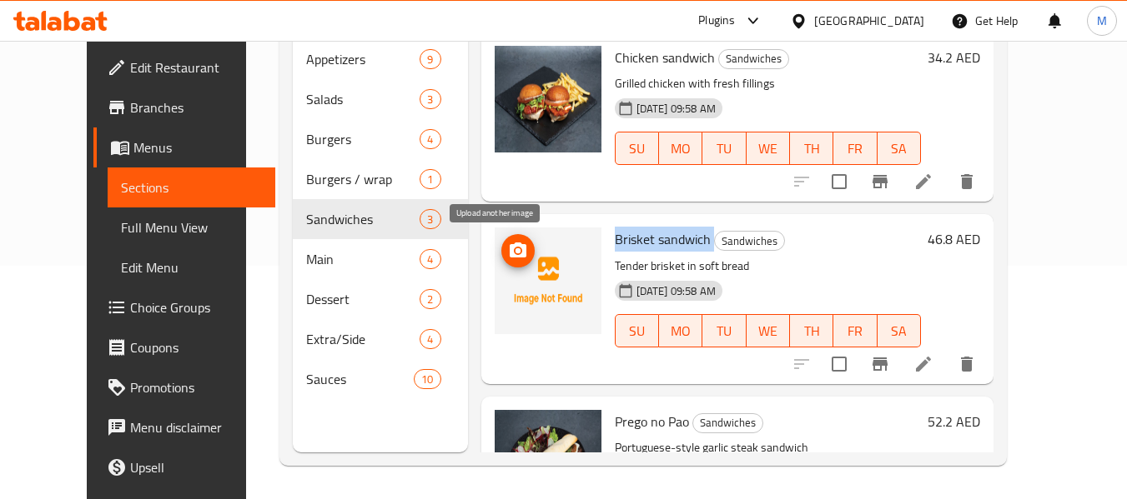
click at [508, 253] on span "upload picture" at bounding box center [517, 251] width 33 height 20
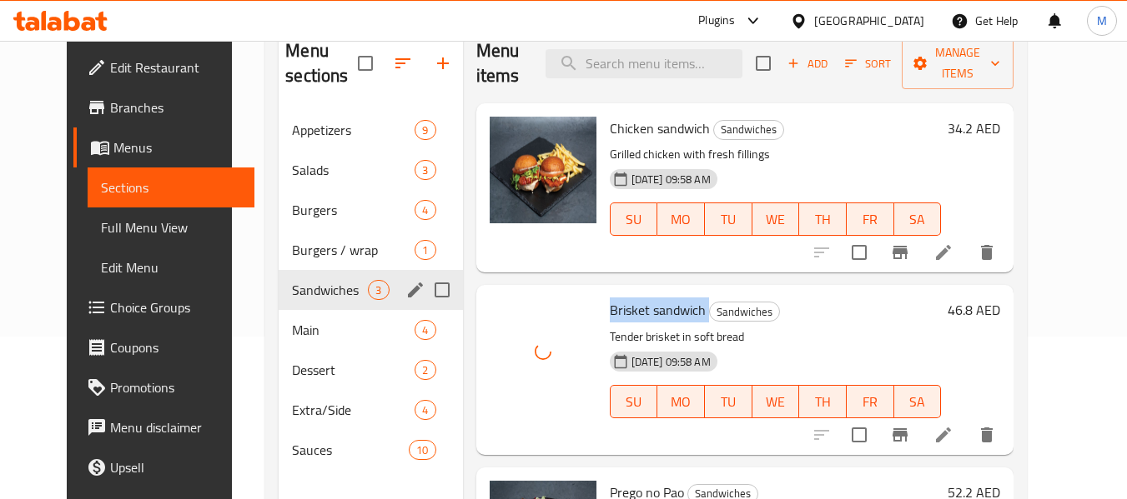
scroll to position [67, 0]
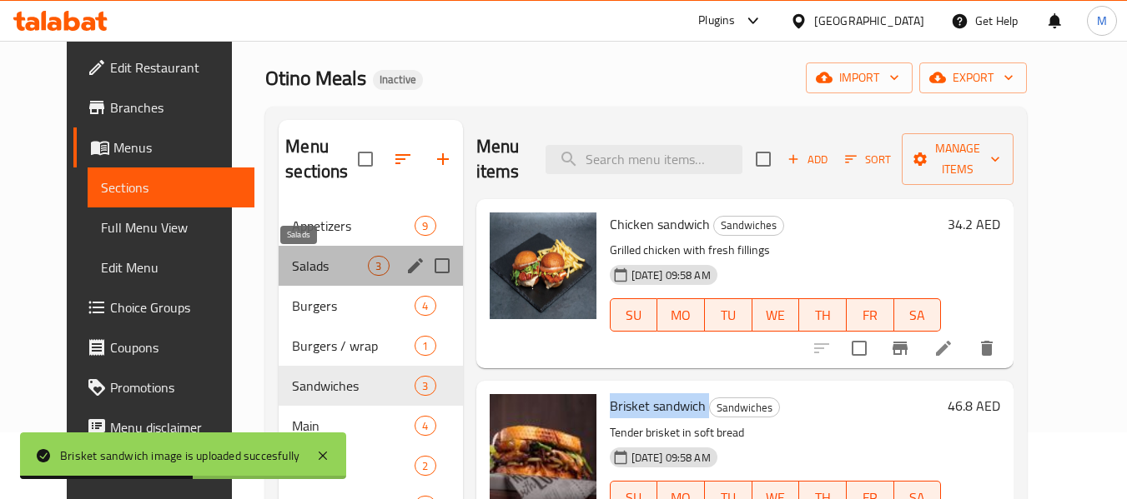
click at [292, 259] on span "Salads" at bounding box center [330, 266] width 76 height 20
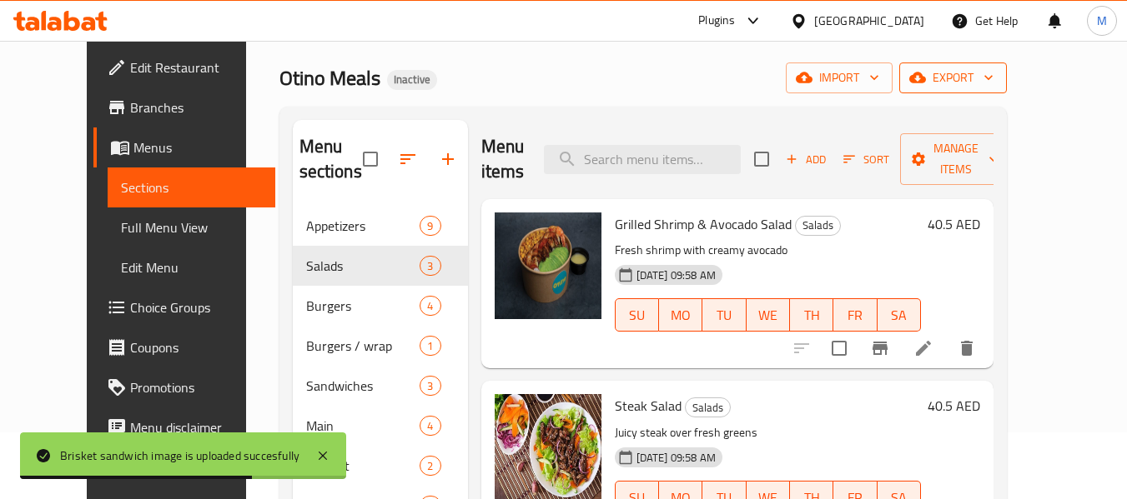
click at [993, 83] on span "export" at bounding box center [952, 78] width 81 height 21
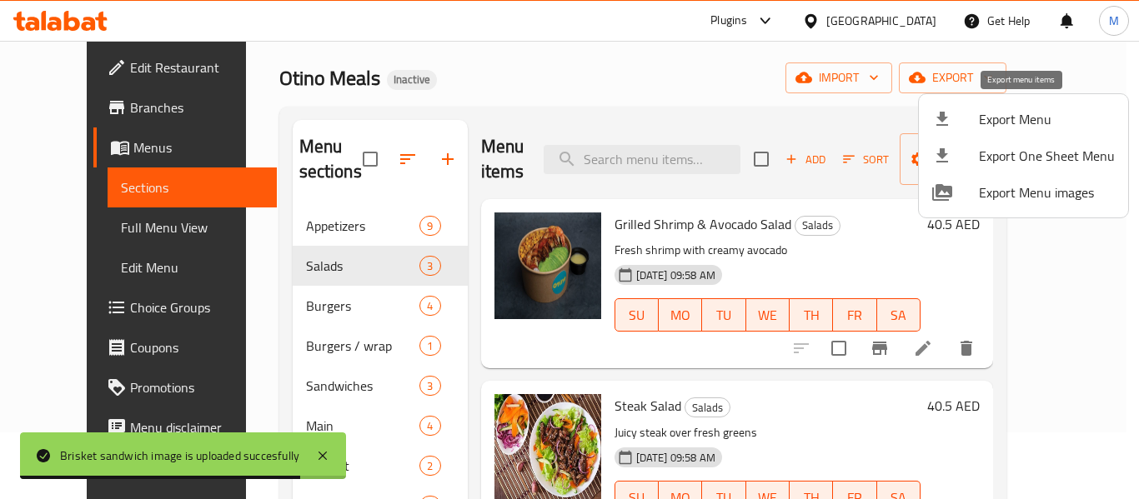
click at [973, 124] on div at bounding box center [955, 119] width 47 height 20
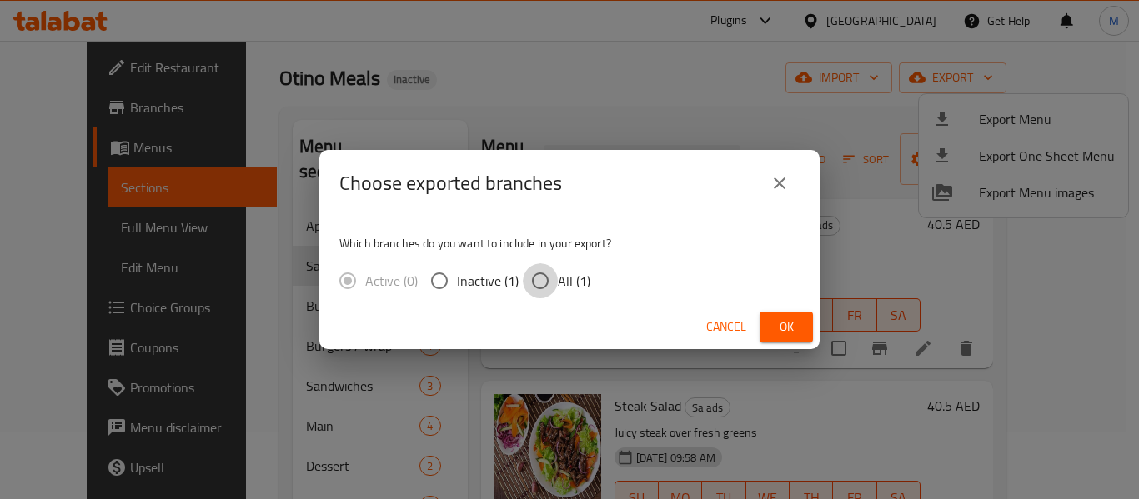
click at [545, 289] on input "All (1)" at bounding box center [540, 281] width 35 height 35
radio input "true"
click at [782, 329] on span "Ok" at bounding box center [786, 327] width 27 height 21
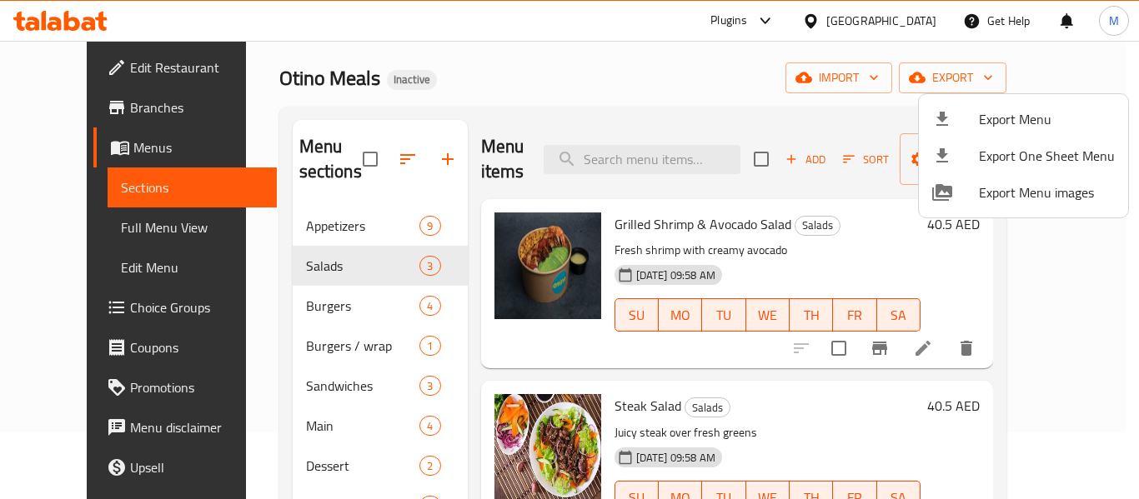
click at [79, 74] on div at bounding box center [569, 249] width 1139 height 499
click at [130, 74] on span "Edit Restaurant" at bounding box center [196, 68] width 133 height 20
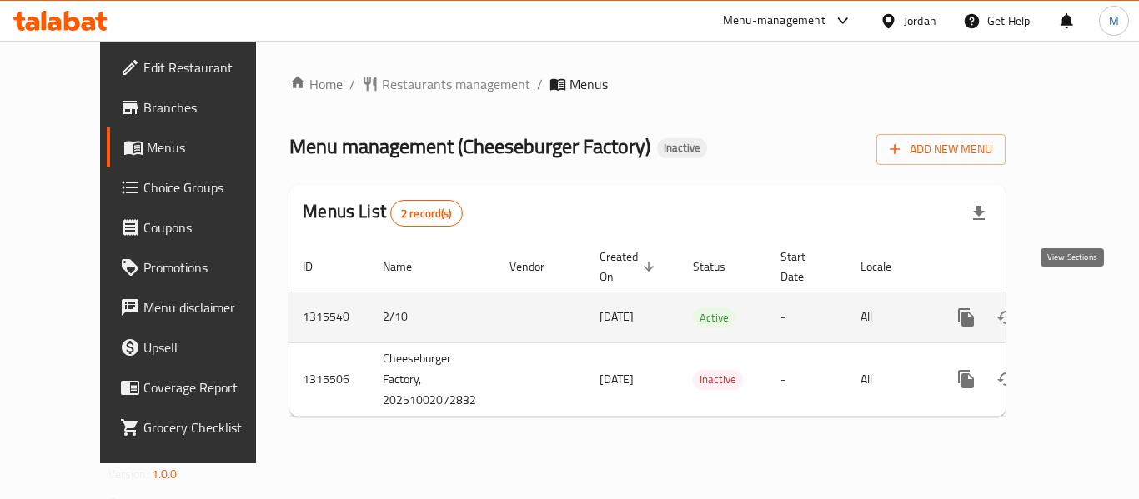
click at [1077, 308] on icon "enhanced table" at bounding box center [1087, 318] width 20 height 20
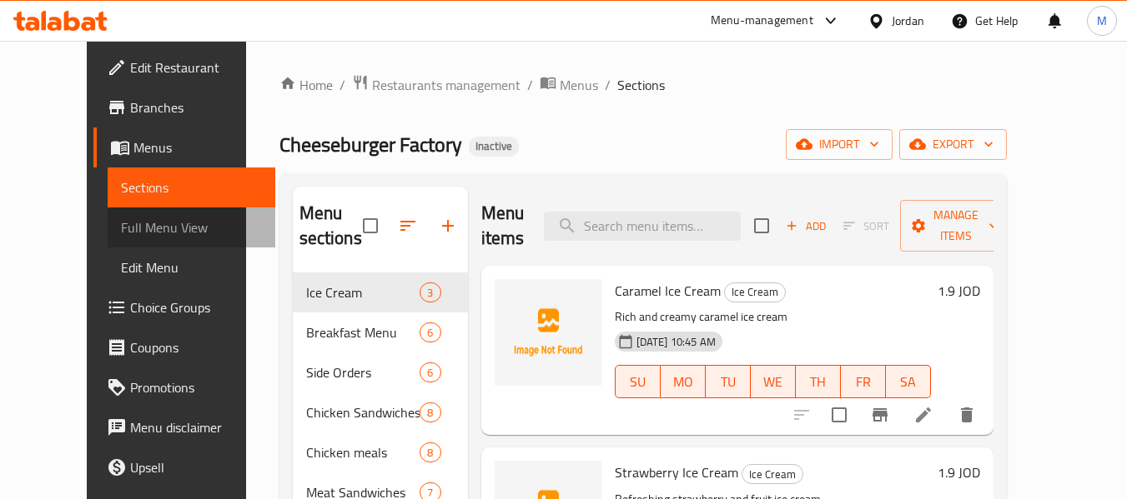
click at [121, 219] on span "Full Menu View" at bounding box center [191, 228] width 141 height 20
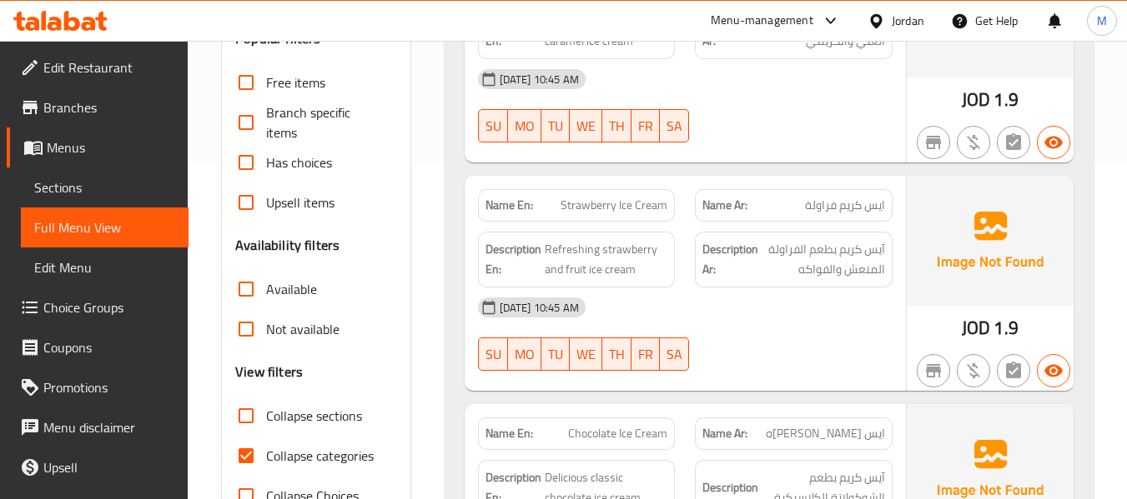
scroll to position [417, 0]
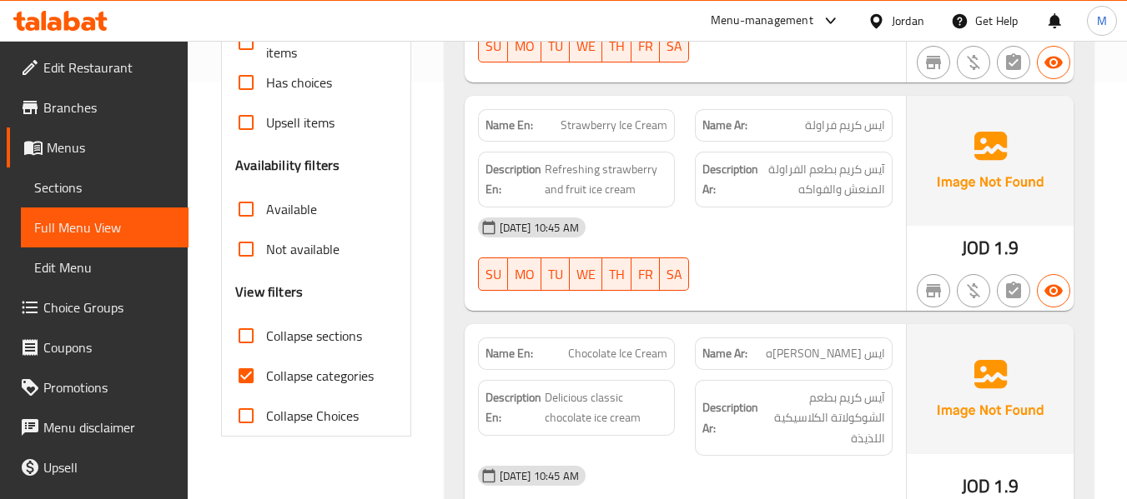
click at [505, 347] on strong "Name En:" at bounding box center [509, 354] width 48 height 18
copy strong "Name En:"
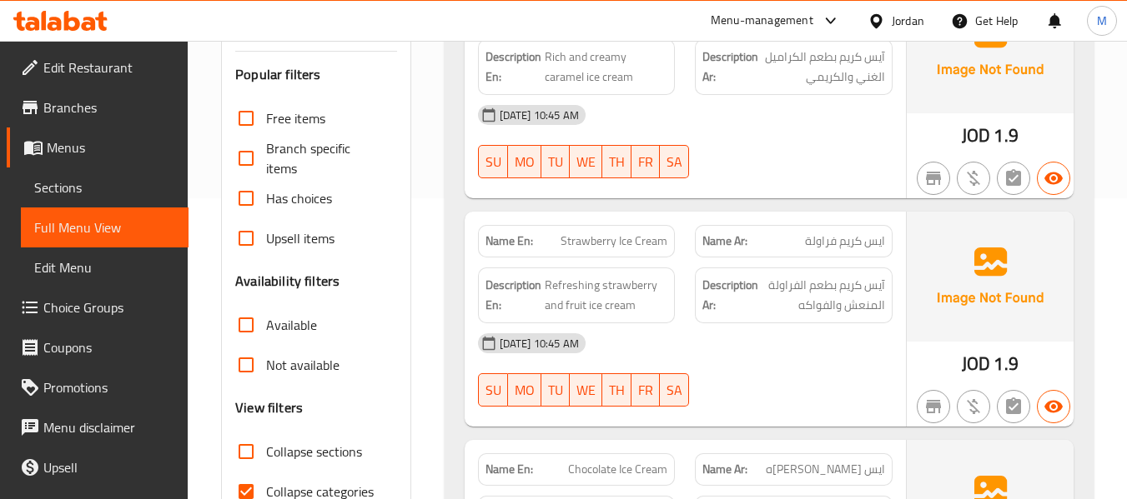
scroll to position [397, 0]
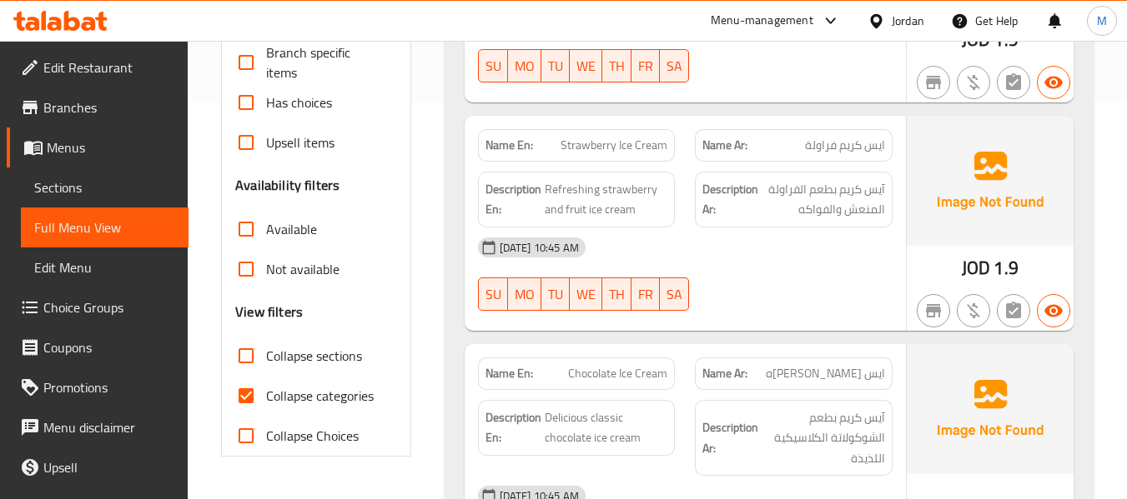
click at [314, 399] on span "Collapse categories" at bounding box center [320, 396] width 108 height 20
click at [266, 399] on input "Collapse categories" at bounding box center [246, 396] width 40 height 40
checkbox input "false"
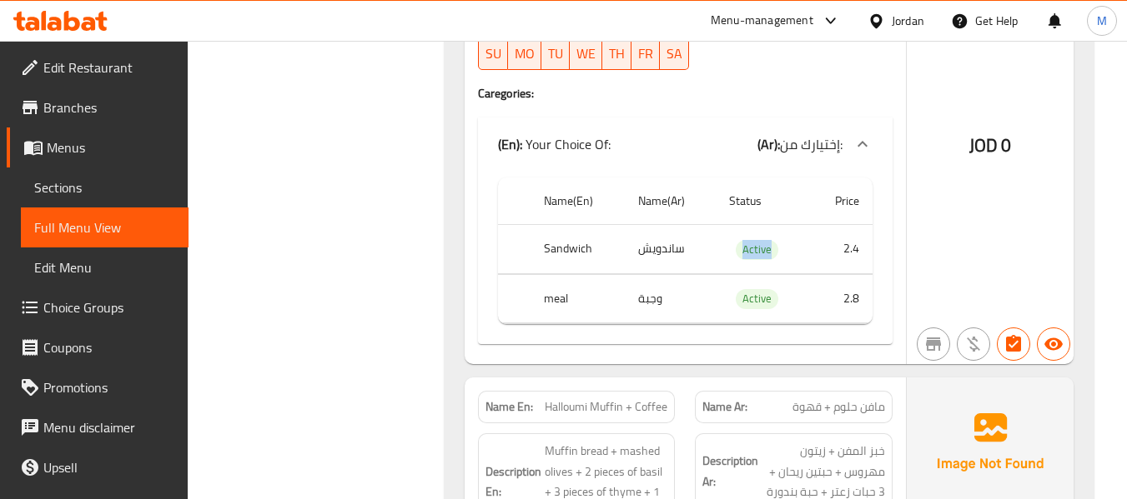
click at [878, 22] on icon at bounding box center [876, 20] width 12 height 14
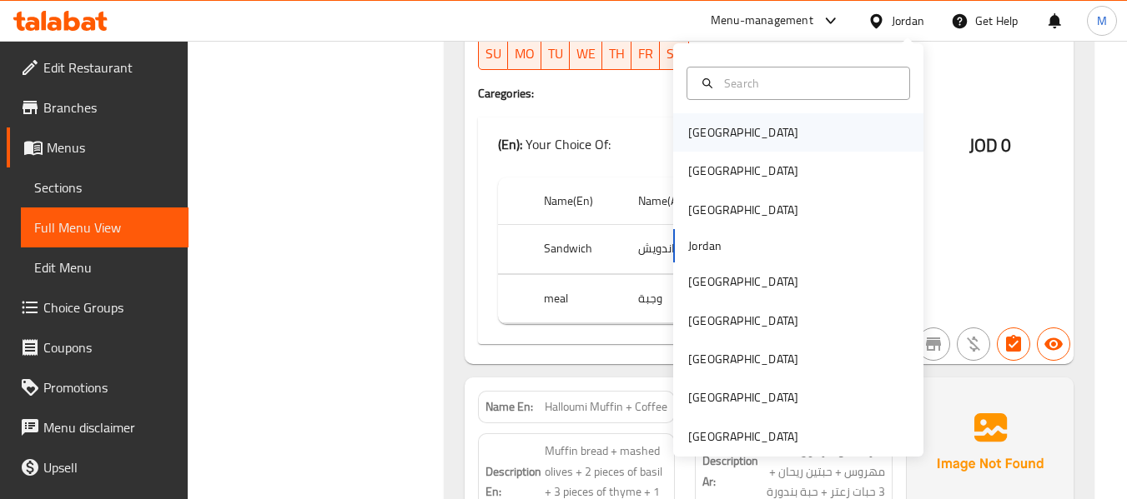
click at [731, 130] on div "[GEOGRAPHIC_DATA]" at bounding box center [798, 132] width 250 height 38
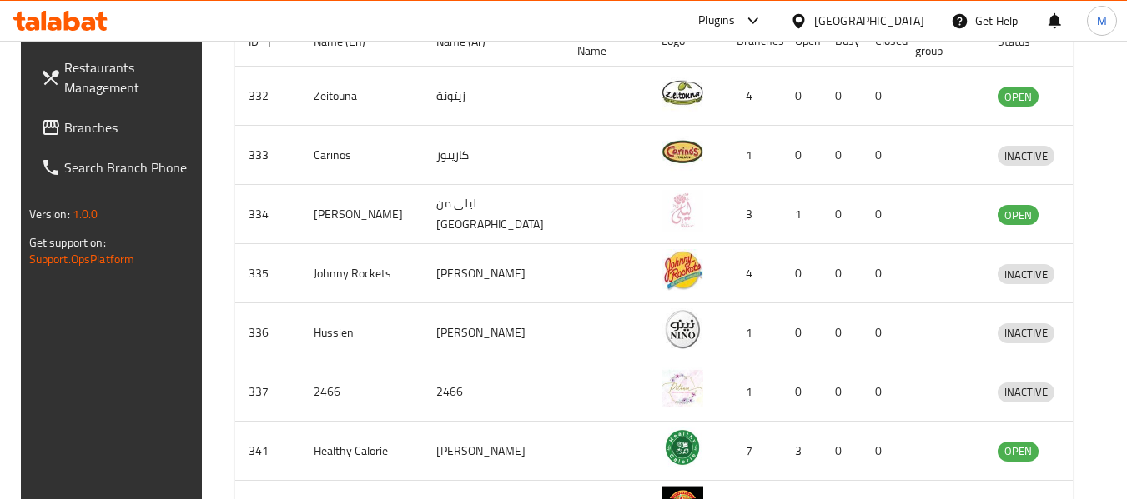
scroll to position [179, 0]
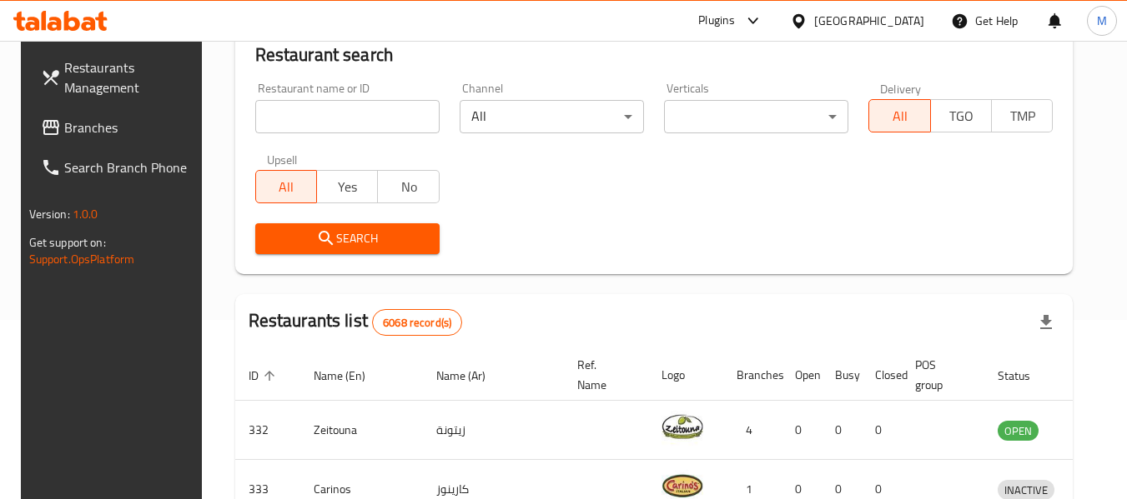
drag, startPoint x: 330, startPoint y: 111, endPoint x: 325, endPoint y: 132, distance: 21.4
click at [330, 111] on input "search" at bounding box center [347, 116] width 184 height 33
paste input "Thailand Gate Restaurant"
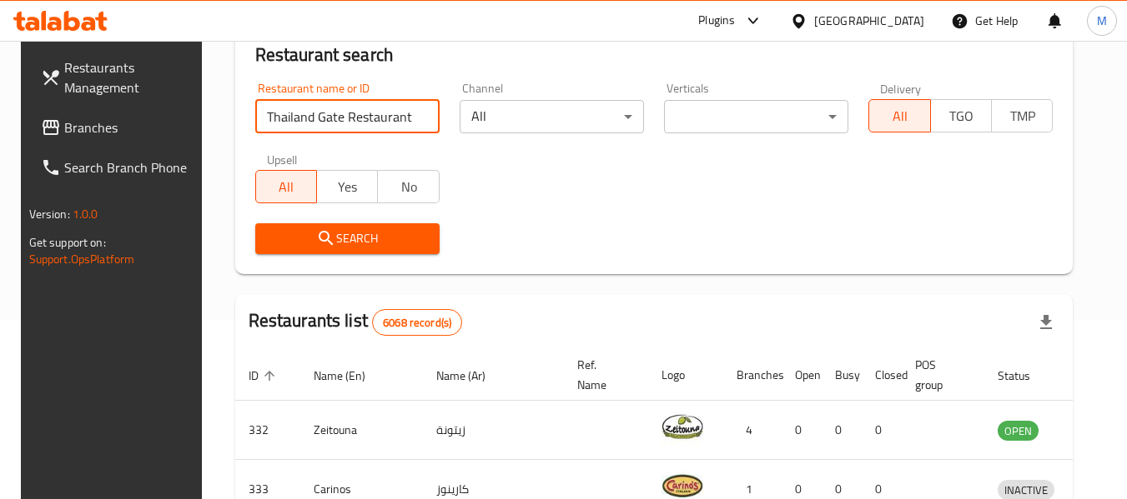
type input "Thailand Gate Restaurant"
click at [316, 242] on icon "submit" at bounding box center [326, 238] width 20 height 20
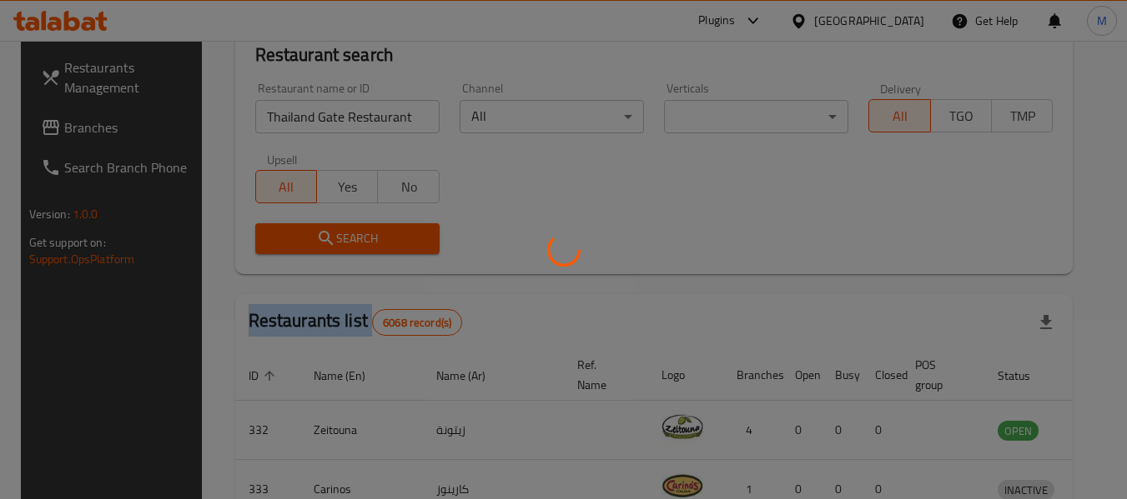
click at [308, 242] on div at bounding box center [563, 249] width 1127 height 499
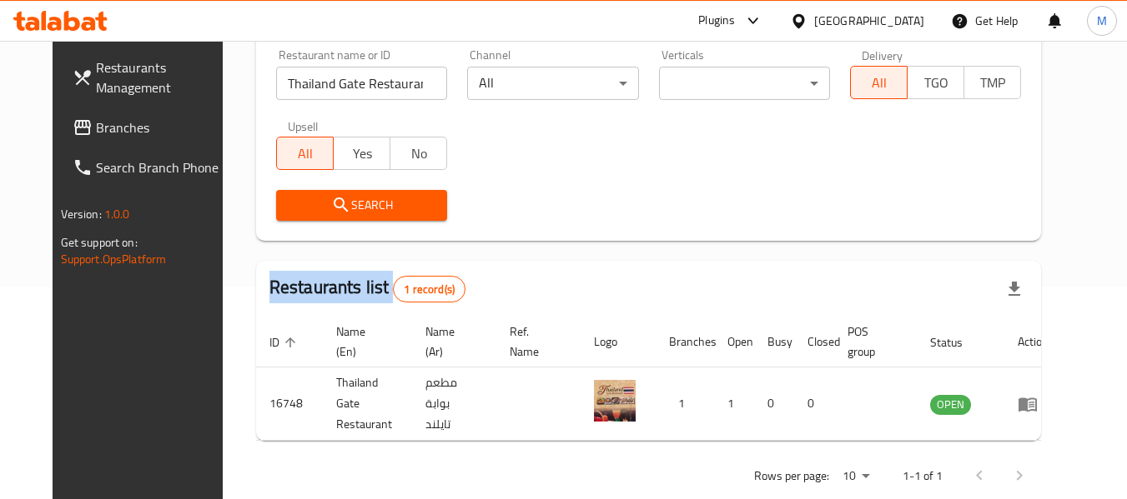
scroll to position [230, 0]
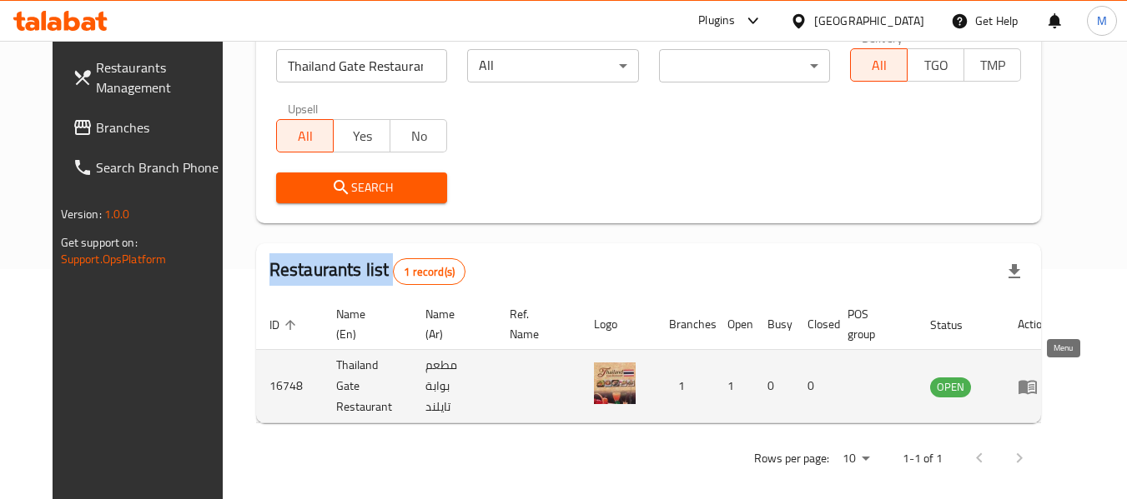
click at [1037, 377] on icon "enhanced table" at bounding box center [1027, 387] width 20 height 20
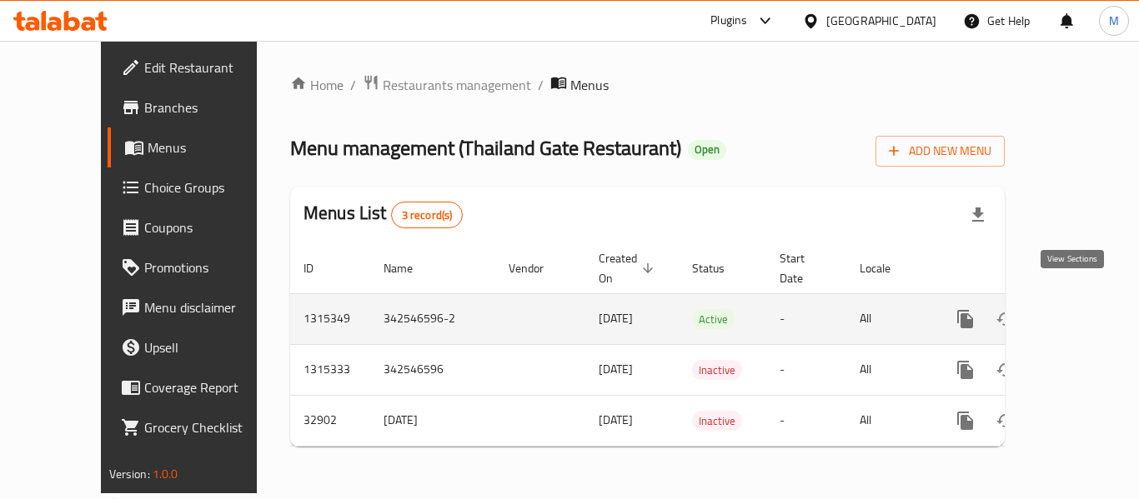
click at [1076, 309] on icon "enhanced table" at bounding box center [1086, 319] width 20 height 20
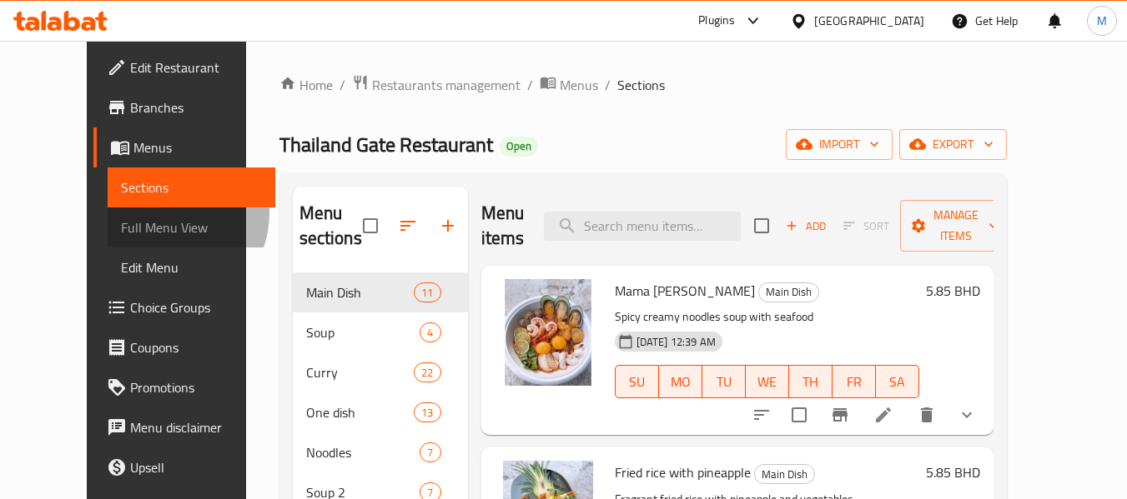
click at [108, 213] on link "Full Menu View" at bounding box center [192, 228] width 168 height 40
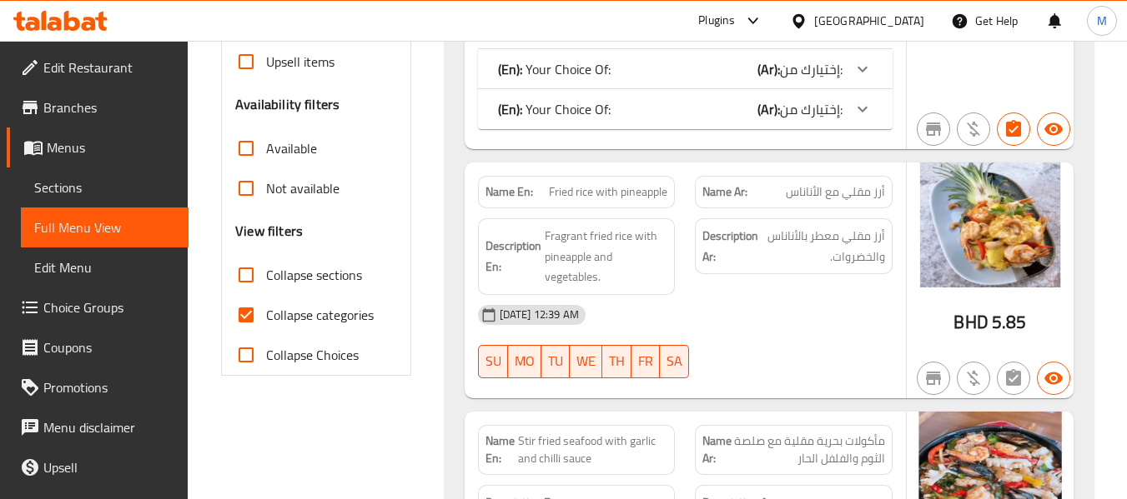
scroll to position [500, 0]
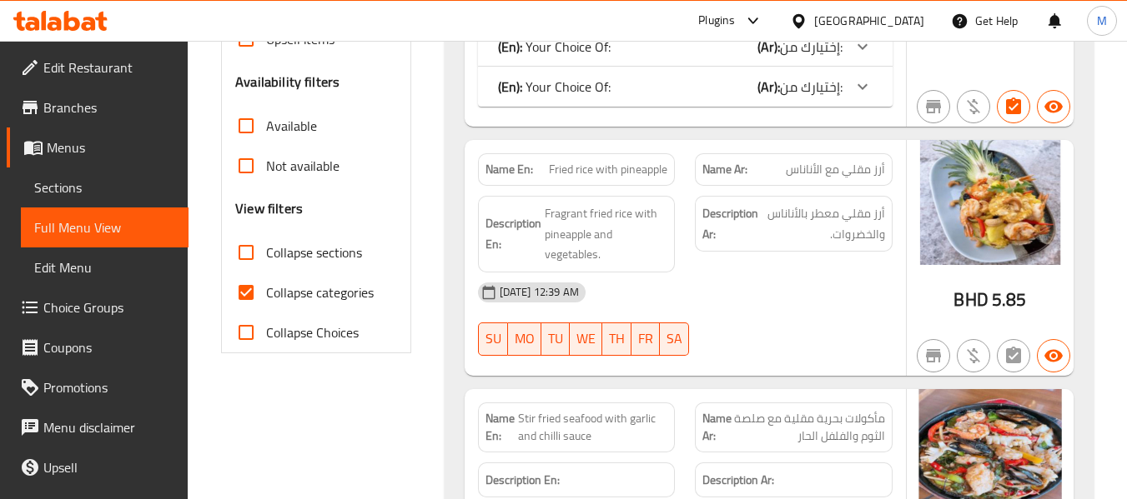
click at [334, 296] on span "Collapse categories" at bounding box center [320, 293] width 108 height 20
click at [266, 296] on input "Collapse categories" at bounding box center [246, 293] width 40 height 40
checkbox input "false"
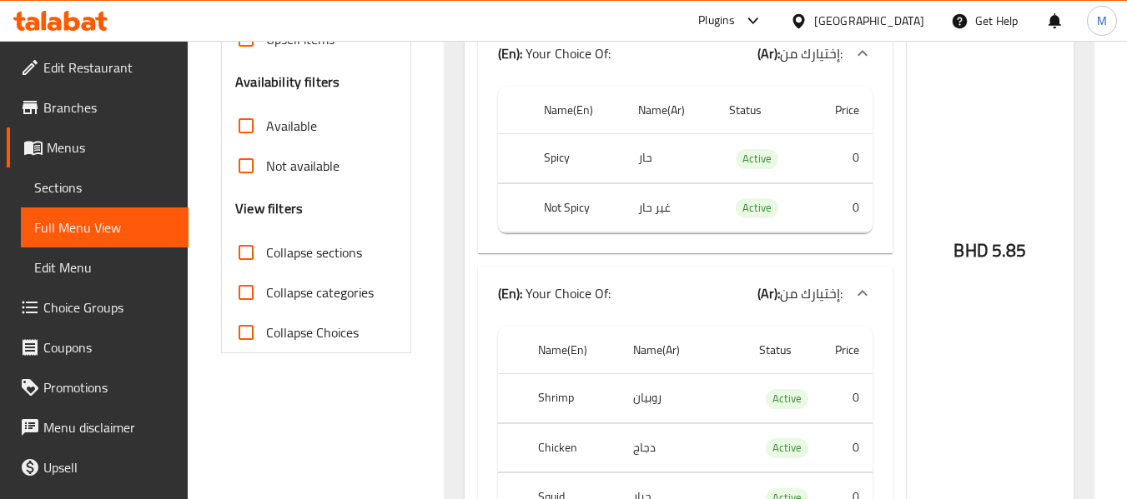
click at [329, 254] on span "Collapse sections" at bounding box center [314, 253] width 96 height 20
click at [266, 254] on input "Collapse sections" at bounding box center [246, 253] width 40 height 40
checkbox input "true"
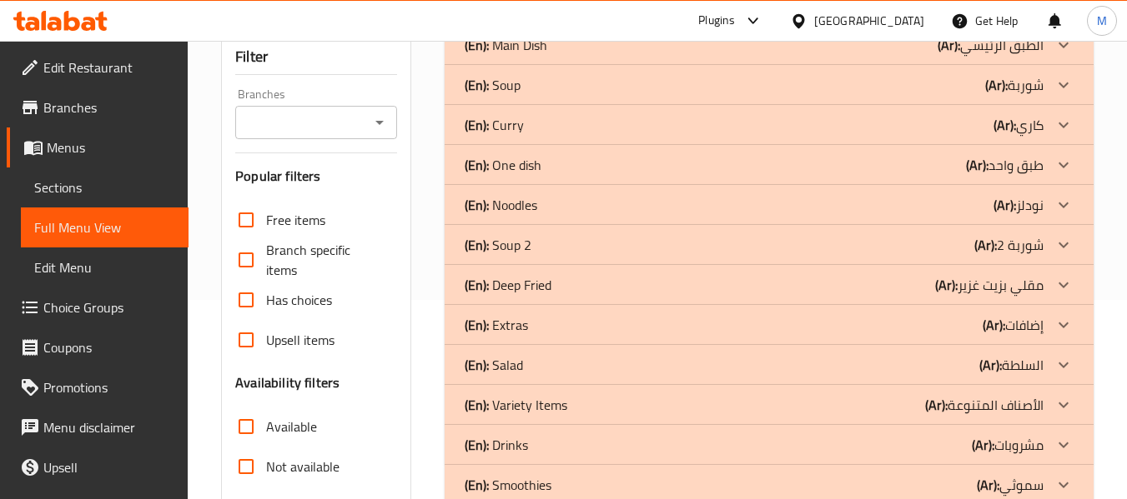
scroll to position [138, 0]
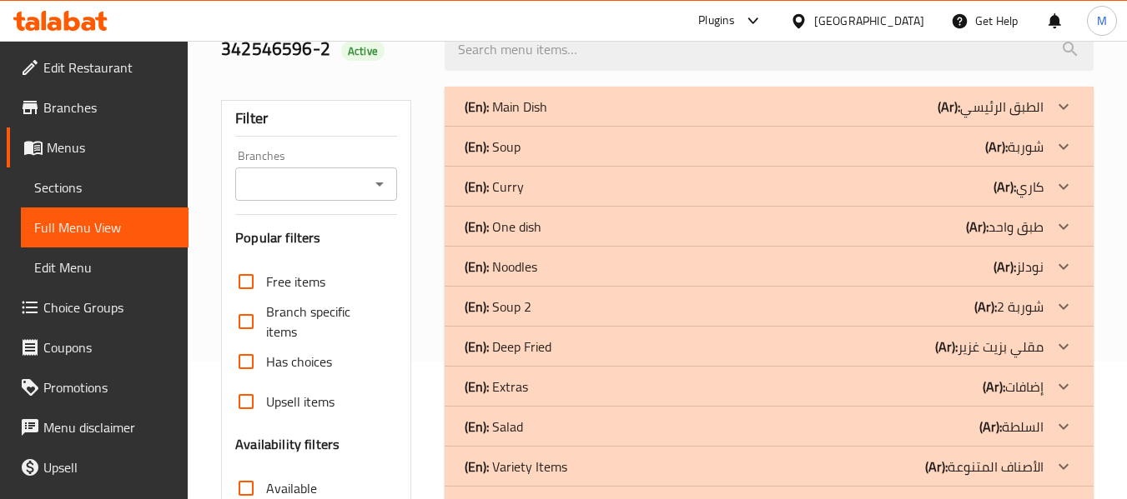
drag, startPoint x: 519, startPoint y: 190, endPoint x: 528, endPoint y: 152, distance: 39.4
click at [518, 191] on p "(En): [PERSON_NAME]" at bounding box center [493, 187] width 59 height 20
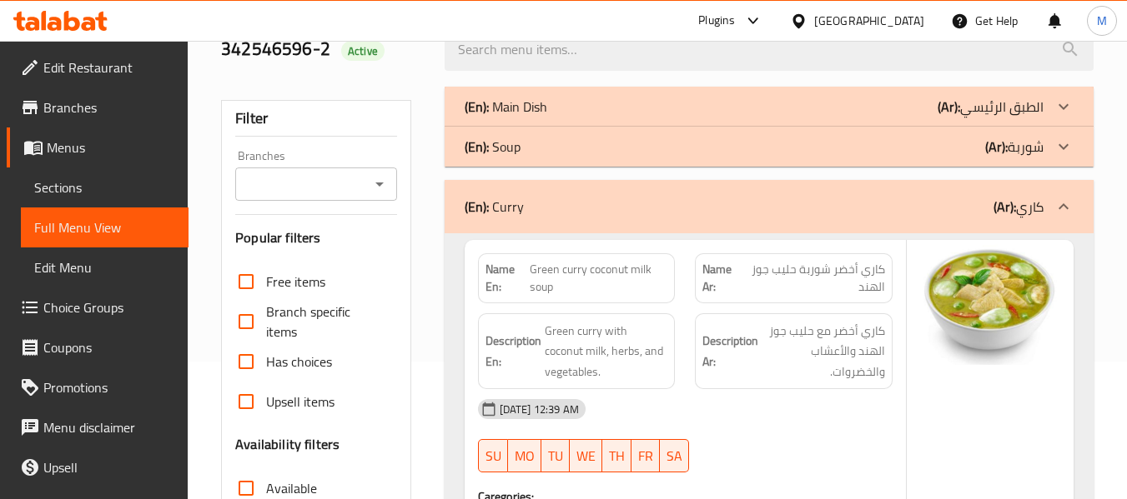
click at [528, 152] on div "(En): Soup (Ar): شوربة" at bounding box center [753, 147] width 579 height 20
click at [540, 103] on p "(En): Main Dish" at bounding box center [505, 107] width 83 height 20
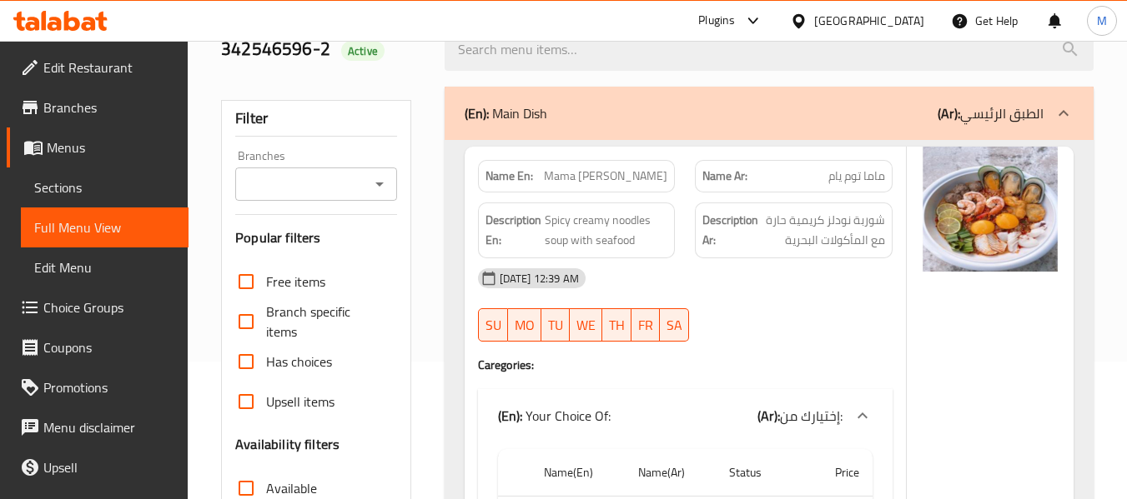
click at [510, 178] on strong "Name En:" at bounding box center [509, 177] width 48 height 18
copy strong "Name En:"
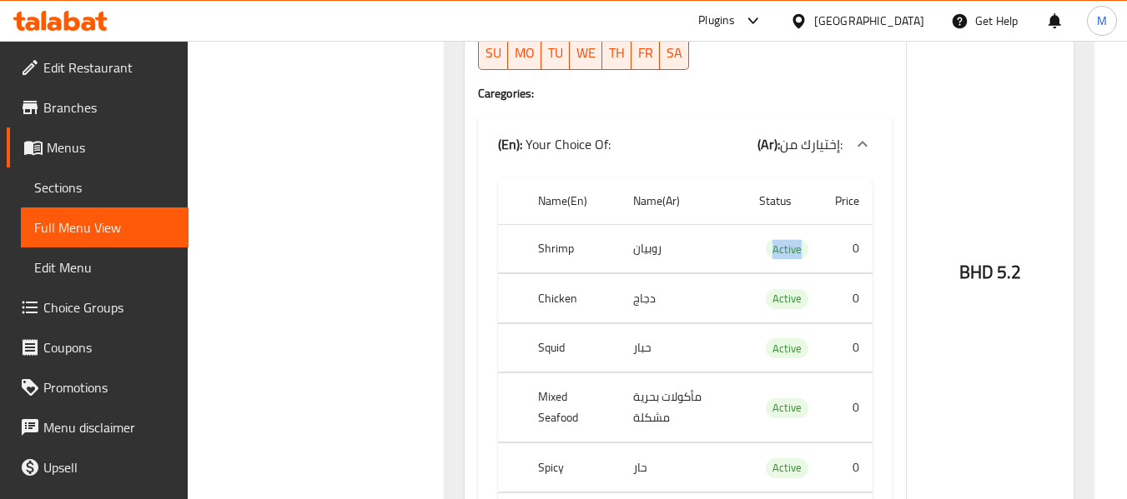
scroll to position [0, 0]
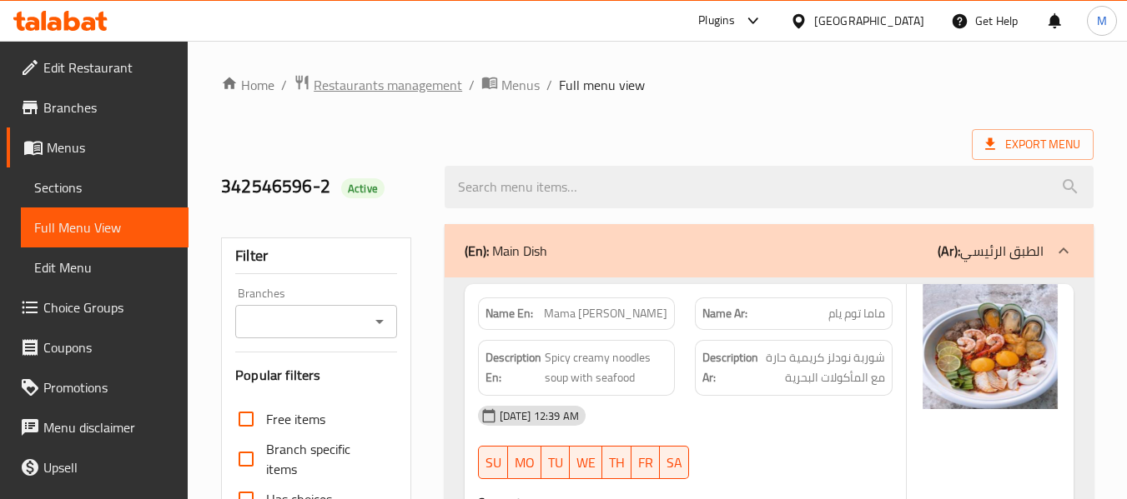
click at [394, 79] on span "Restaurants management" at bounding box center [388, 85] width 148 height 20
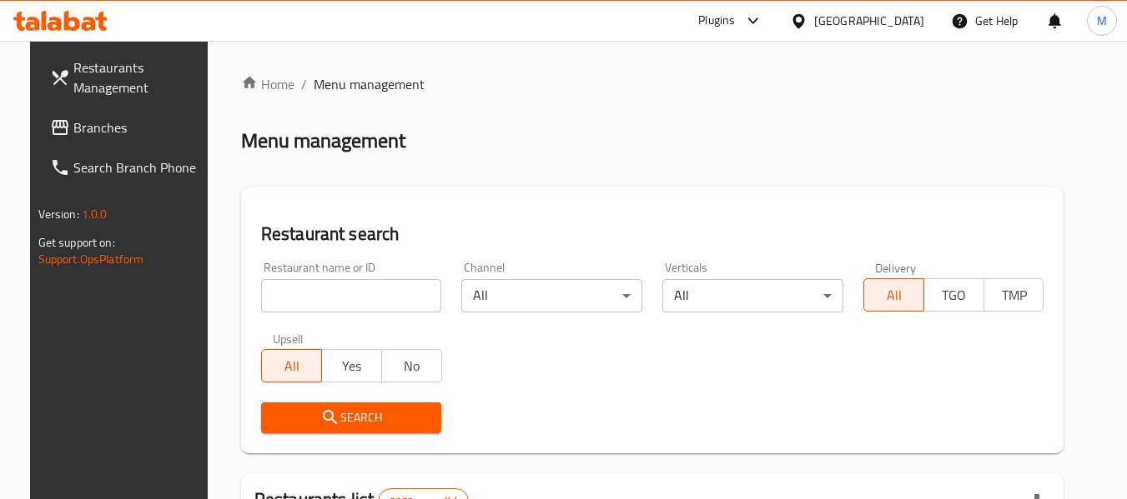
click at [912, 24] on div "[GEOGRAPHIC_DATA]" at bounding box center [869, 21] width 110 height 18
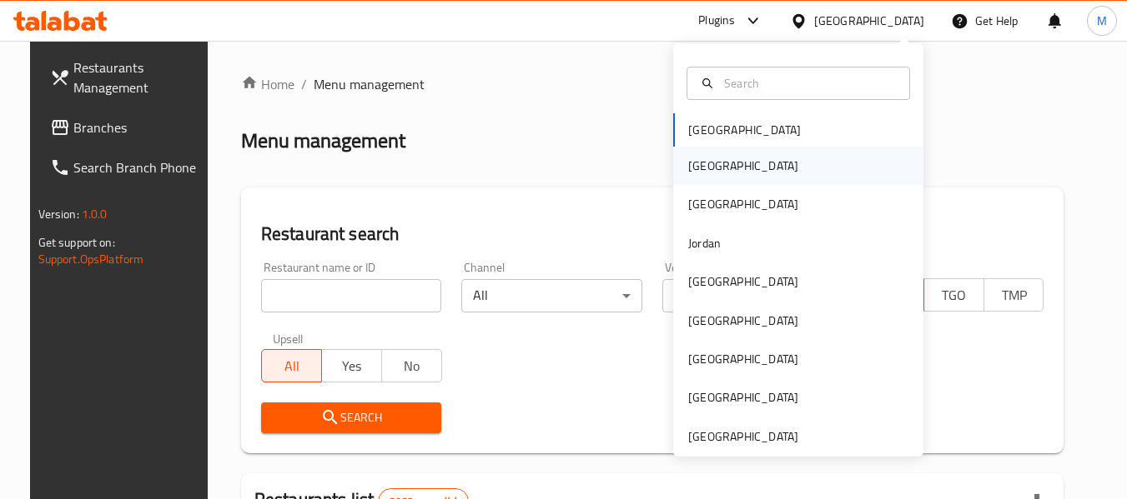
click at [712, 166] on div "[GEOGRAPHIC_DATA]" at bounding box center [743, 166] width 137 height 38
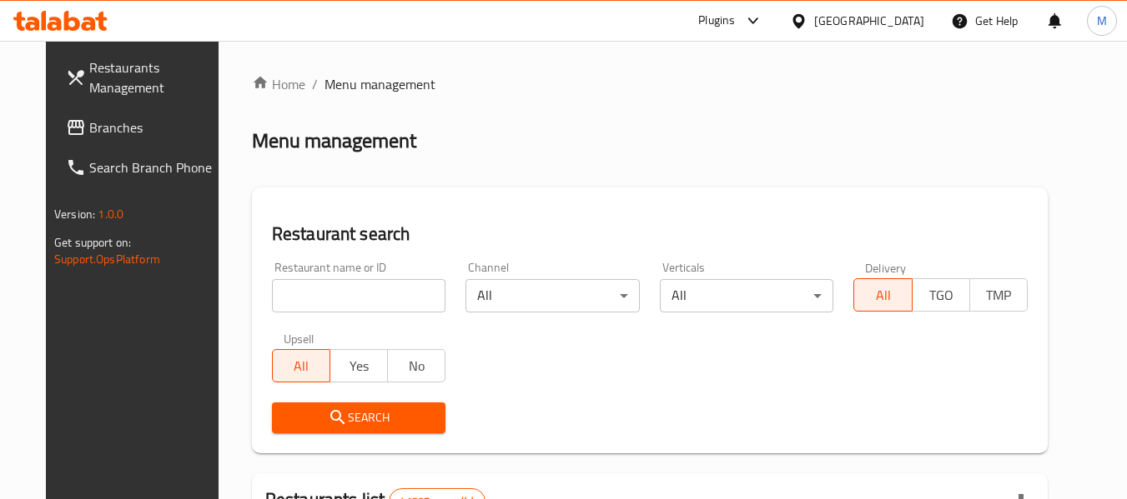
click at [89, 127] on span "Branches" at bounding box center [155, 128] width 132 height 20
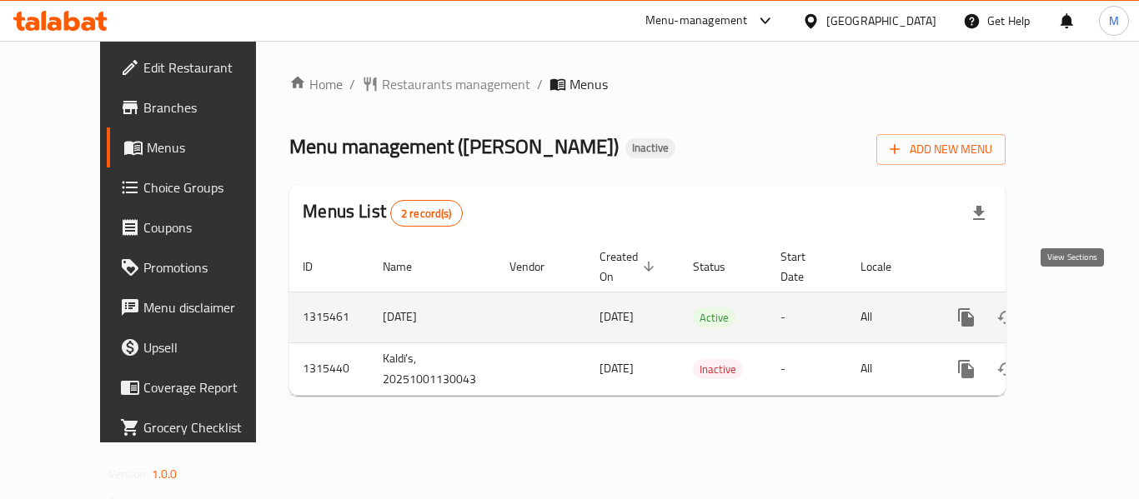
click at [1081, 308] on icon "enhanced table" at bounding box center [1087, 318] width 20 height 20
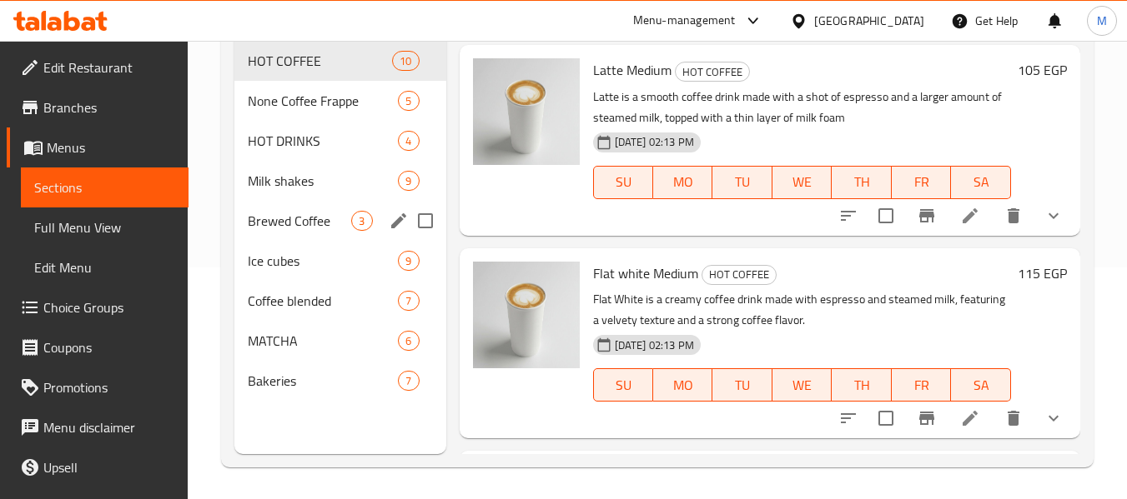
scroll to position [233, 0]
click at [301, 371] on span "Bakeries" at bounding box center [299, 379] width 103 height 20
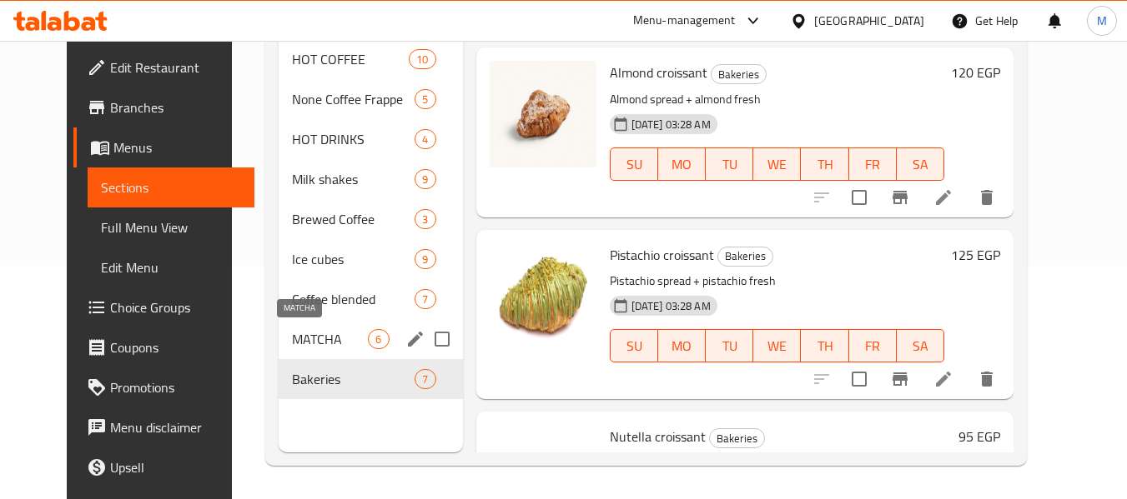
click at [295, 334] on span "MATCHA" at bounding box center [330, 339] width 76 height 20
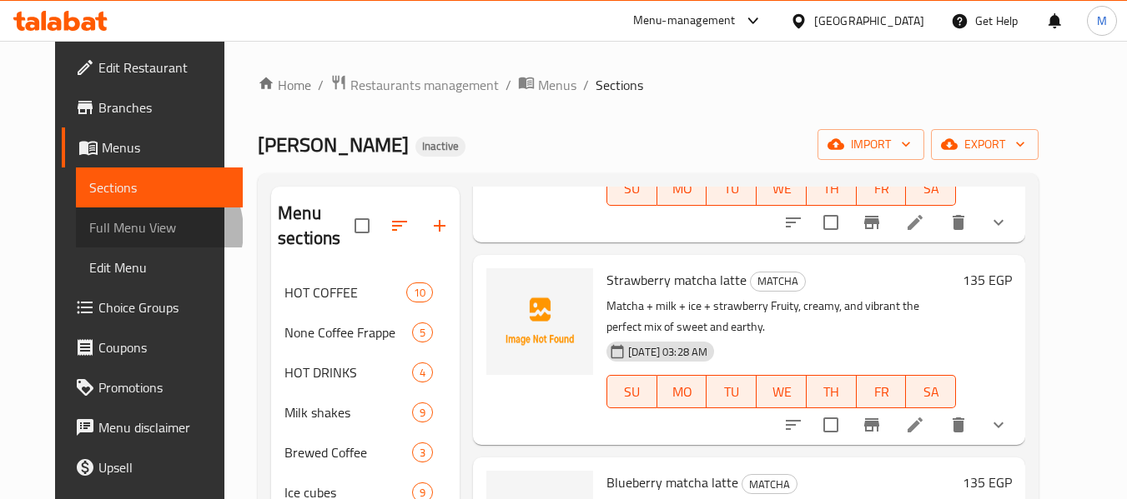
click at [103, 231] on span "Full Menu View" at bounding box center [159, 228] width 141 height 20
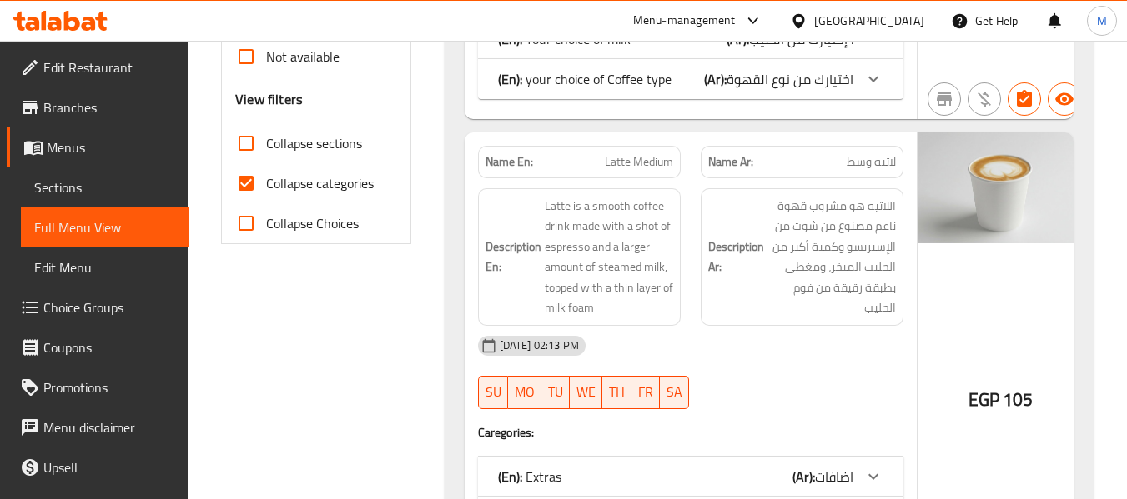
scroll to position [584, 0]
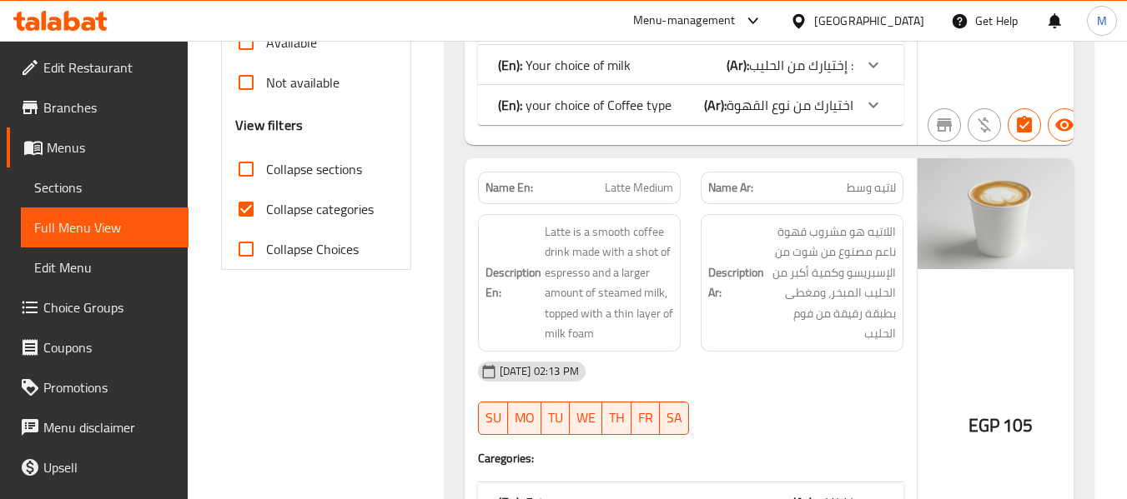
click at [306, 211] on span "Collapse categories" at bounding box center [320, 209] width 108 height 20
click at [266, 211] on input "Collapse categories" at bounding box center [246, 209] width 40 height 40
checkbox input "false"
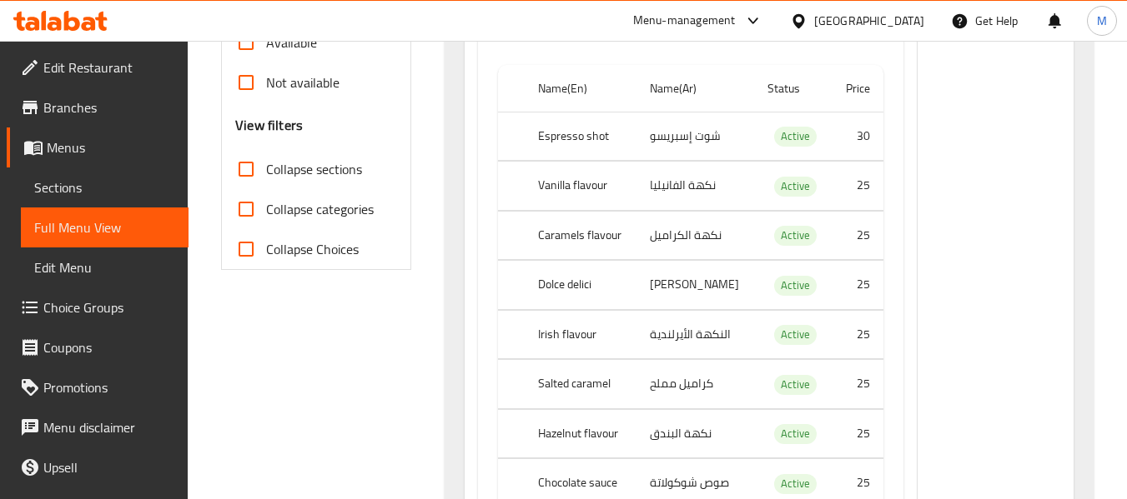
scroll to position [334, 0]
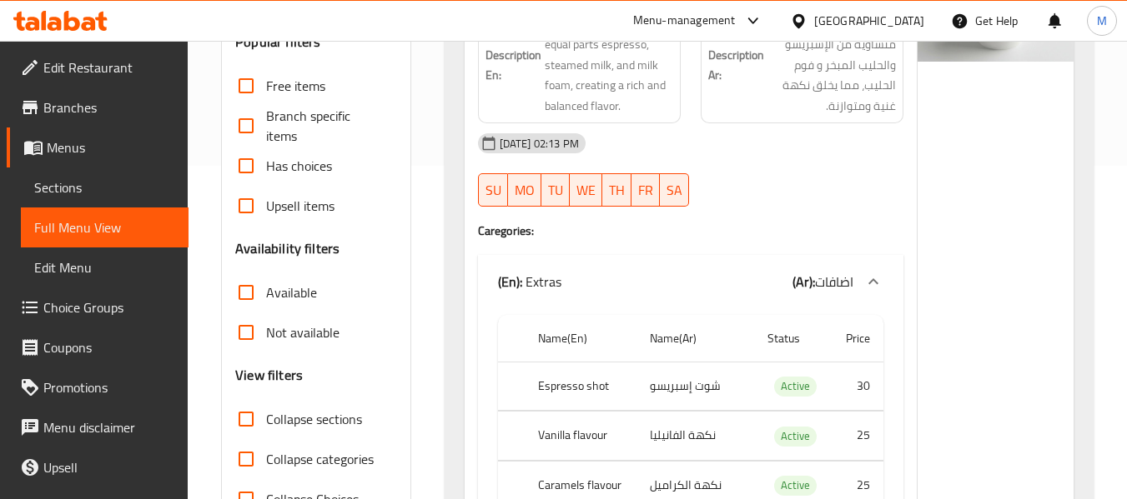
click at [342, 420] on span "Collapse sections" at bounding box center [314, 419] width 96 height 20
click at [266, 420] on input "Collapse sections" at bounding box center [246, 419] width 40 height 40
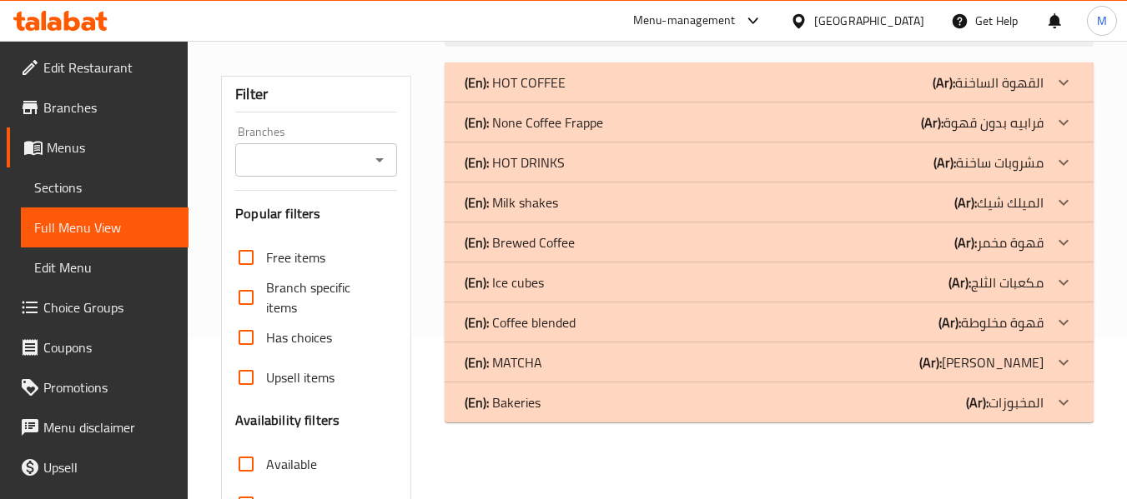
scroll to position [250, 0]
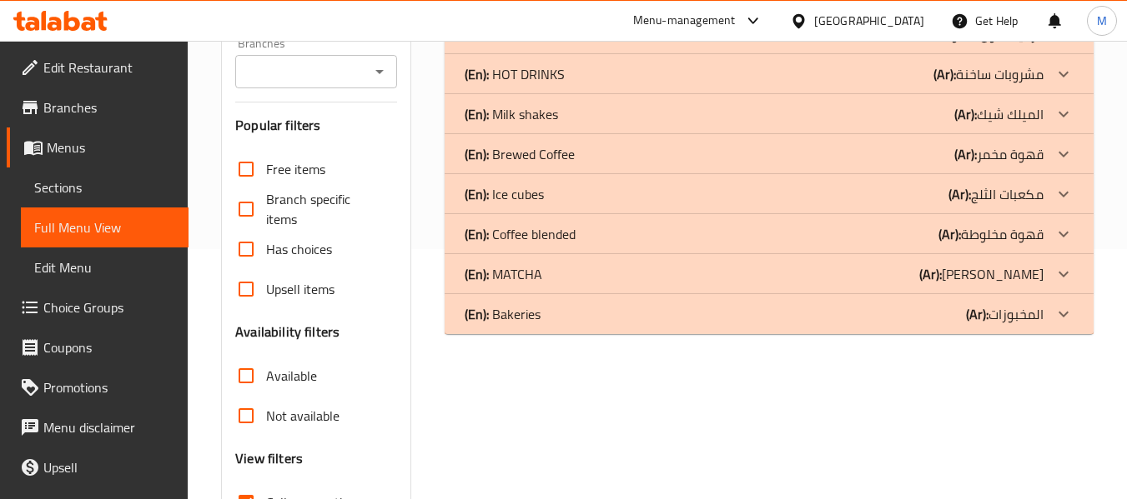
drag, startPoint x: 525, startPoint y: 324, endPoint x: 526, endPoint y: 278, distance: 45.9
click at [525, 322] on p "(En): Bakeries" at bounding box center [502, 314] width 76 height 20
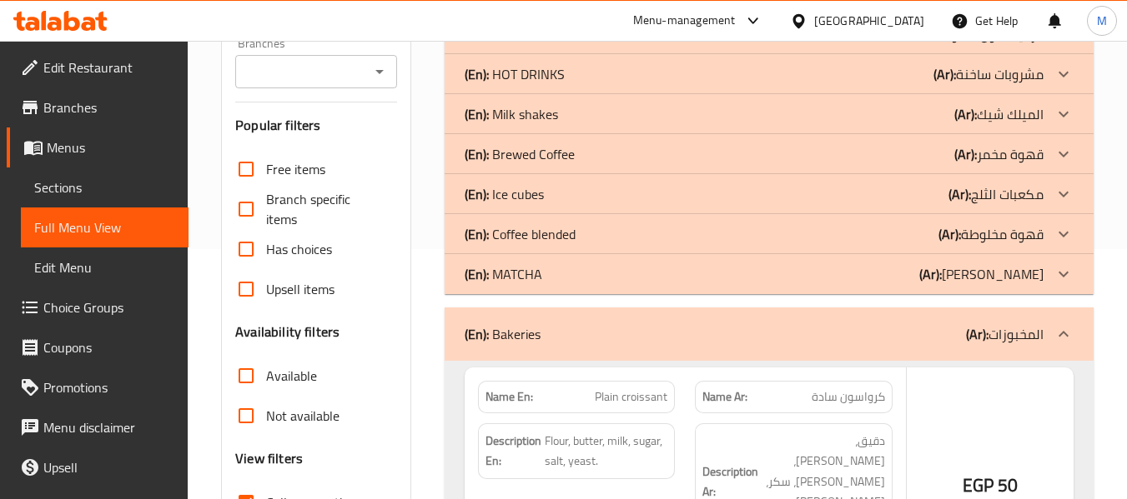
click at [526, 278] on p "(En): MATCHA" at bounding box center [503, 274] width 78 height 20
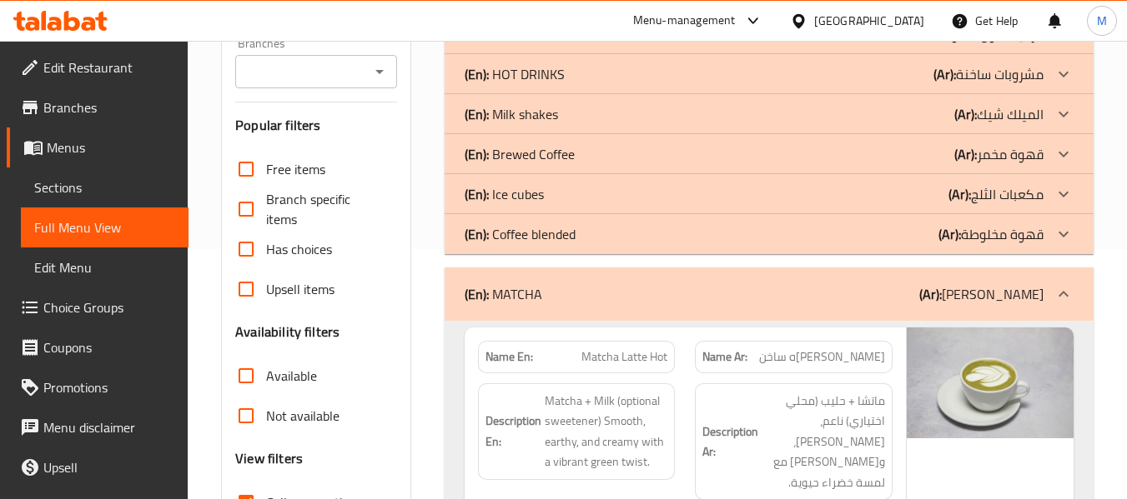
click at [507, 360] on strong "Name En:" at bounding box center [509, 358] width 48 height 18
copy strong "Name En:"
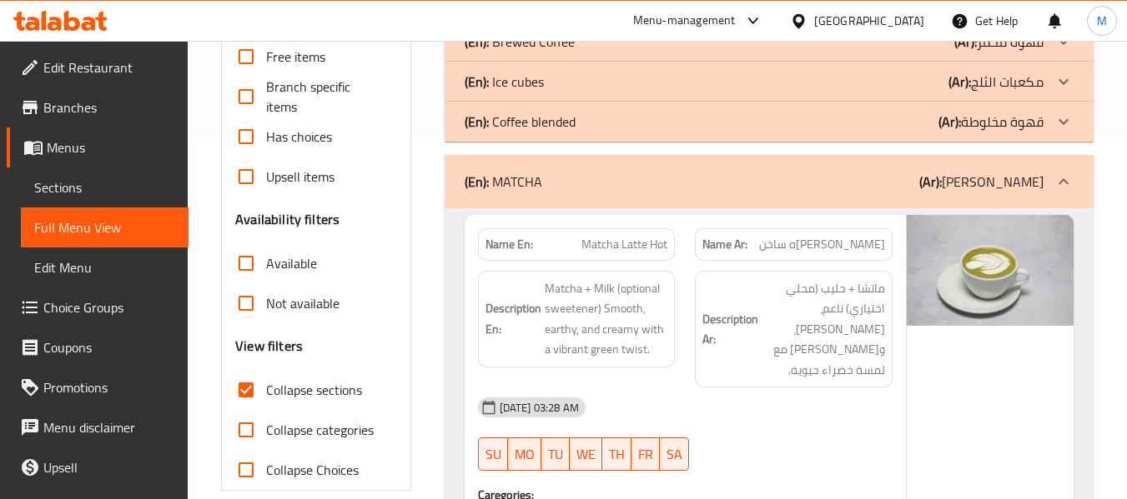
scroll to position [586, 0]
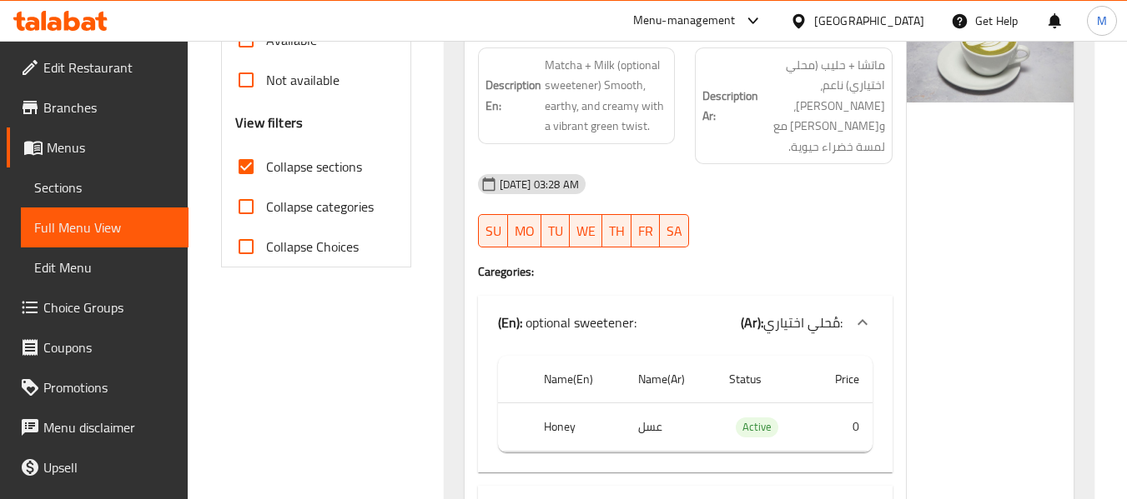
click at [321, 164] on span "Collapse sections" at bounding box center [314, 167] width 96 height 20
click at [266, 164] on input "Collapse sections" at bounding box center [246, 167] width 40 height 40
checkbox input "false"
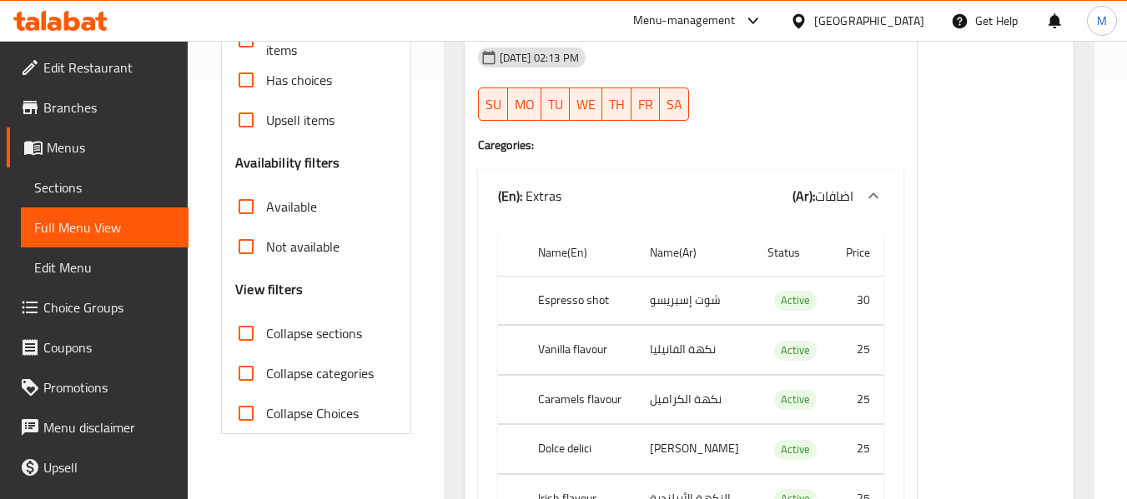
scroll to position [480, 0]
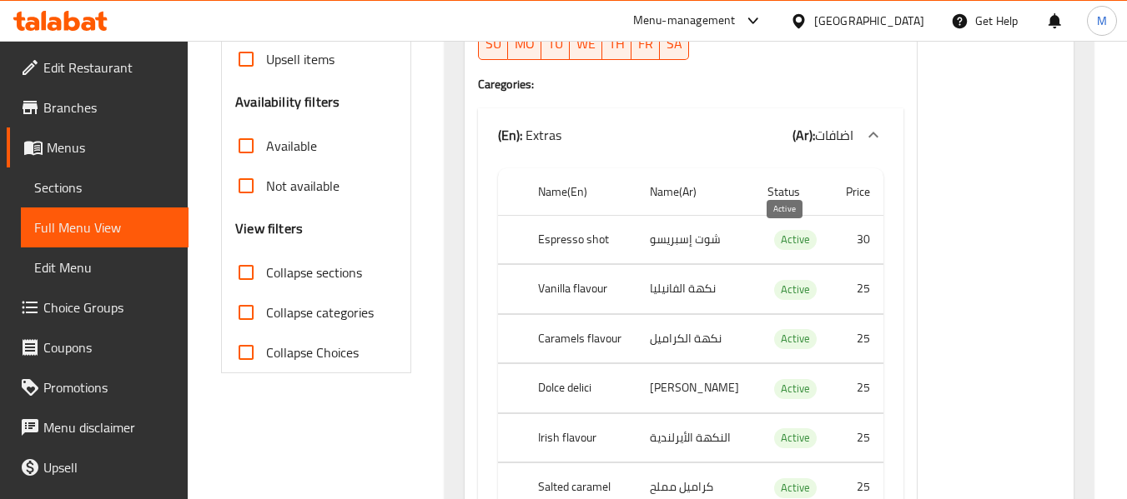
click at [779, 238] on span "Active" at bounding box center [795, 239] width 43 height 19
copy span "Active"
click at [814, 28] on div at bounding box center [802, 21] width 24 height 18
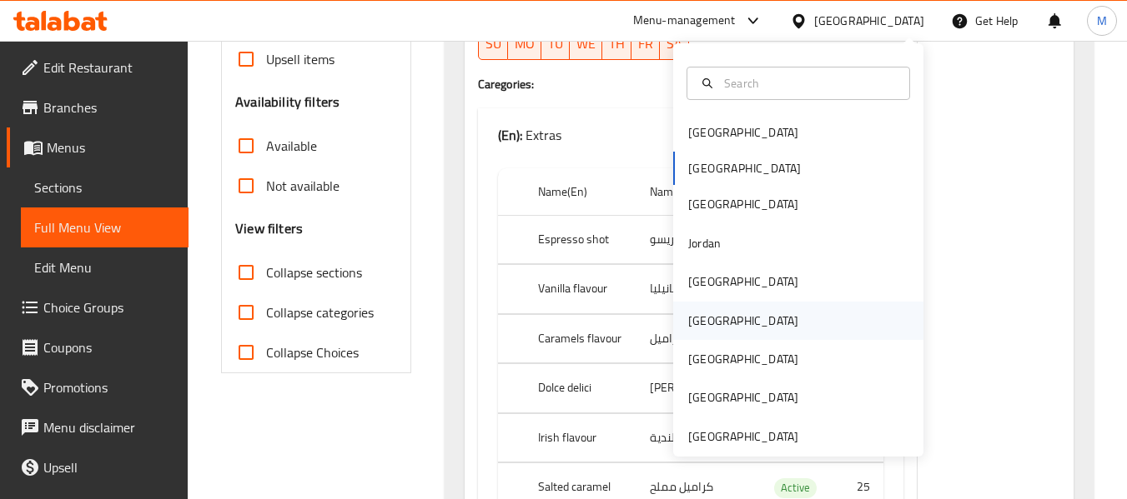
click at [706, 321] on div "[GEOGRAPHIC_DATA]" at bounding box center [743, 321] width 137 height 38
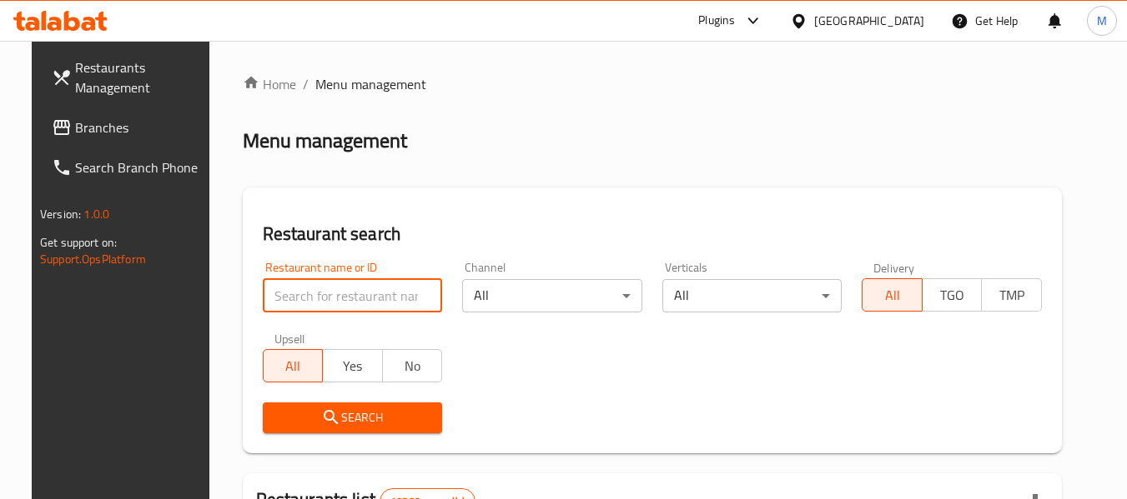
paste input "Crispino"
type input "Crispino"
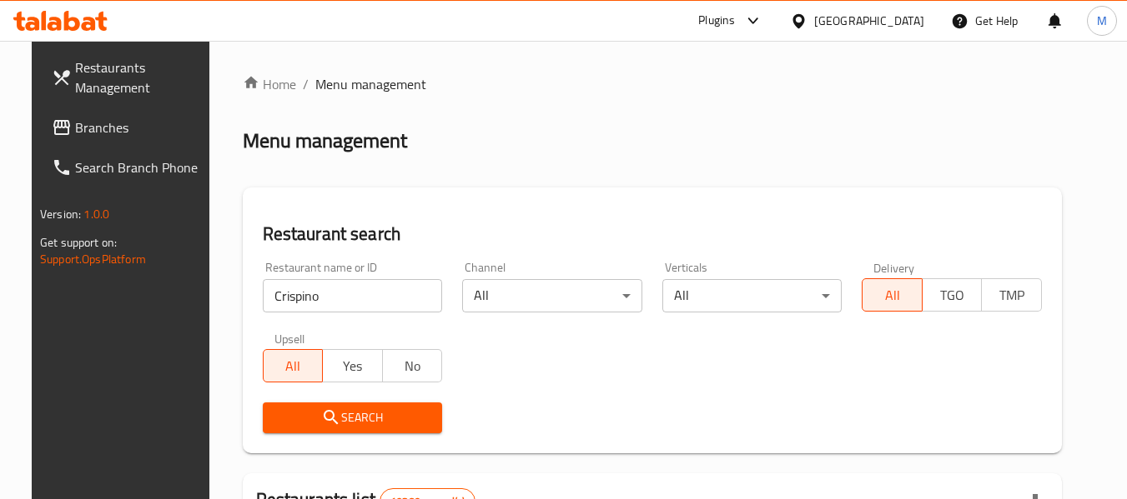
click at [330, 417] on span "Search" at bounding box center [352, 418] width 153 height 21
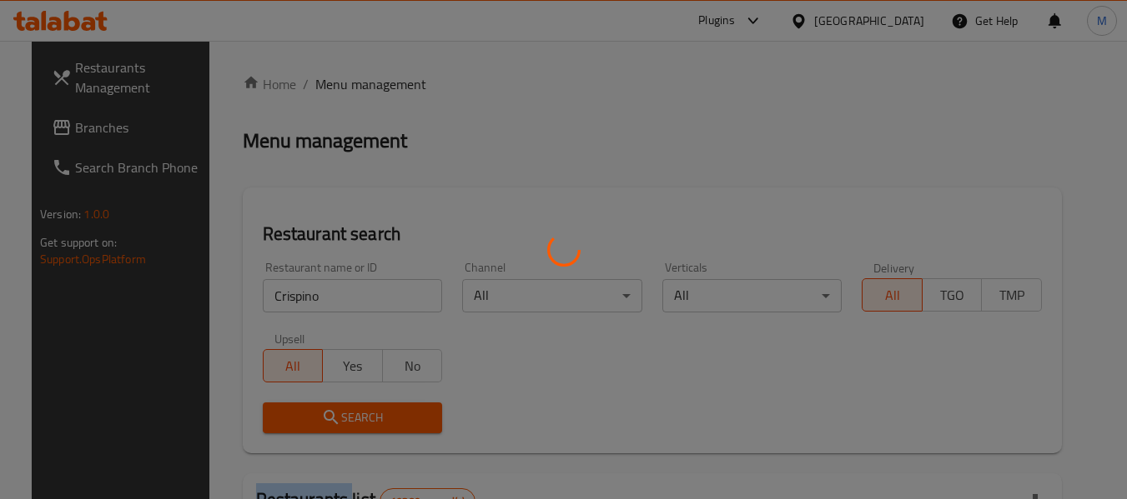
click at [330, 417] on div at bounding box center [563, 249] width 1127 height 499
drag, startPoint x: 330, startPoint y: 415, endPoint x: 219, endPoint y: 33, distance: 398.5
click at [330, 401] on div at bounding box center [563, 249] width 1127 height 499
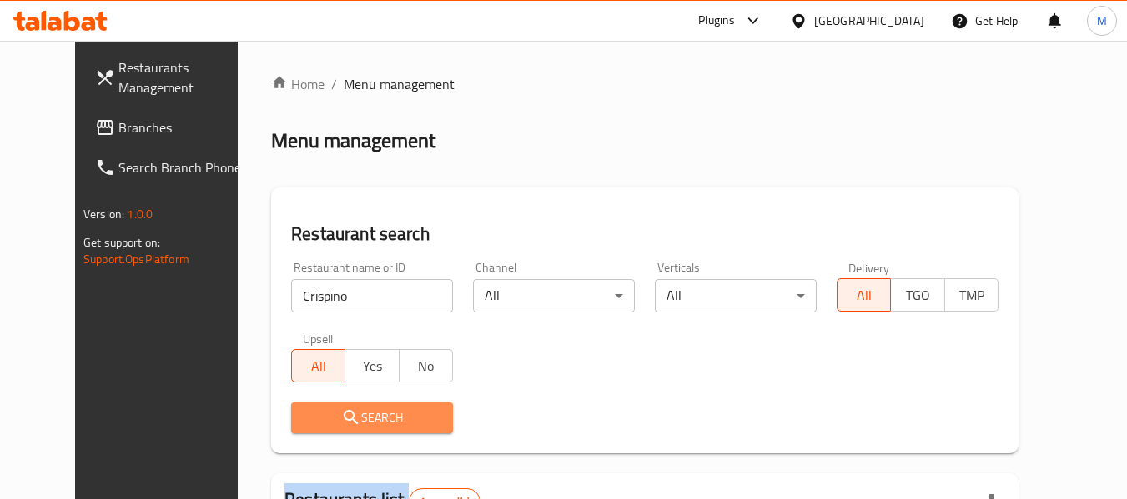
click at [387, 428] on span "Search" at bounding box center [371, 418] width 135 height 21
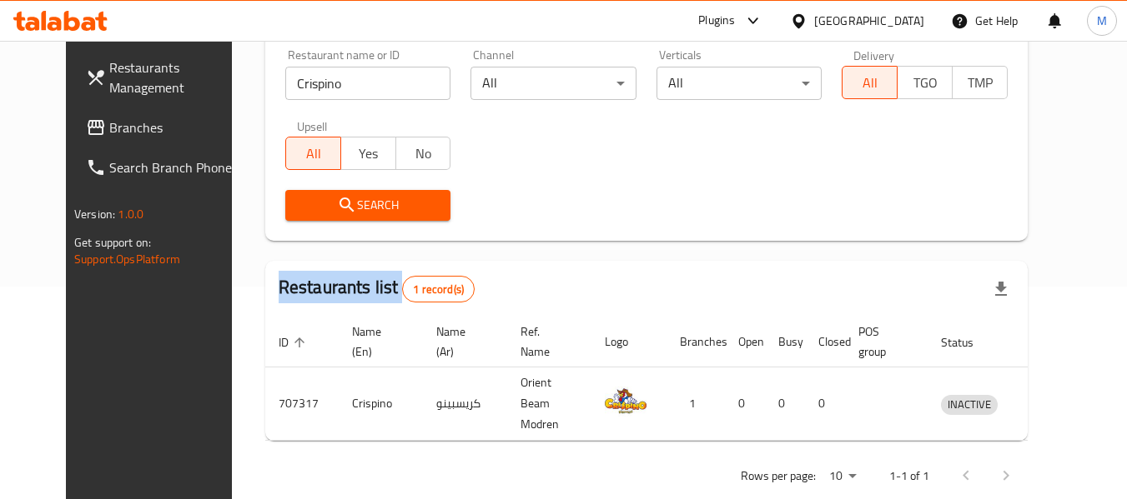
scroll to position [223, 0]
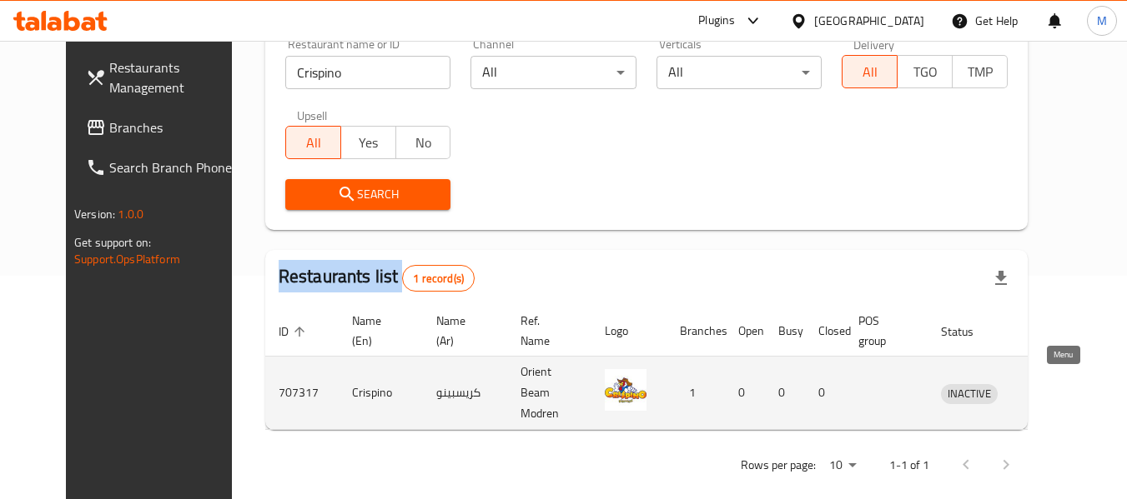
click at [1051, 385] on icon "enhanced table" at bounding box center [1041, 394] width 20 height 20
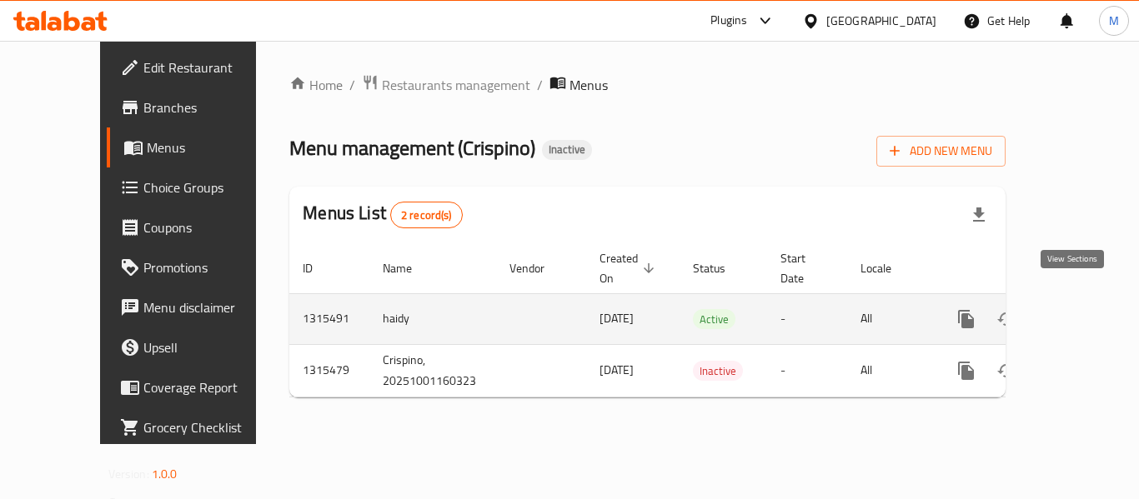
click at [1071, 299] on link "enhanced table" at bounding box center [1087, 319] width 40 height 40
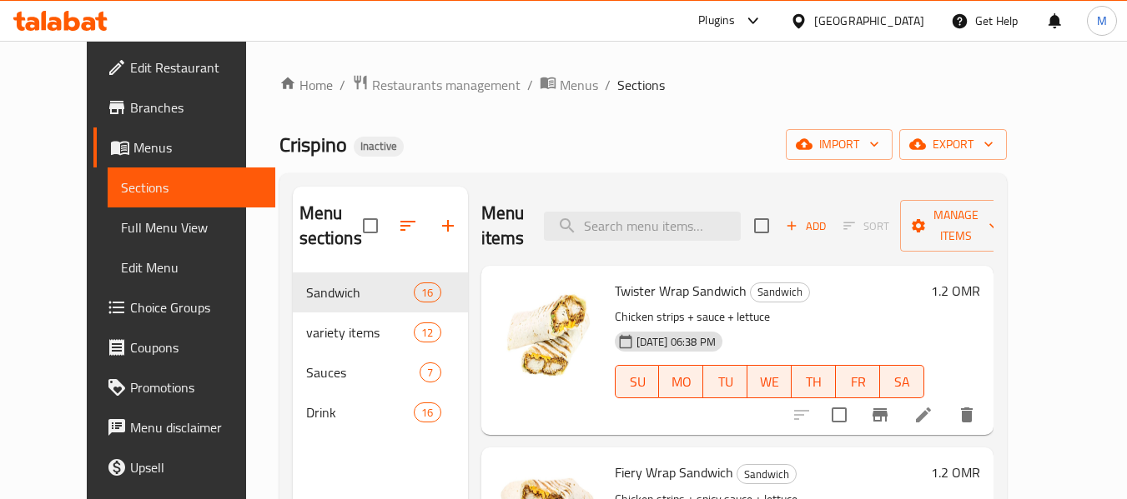
click at [121, 233] on span "Full Menu View" at bounding box center [191, 228] width 141 height 20
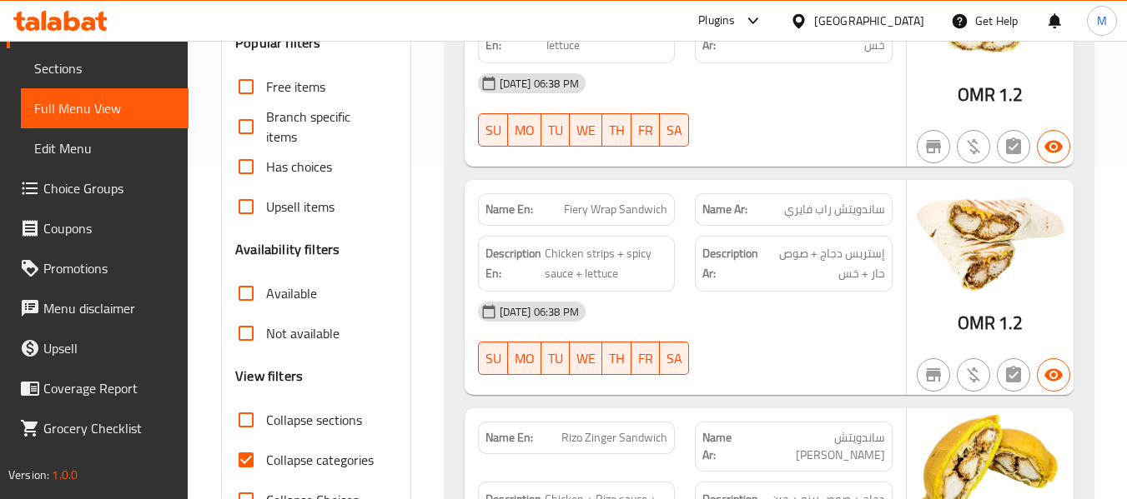
scroll to position [334, 0]
click at [334, 457] on span "Collapse categories" at bounding box center [320, 459] width 108 height 20
click at [266, 457] on input "Collapse categories" at bounding box center [246, 459] width 40 height 40
checkbox input "false"
click at [524, 212] on strong "Name En:" at bounding box center [509, 209] width 48 height 18
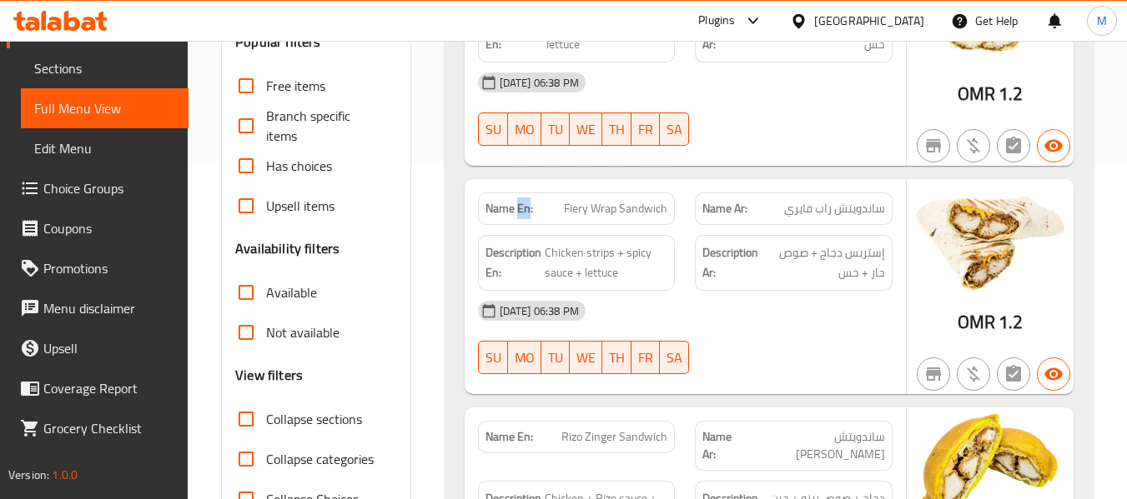
click at [524, 212] on strong "Name En:" at bounding box center [509, 209] width 48 height 18
copy strong "Name En:"
